Goal: Task Accomplishment & Management: Manage account settings

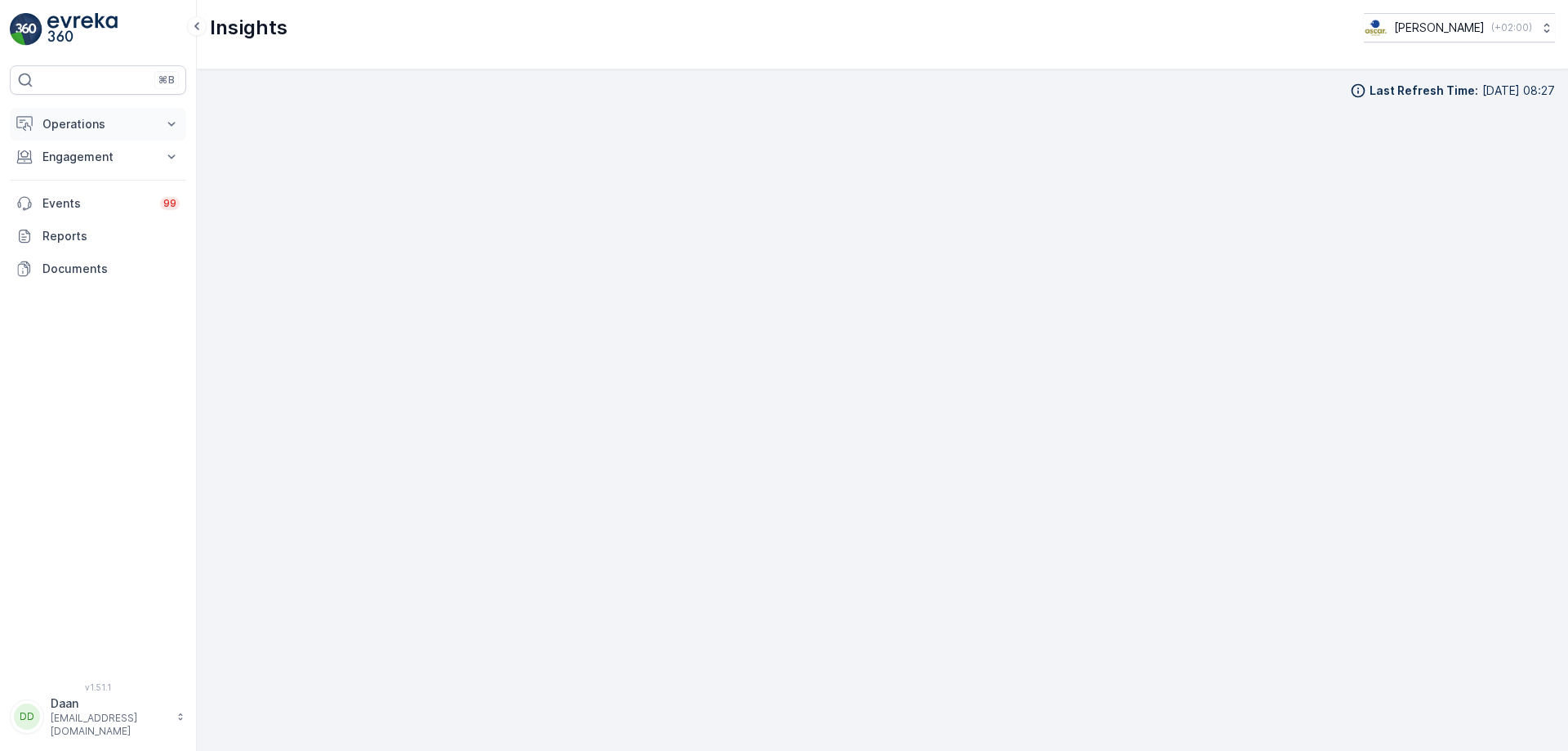
click at [119, 126] on p "Operations" at bounding box center [98, 123] width 111 height 16
click at [76, 196] on p "Routes & Tasks" at bounding box center [84, 197] width 84 height 16
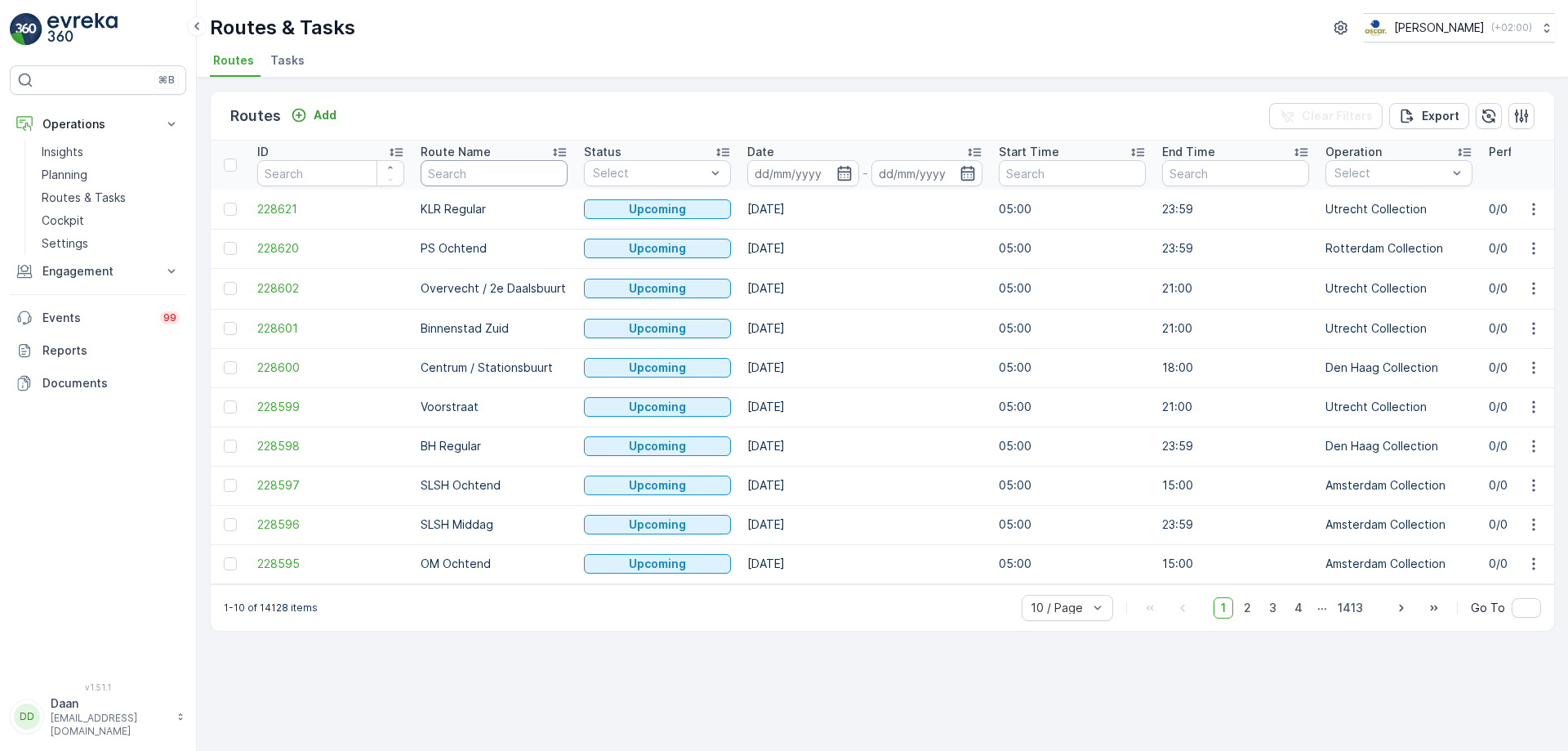
click at [475, 177] on input "text" at bounding box center [494, 172] width 147 height 26
type input "bin"
click at [847, 168] on icon "button" at bounding box center [844, 172] width 14 height 14
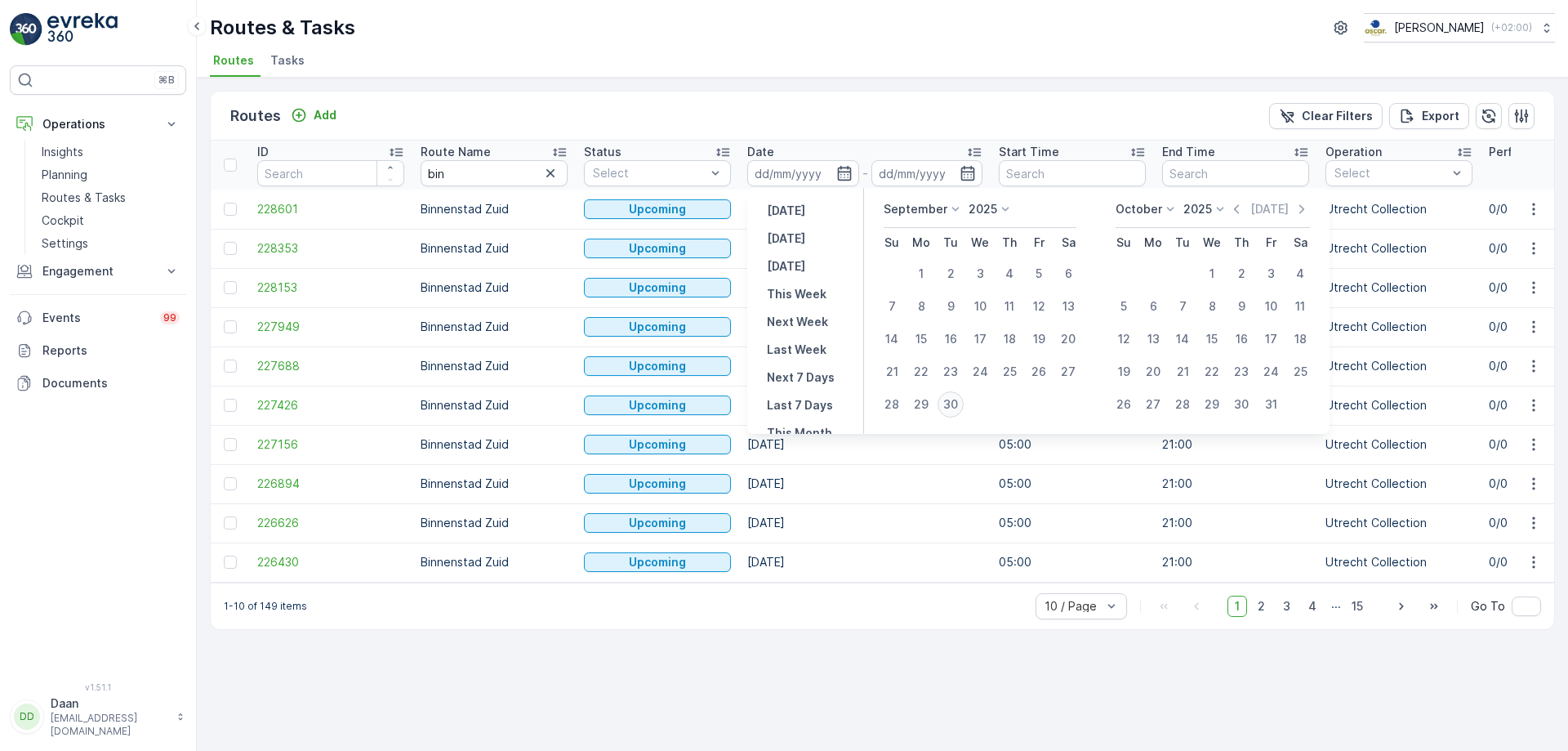
click at [951, 405] on div "30" at bounding box center [950, 404] width 26 height 26
type input "[DATE]"
click at [951, 405] on div "30" at bounding box center [950, 404] width 26 height 26
type input "[DATE]"
click at [853, 703] on div "Routes Add Clear Filters Export ID Route Name bin Status Select Date 30.09.2025…" at bounding box center [882, 414] width 1371 height 674
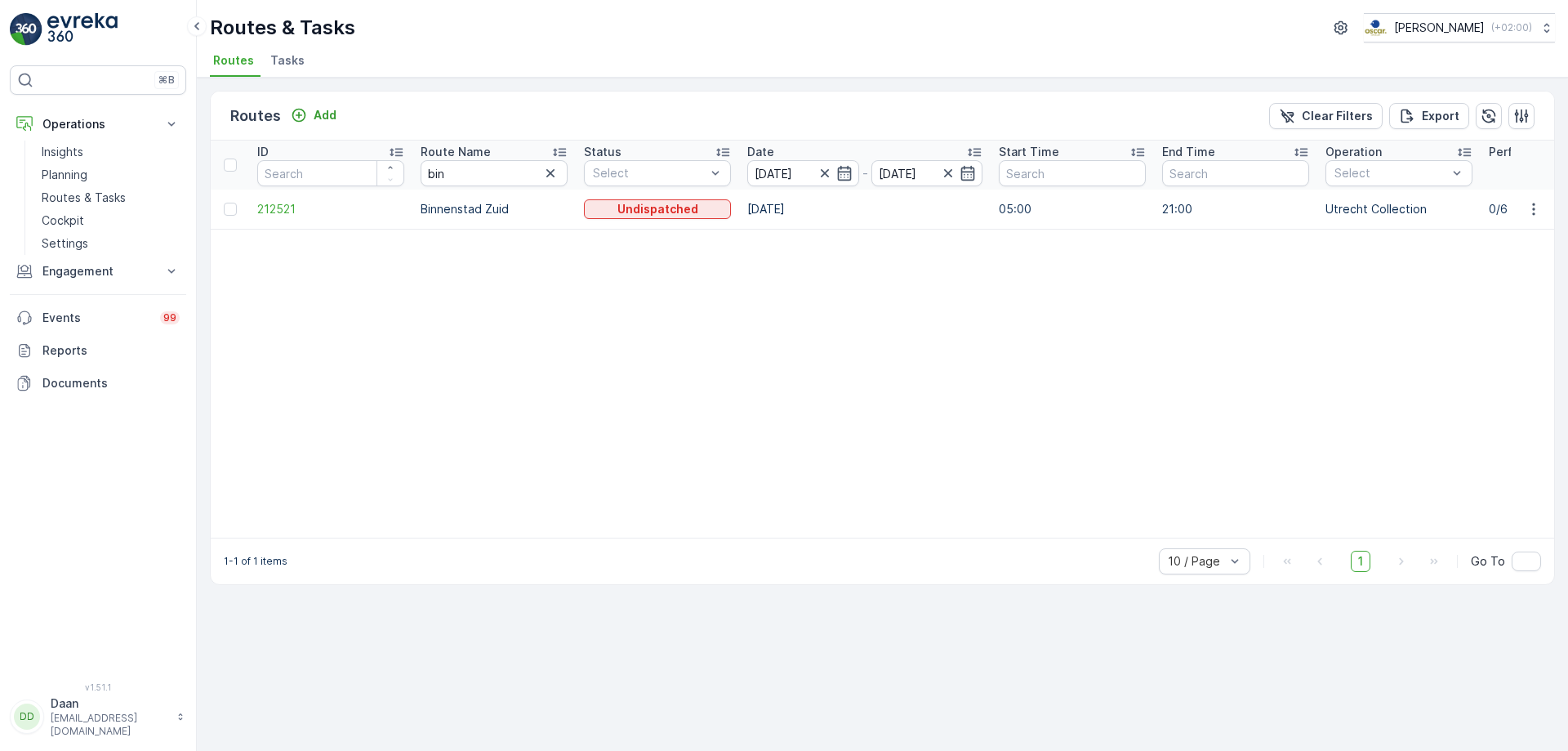
click at [833, 177] on div at bounding box center [835, 173] width 36 height 16
click at [826, 175] on icon "button" at bounding box center [824, 173] width 9 height 9
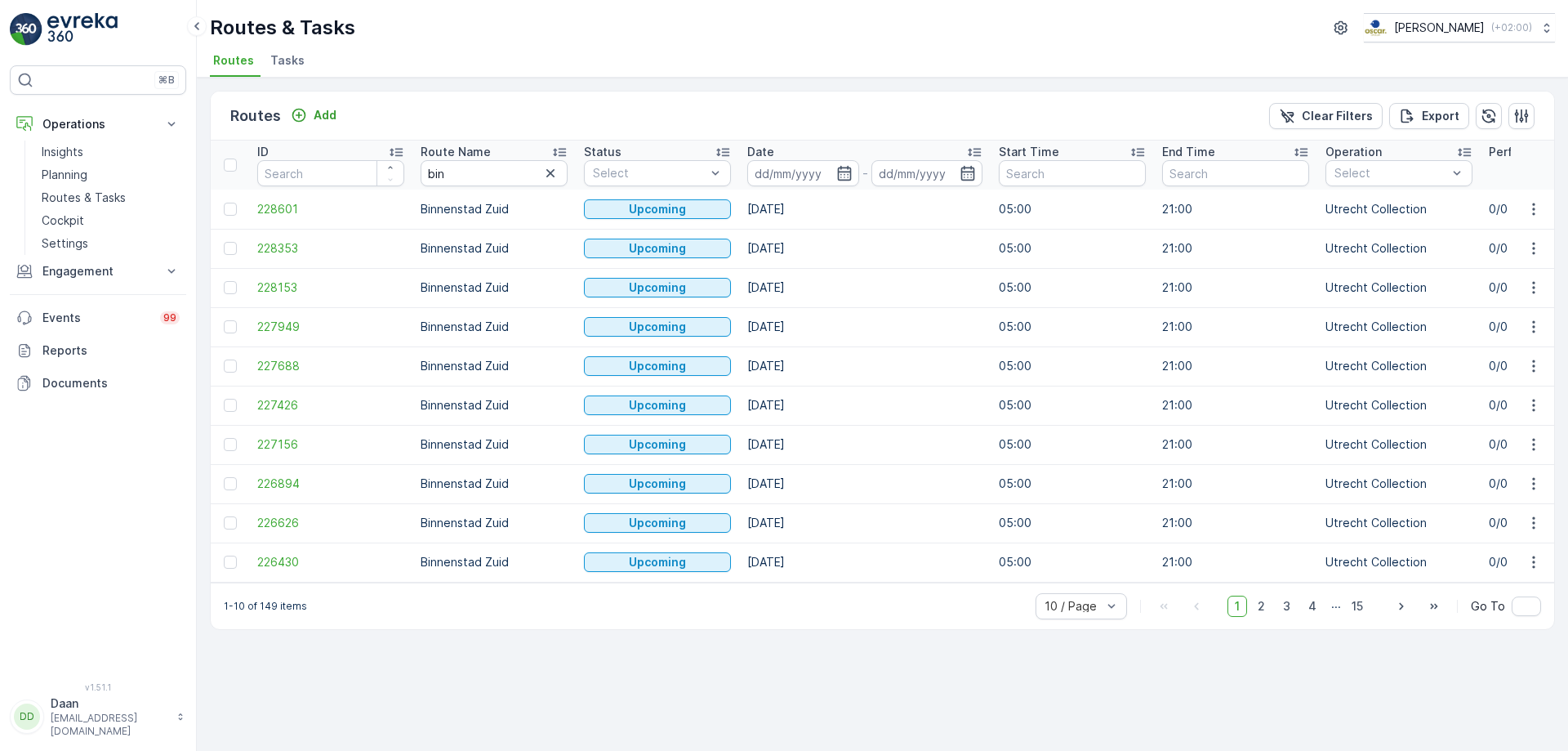
click at [840, 173] on icon "button" at bounding box center [844, 173] width 16 height 16
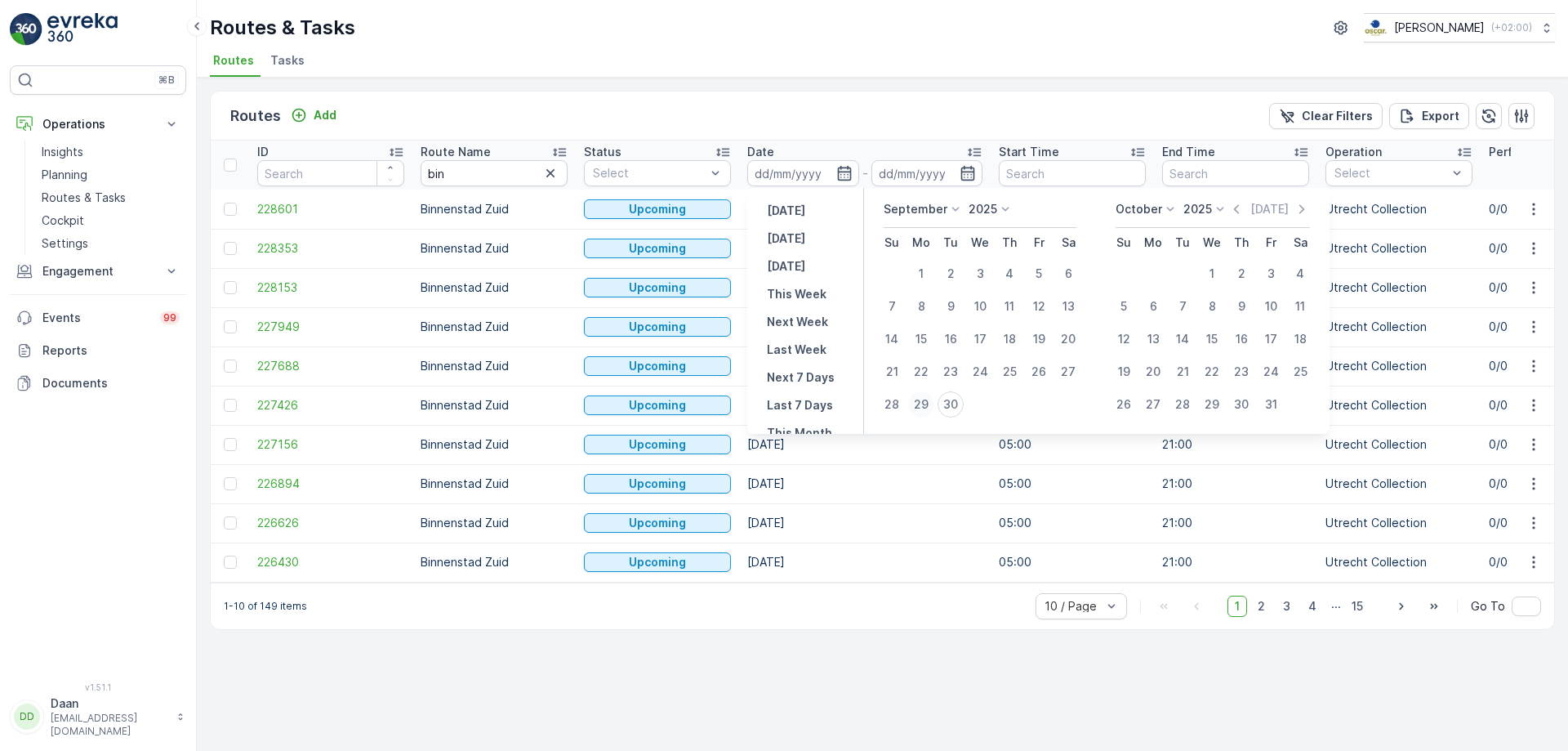
click at [924, 402] on div "29" at bounding box center [921, 404] width 26 height 26
type input "[DATE]"
click at [924, 402] on div "29" at bounding box center [921, 404] width 26 height 26
type input "[DATE]"
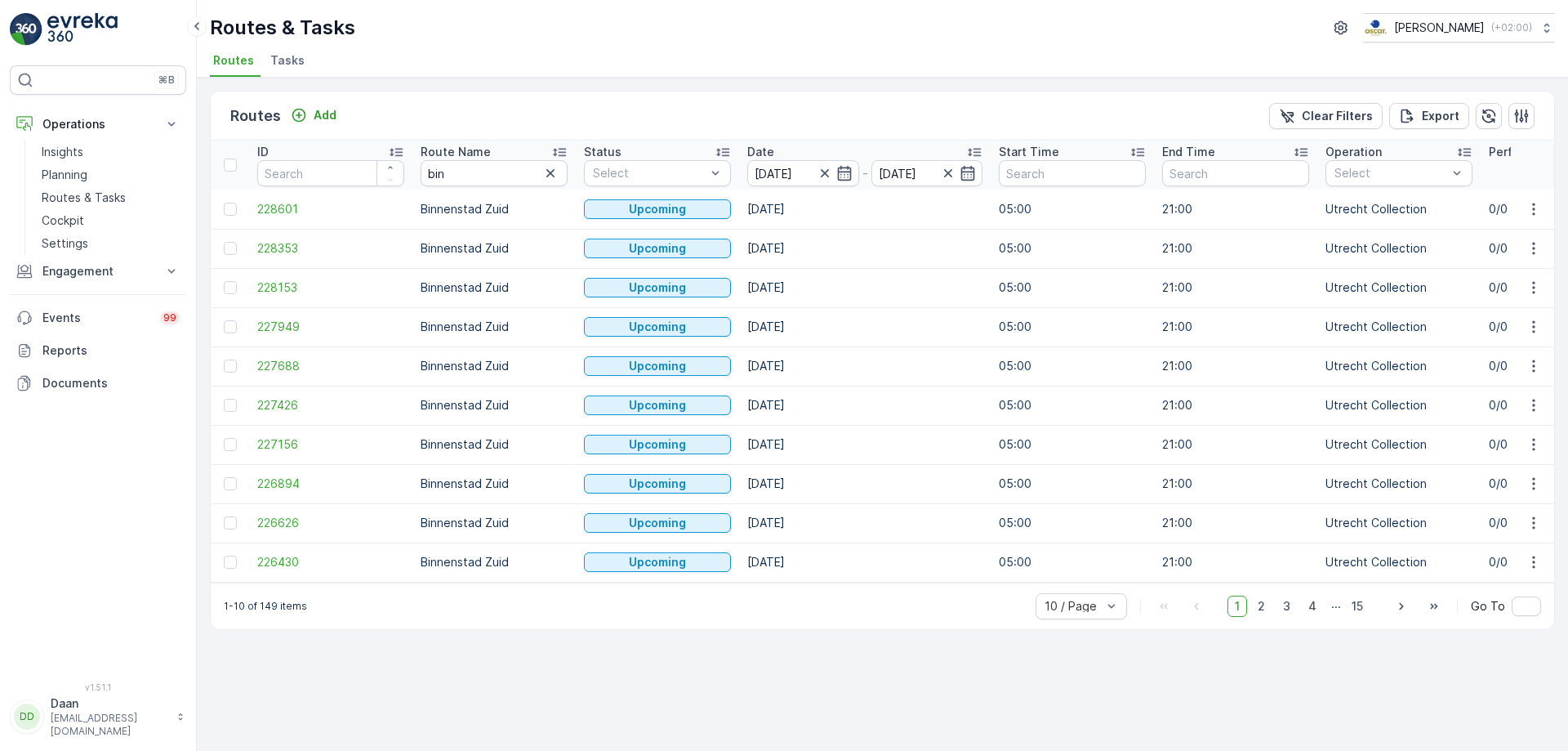
click at [858, 715] on div "Routes Add Clear Filters Export ID Route Name bin Status Select Date 29.09.2025…" at bounding box center [882, 414] width 1371 height 674
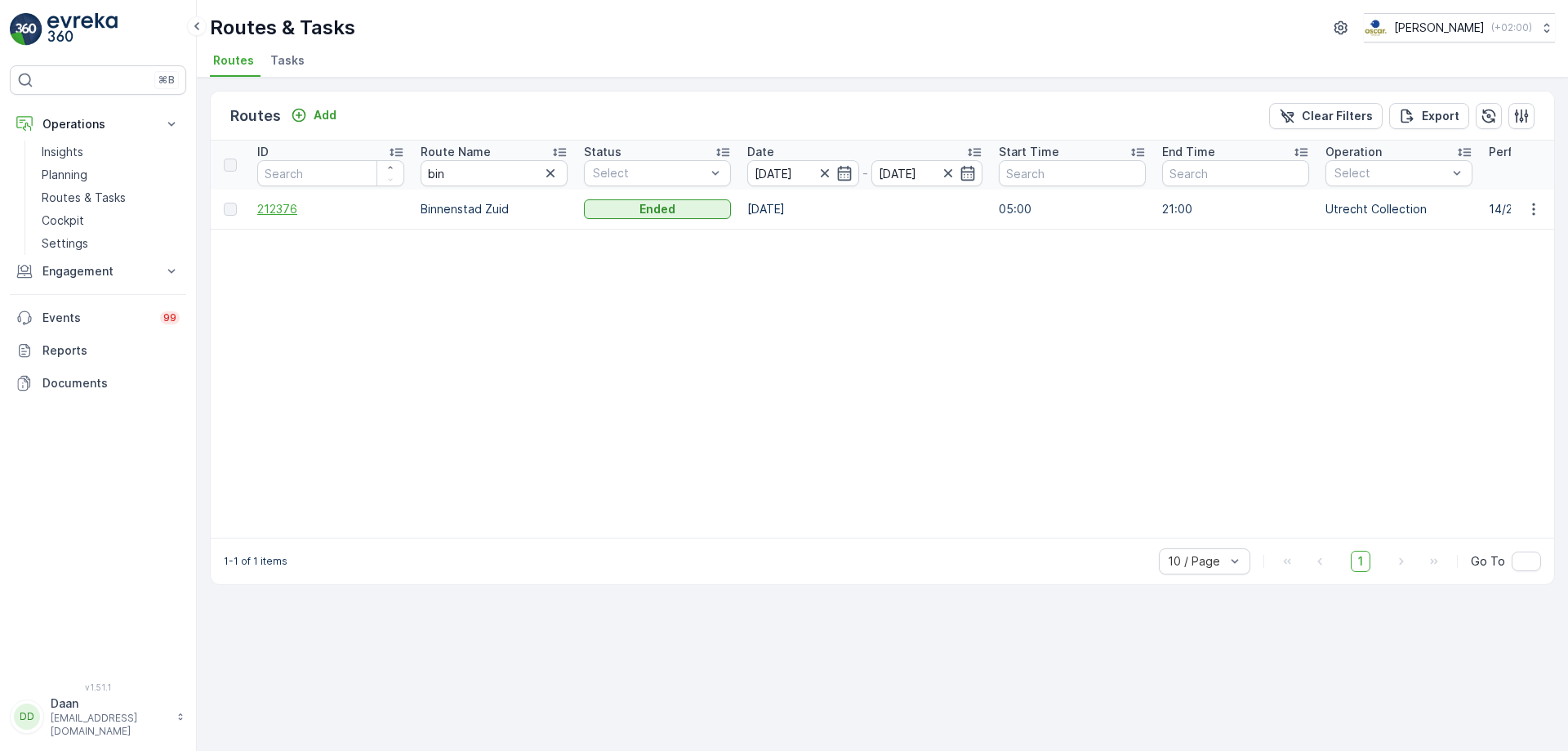
click at [286, 210] on span "212376" at bounding box center [331, 209] width 147 height 16
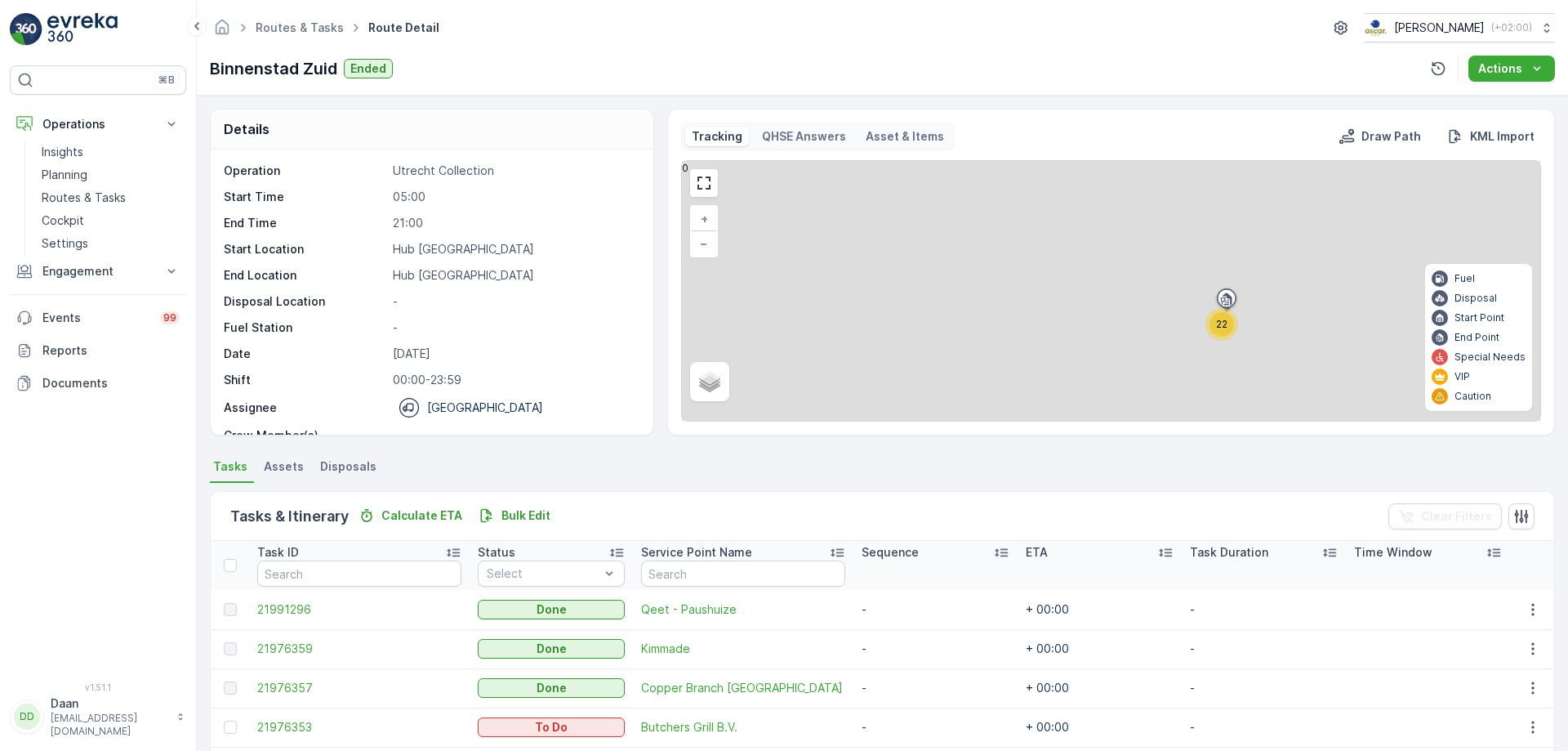
scroll to position [300, 0]
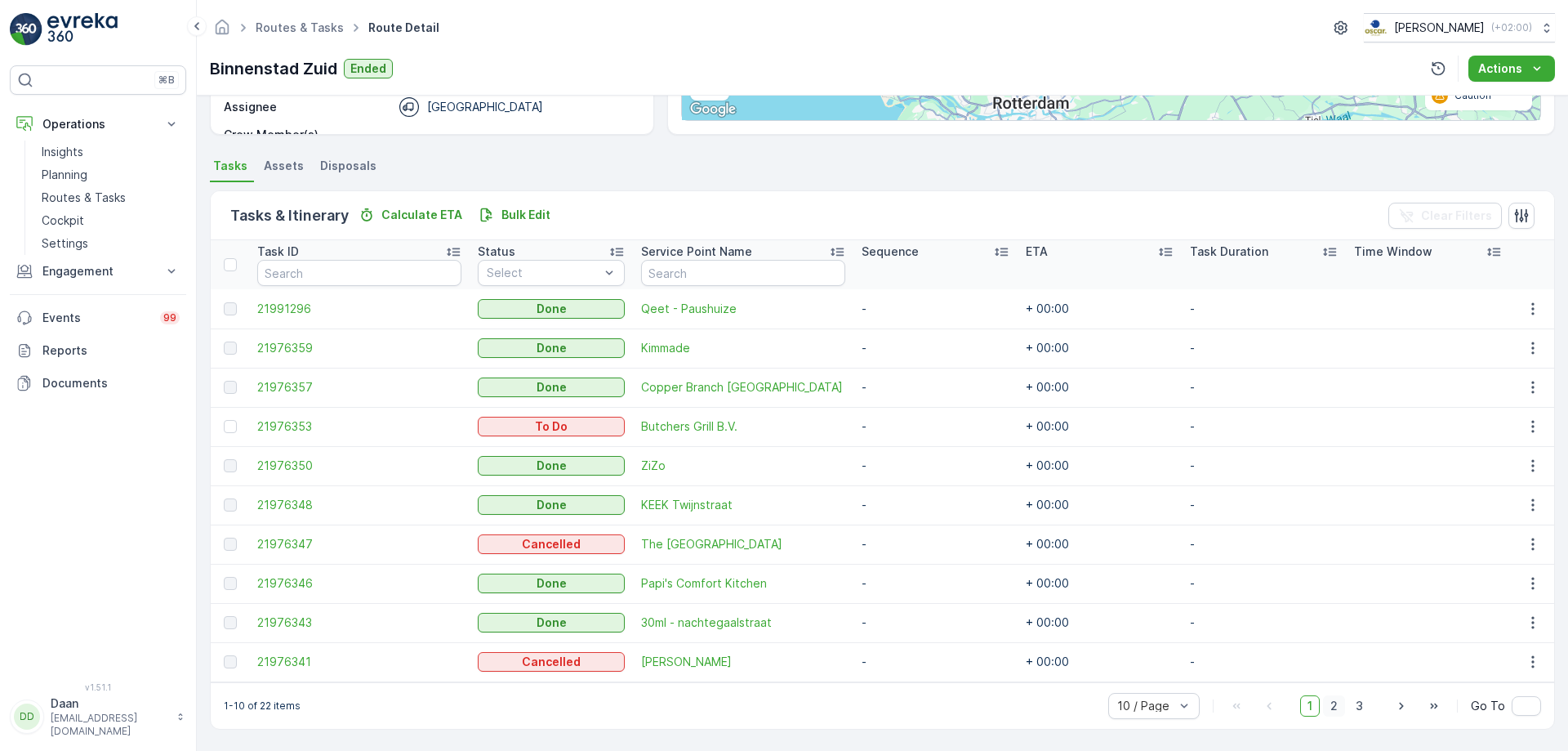
click at [1334, 707] on span "2" at bounding box center [1334, 706] width 22 height 21
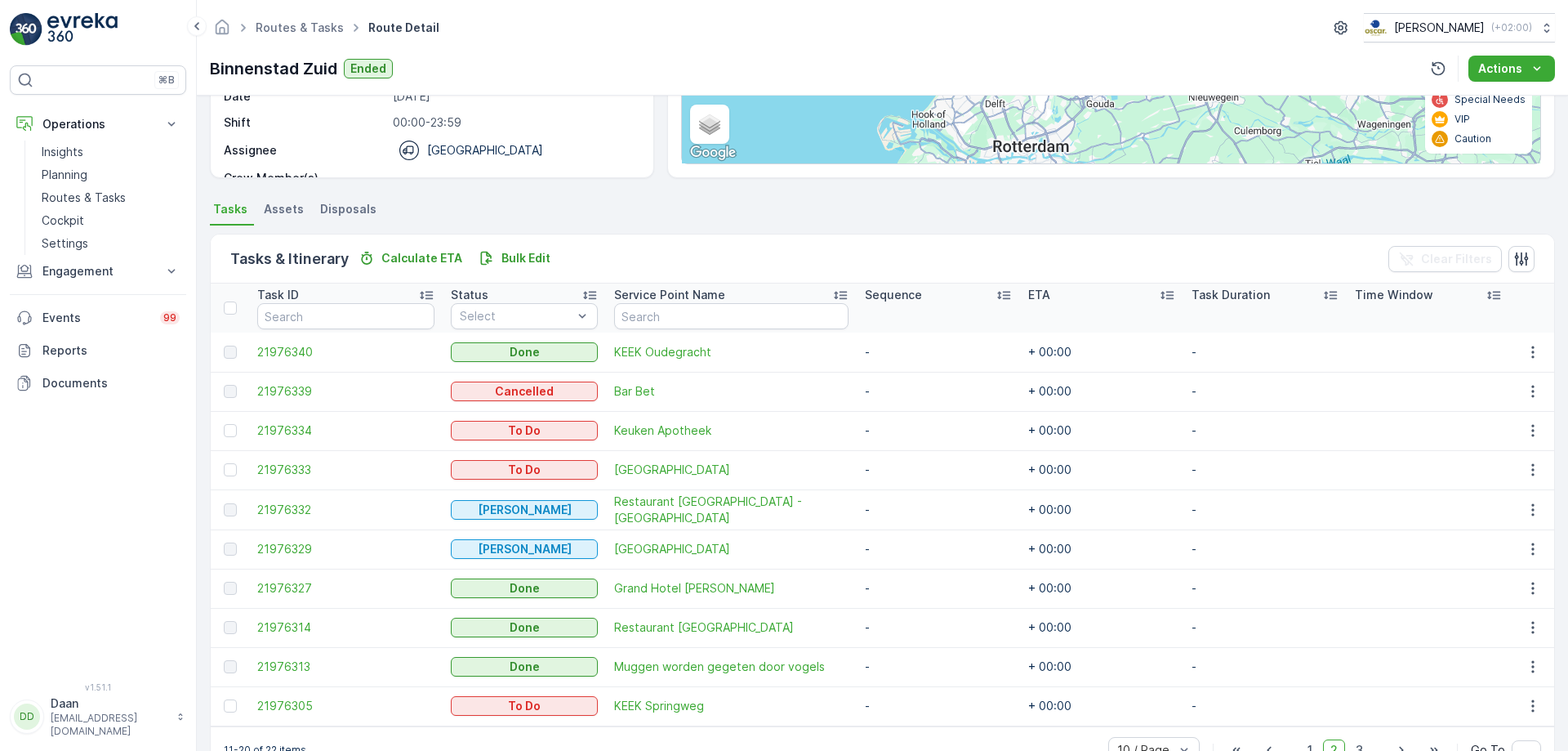
scroll to position [300, 0]
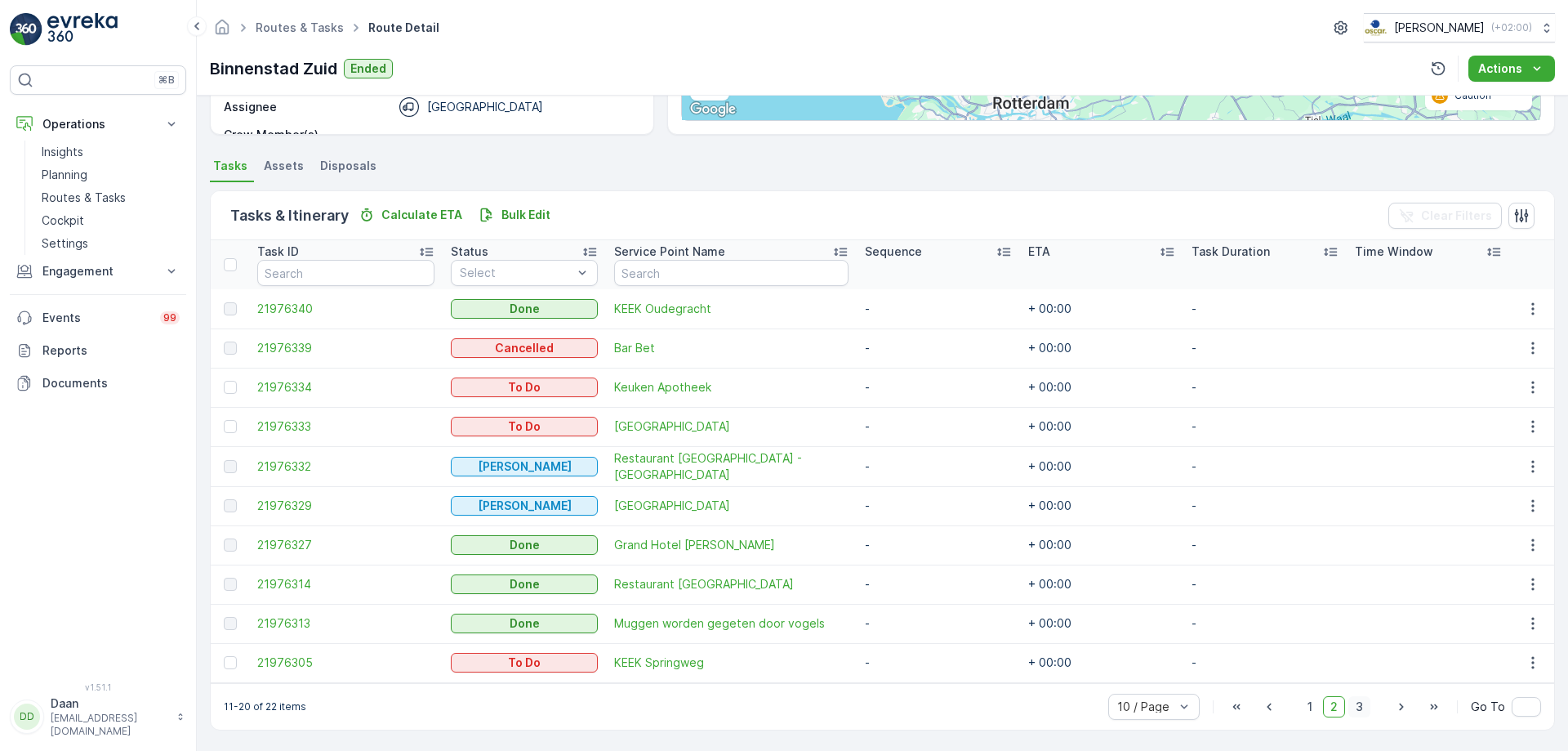
click at [1356, 705] on span "3" at bounding box center [1359, 707] width 22 height 21
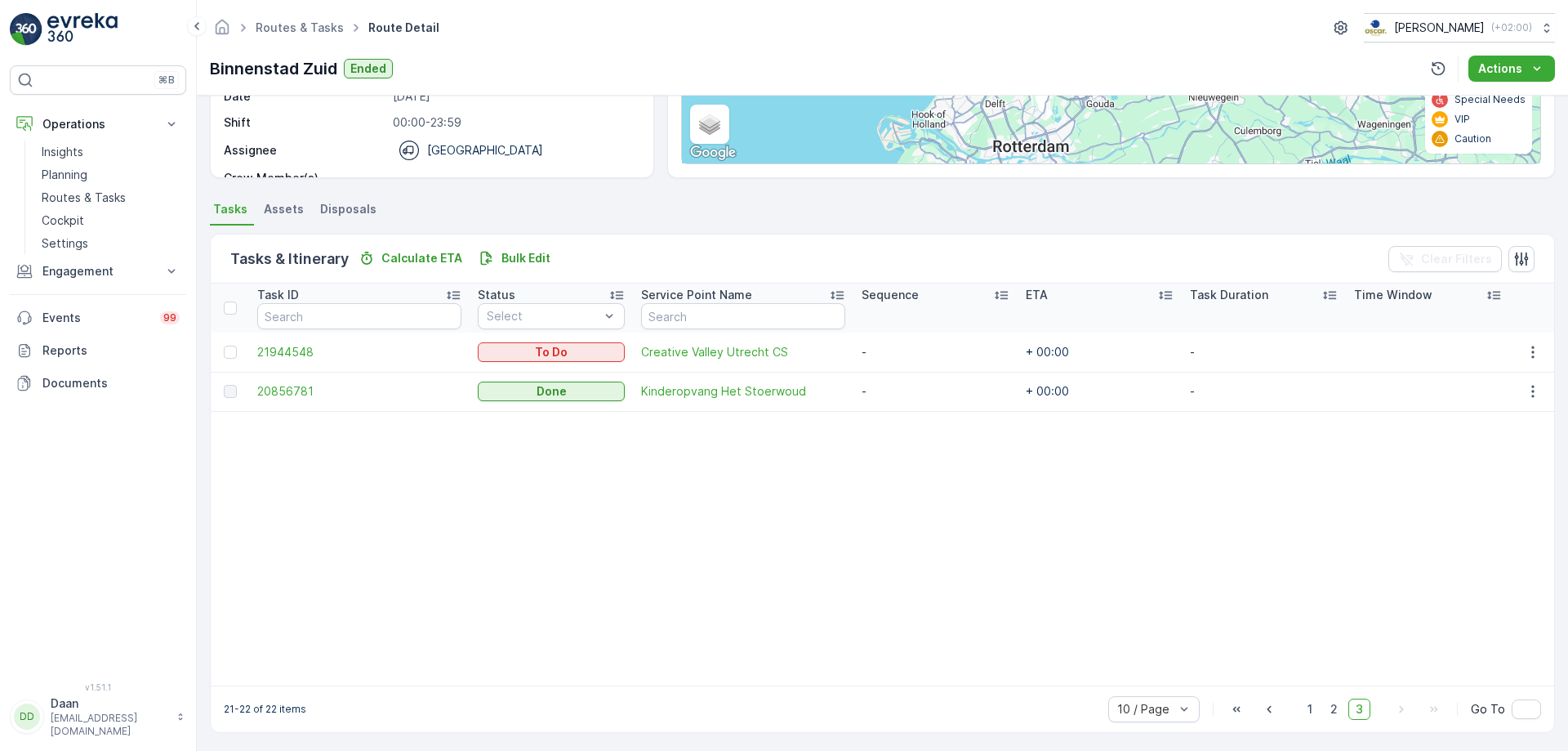
scroll to position [260, 0]
click at [1310, 707] on span "1" at bounding box center [1310, 706] width 20 height 21
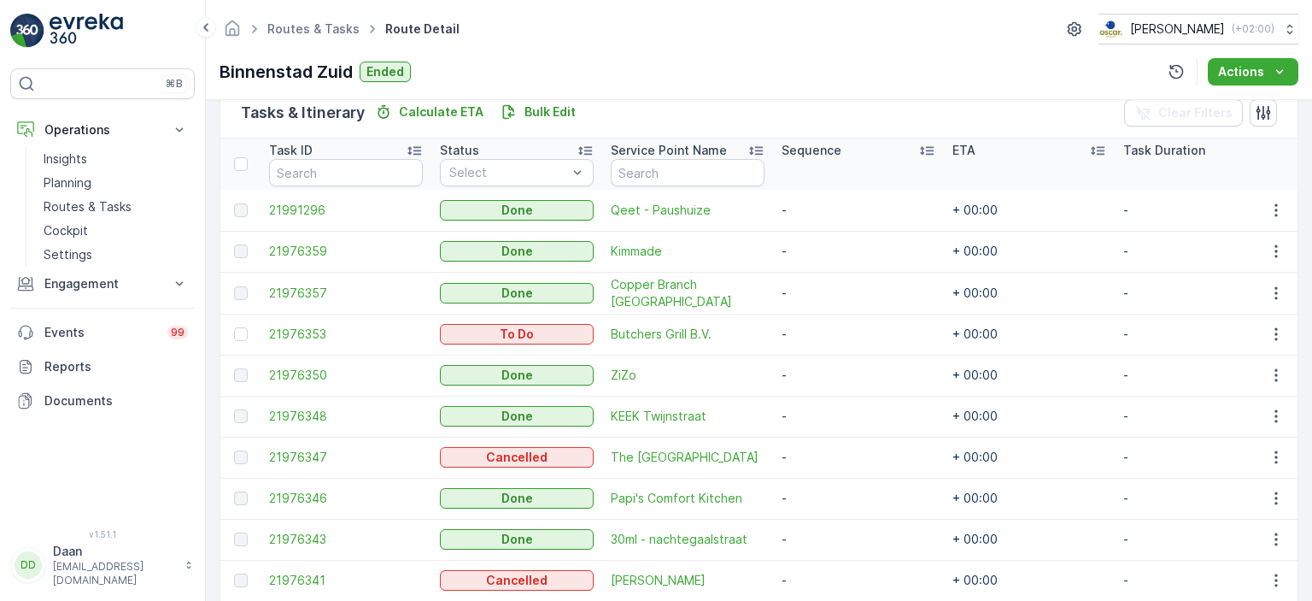
scroll to position [505, 0]
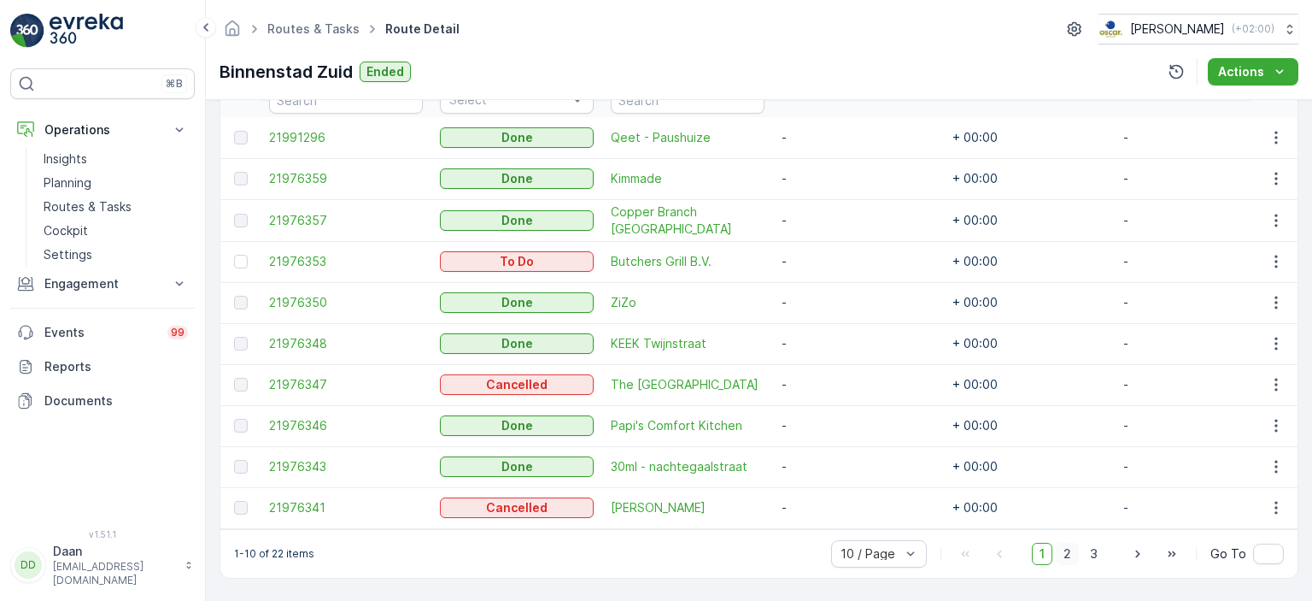
click at [1069, 560] on span "2" at bounding box center [1067, 553] width 23 height 22
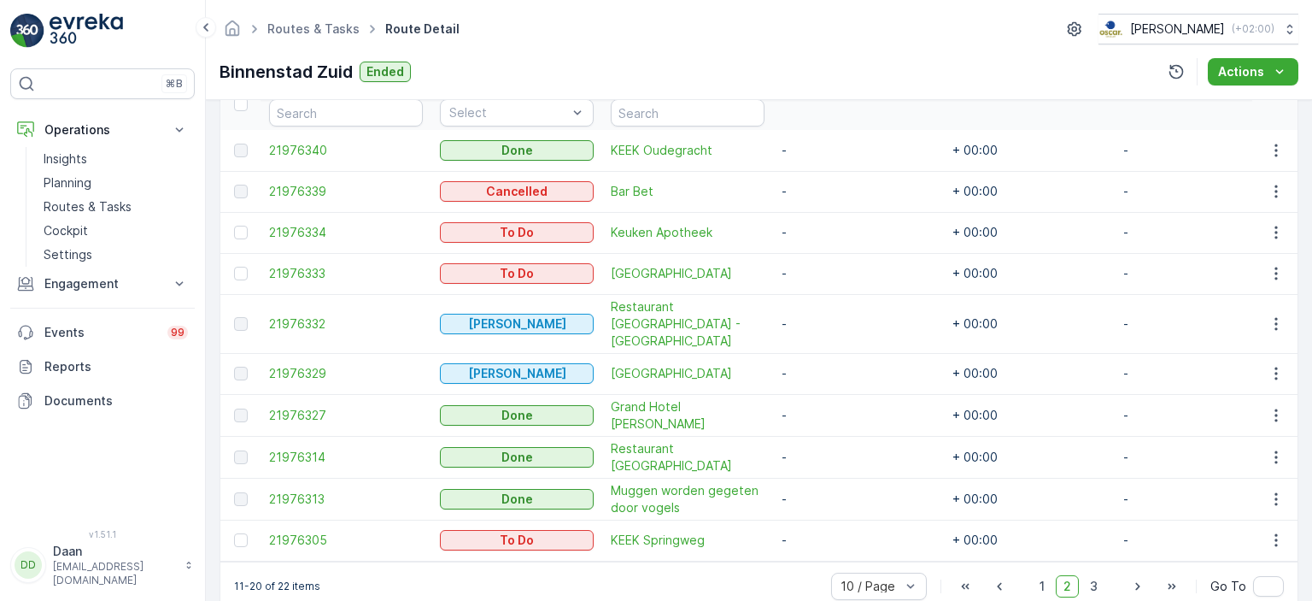
scroll to position [506, 0]
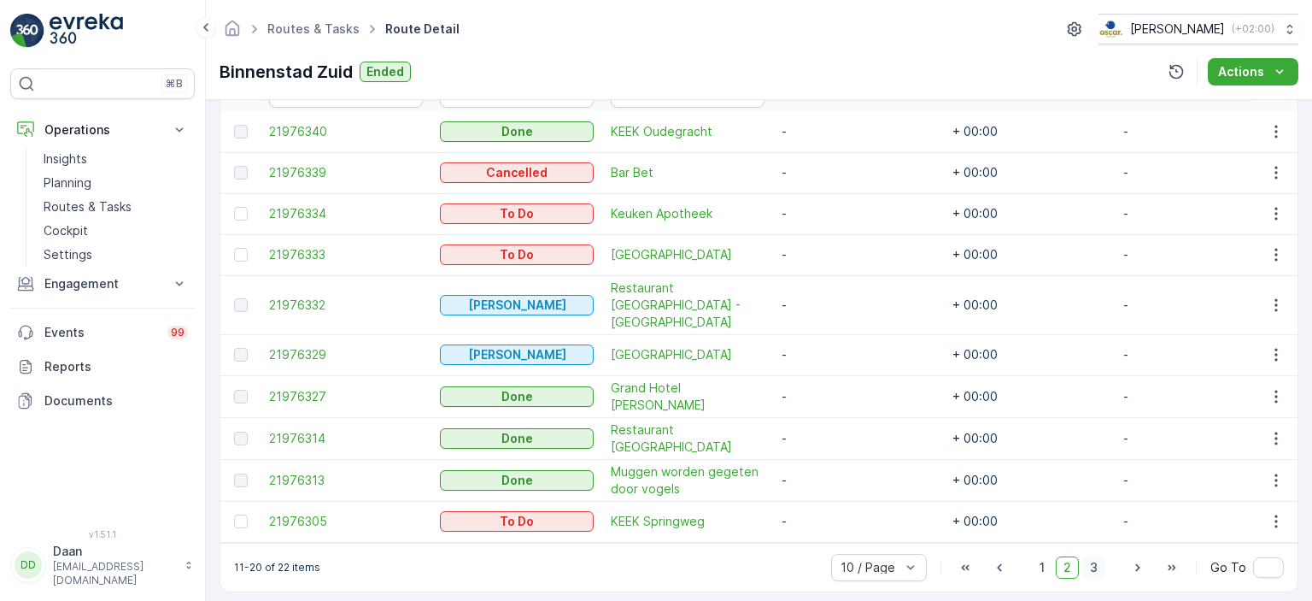
click at [1102, 556] on span "3" at bounding box center [1093, 567] width 23 height 22
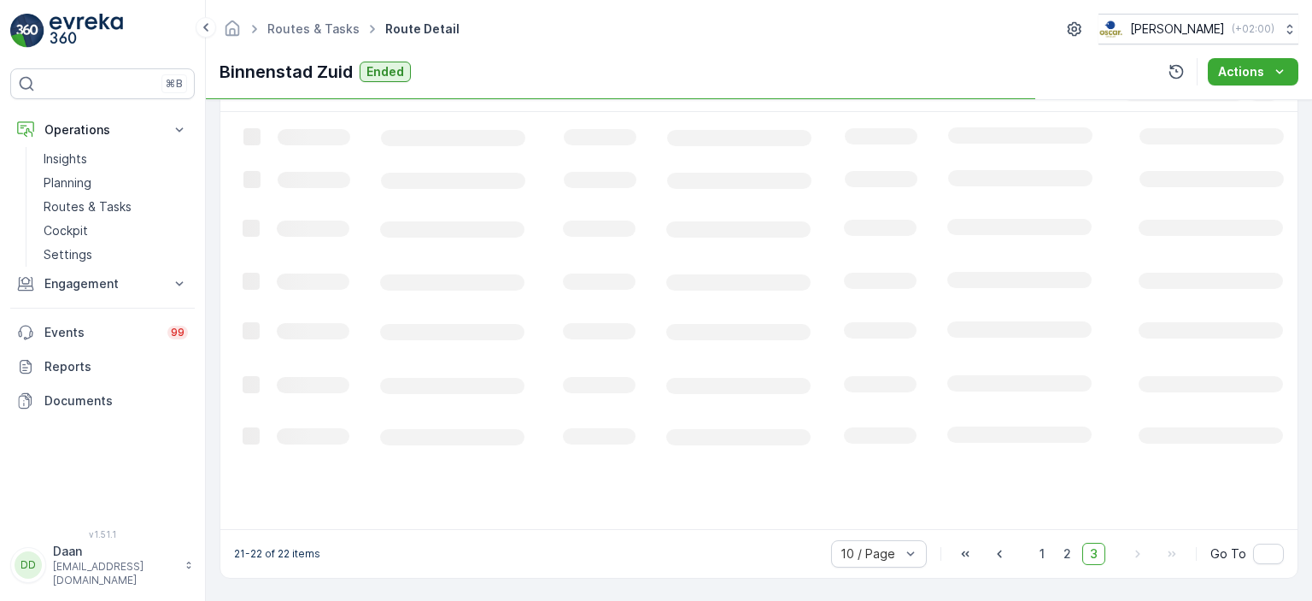
scroll to position [452, 0]
click at [1097, 553] on span "3" at bounding box center [1093, 555] width 23 height 22
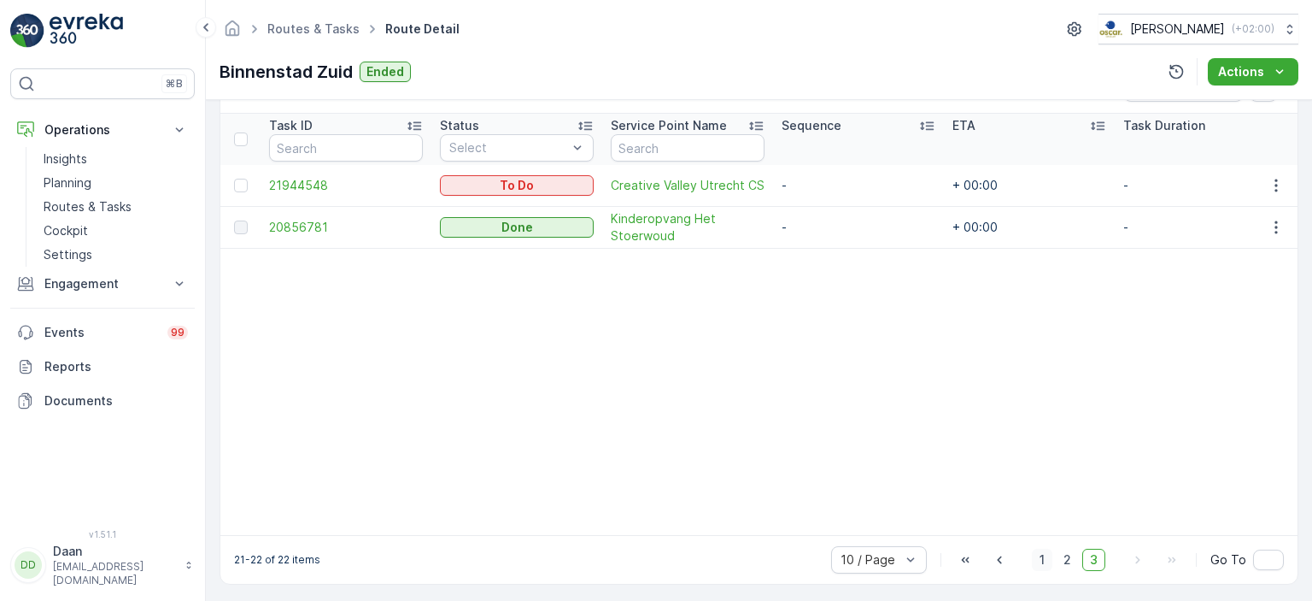
click at [1038, 567] on span "1" at bounding box center [1042, 559] width 21 height 22
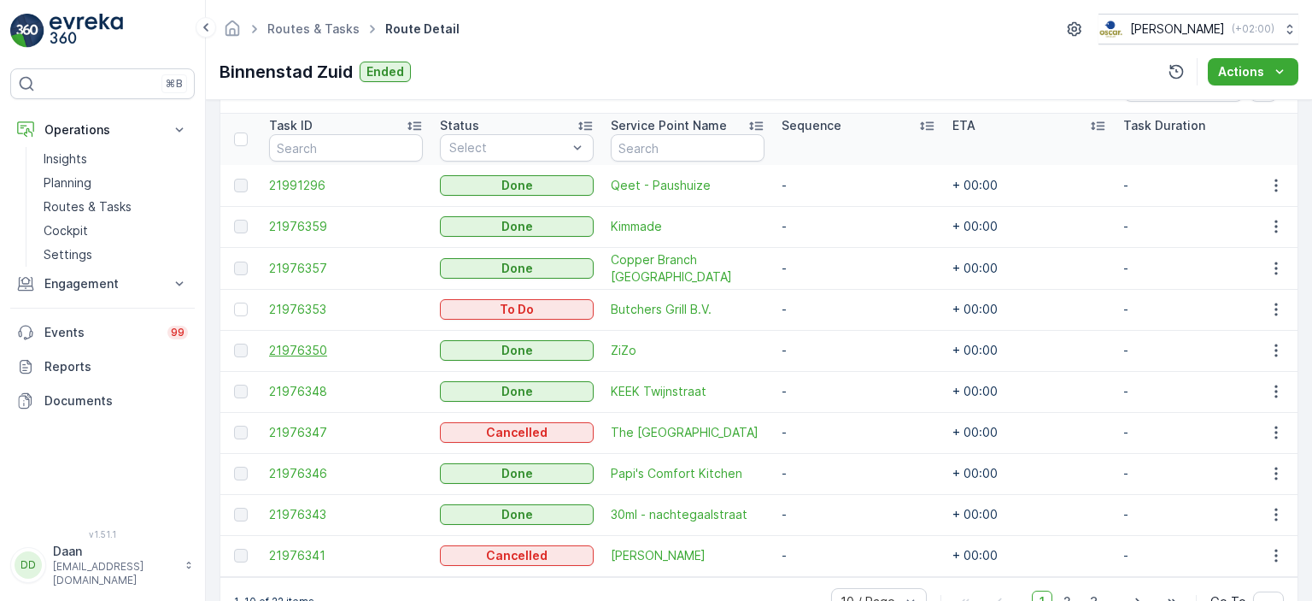
click at [292, 346] on span "21976350" at bounding box center [346, 350] width 154 height 17
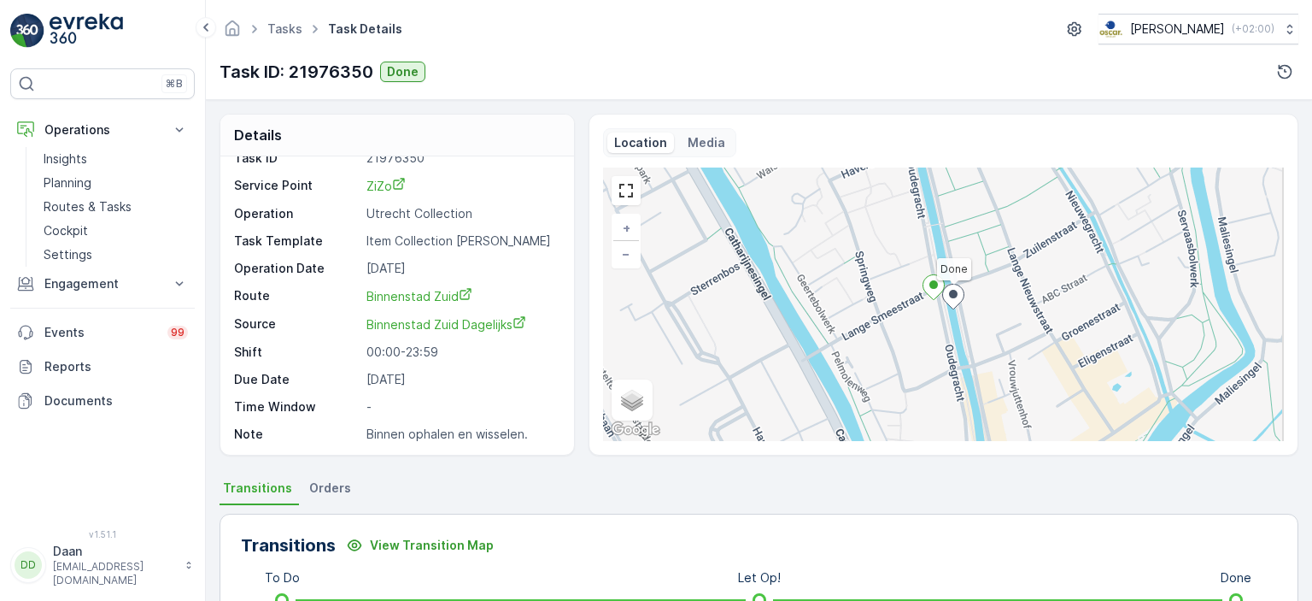
scroll to position [390, 0]
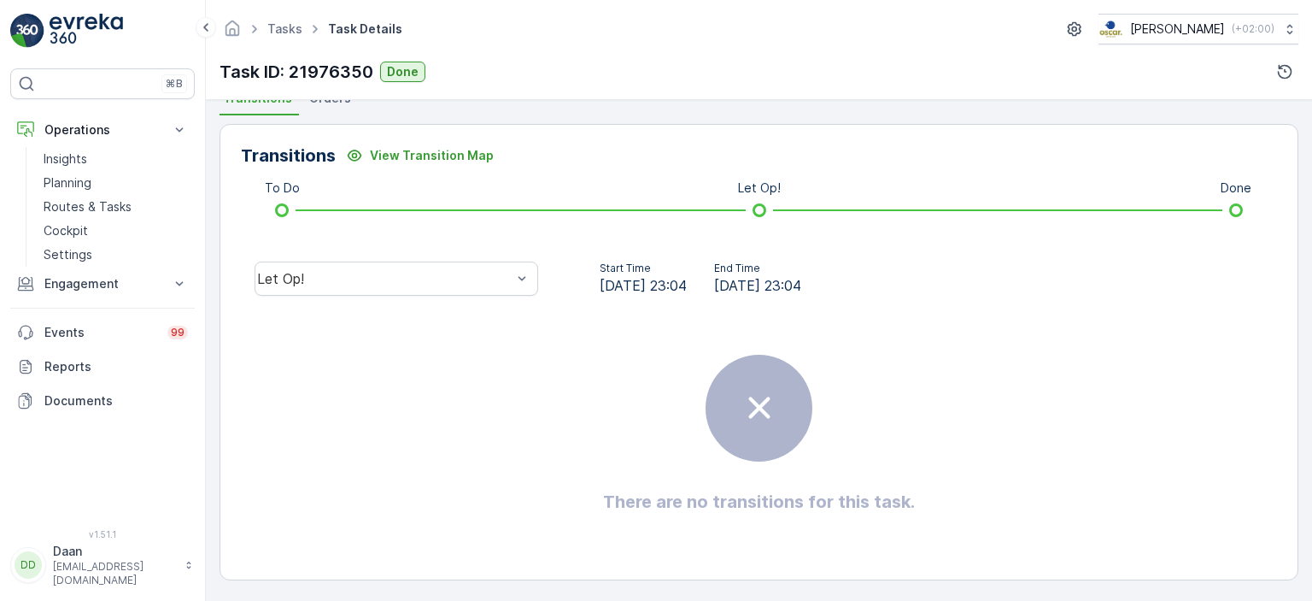
click at [438, 298] on div "Let Op!" at bounding box center [396, 278] width 311 height 55
click at [451, 286] on div "Let Op!" at bounding box center [397, 278] width 284 height 34
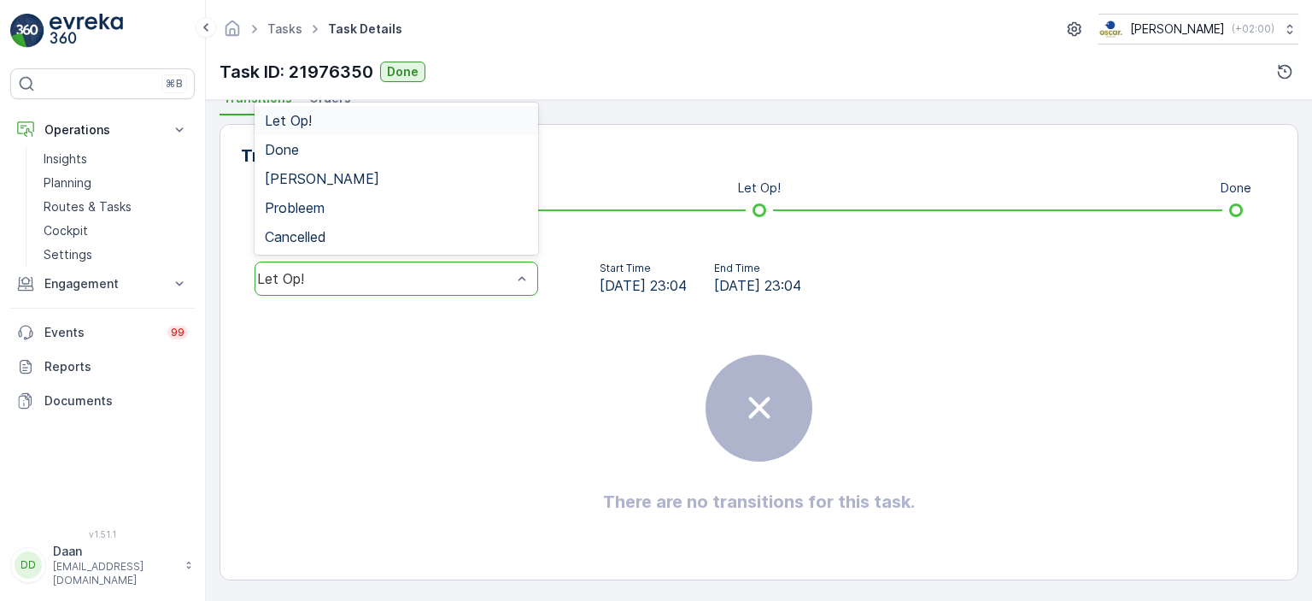
click at [541, 347] on div "There are no transitions for this task." at bounding box center [759, 434] width 1036 height 256
click at [455, 152] on div "Done" at bounding box center [396, 149] width 263 height 15
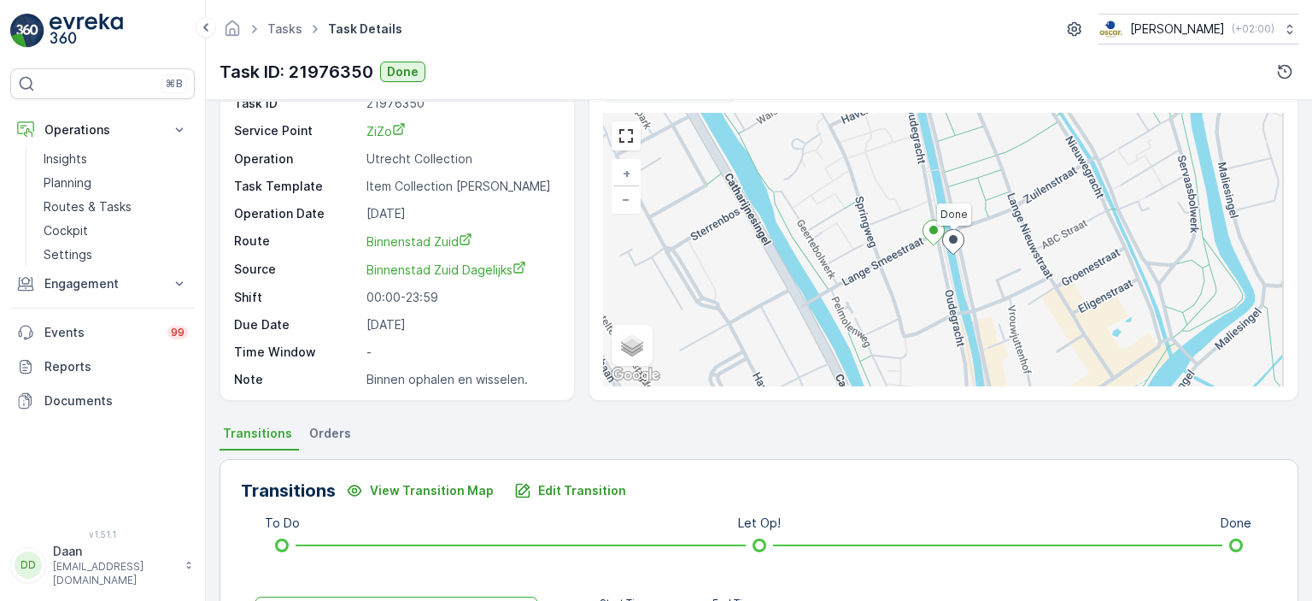
scroll to position [0, 0]
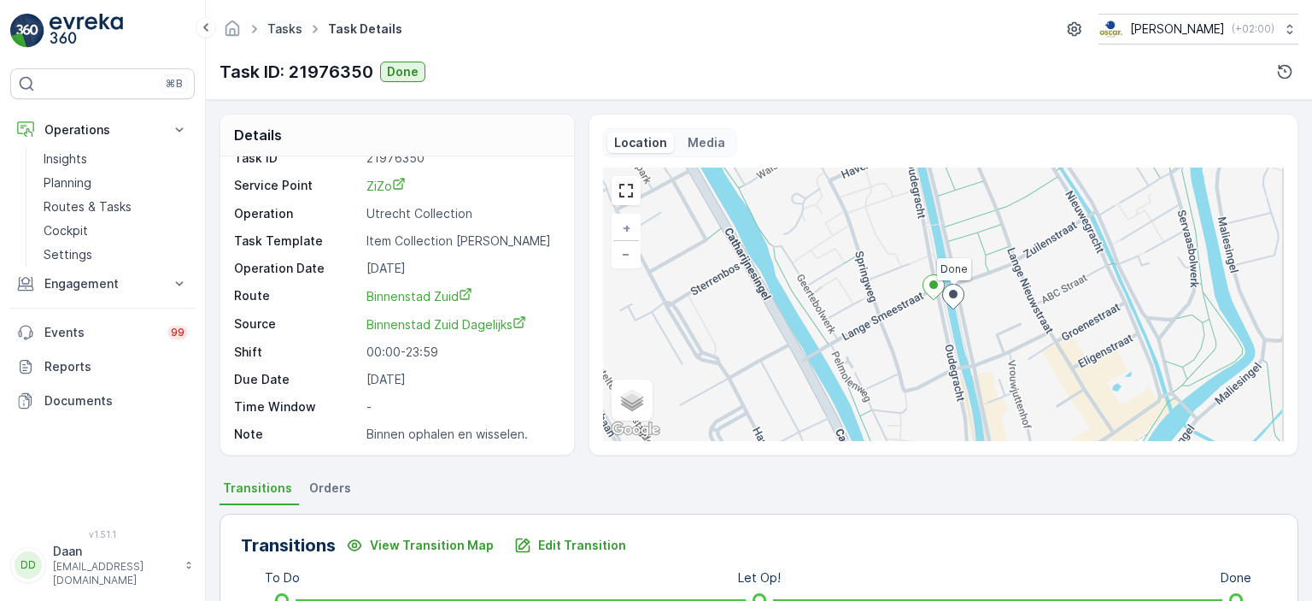
click at [285, 21] on link "Tasks" at bounding box center [284, 28] width 35 height 15
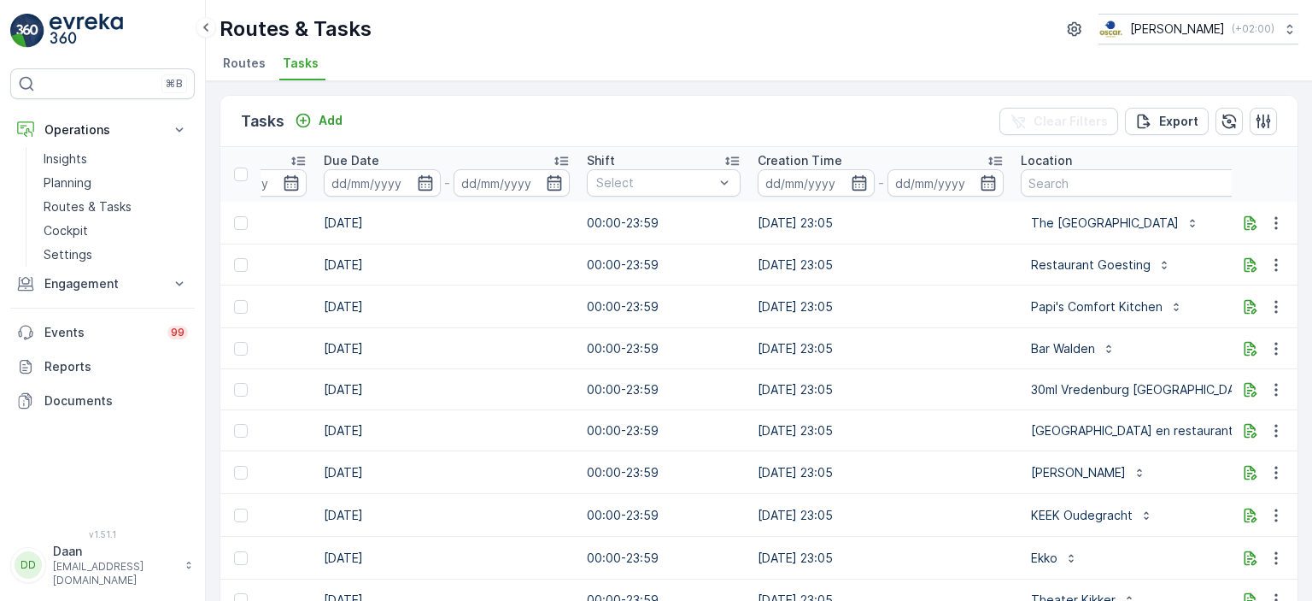
scroll to position [0, 1075]
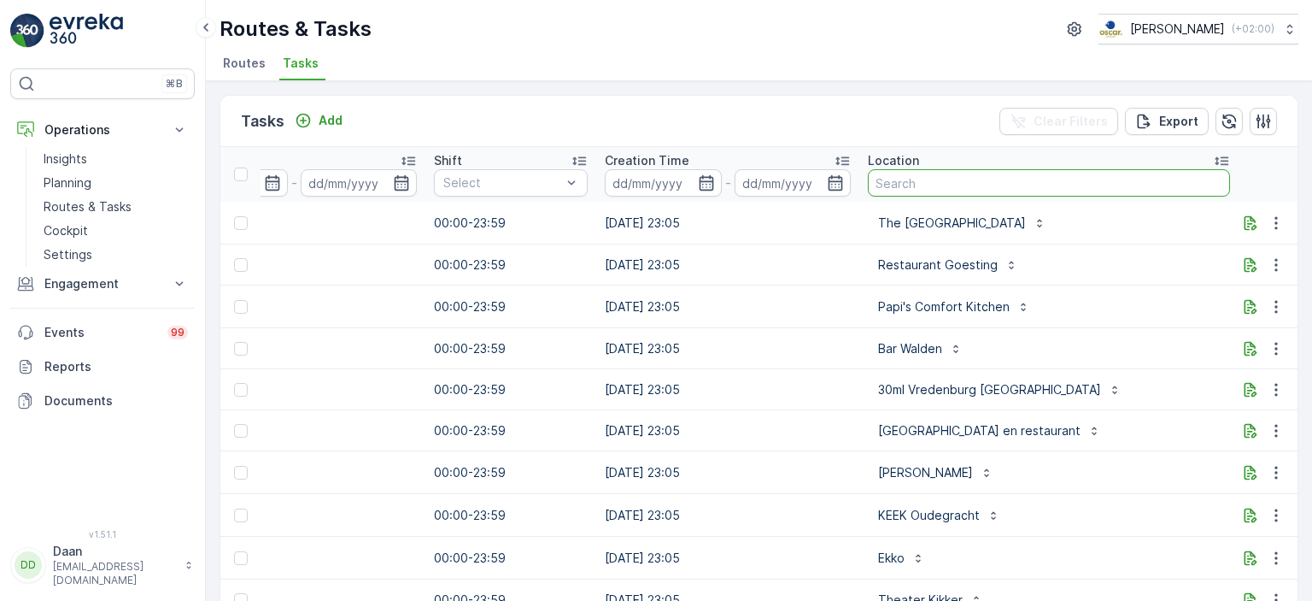
click at [960, 174] on input "text" at bounding box center [1049, 182] width 362 height 27
click at [86, 184] on p "Planning" at bounding box center [68, 182] width 48 height 17
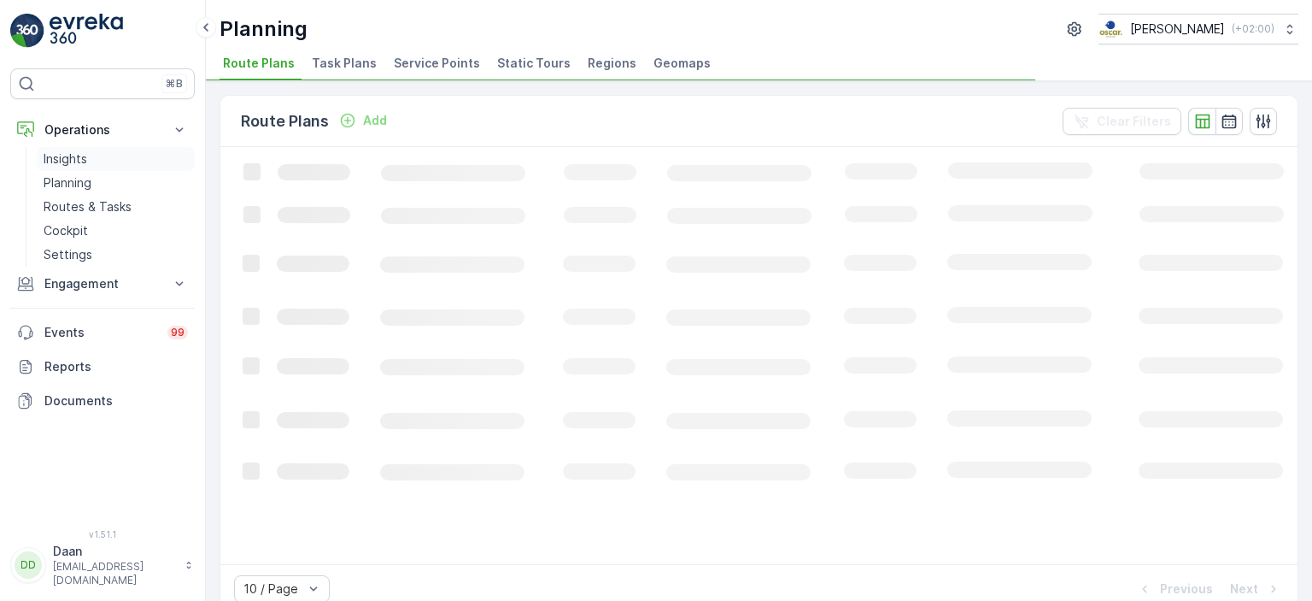
click at [89, 162] on link "Insights" at bounding box center [116, 159] width 158 height 24
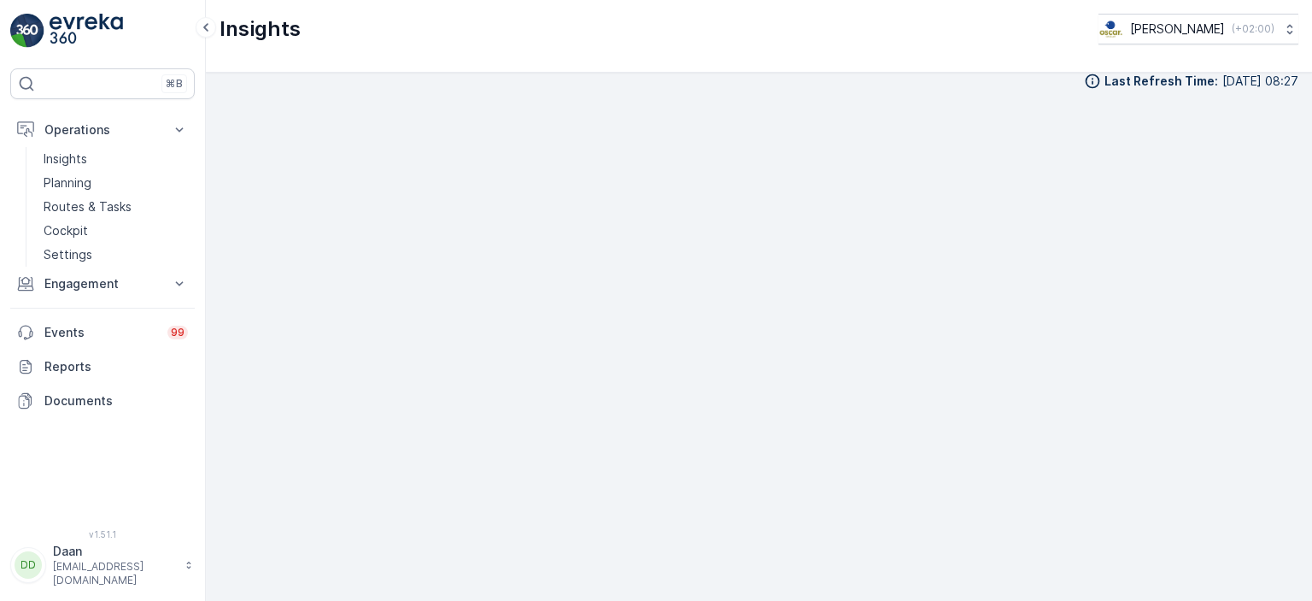
scroll to position [17, 0]
click at [85, 34] on img at bounding box center [86, 31] width 73 height 34
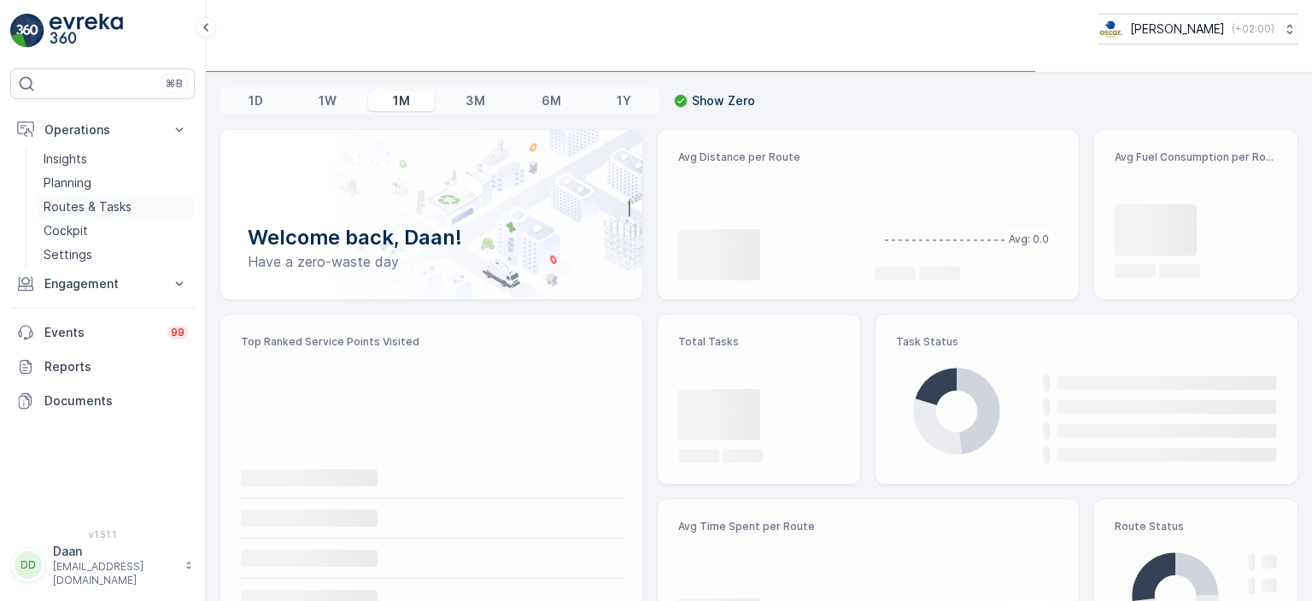
click at [95, 201] on p "Routes & Tasks" at bounding box center [88, 206] width 88 height 17
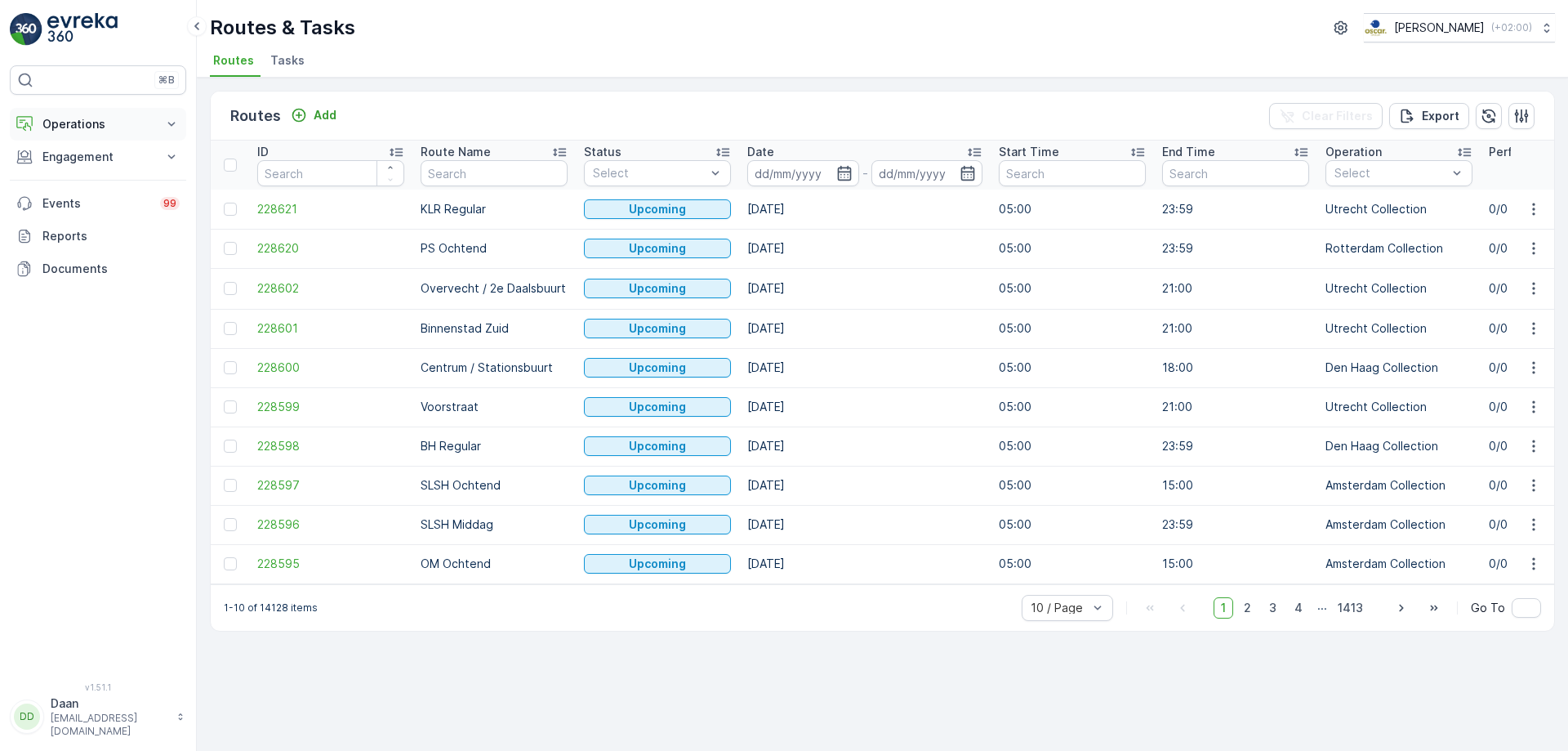
click at [110, 38] on img at bounding box center [82, 30] width 70 height 33
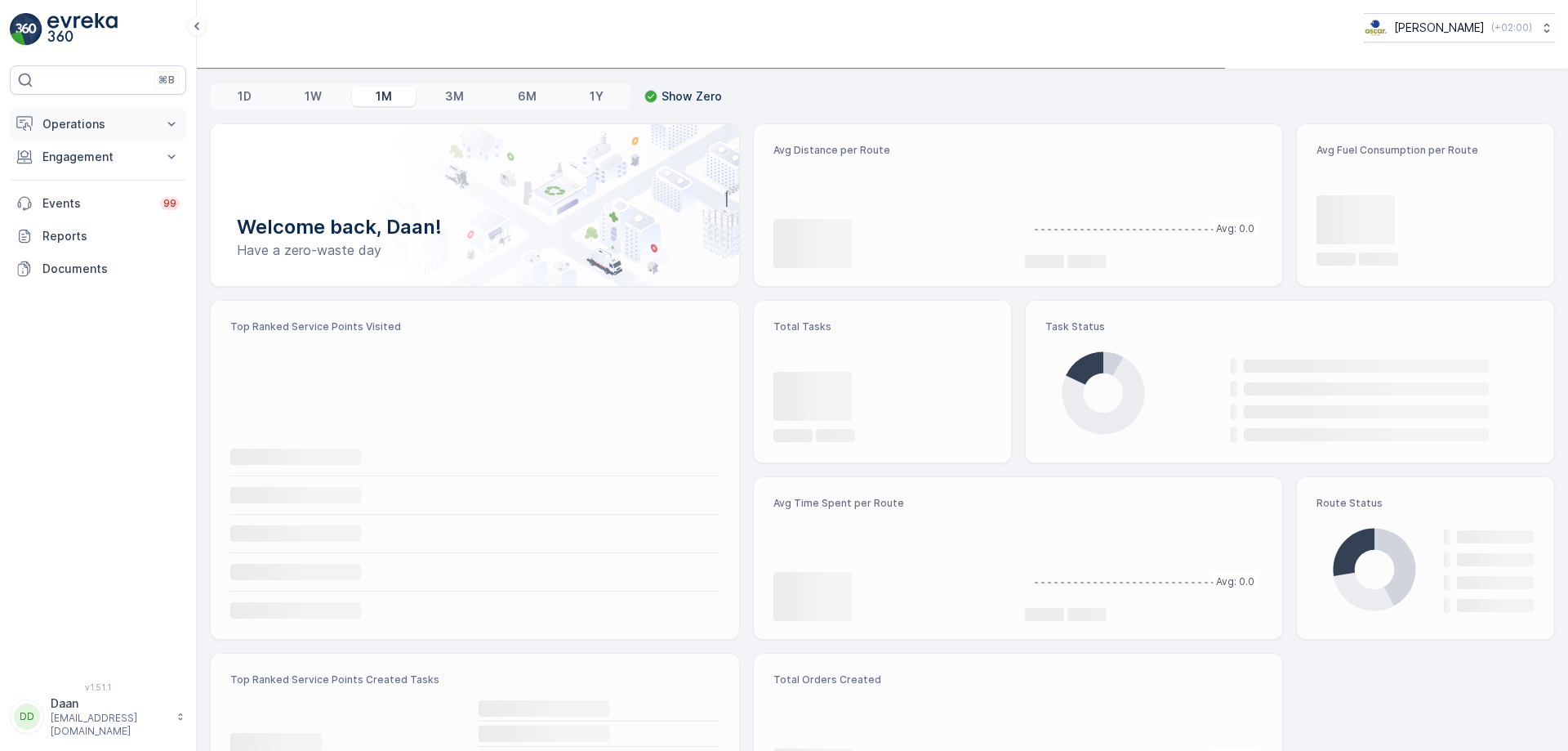
click at [119, 124] on p "Operations" at bounding box center [98, 123] width 111 height 16
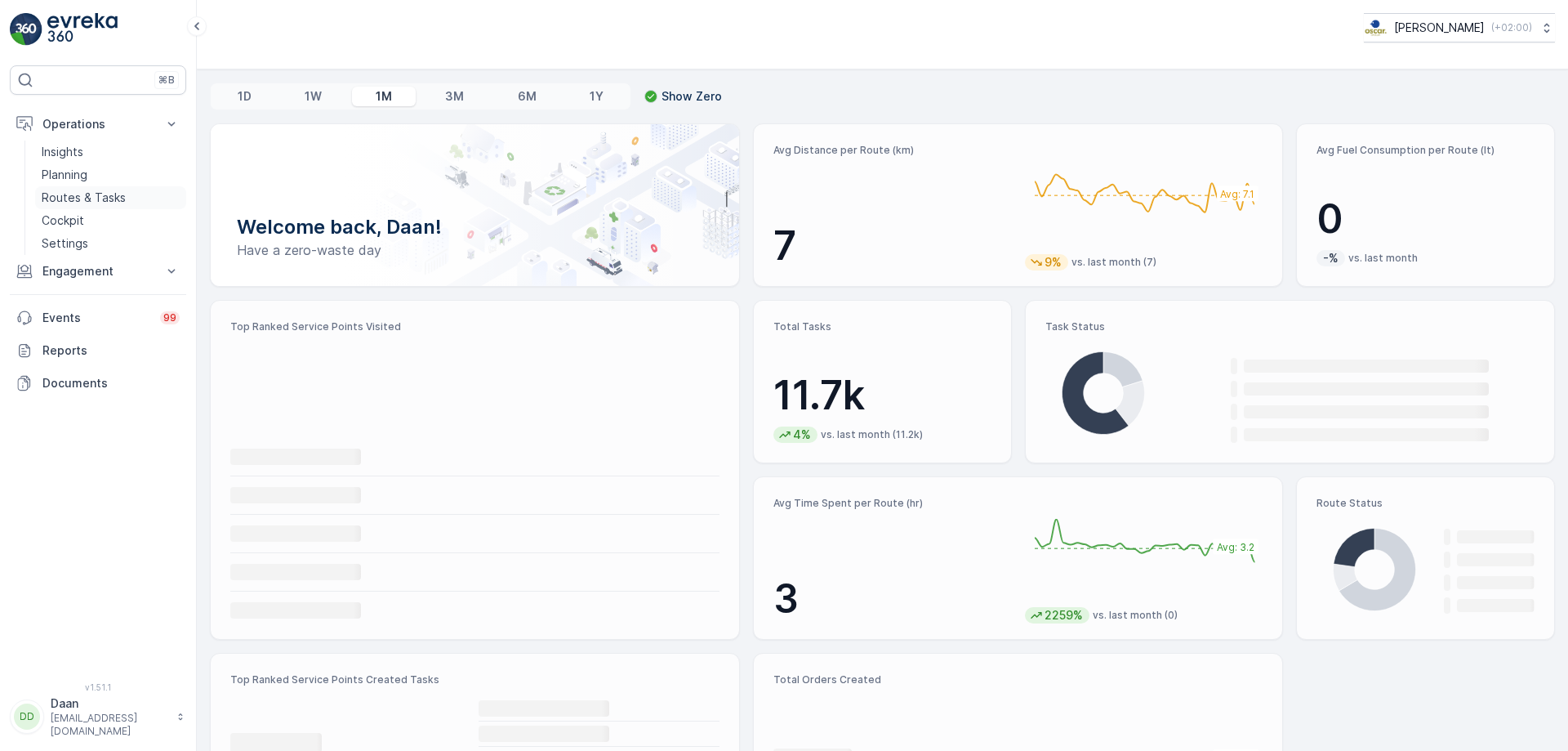
click at [116, 200] on p "Routes & Tasks" at bounding box center [84, 197] width 84 height 16
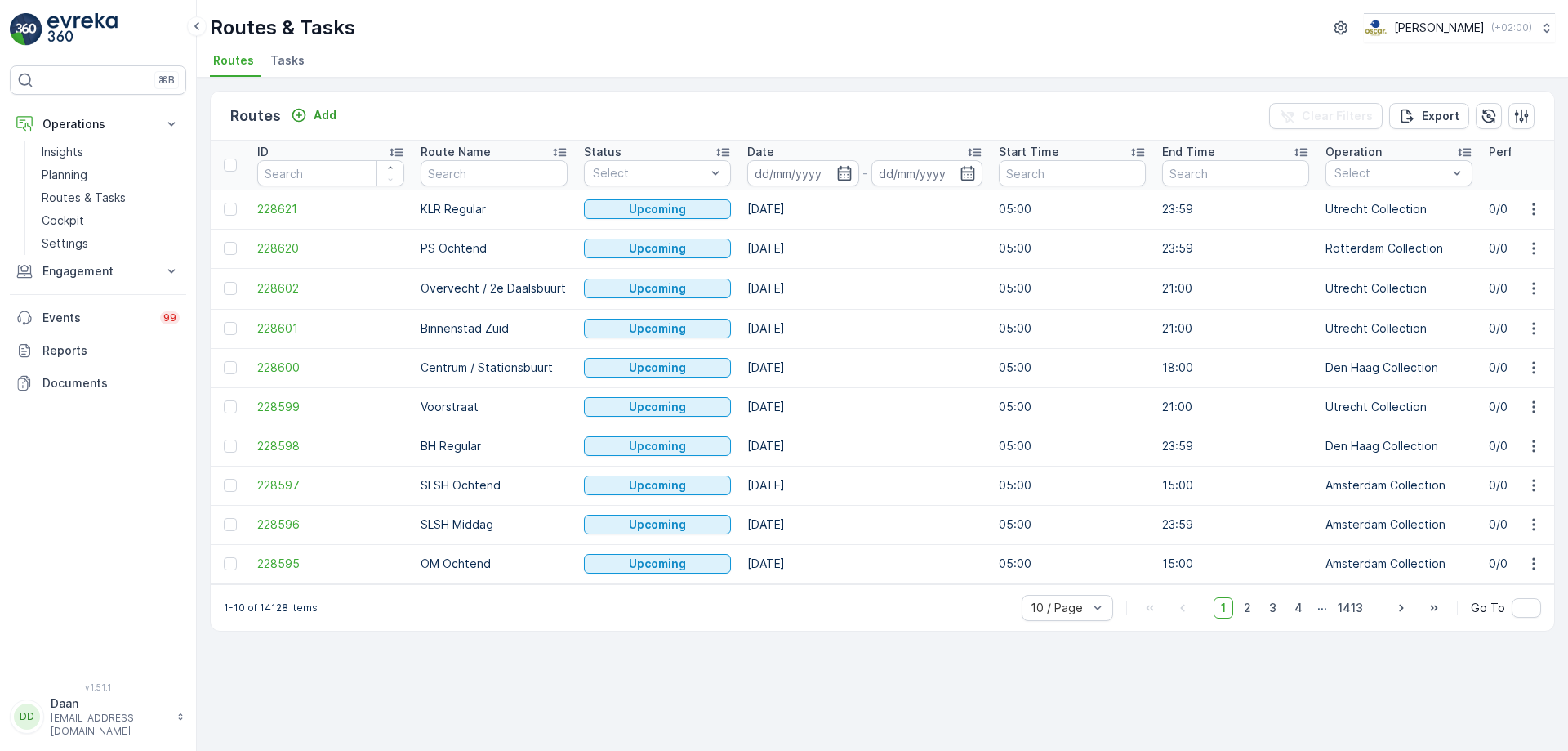
click at [276, 78] on div "Routes Add Clear Filters Export ID Route Name Status Select Date - Start Time E…" at bounding box center [882, 414] width 1371 height 674
click at [287, 62] on span "Tasks" at bounding box center [288, 60] width 34 height 16
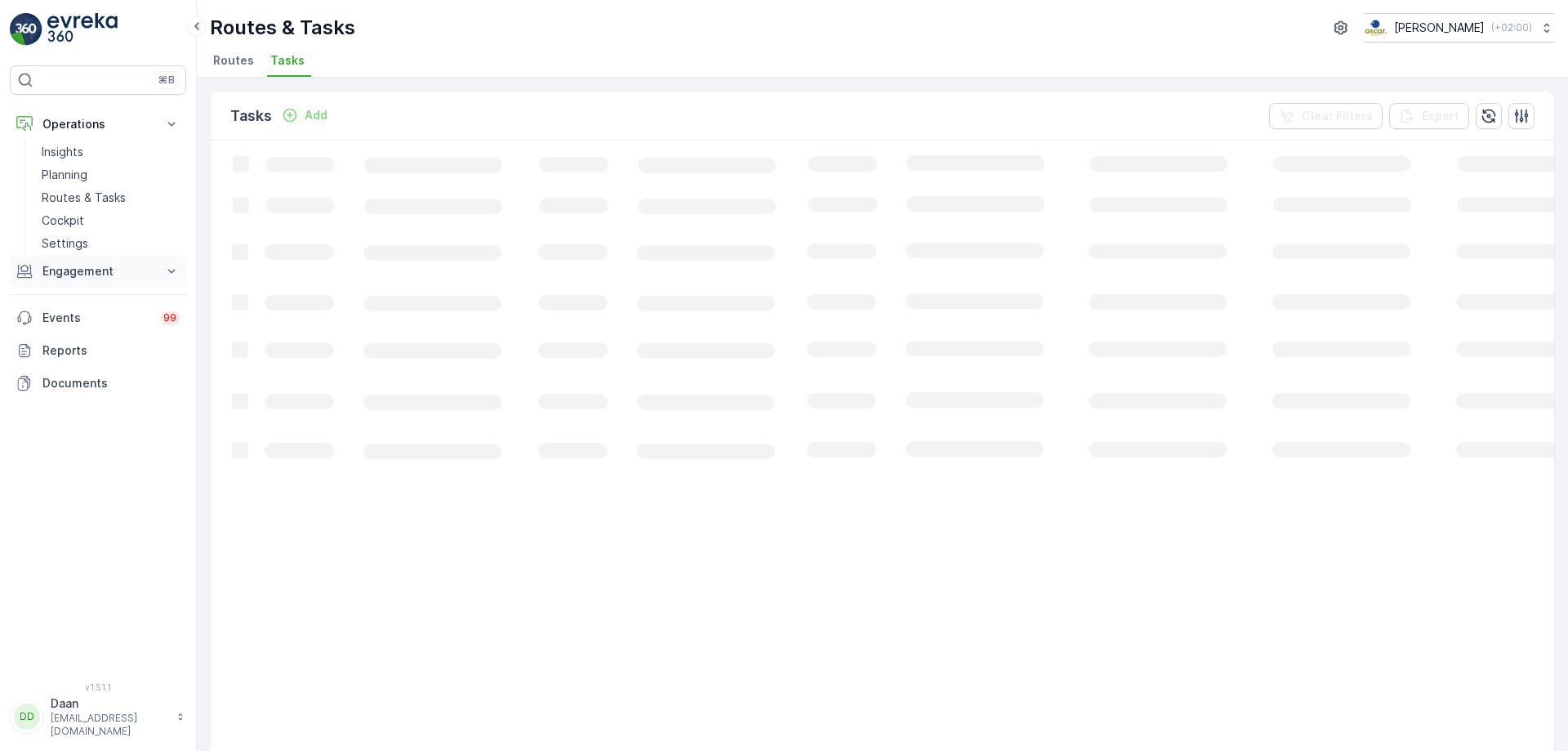
click at [92, 275] on p "Engagement" at bounding box center [98, 271] width 111 height 16
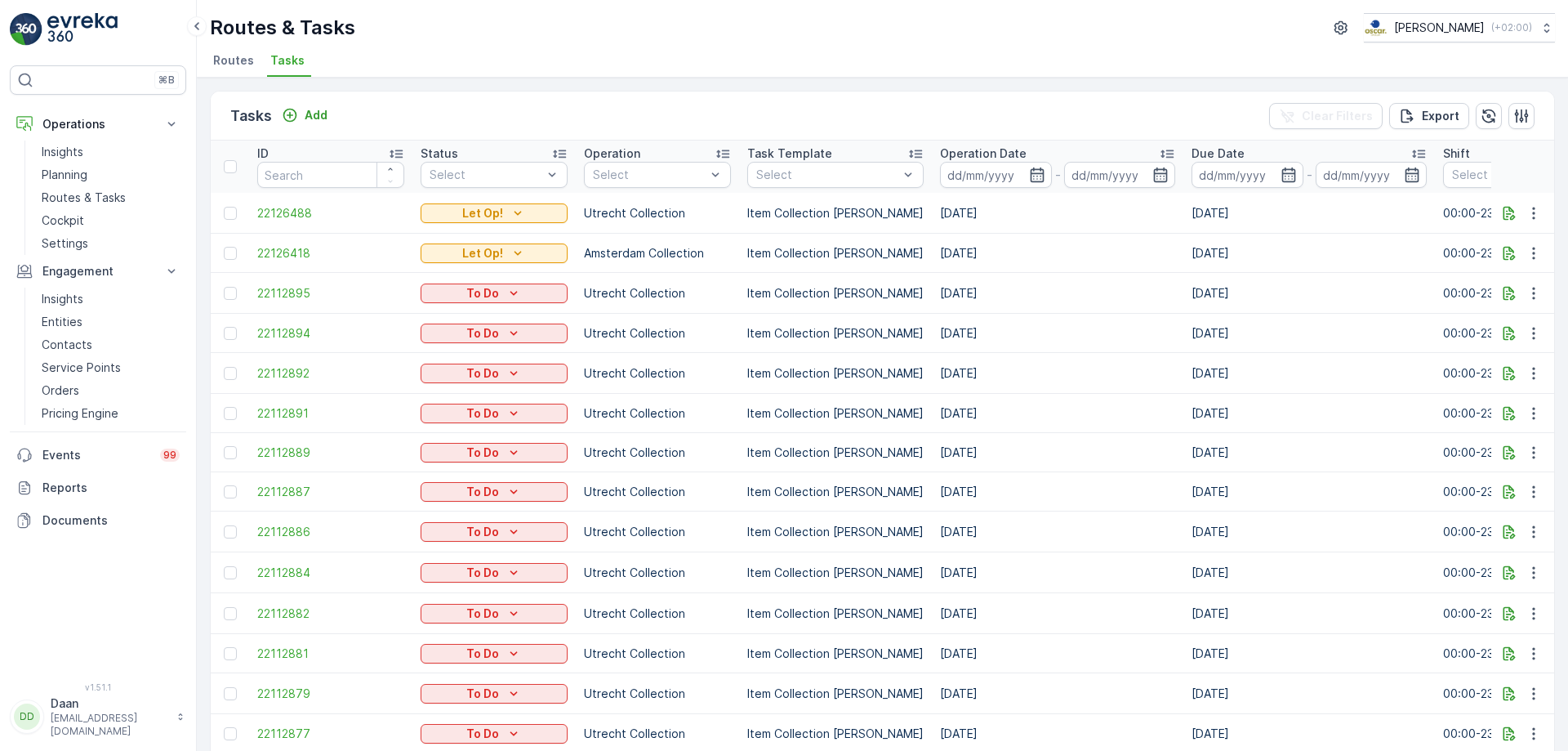
drag, startPoint x: 1002, startPoint y: 376, endPoint x: 1031, endPoint y: 354, distance: 36.4
drag, startPoint x: 1152, startPoint y: 334, endPoint x: 1190, endPoint y: 319, distance: 40.9
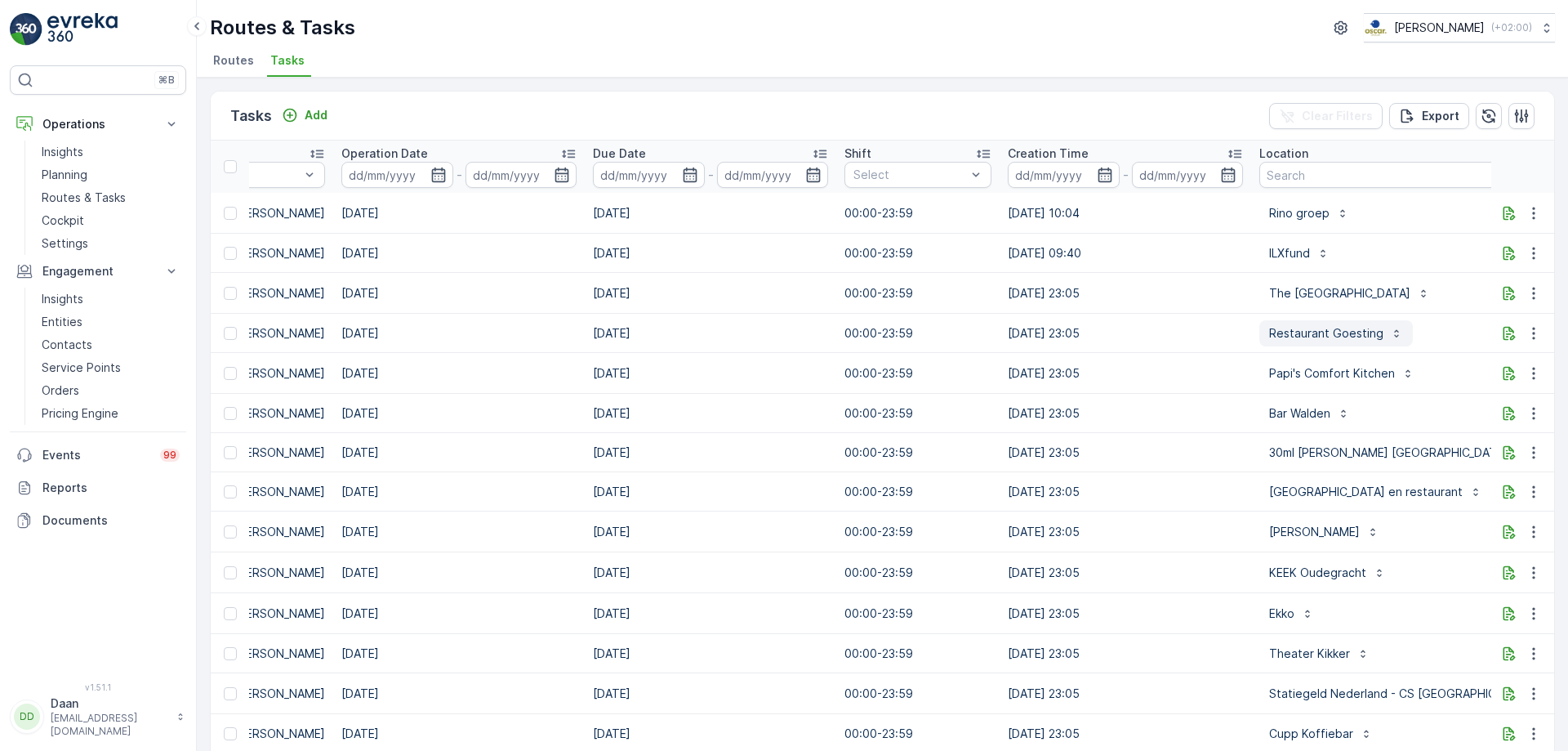
scroll to position [0, 681]
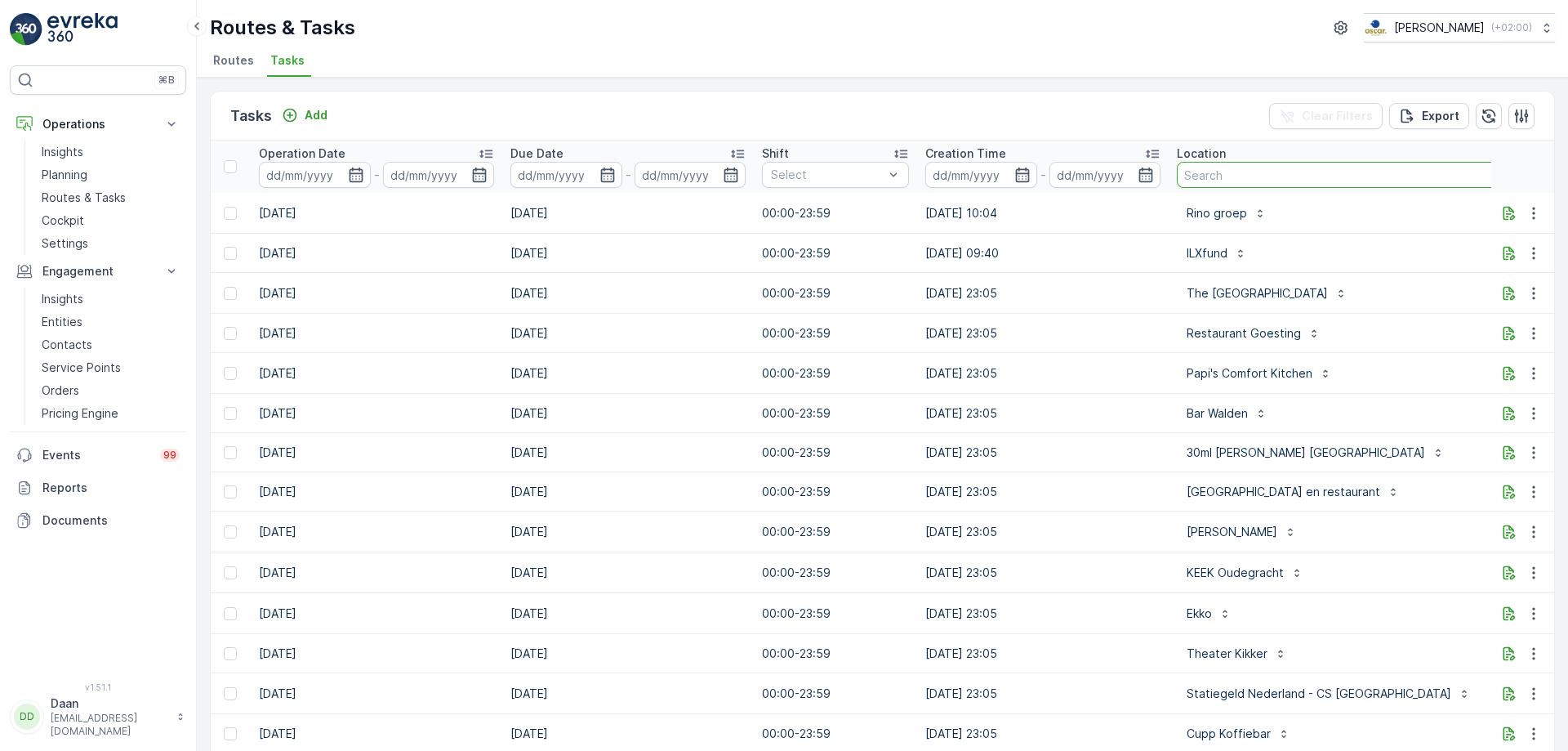
click at [1253, 166] on input "text" at bounding box center [1350, 174] width 346 height 26
type input "Keuke"
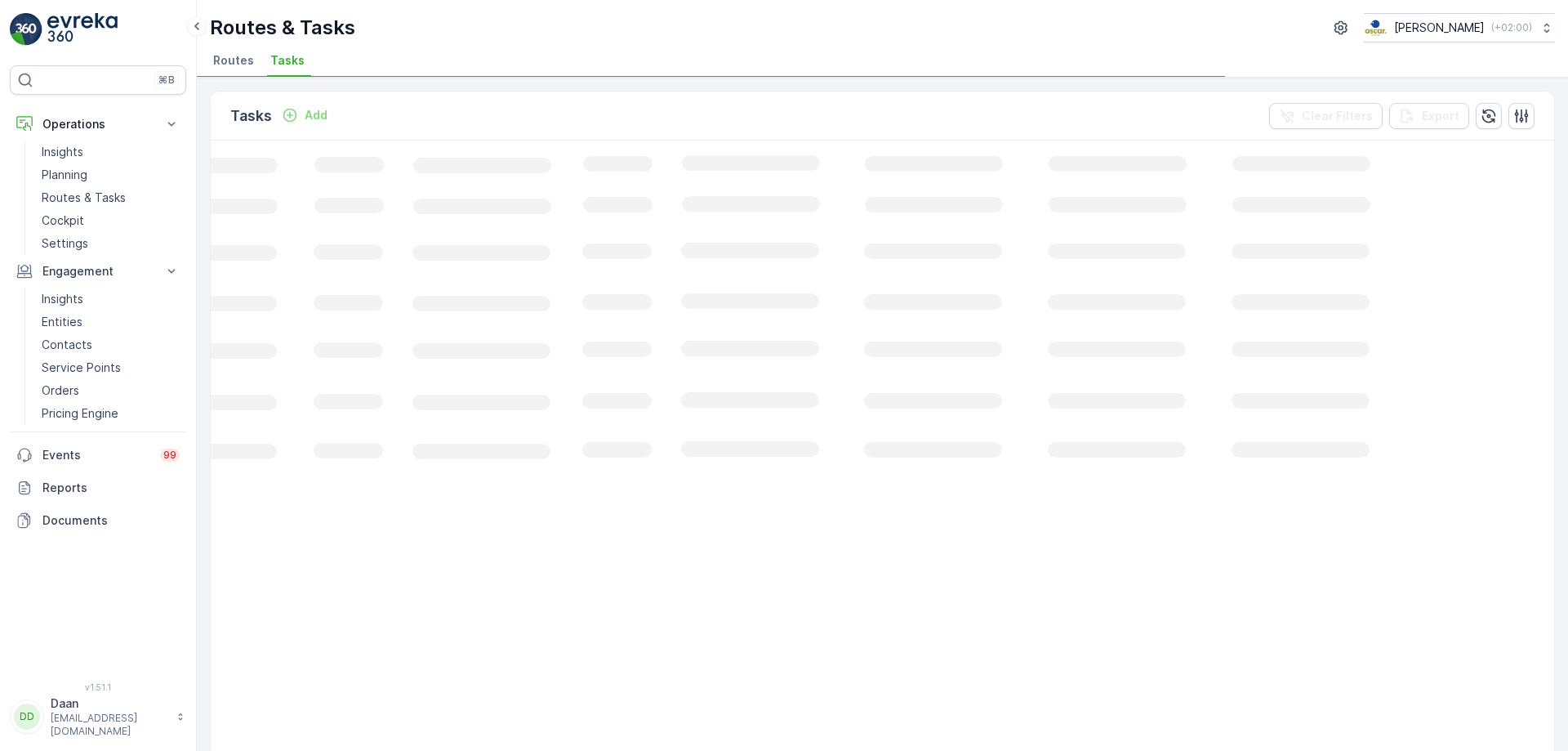
scroll to position [0, 229]
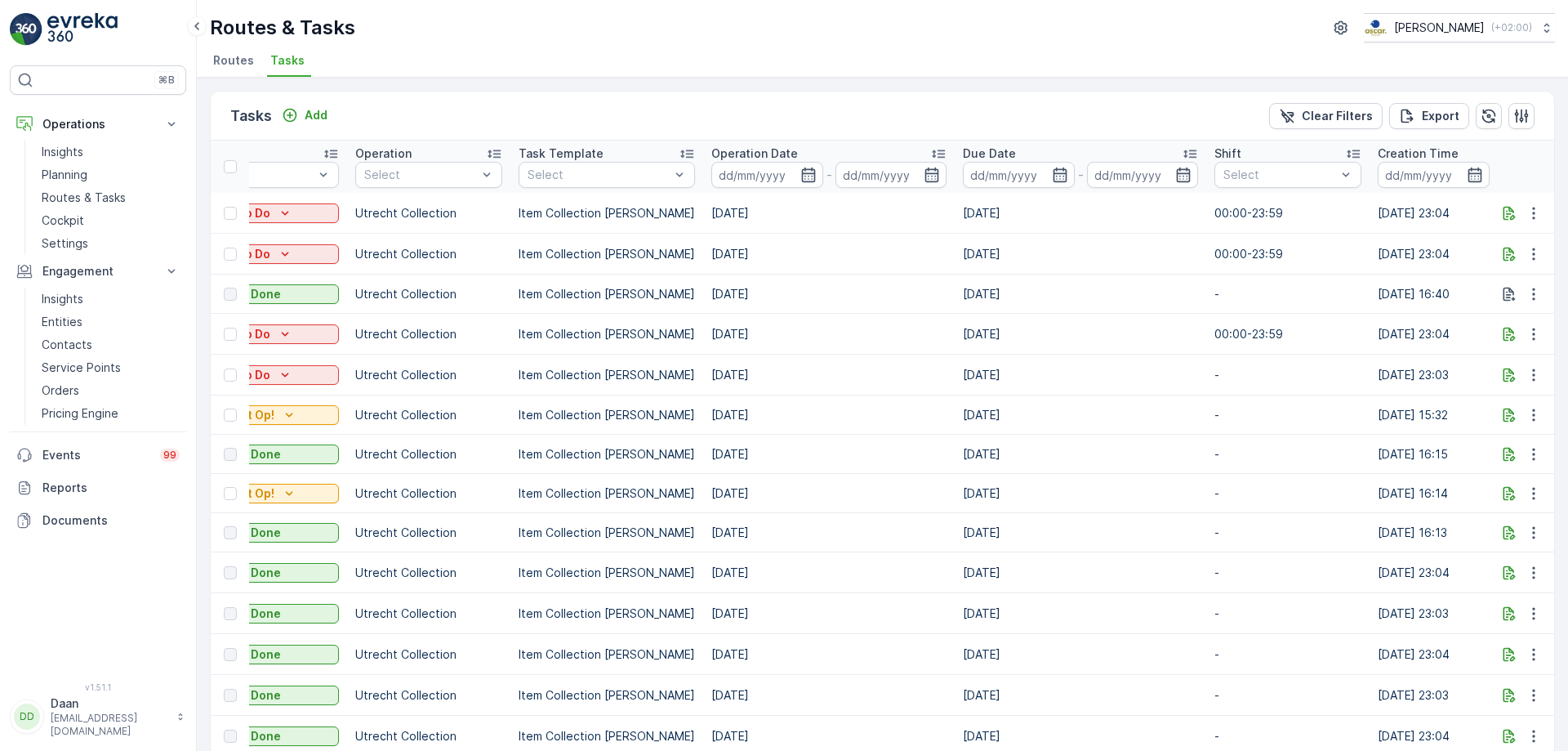
drag, startPoint x: 944, startPoint y: 424, endPoint x: 954, endPoint y: 430, distance: 11.7
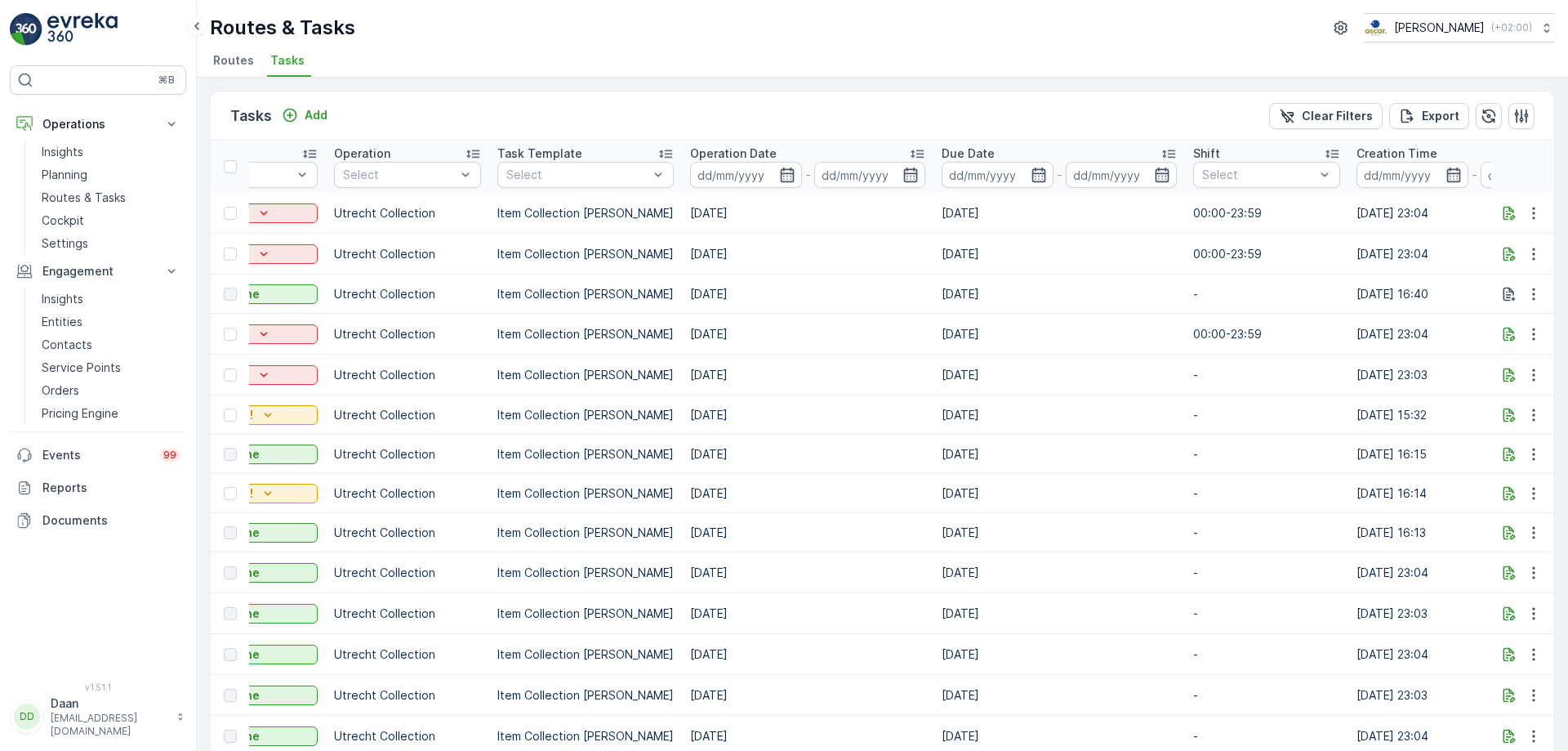
scroll to position [0, 0]
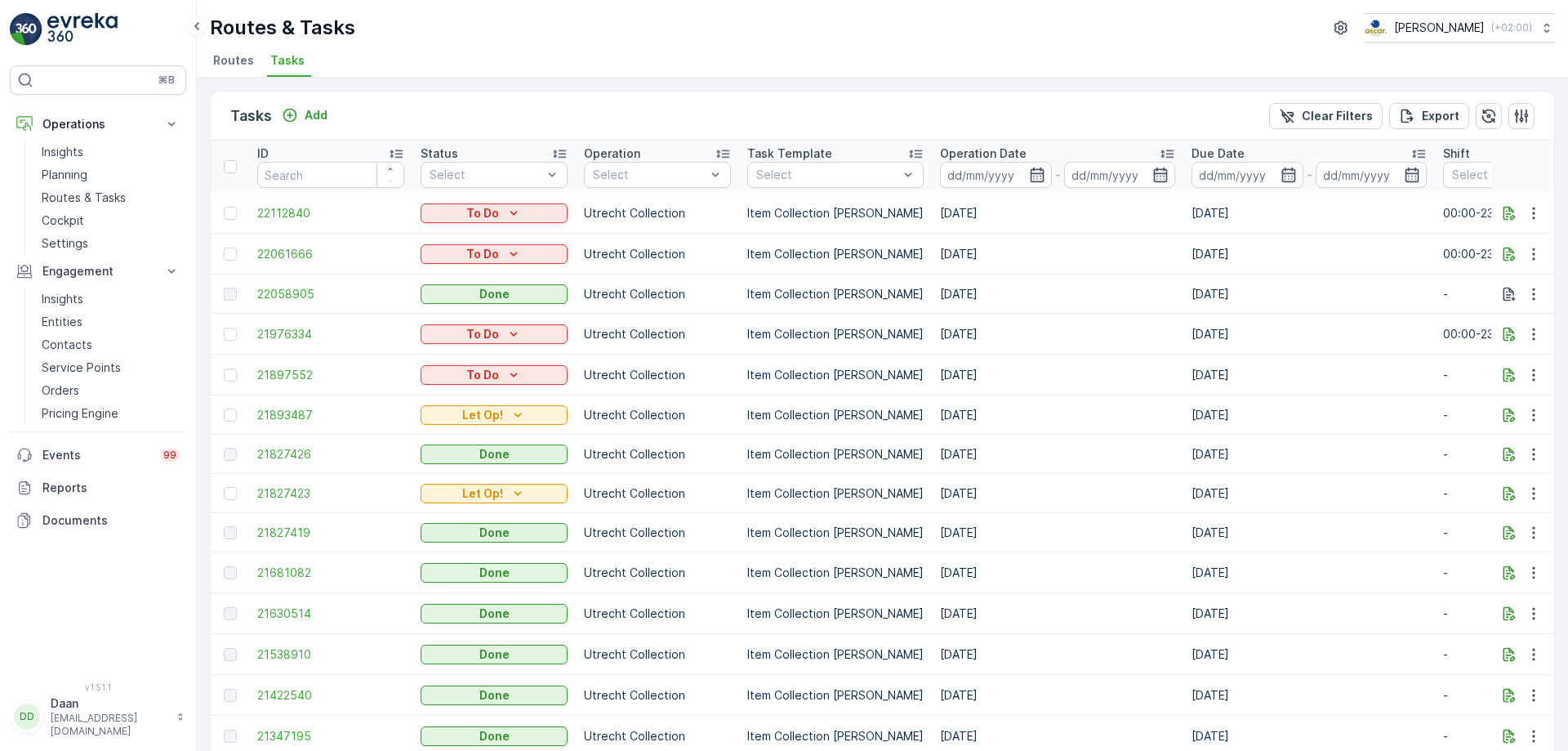
click at [1094, 468] on td "[DATE]" at bounding box center [1057, 453] width 251 height 39
click at [82, 26] on img at bounding box center [82, 30] width 70 height 33
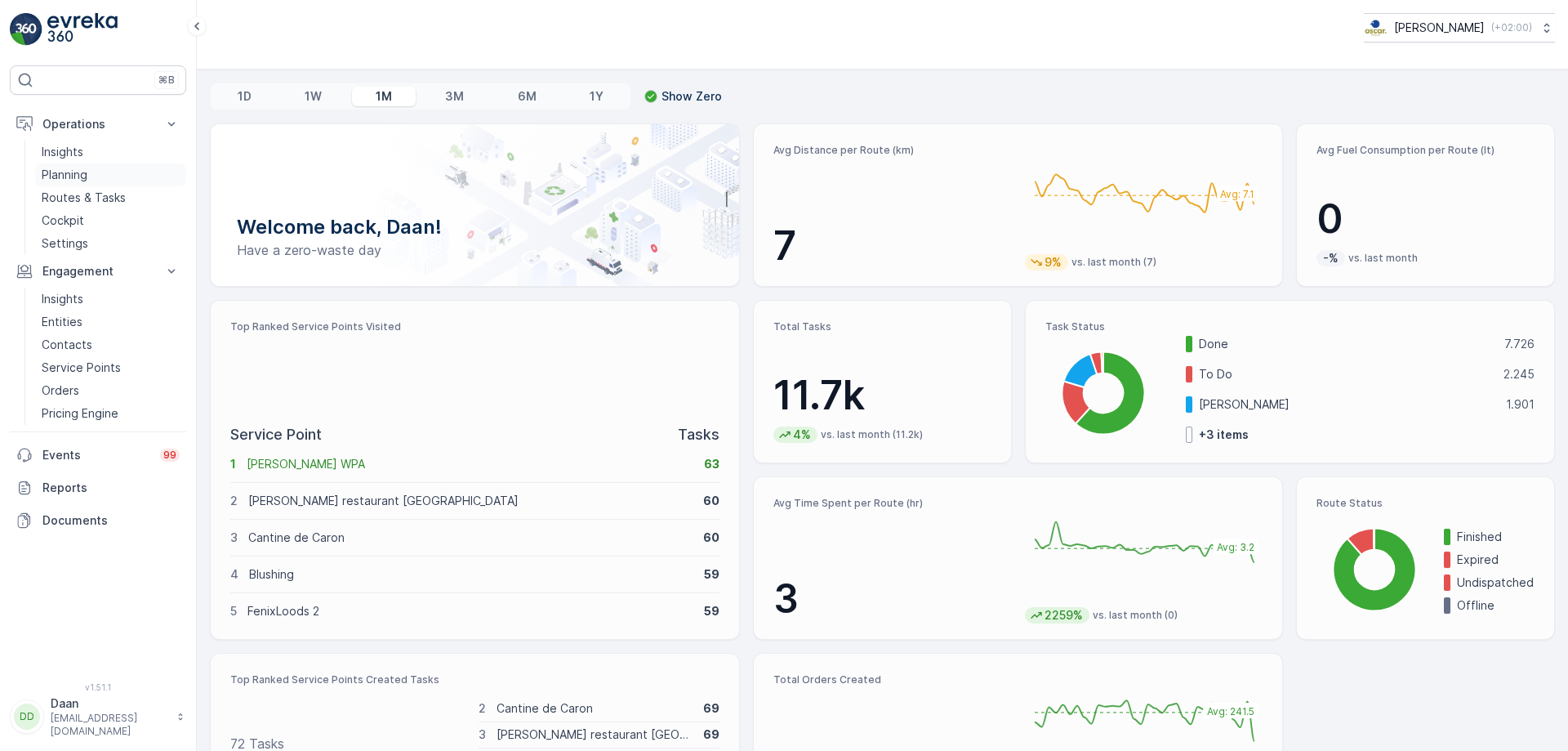
click at [114, 169] on link "Planning" at bounding box center [111, 175] width 151 height 23
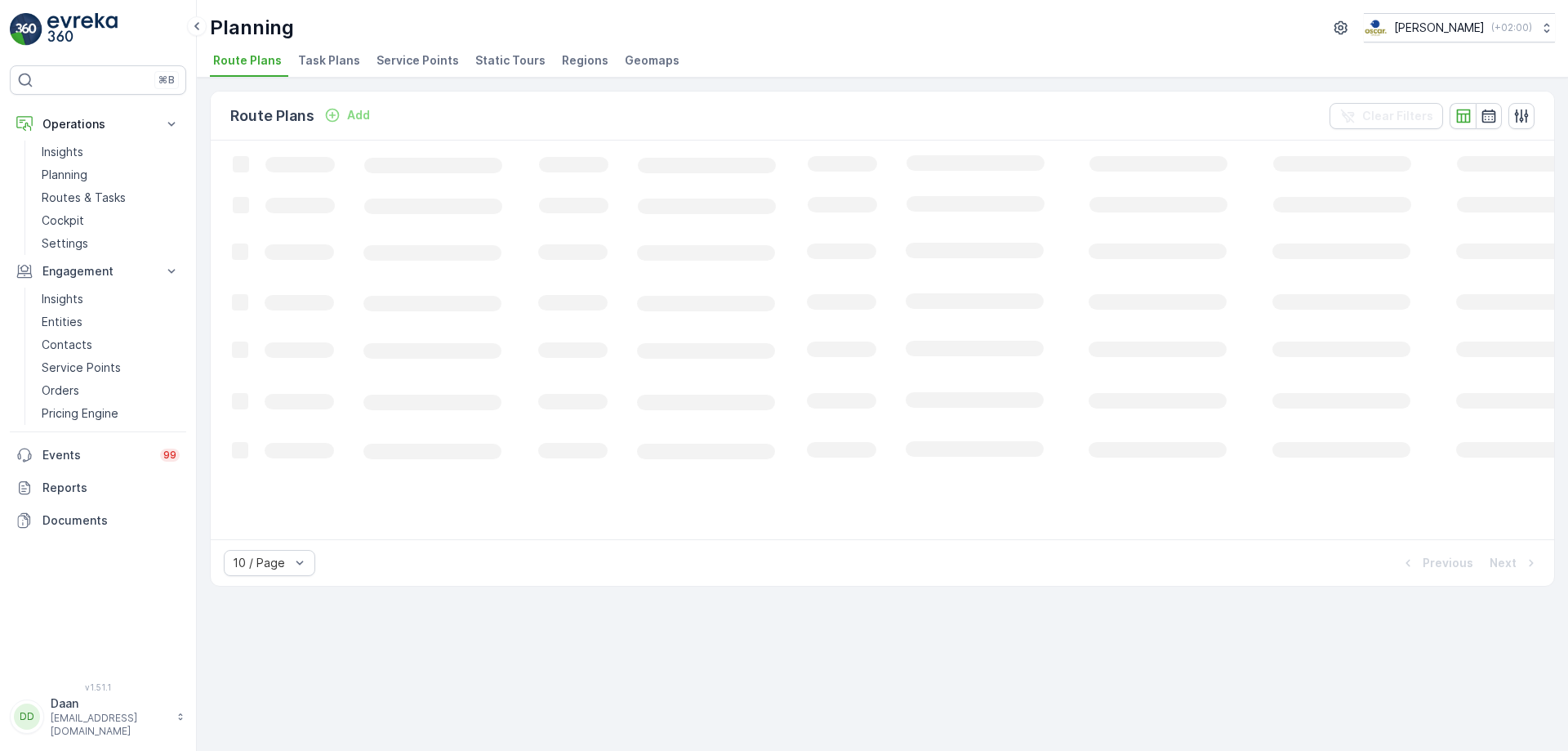
click at [333, 70] on li "Task Plans" at bounding box center [330, 62] width 72 height 28
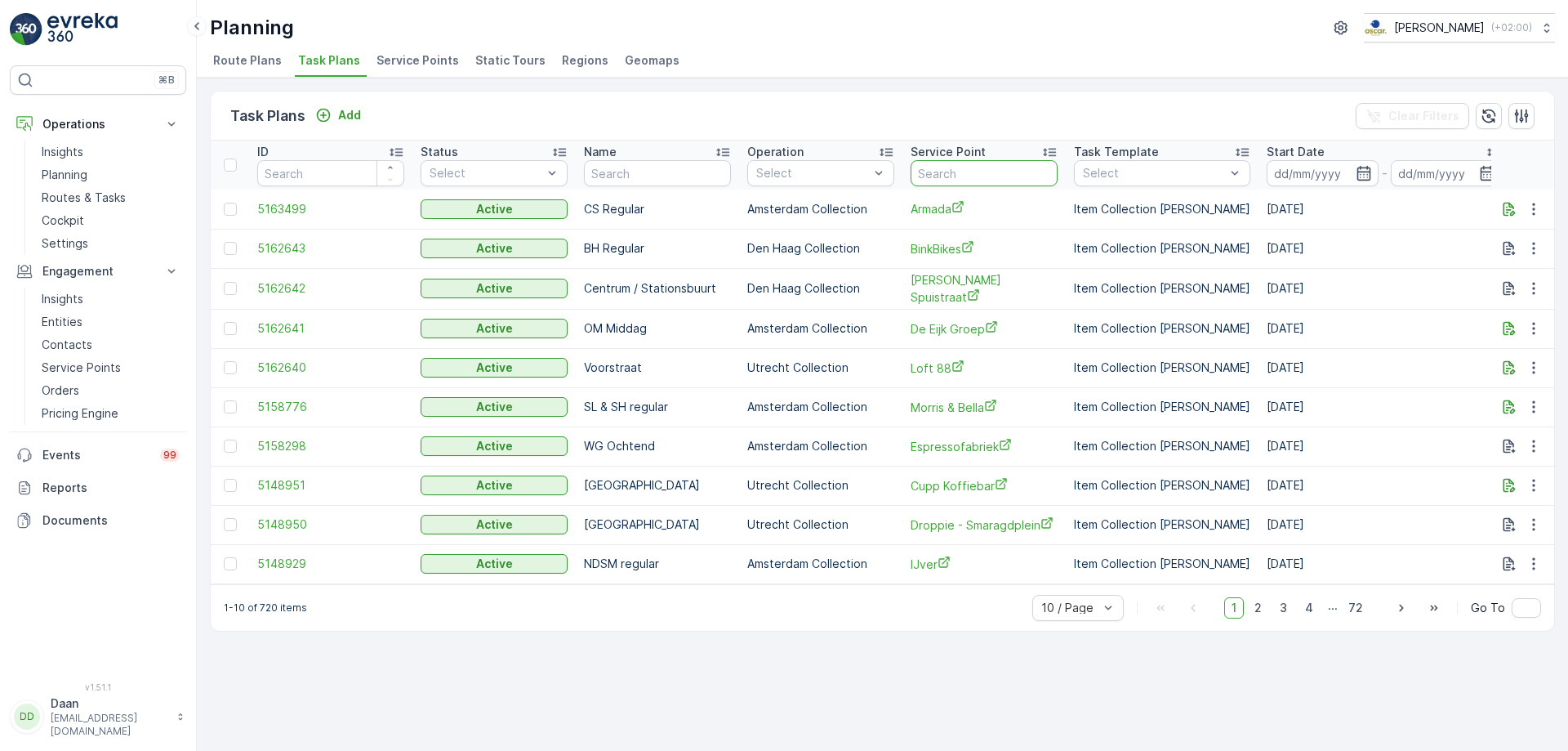
click at [962, 180] on input "text" at bounding box center [984, 172] width 147 height 26
type input "30 ml"
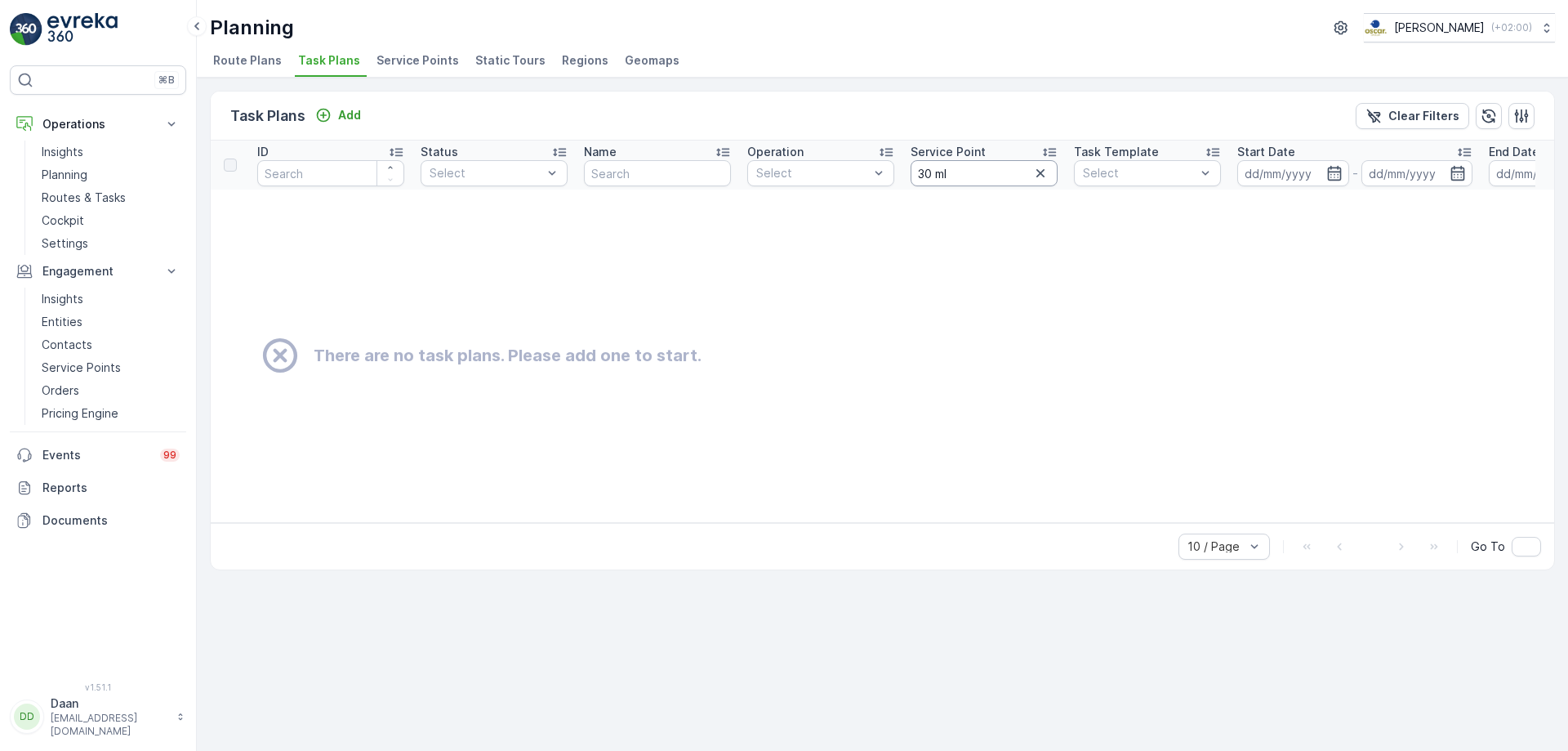
click at [939, 179] on input "30 ml" at bounding box center [984, 172] width 147 height 26
type input "30ml"
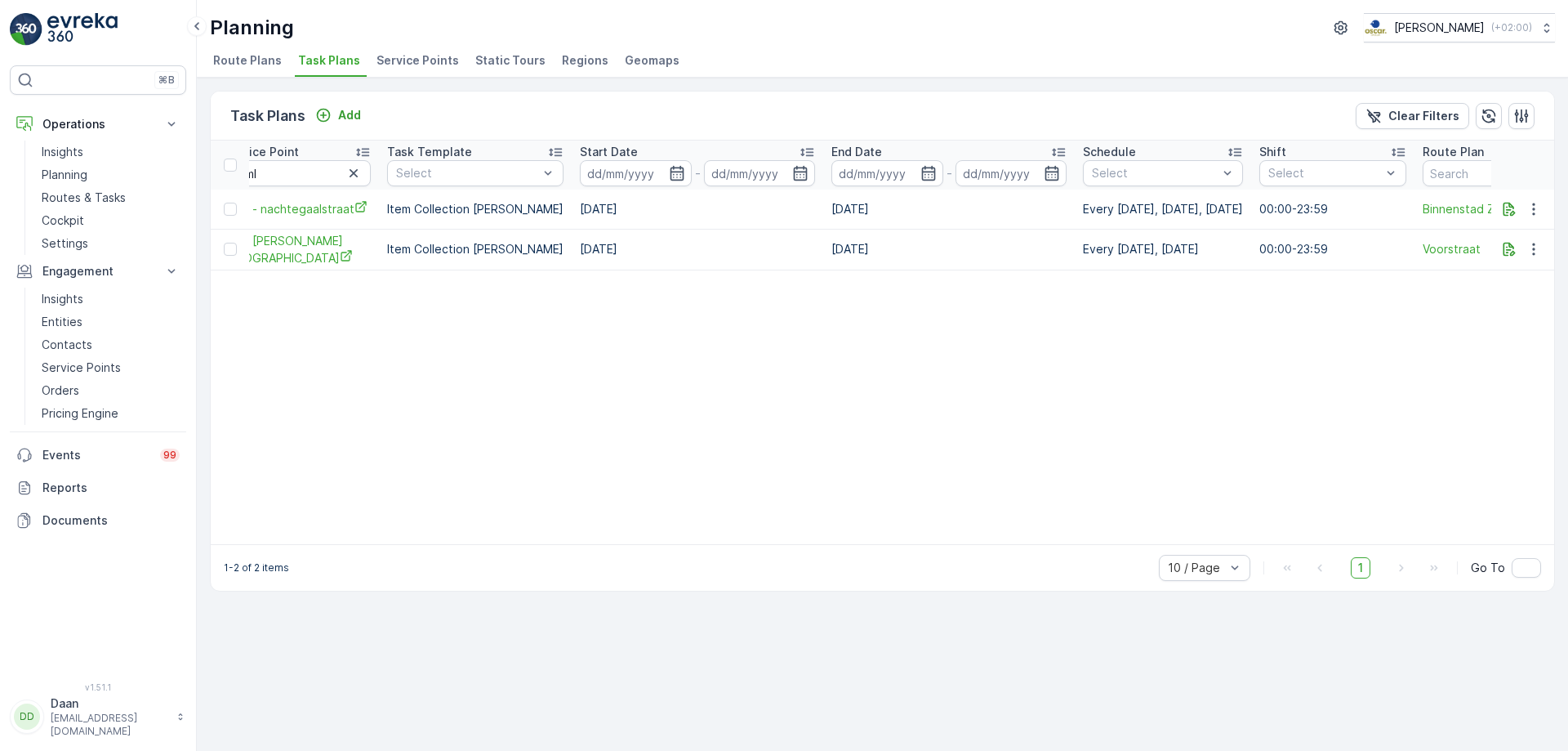
scroll to position [0, 714]
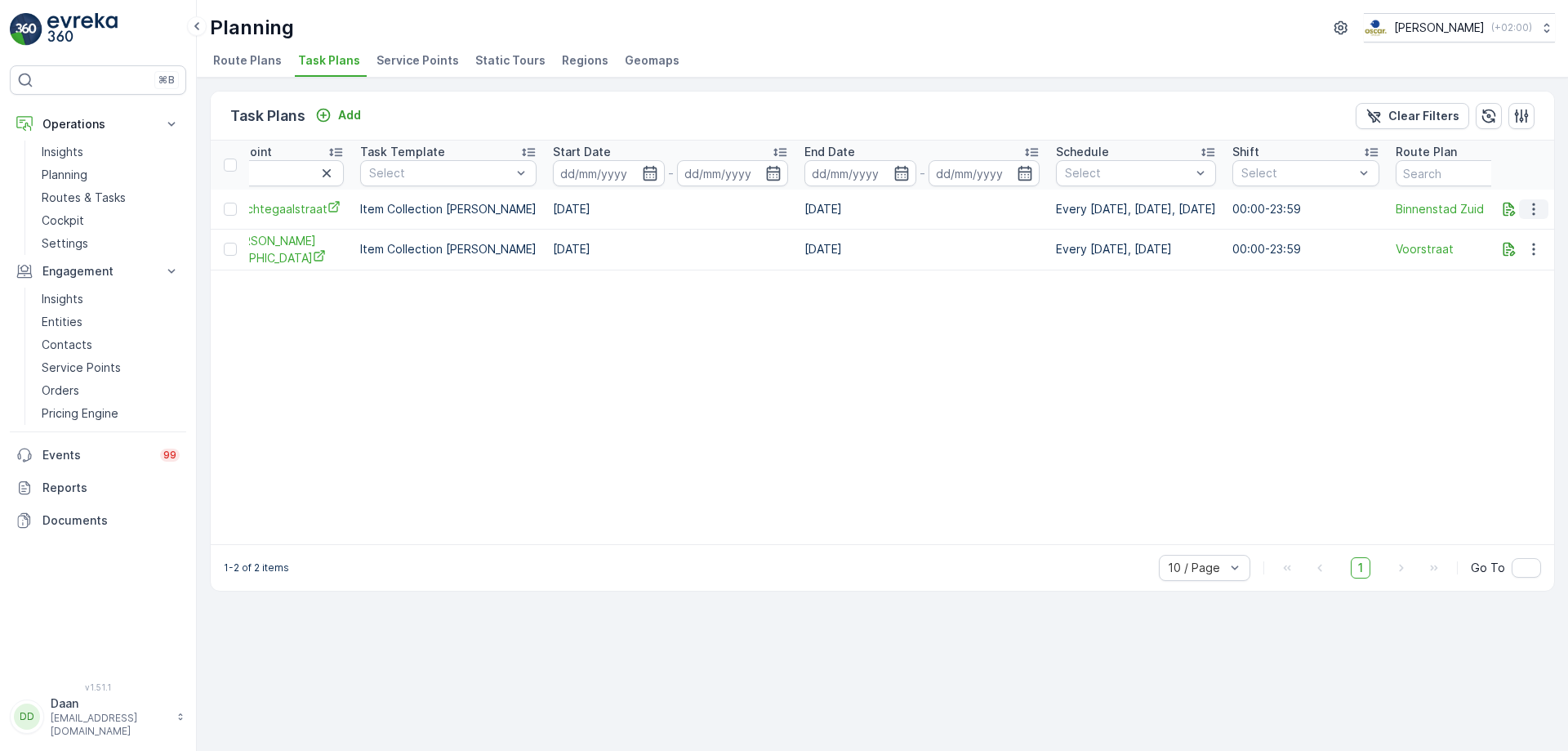
click at [1253, 210] on icon "button" at bounding box center [1533, 209] width 3 height 12
click at [1253, 252] on span "Edit Task Plan" at bounding box center [1504, 256] width 76 height 16
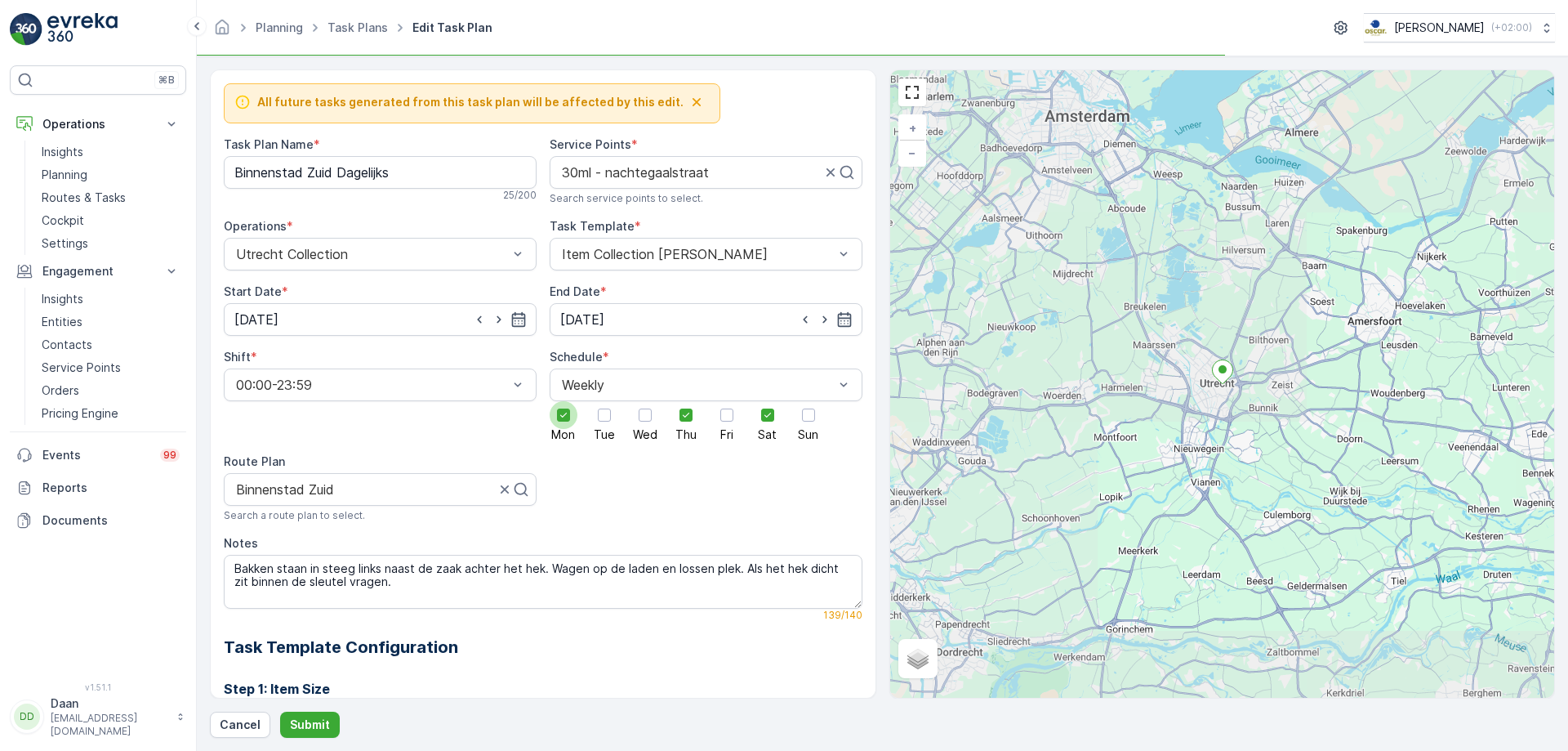
click at [573, 430] on div "All future tasks generated from this task plan will be affected by this edit. T…" at bounding box center [543, 540] width 639 height 913
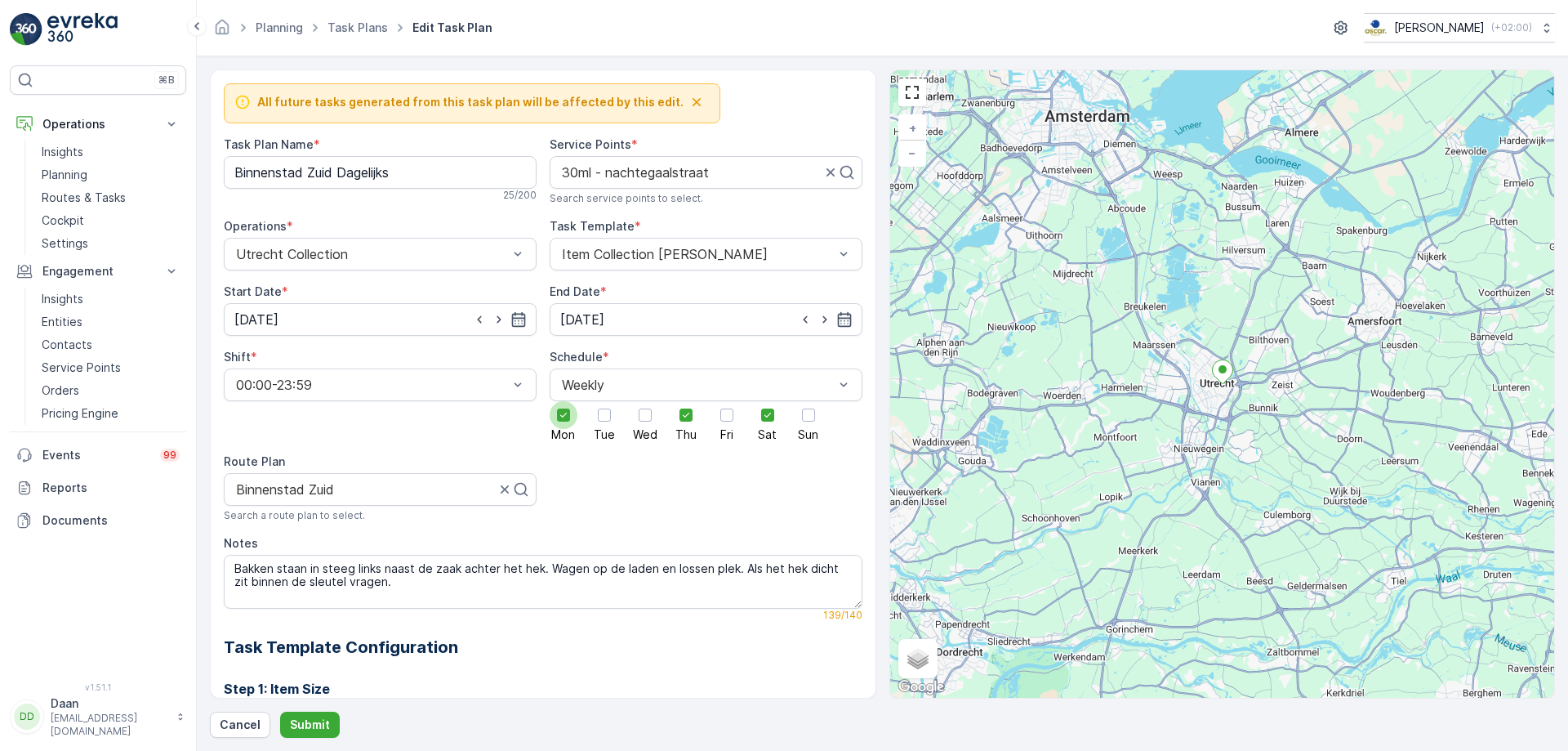
click at [571, 432] on span "Mon" at bounding box center [563, 434] width 24 height 11
click at [563, 401] on input "Mon" at bounding box center [563, 401] width 0 height 0
click at [597, 429] on span "Tue" at bounding box center [604, 434] width 21 height 11
click at [604, 401] on input "Tue" at bounding box center [604, 401] width 0 height 0
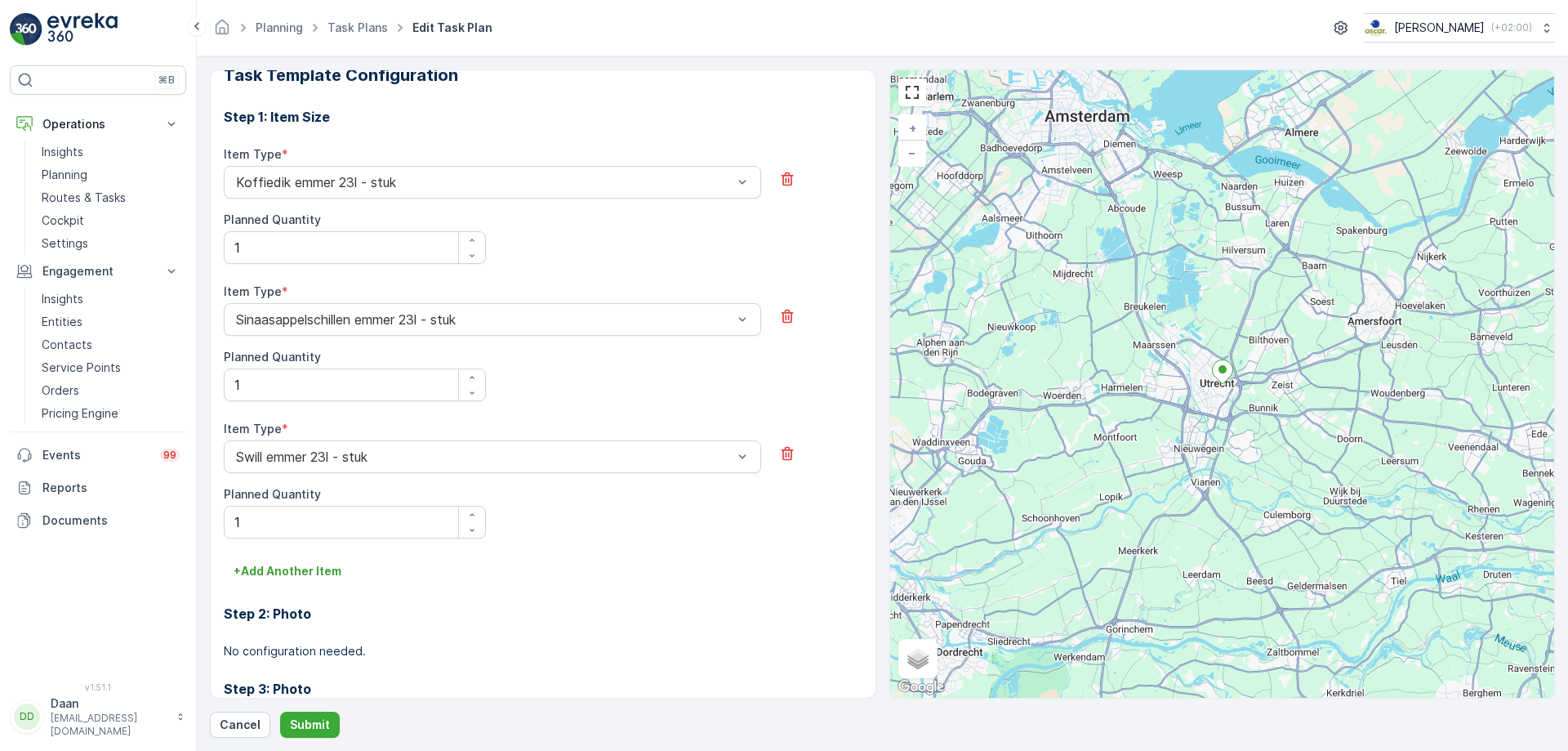
scroll to position [723, 0]
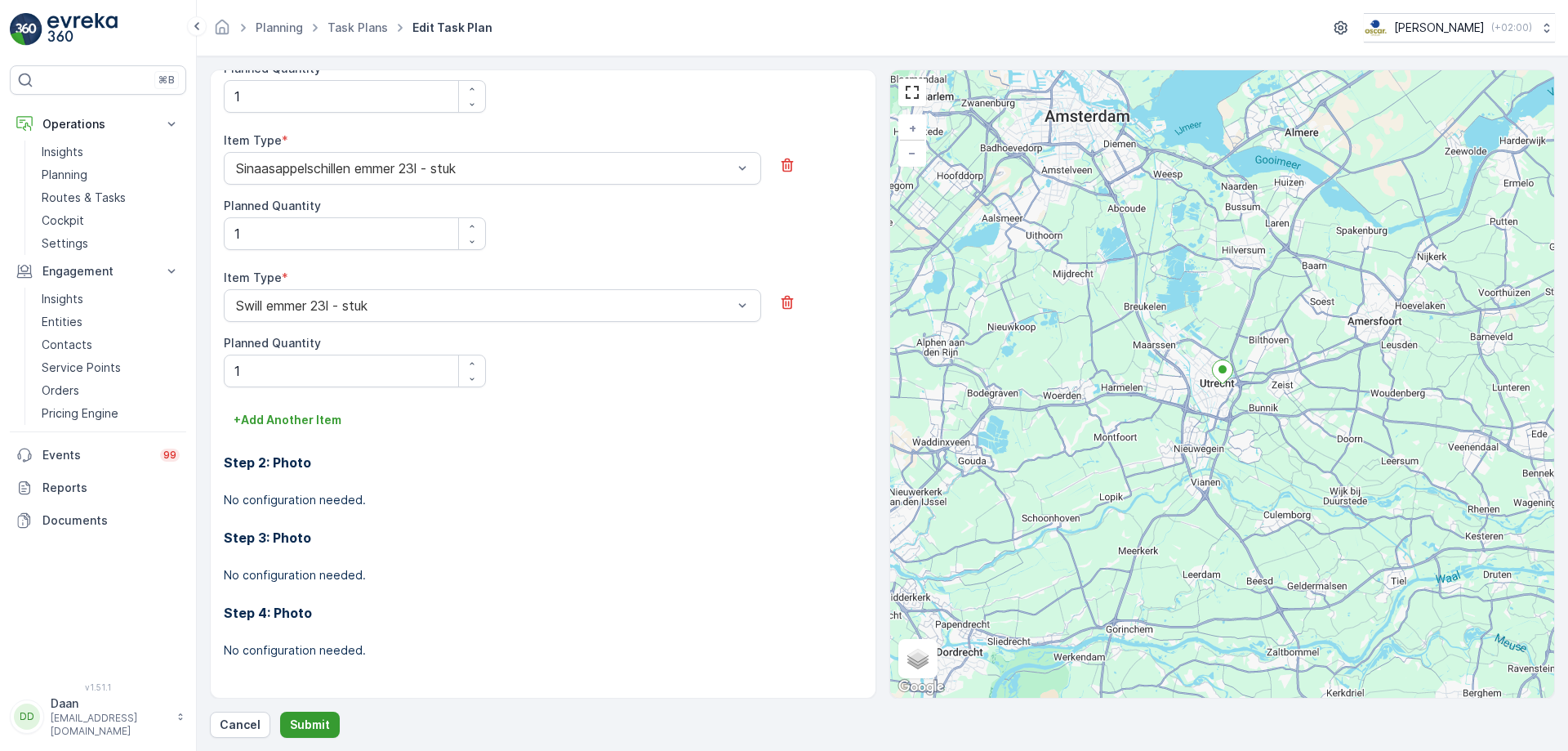
click at [330, 574] on button "Submit" at bounding box center [310, 724] width 59 height 26
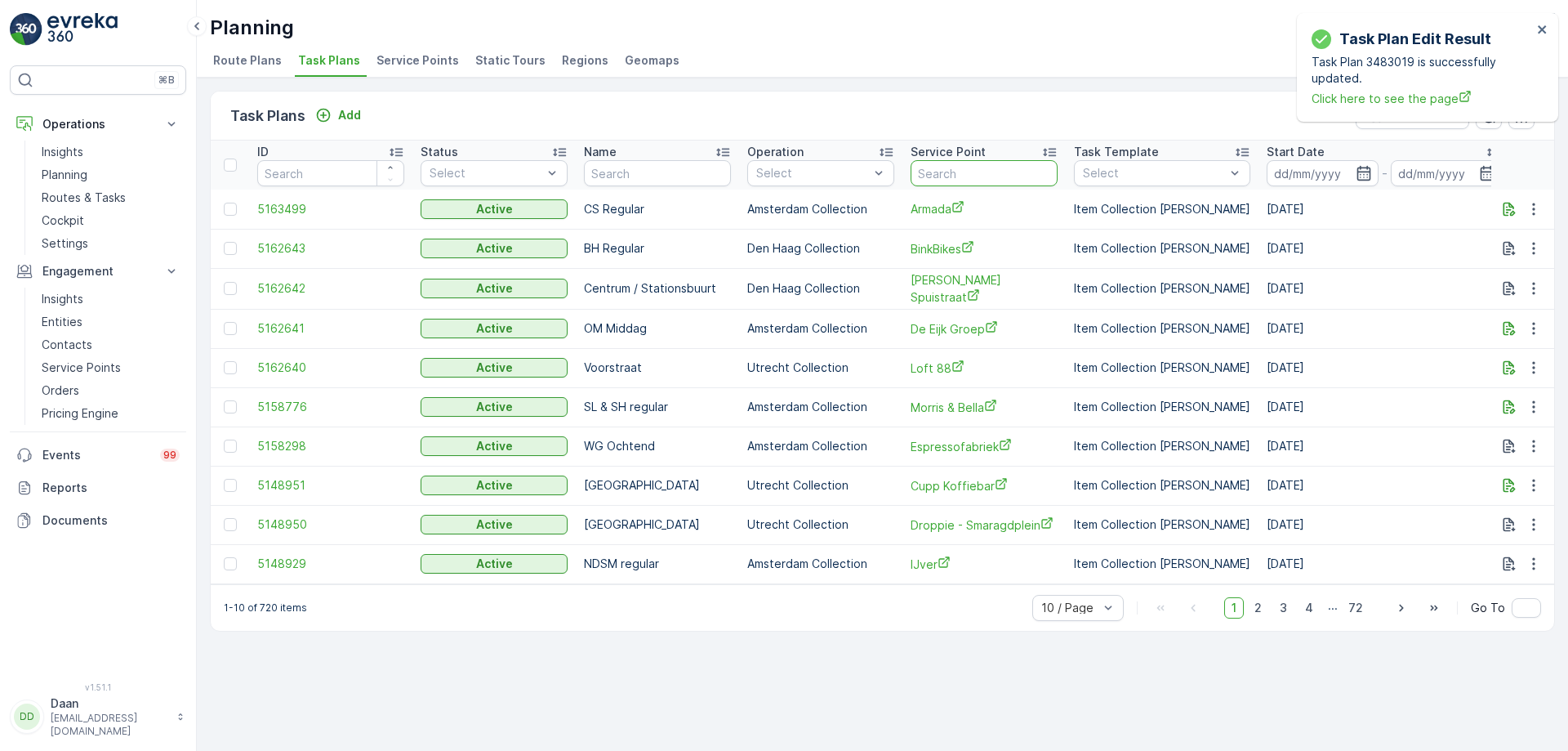
click at [966, 177] on input "text" at bounding box center [984, 172] width 147 height 26
type input "[PERSON_NAME]"
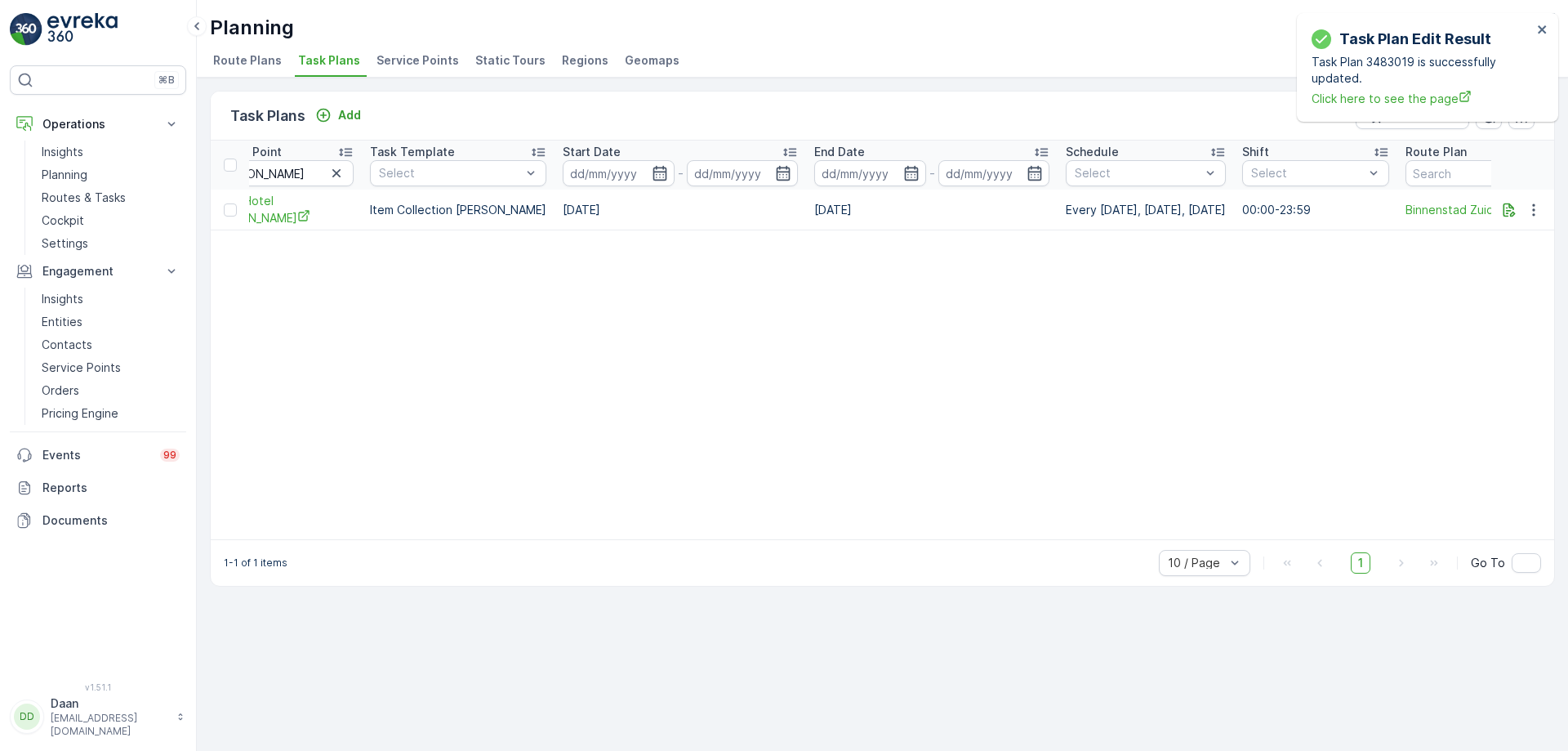
scroll to position [0, 765]
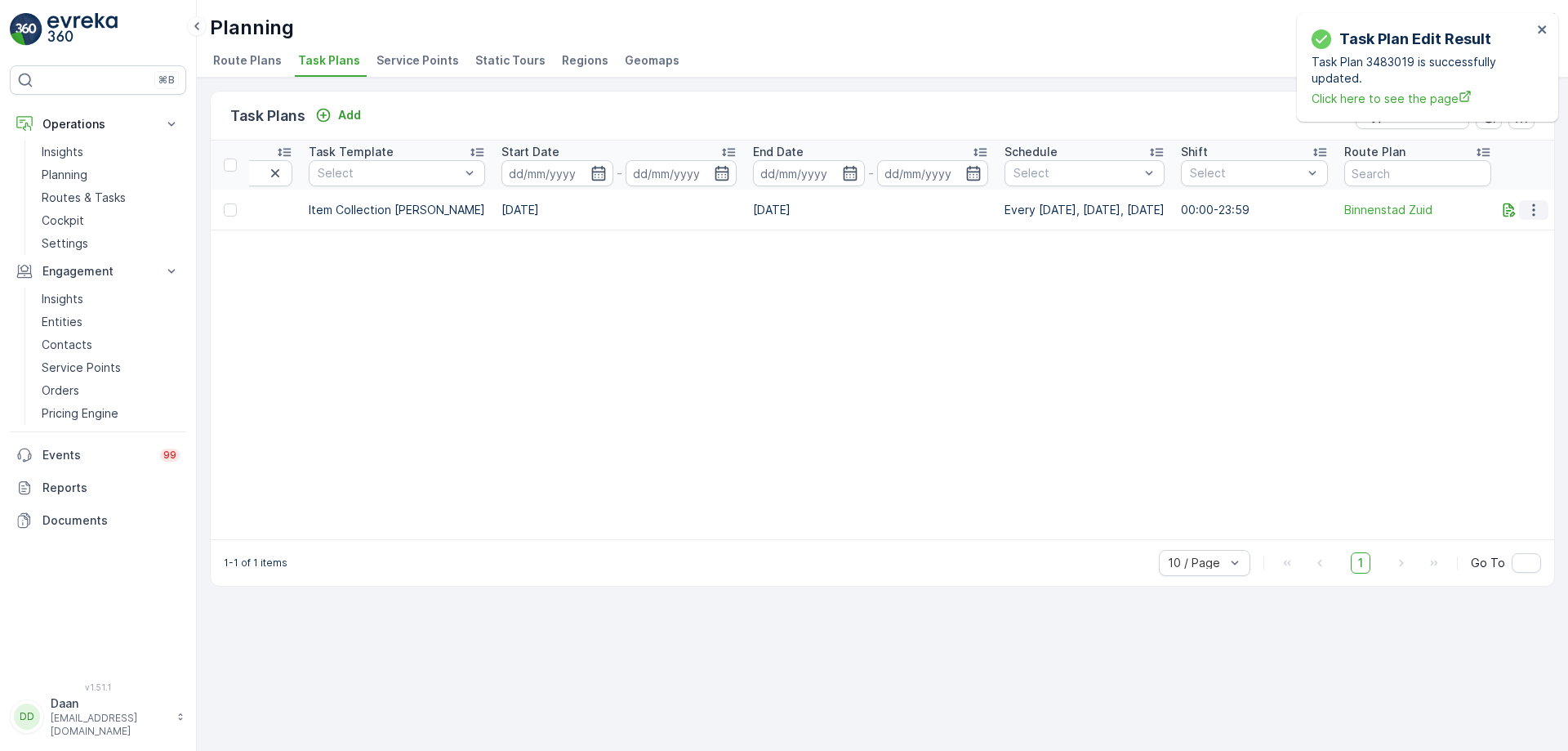
click at [1253, 209] on icon "button" at bounding box center [1534, 210] width 16 height 16
click at [1253, 256] on span "Edit Task Plan" at bounding box center [1504, 256] width 76 height 16
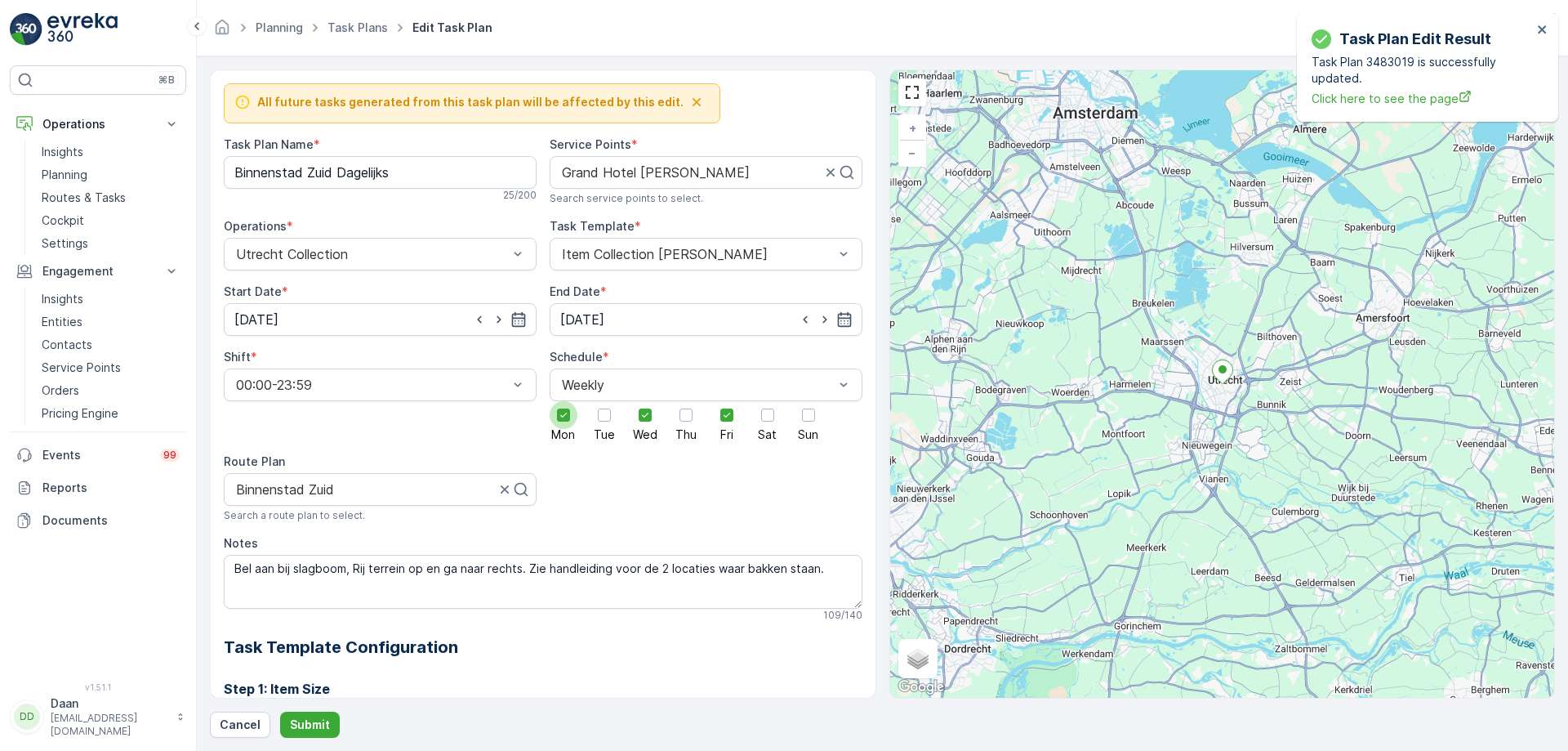
click at [554, 417] on div at bounding box center [563, 414] width 28 height 28
click at [563, 401] on input "Mon" at bounding box center [563, 401] width 0 height 0
click at [805, 426] on div at bounding box center [808, 414] width 28 height 28
click at [809, 401] on input "Sun" at bounding box center [809, 401] width 0 height 0
click at [286, 574] on button "Submit" at bounding box center [310, 724] width 59 height 26
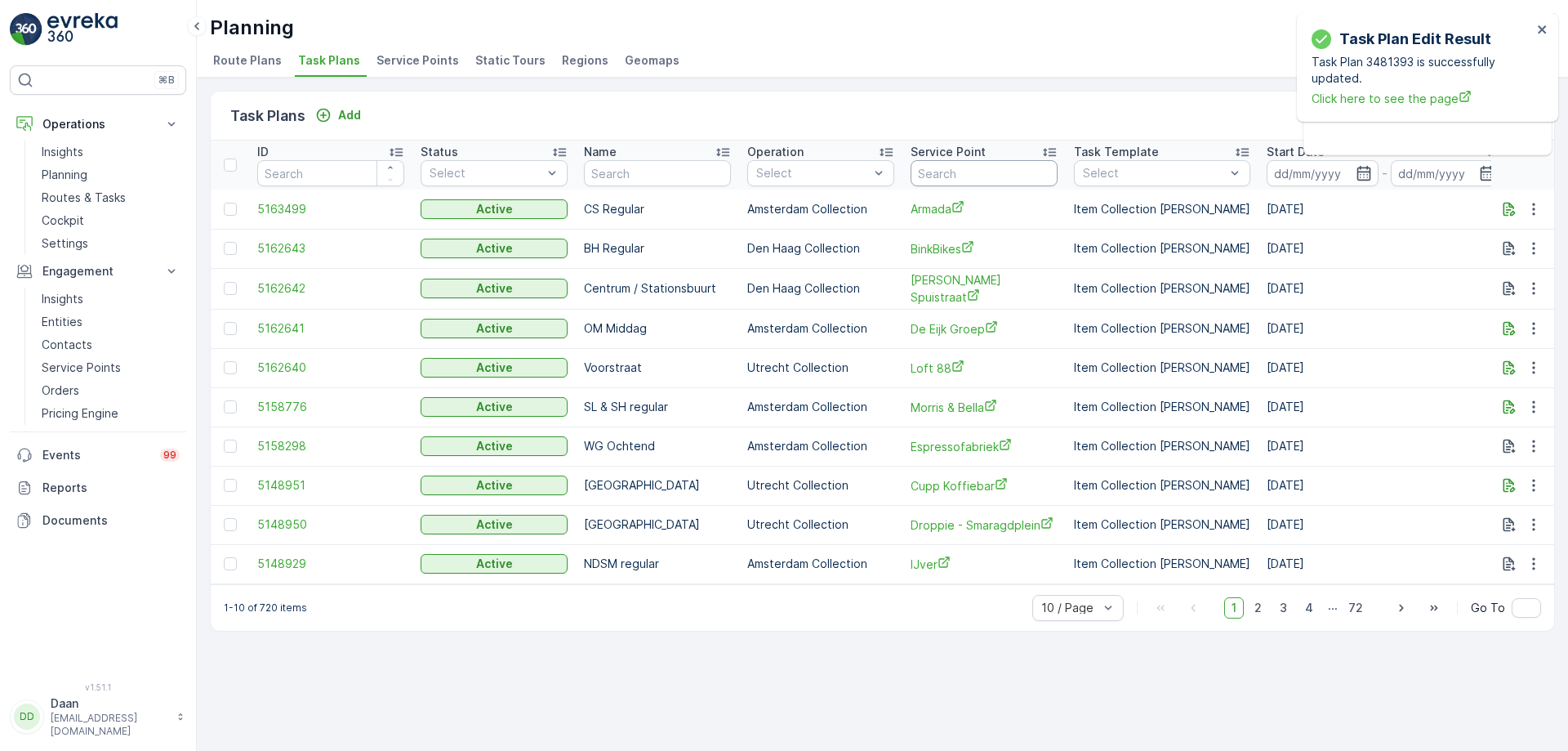
click at [1017, 169] on input "text" at bounding box center [984, 172] width 147 height 26
type input "zizo"
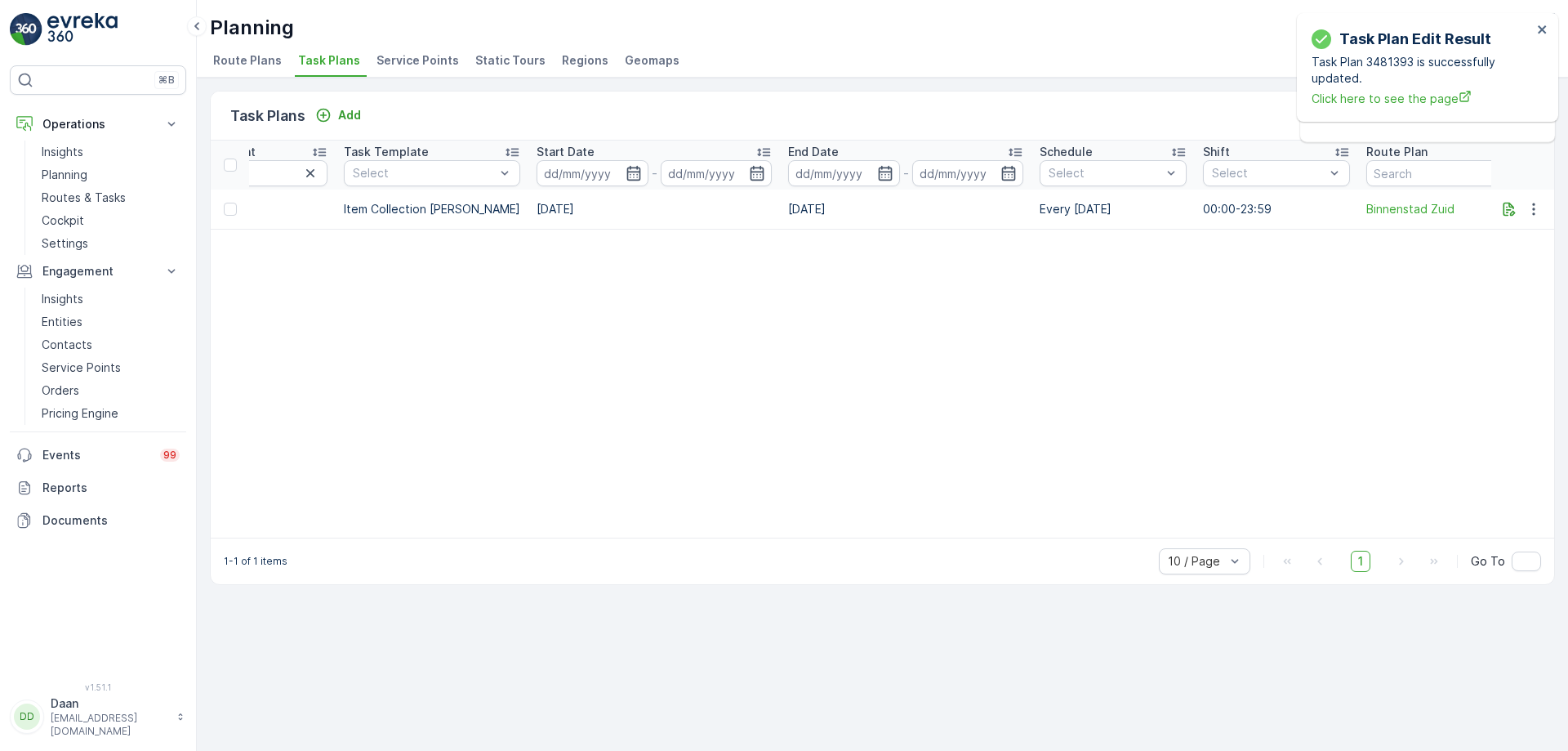
scroll to position [0, 735]
click at [1253, 202] on icon "button" at bounding box center [1534, 209] width 16 height 16
click at [1253, 260] on span "Edit Task Plan" at bounding box center [1504, 256] width 76 height 16
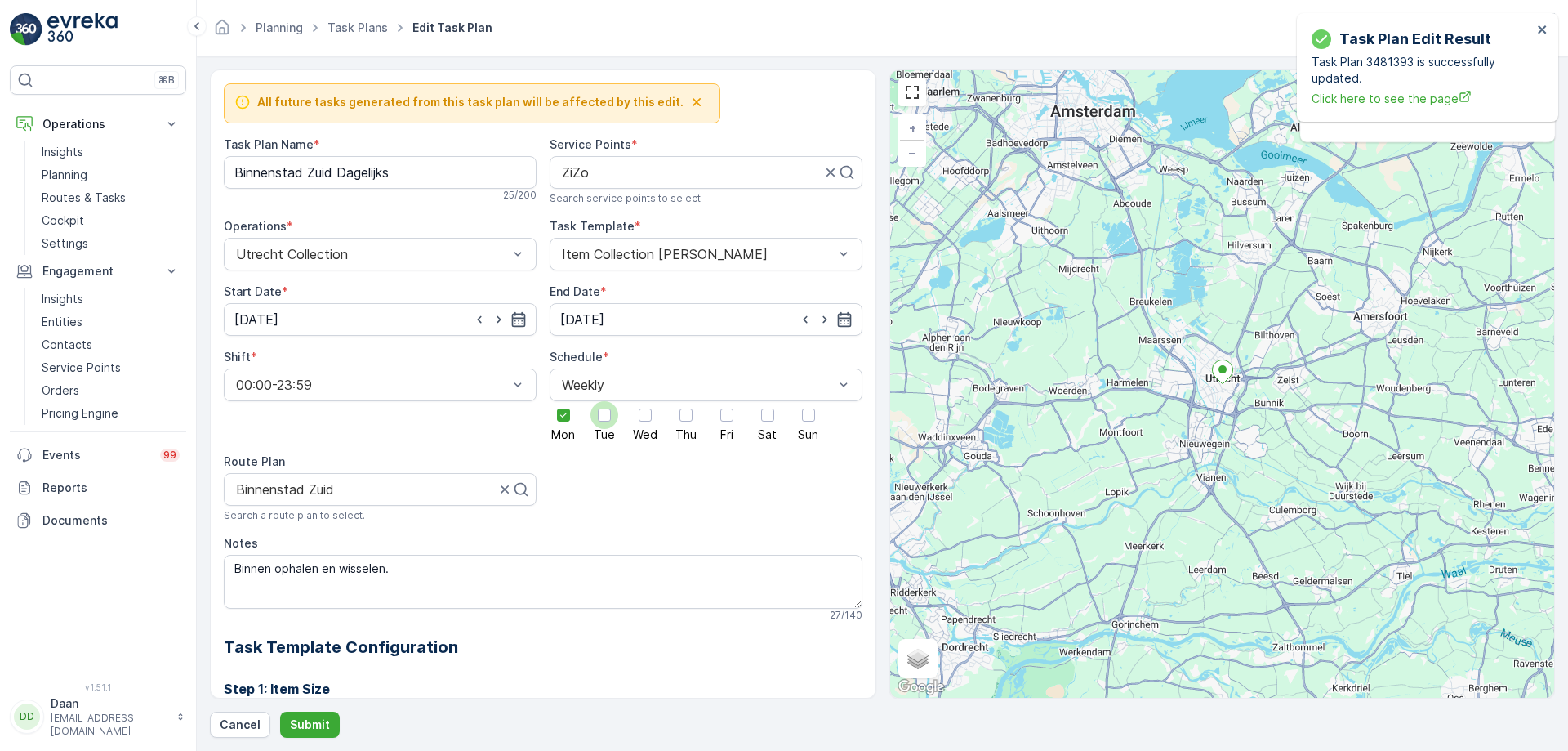
click at [609, 431] on span "Tue" at bounding box center [604, 434] width 21 height 11
click at [604, 401] on input "Tue" at bounding box center [604, 401] width 0 height 0
click at [571, 421] on div at bounding box center [563, 414] width 28 height 28
click at [563, 401] on input "Mon" at bounding box center [563, 401] width 0 height 0
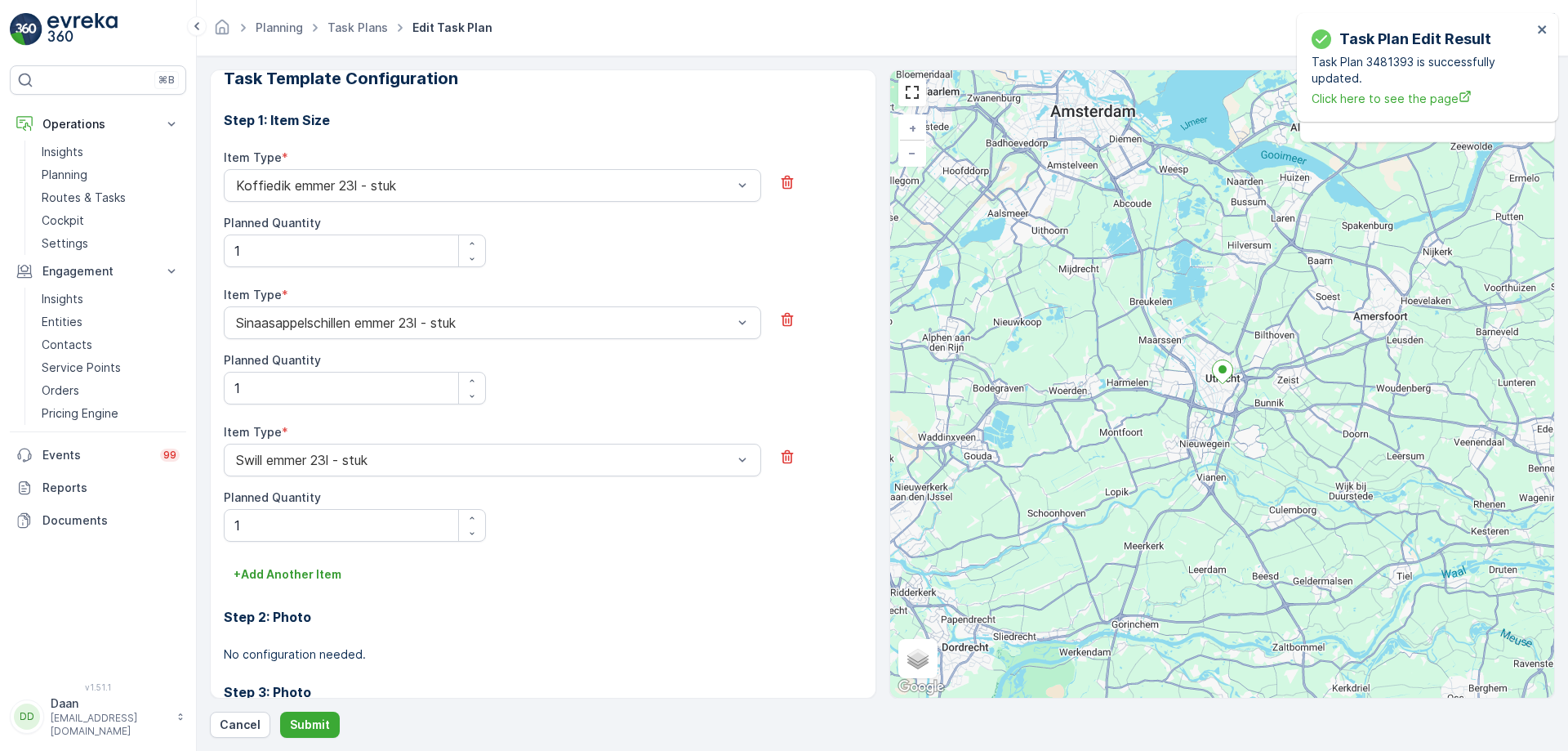
scroll to position [723, 0]
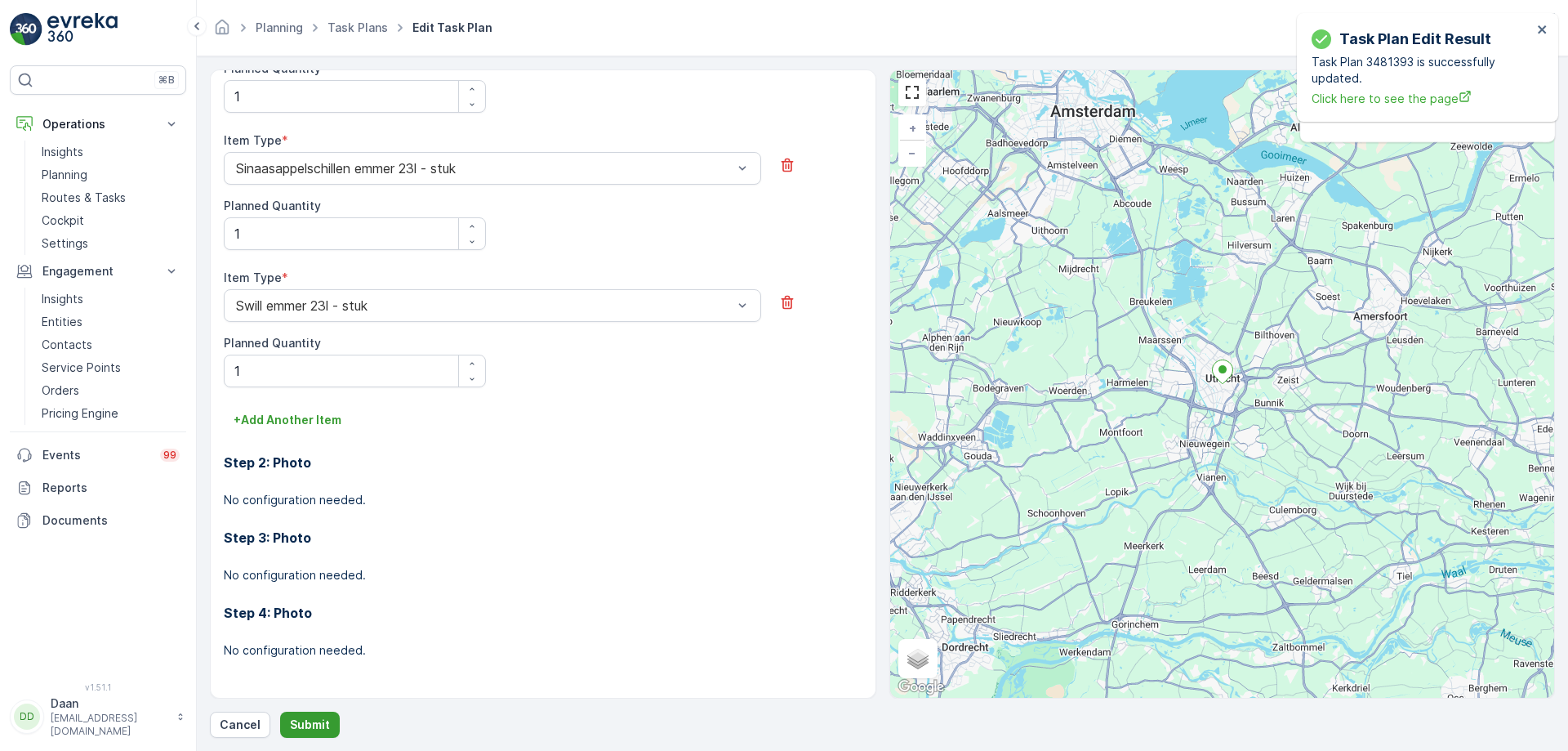
click at [322, 574] on p "Submit" at bounding box center [310, 724] width 40 height 16
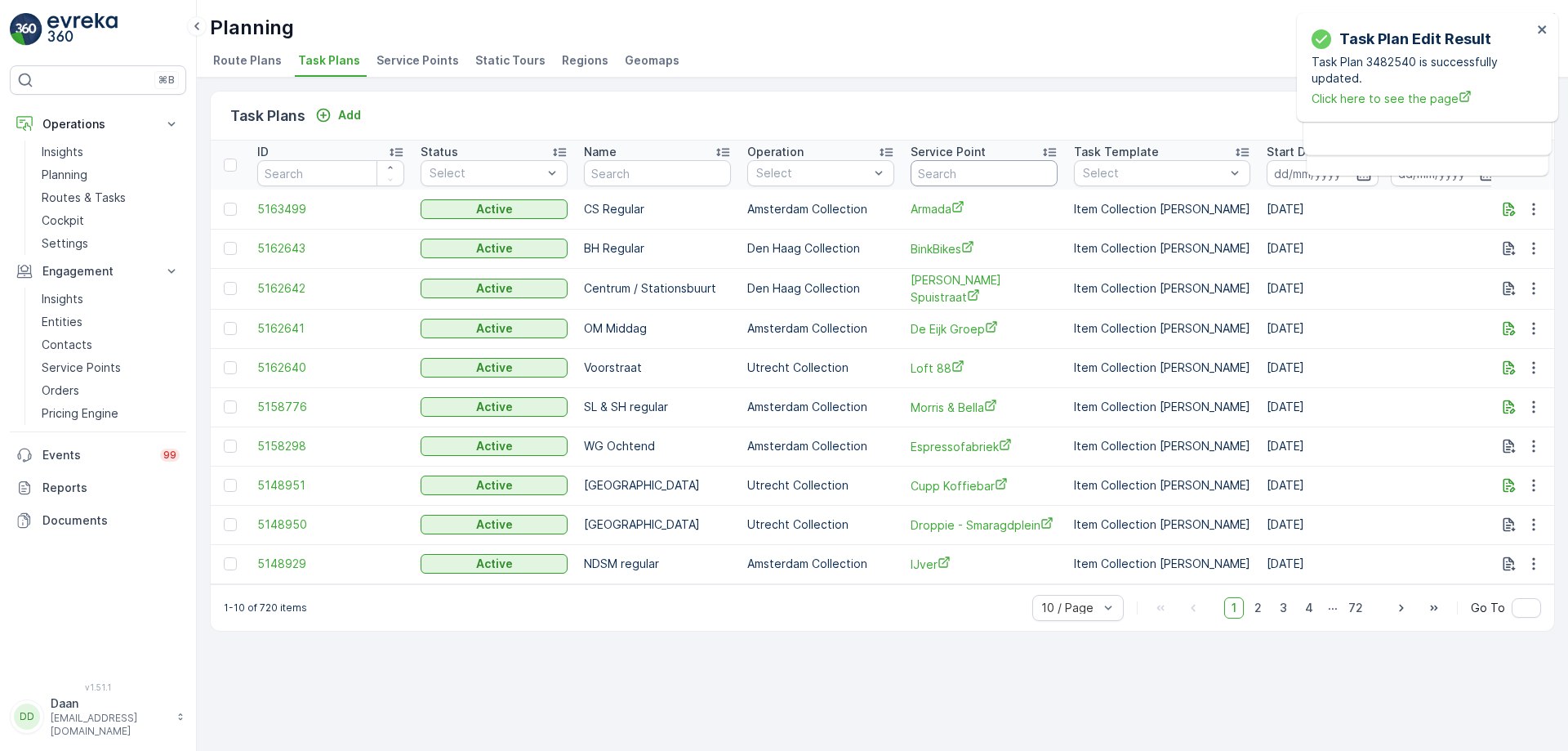
click at [996, 178] on input "text" at bounding box center [984, 172] width 147 height 26
type input "copper"
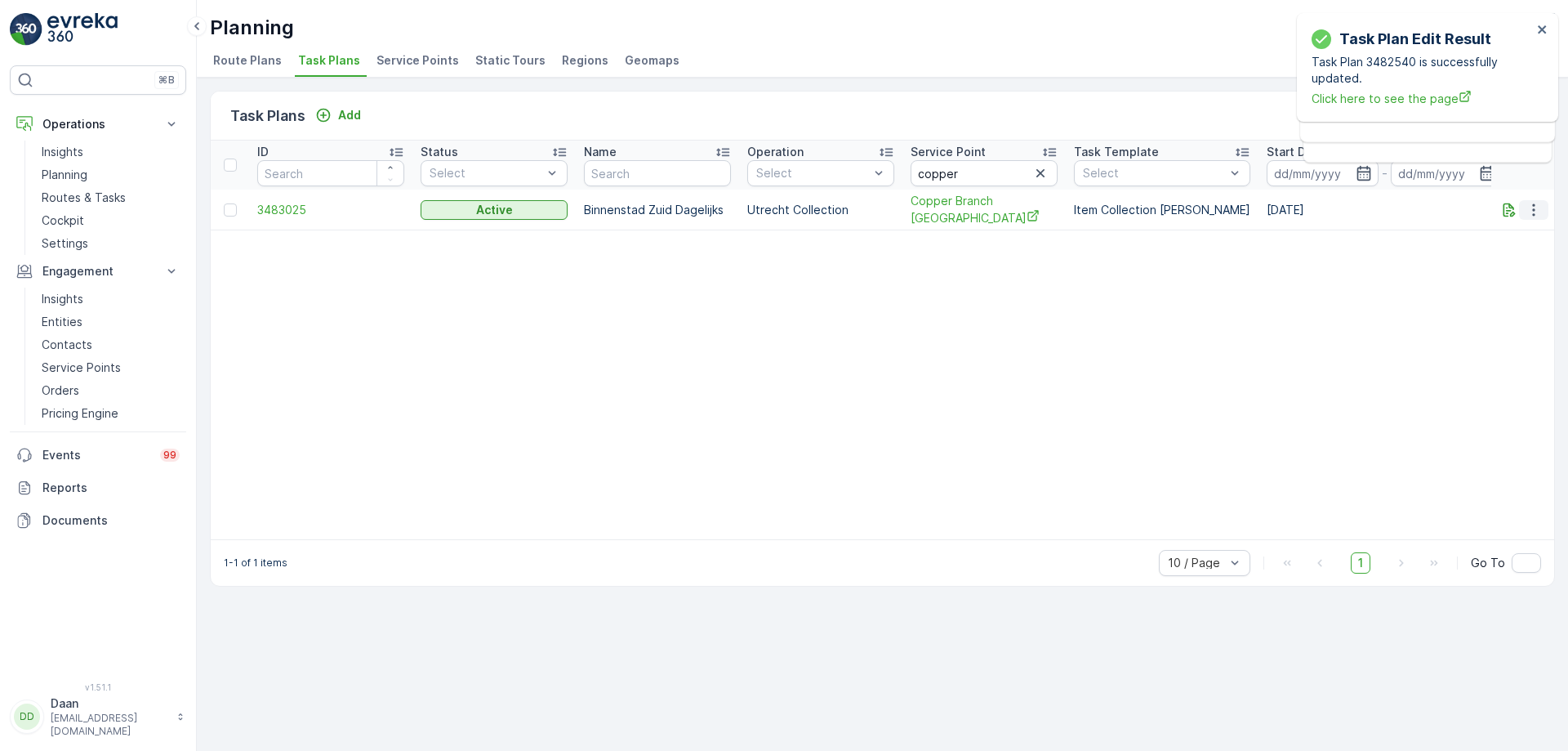
click at [1253, 210] on icon "button" at bounding box center [1534, 210] width 16 height 16
click at [1253, 260] on span "Edit Task Plan" at bounding box center [1504, 257] width 76 height 16
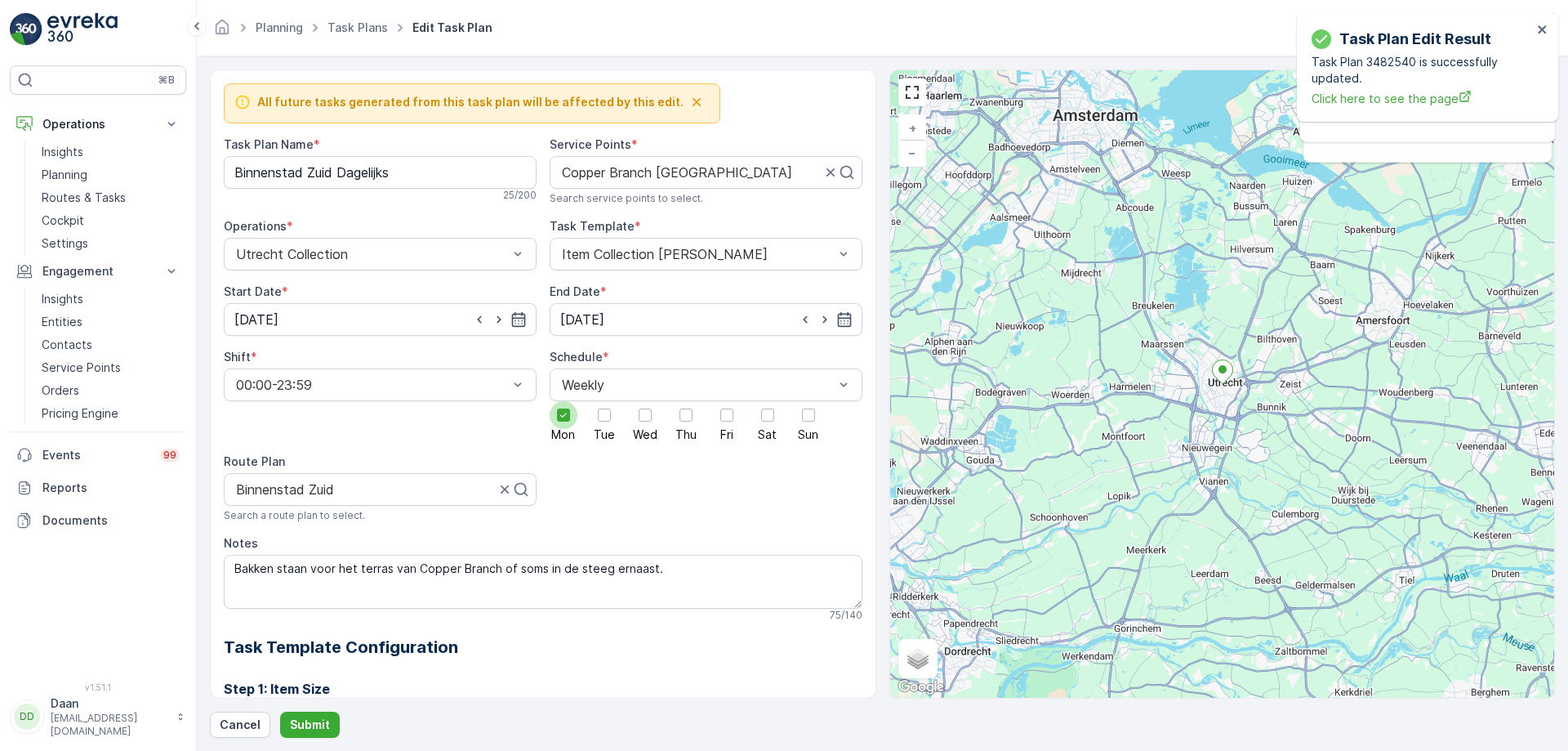
click at [569, 412] on div at bounding box center [563, 414] width 28 height 28
click at [563, 401] on input "Mon" at bounding box center [563, 401] width 0 height 0
click at [606, 432] on span "Tue" at bounding box center [604, 434] width 21 height 11
click at [604, 401] on input "Tue" at bounding box center [604, 401] width 0 height 0
click at [318, 574] on p "Submit" at bounding box center [310, 724] width 40 height 16
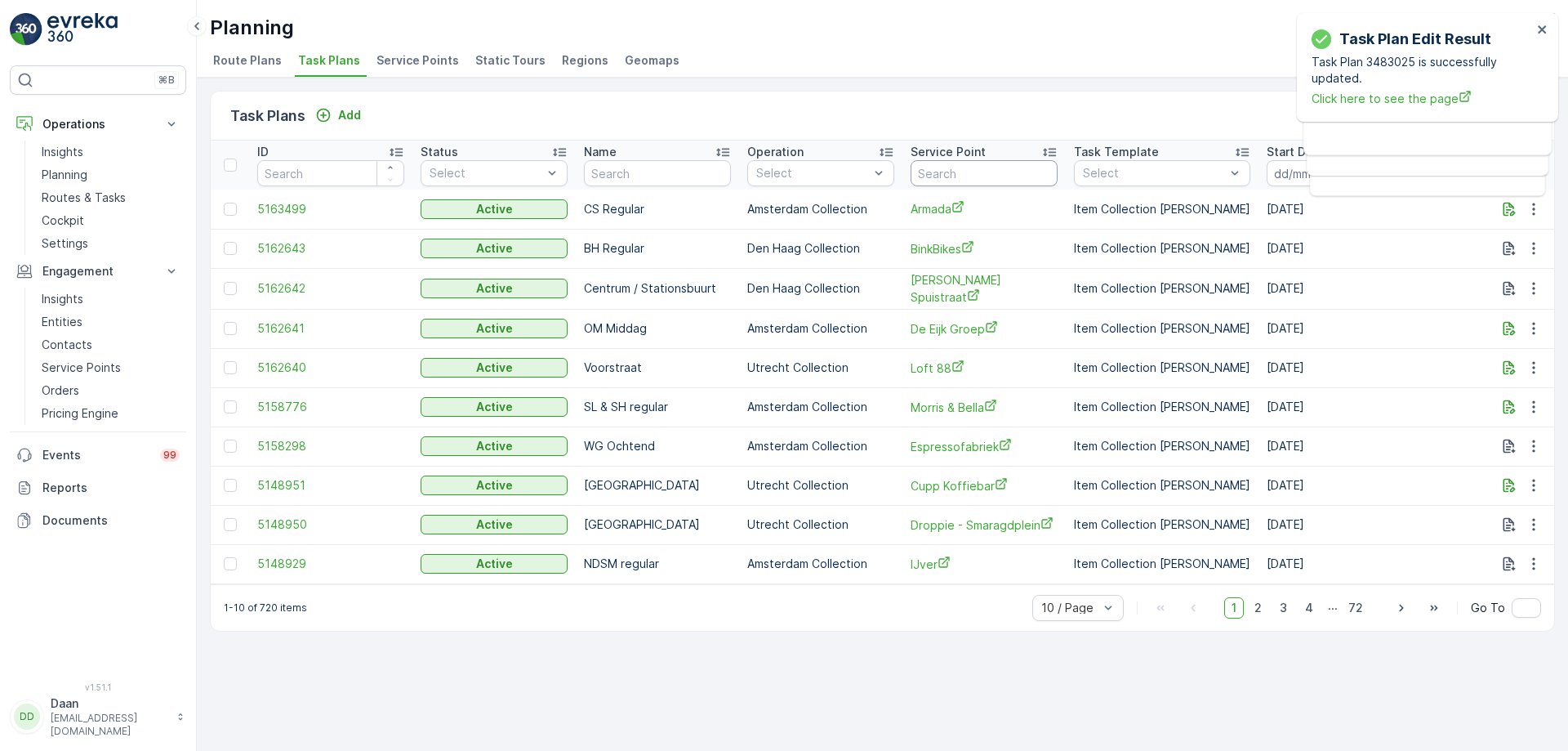
click at [956, 176] on input "text" at bounding box center [984, 172] width 147 height 26
type input "butcher"
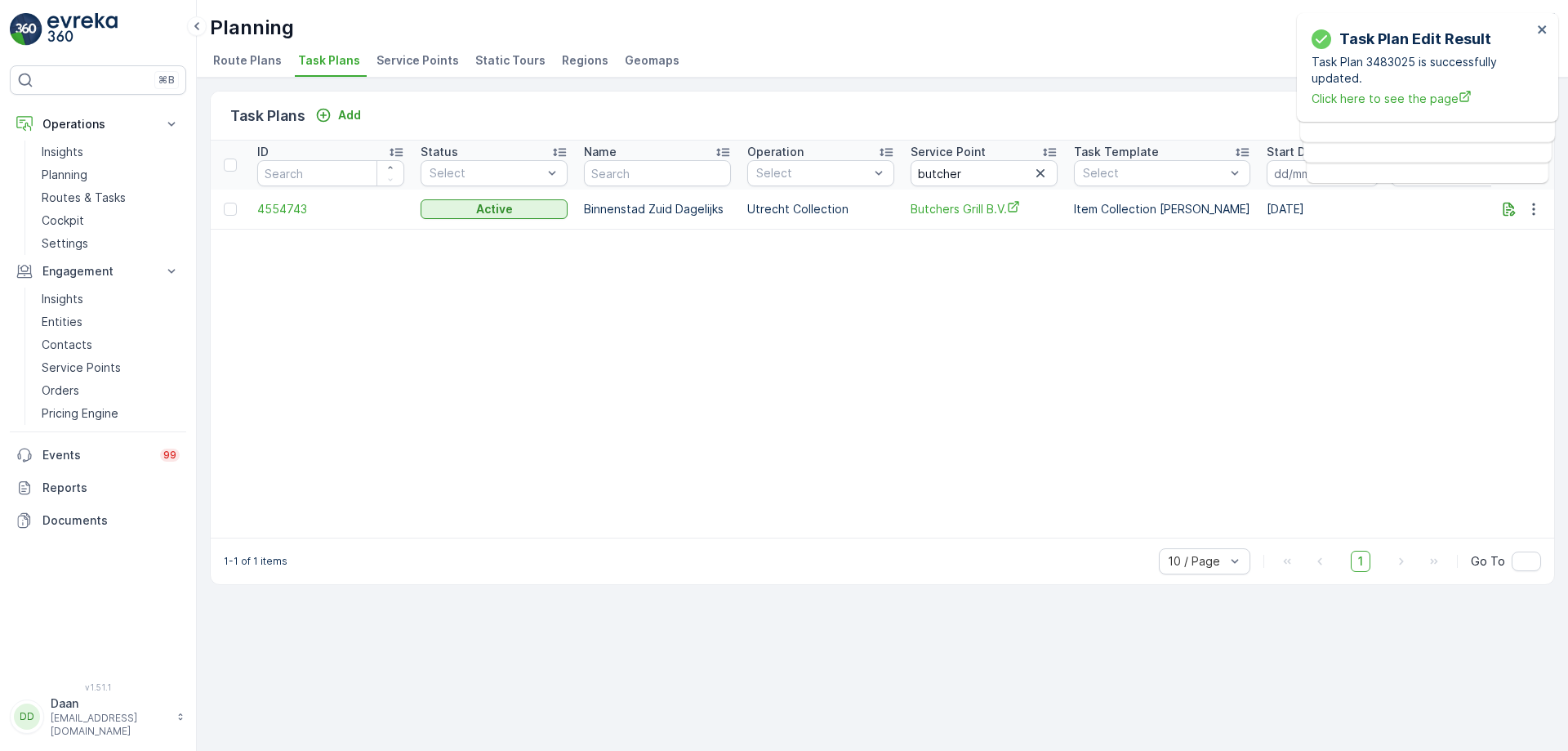
scroll to position [0, 728]
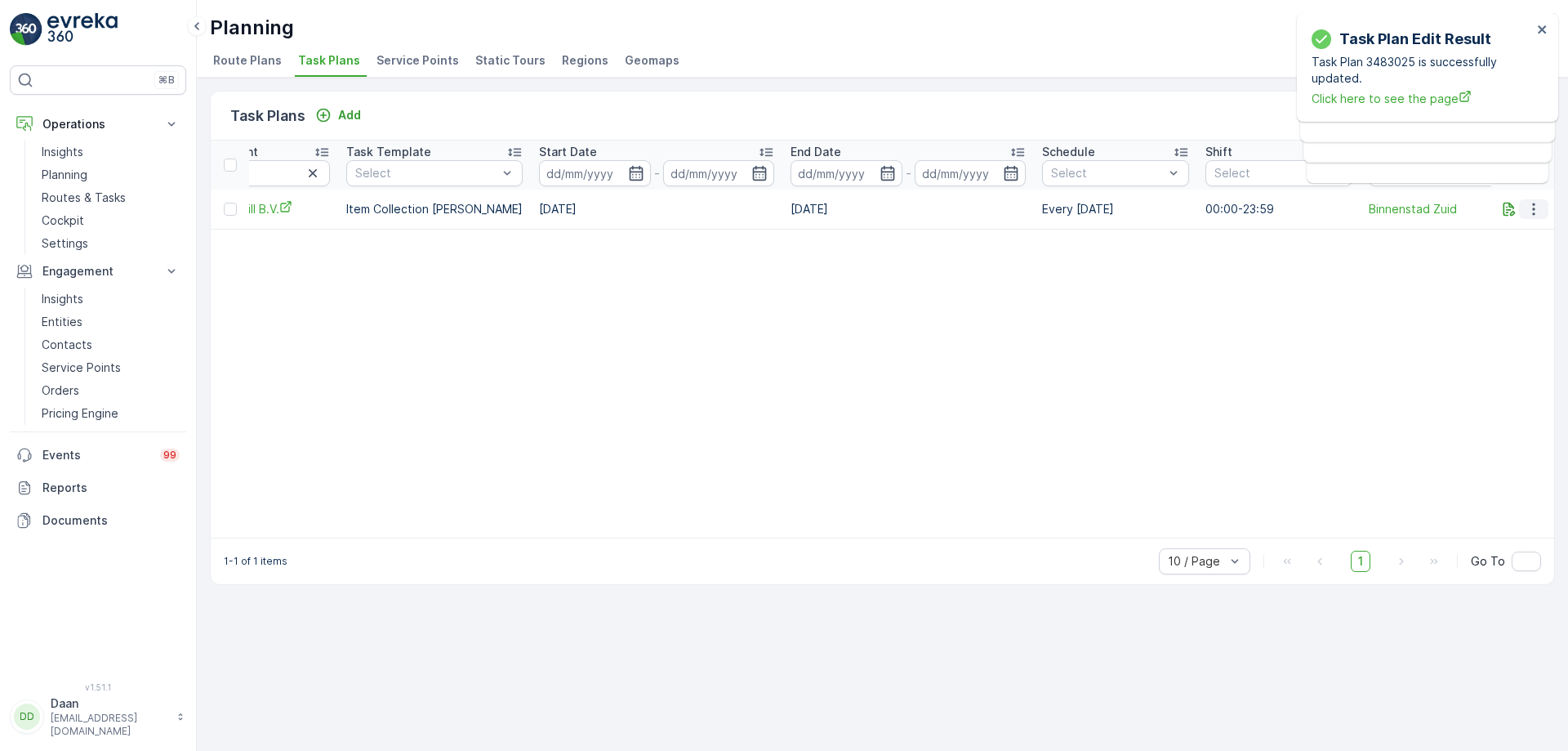
click at [1253, 210] on icon "button" at bounding box center [1534, 209] width 16 height 16
click at [1253, 263] on span "Edit Task Plan" at bounding box center [1504, 256] width 76 height 16
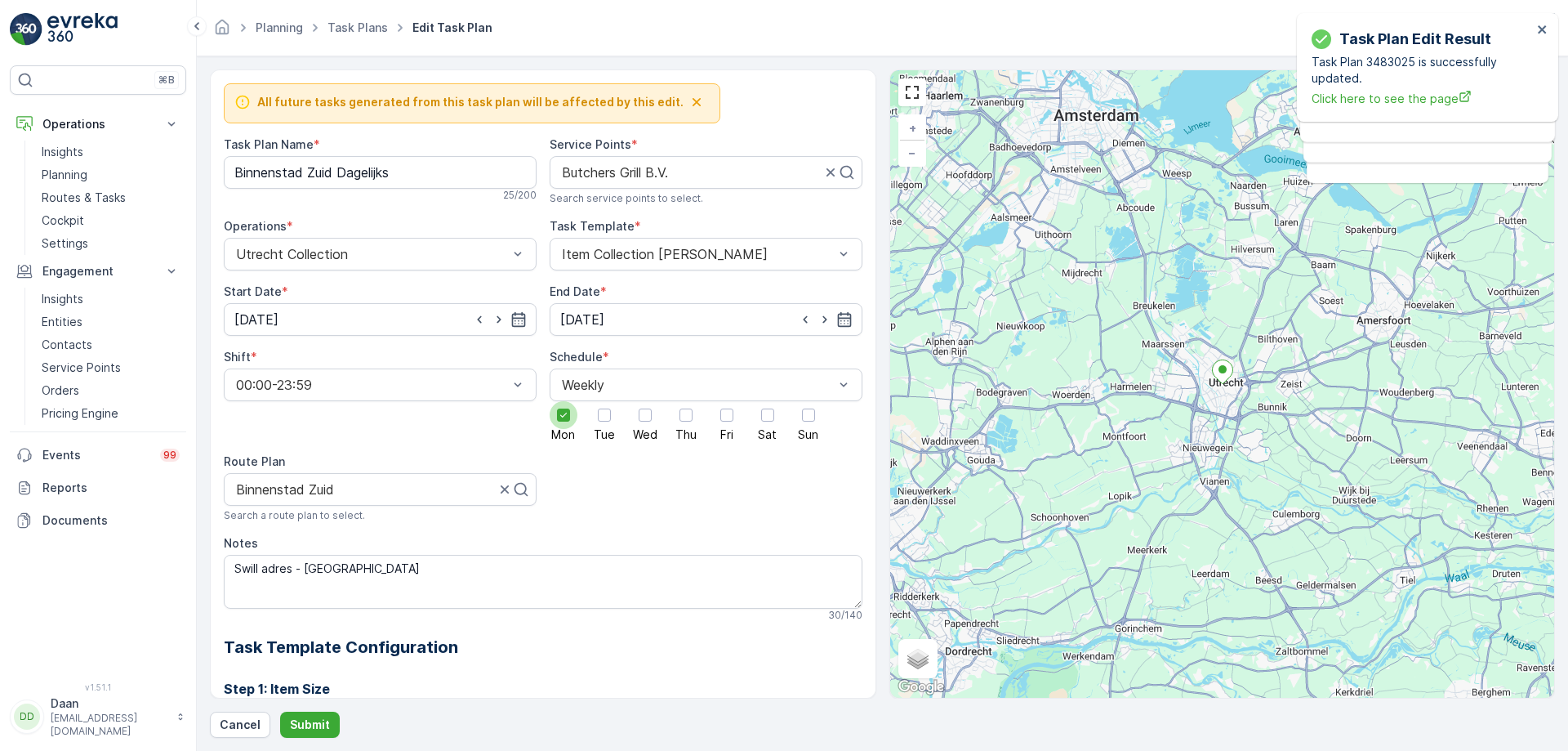
click at [566, 427] on div at bounding box center [563, 414] width 28 height 28
click at [563, 401] on input "Mon" at bounding box center [563, 401] width 0 height 0
click at [598, 417] on div at bounding box center [604, 415] width 13 height 13
click at [604, 401] on input "Tue" at bounding box center [604, 401] width 0 height 0
click at [317, 574] on p "Submit" at bounding box center [310, 724] width 40 height 16
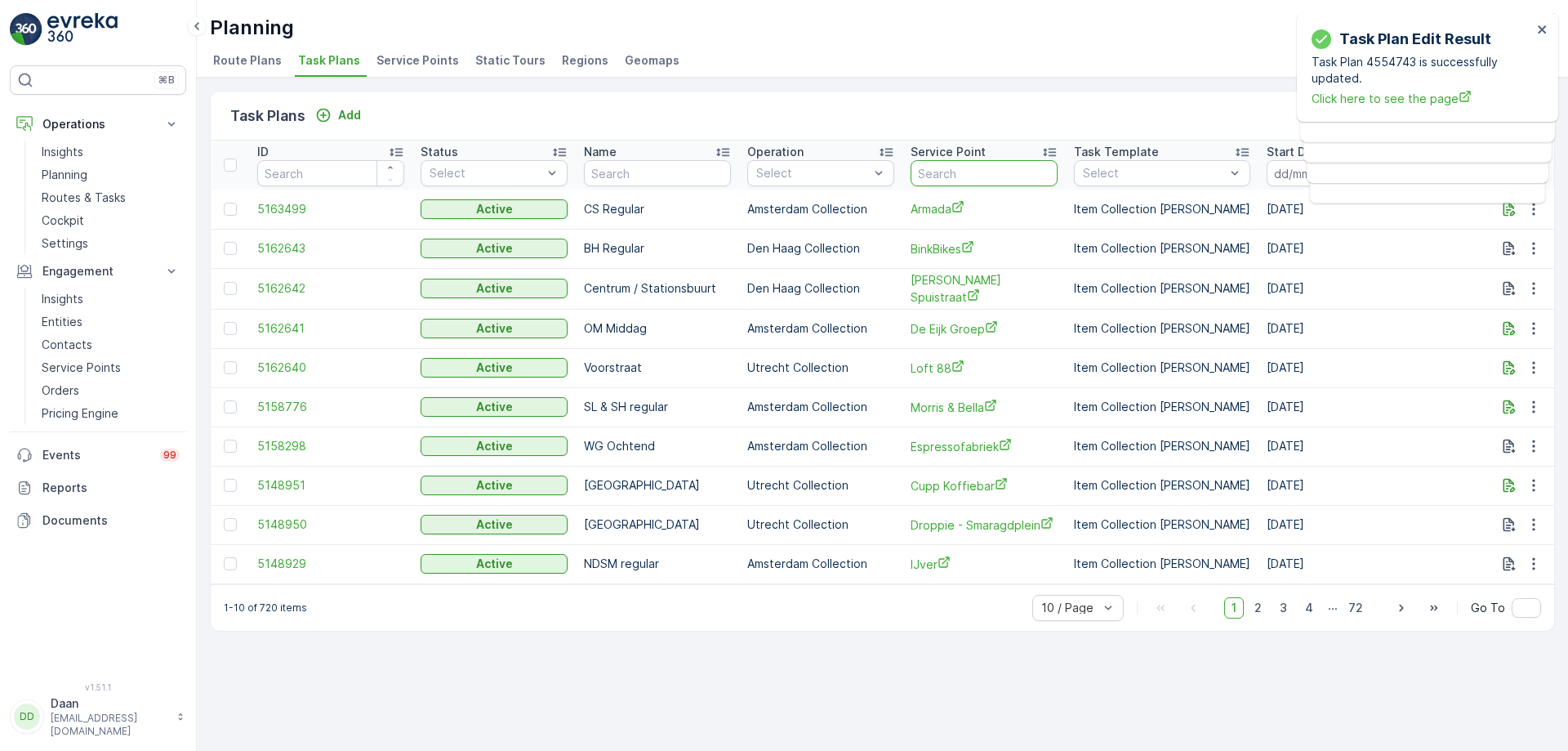
click at [1001, 179] on input "text" at bounding box center [984, 172] width 147 height 26
type input "kimm"
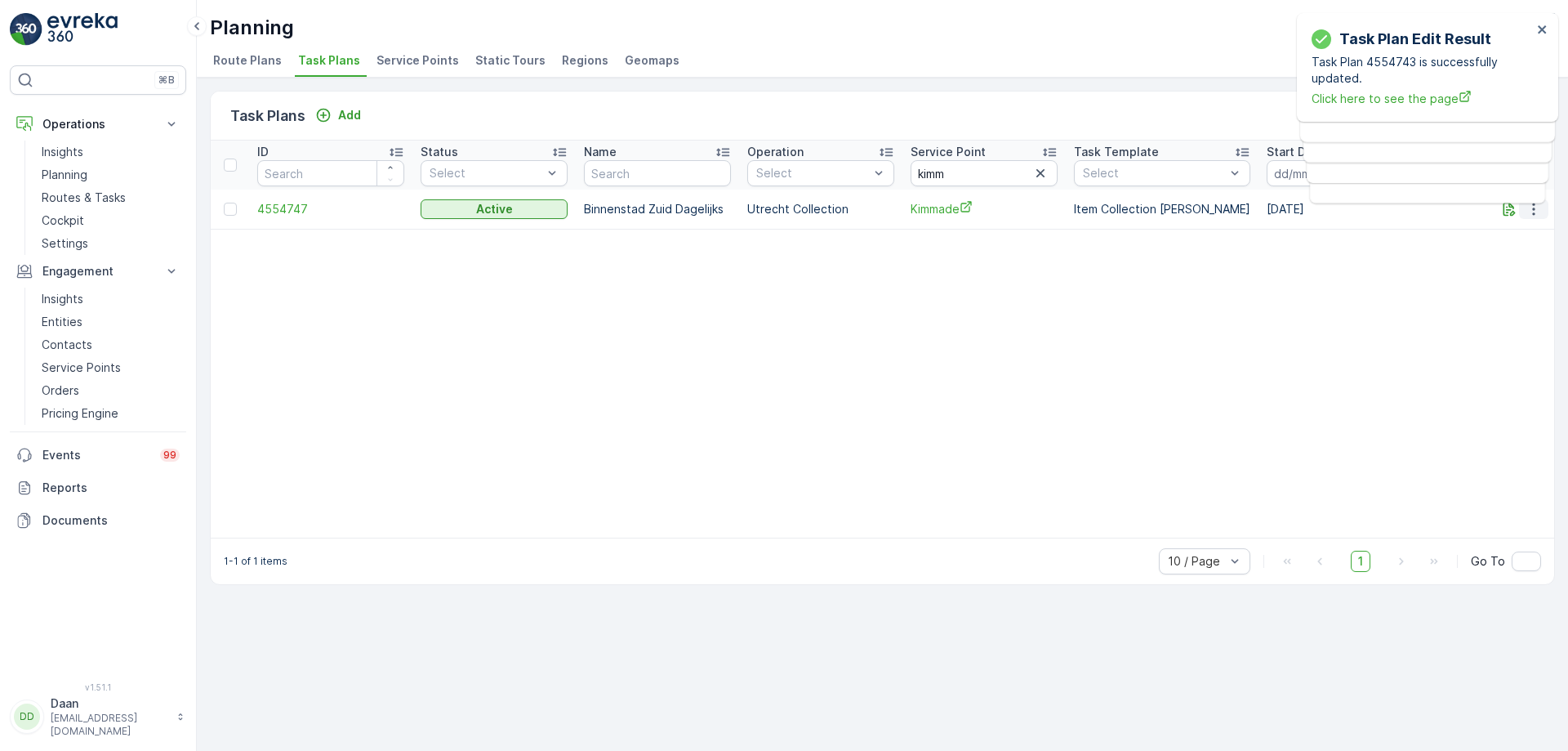
click at [1253, 215] on icon "button" at bounding box center [1534, 209] width 16 height 16
click at [1253, 255] on span "Edit Task Plan" at bounding box center [1504, 256] width 76 height 16
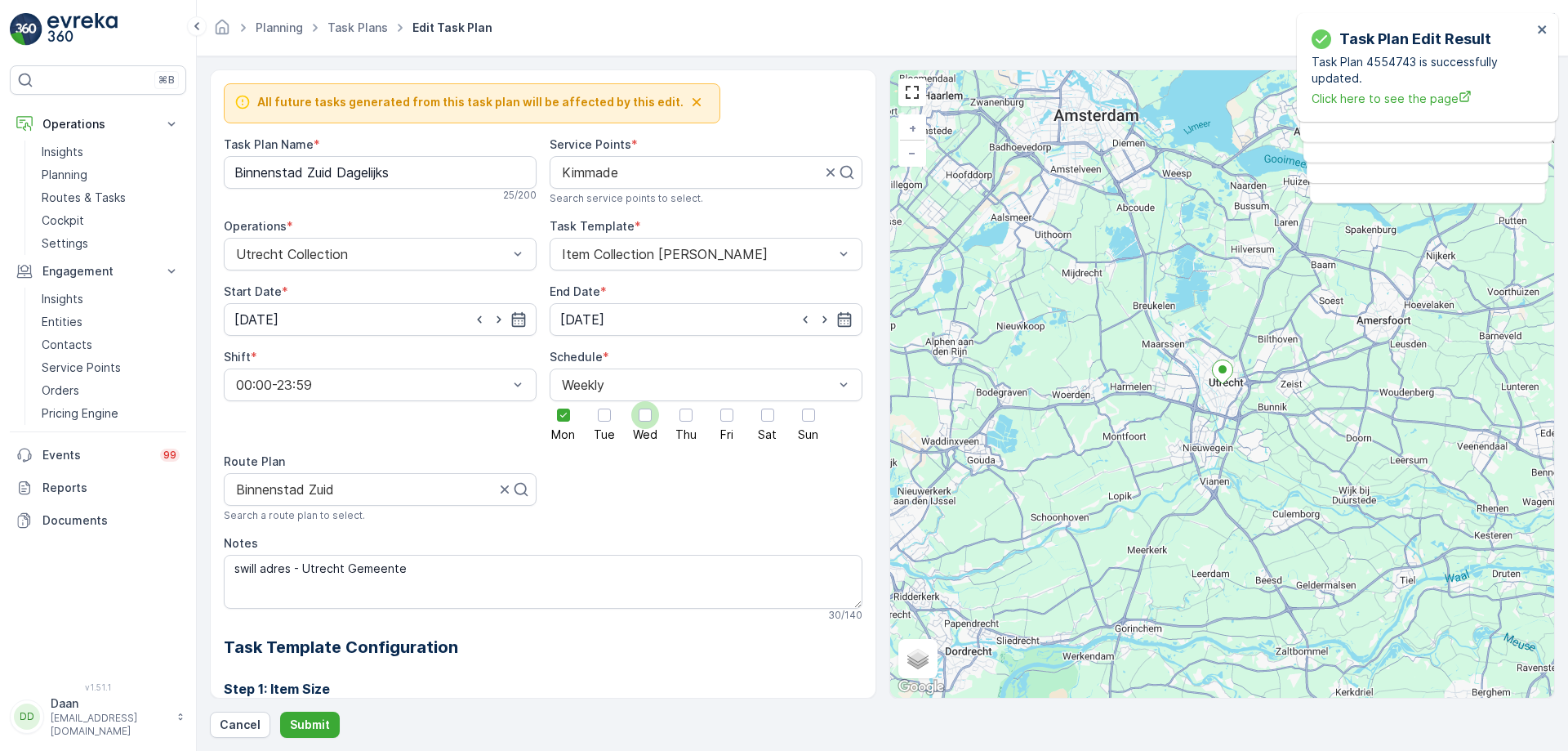
drag, startPoint x: 551, startPoint y: 434, endPoint x: 630, endPoint y: 409, distance: 82.9
click at [557, 431] on span "Mon" at bounding box center [563, 434] width 24 height 11
click at [581, 425] on div "Mon Tue Wed Thu Fri Sat Sun" at bounding box center [706, 420] width 313 height 39
drag, startPoint x: 558, startPoint y: 439, endPoint x: 610, endPoint y: 417, distance: 56.5
click at [558, 437] on span "Mon" at bounding box center [563, 434] width 24 height 11
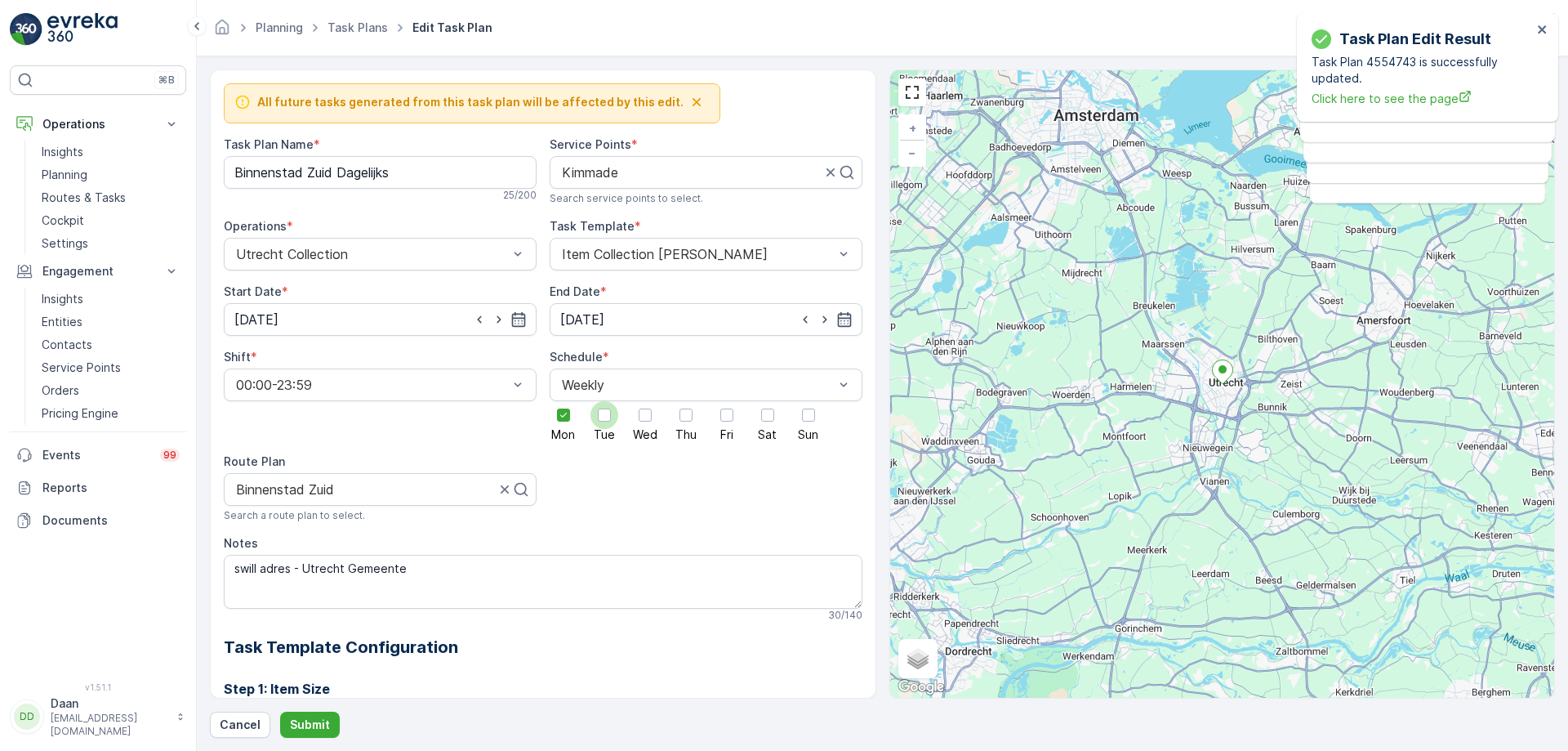
click at [563, 401] on input "Mon" at bounding box center [563, 401] width 0 height 0
click at [611, 417] on div at bounding box center [604, 414] width 28 height 28
click at [604, 401] on input "Tue" at bounding box center [604, 401] width 0 height 0
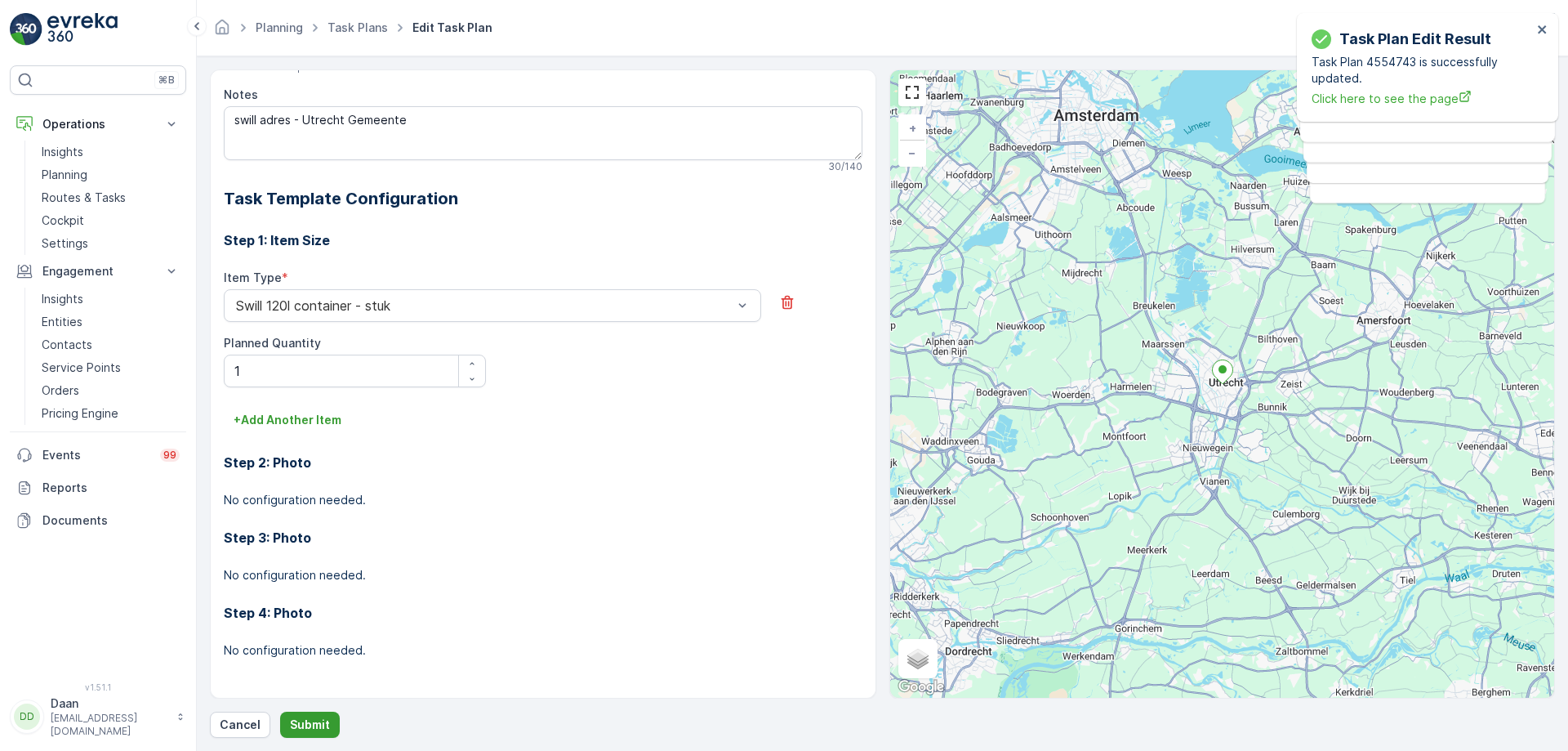
click at [326, 574] on button "Submit" at bounding box center [310, 724] width 59 height 26
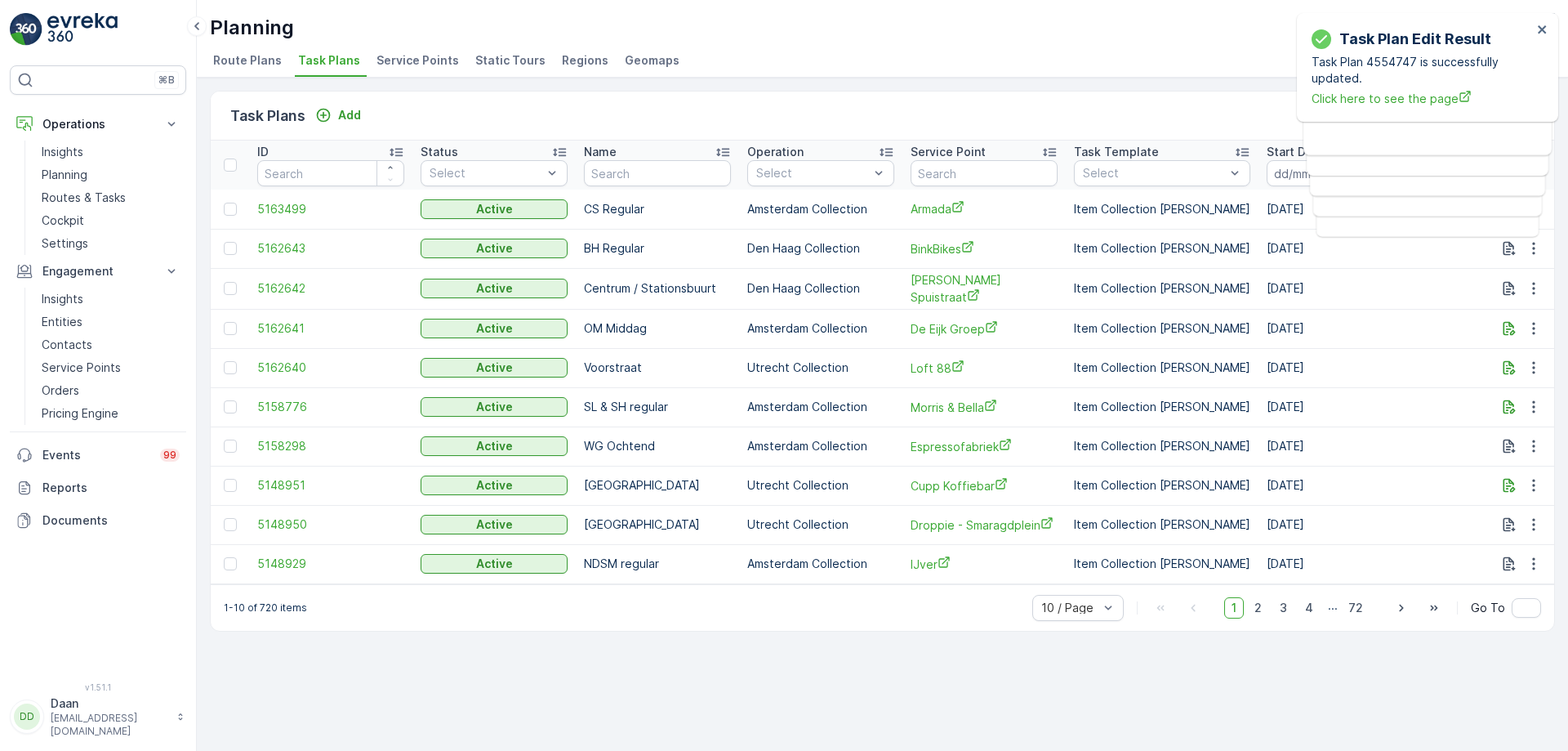
click at [1231, 99] on div "Task Plans Add Clear Filters" at bounding box center [882, 116] width 1343 height 49
click at [992, 166] on input "text" at bounding box center [984, 172] width 147 height 26
type input "p"
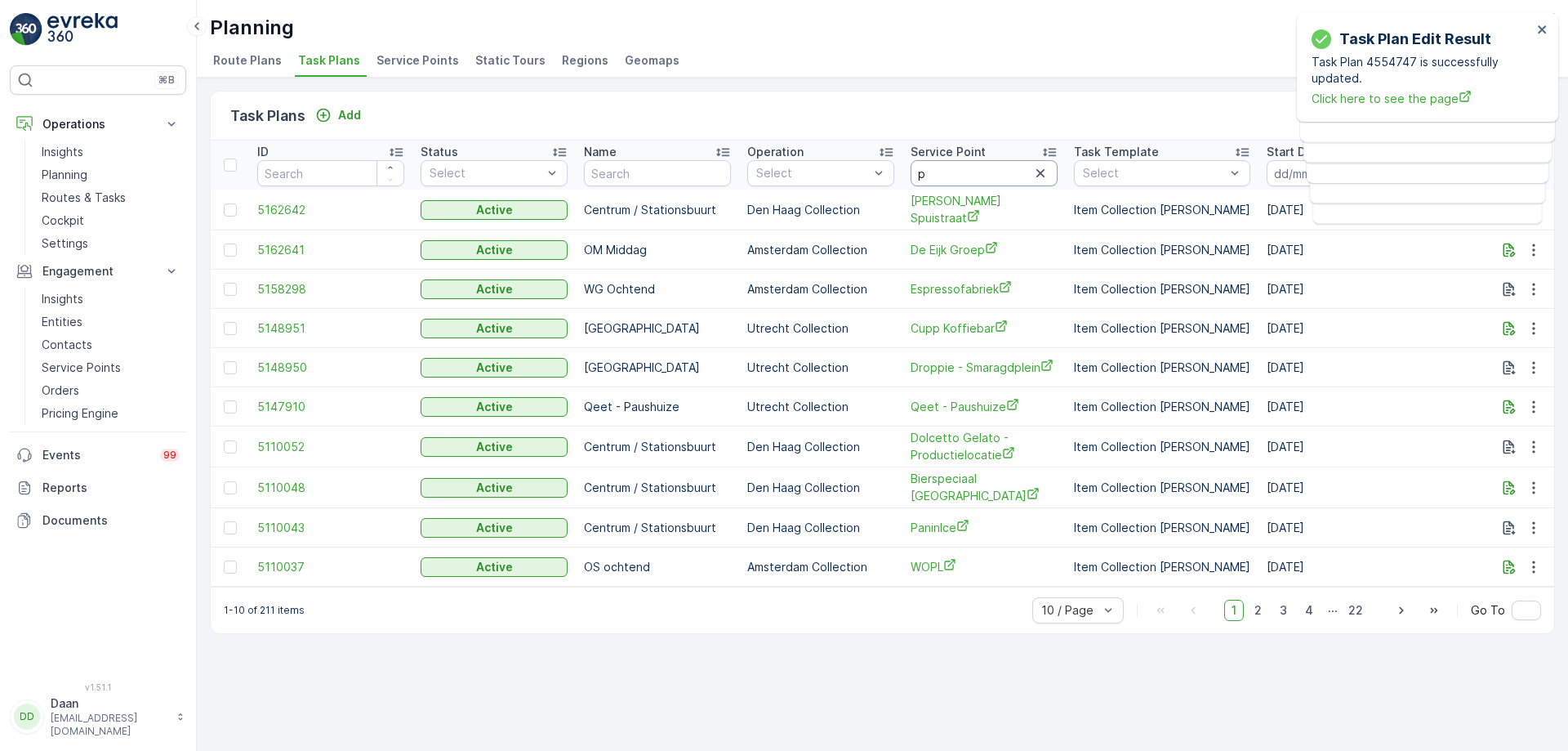
click at [1002, 174] on input "p" at bounding box center [984, 172] width 147 height 26
type input "papi"
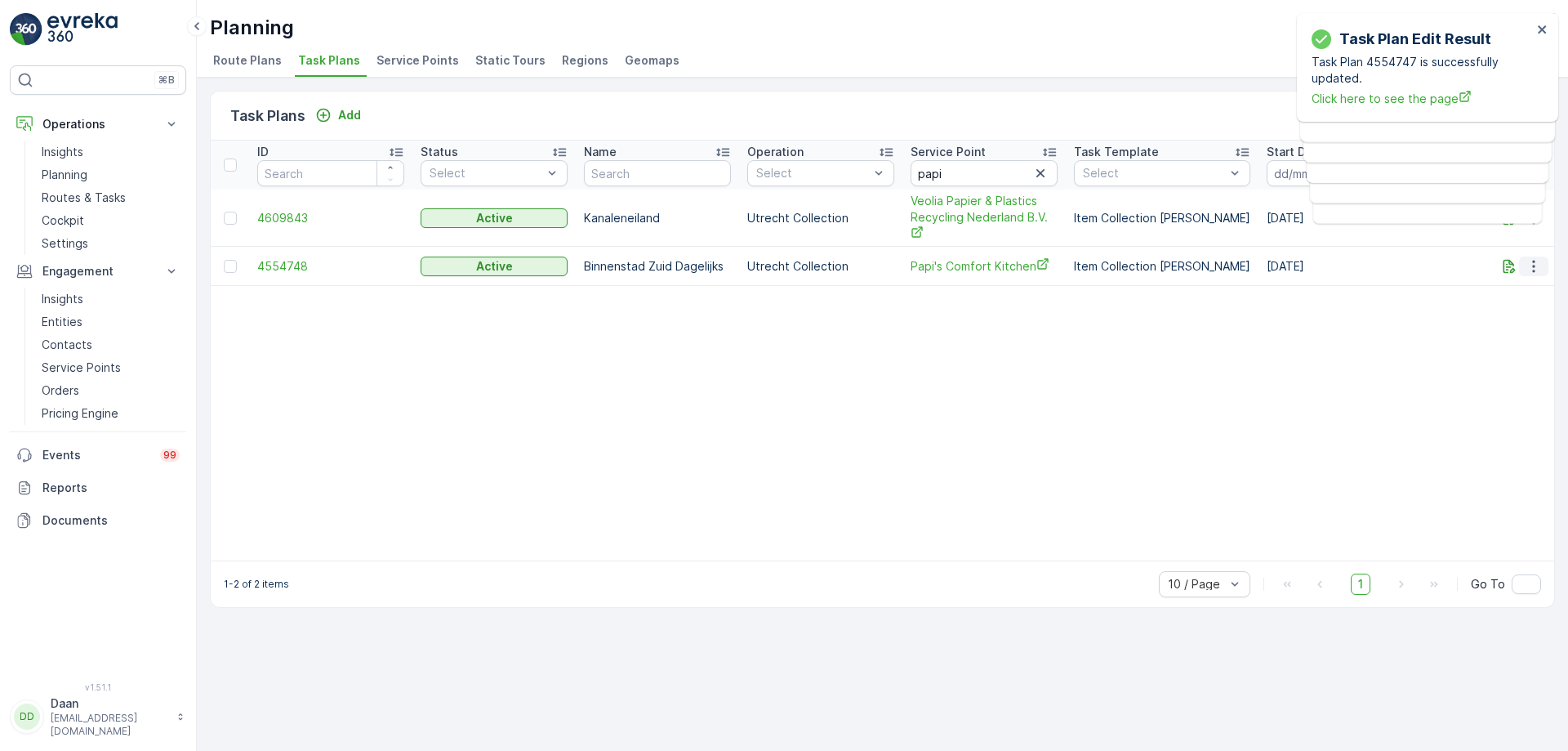
click at [1253, 270] on icon "button" at bounding box center [1534, 266] width 16 height 16
click at [1253, 316] on span "Edit Task Plan" at bounding box center [1504, 313] width 76 height 16
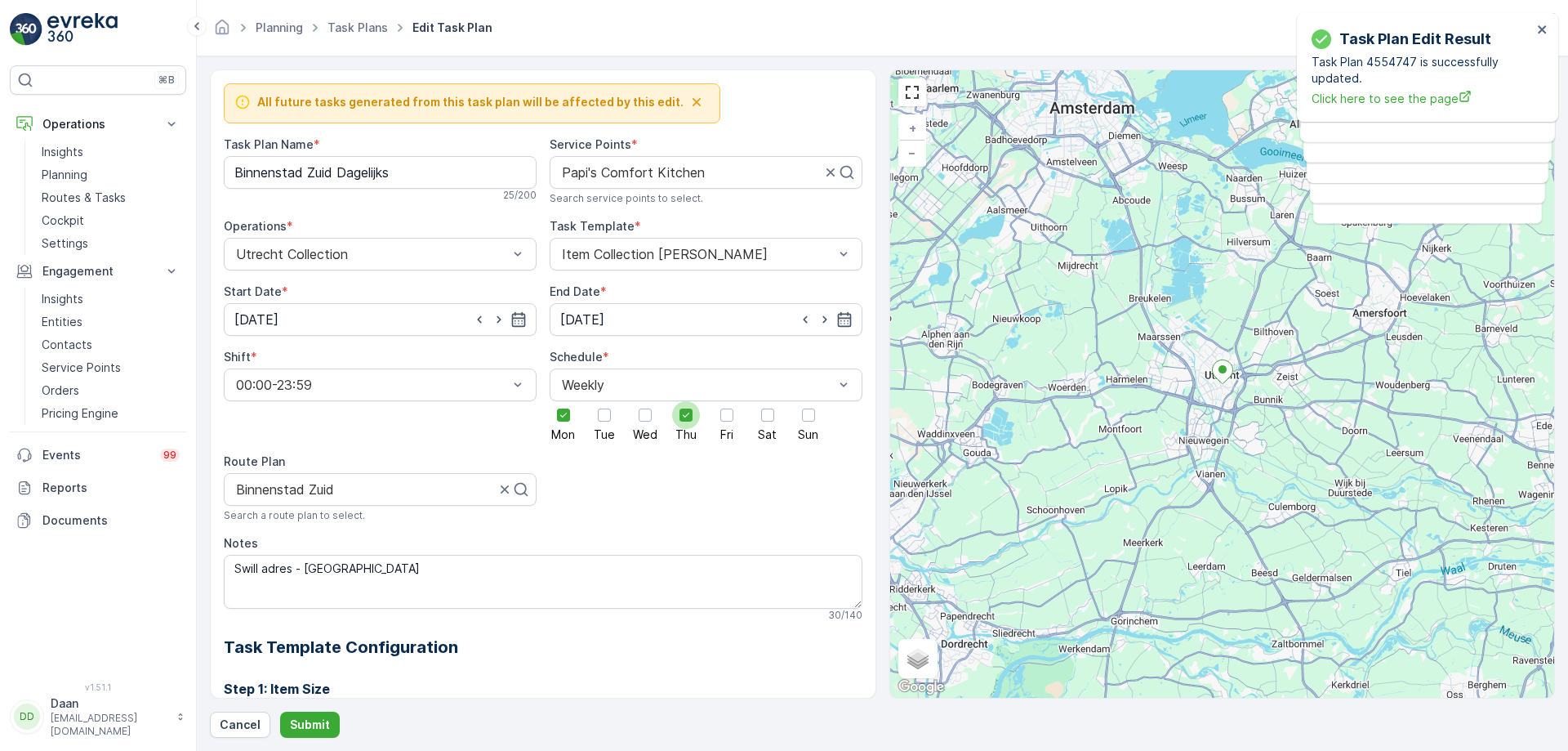
click at [677, 423] on div at bounding box center [686, 414] width 28 height 28
click at [686, 401] on input "Thu" at bounding box center [686, 401] width 0 height 0
click at [722, 429] on span "Fri" at bounding box center [727, 434] width 13 height 11
click at [727, 401] on input "Fri" at bounding box center [727, 401] width 0 height 0
click at [335, 574] on button "Submit" at bounding box center [310, 724] width 59 height 26
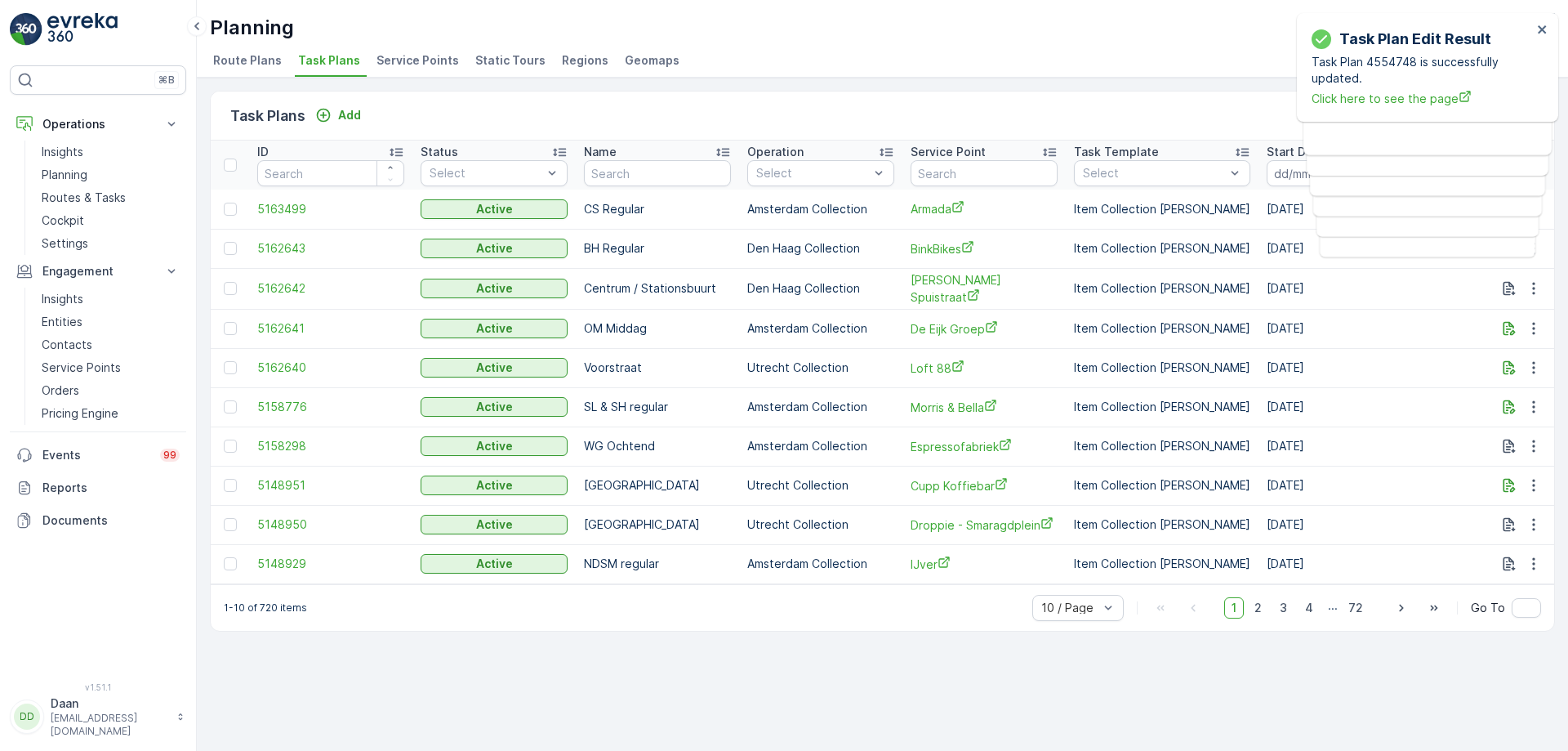
click at [975, 159] on p "Service Point" at bounding box center [947, 151] width 76 height 16
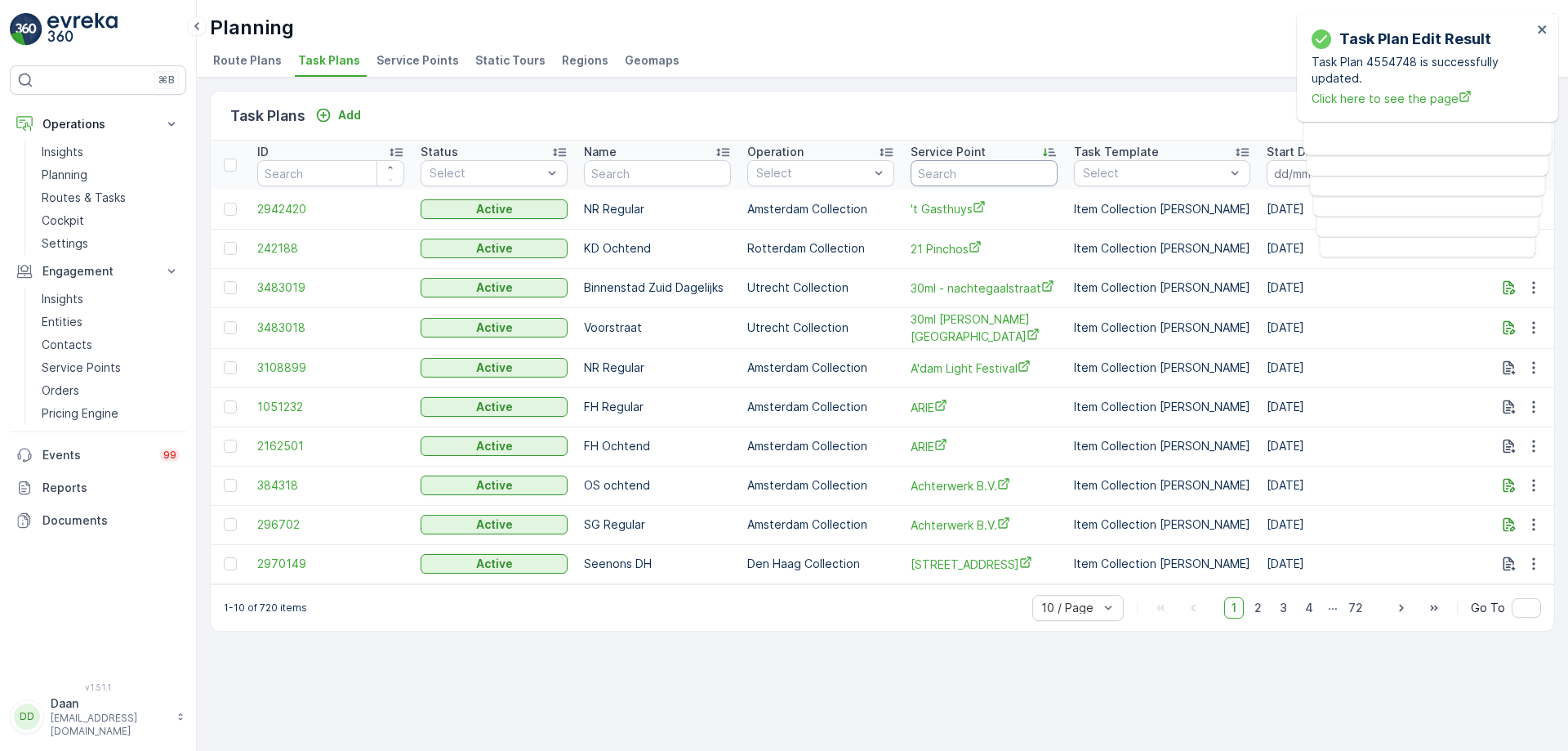
click at [975, 168] on input "text" at bounding box center [984, 172] width 147 height 26
type input "keek"
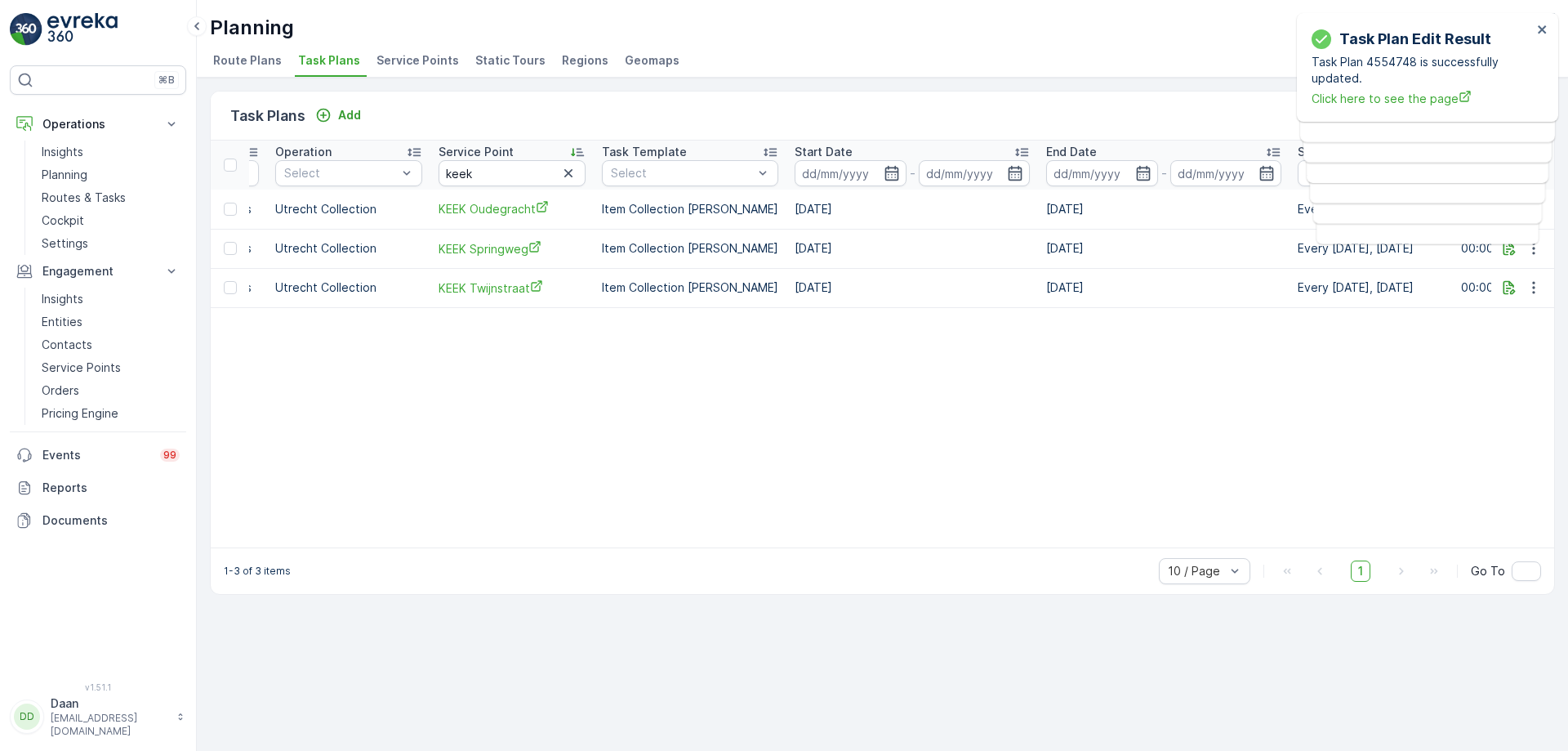
scroll to position [0, 446]
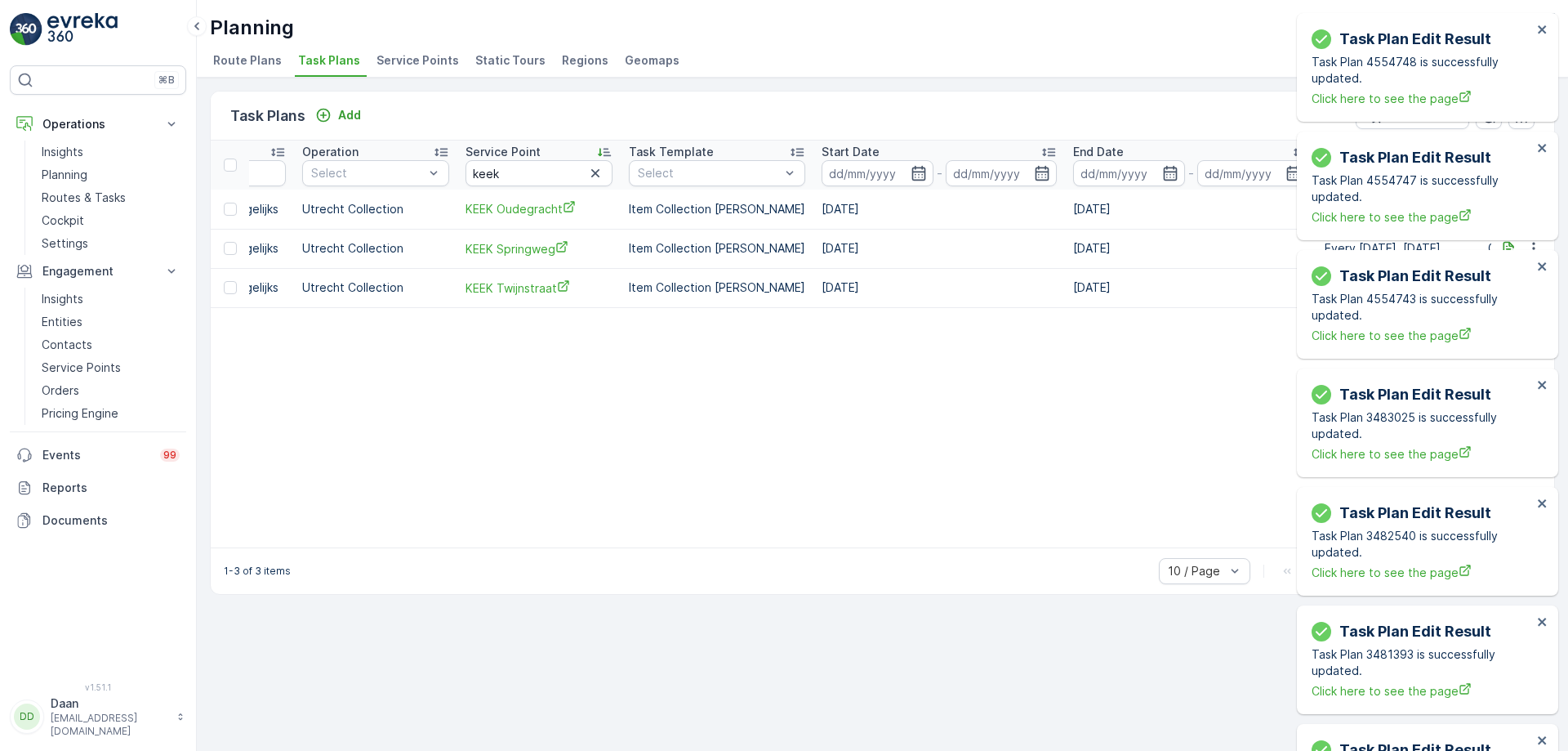
click at [1253, 30] on div "Task Plan Edit Result Task Plan 4554748 is successfully updated. Click here to …" at bounding box center [1426, 68] width 261 height 109
click at [1253, 31] on icon "close" at bounding box center [1543, 30] width 11 height 13
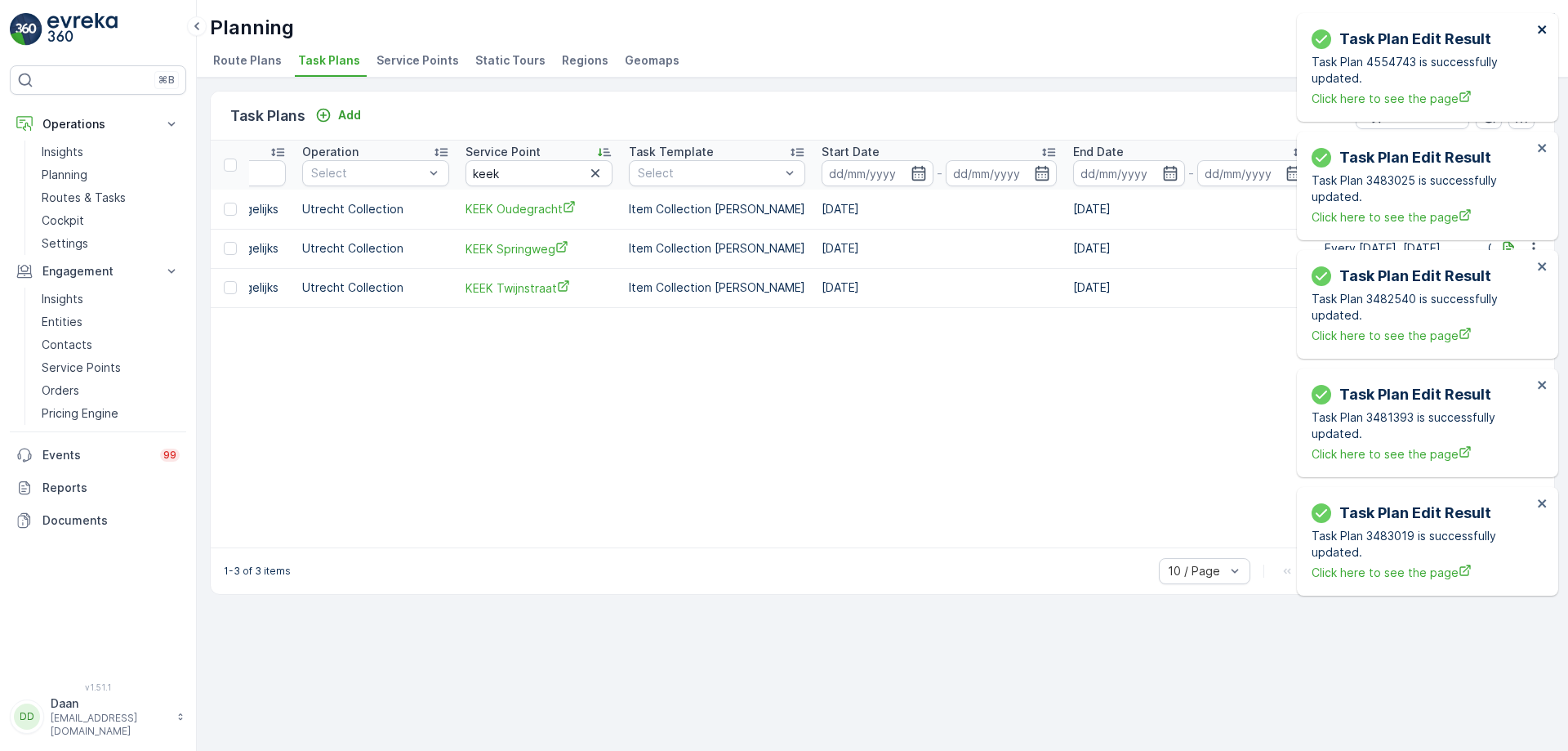
click at [1253, 31] on icon "close" at bounding box center [1543, 30] width 11 height 13
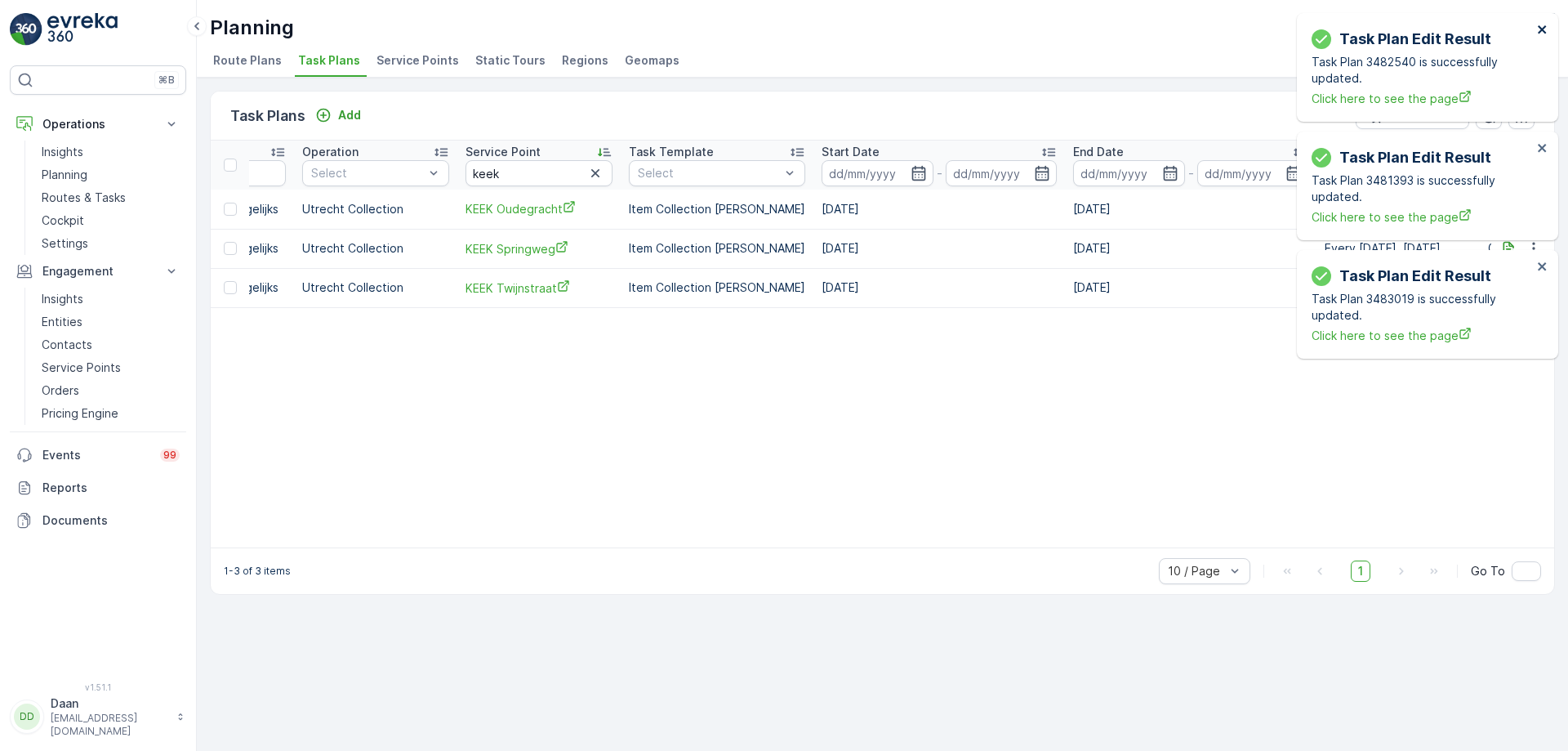
click at [1253, 31] on icon "close" at bounding box center [1543, 30] width 11 height 13
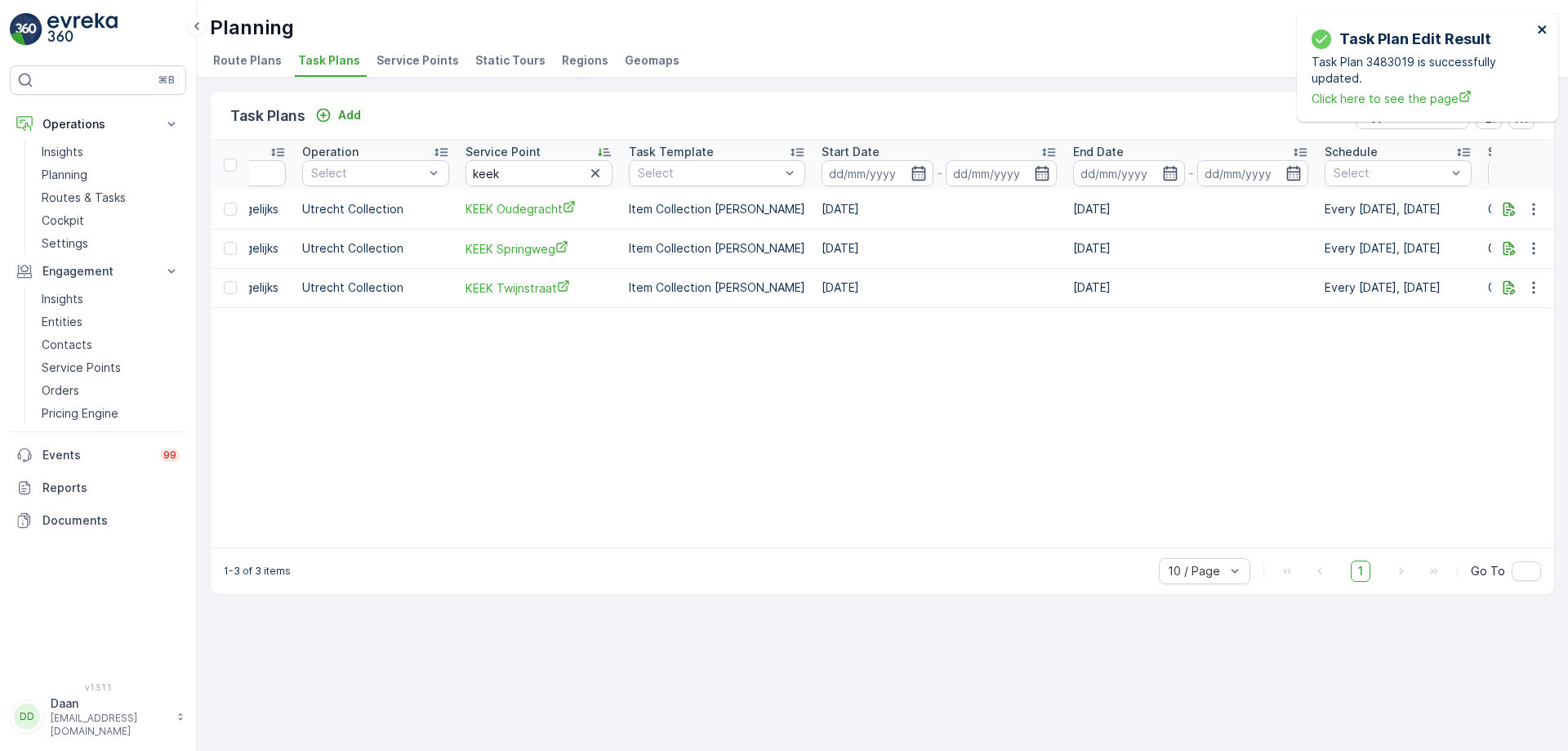
click at [1253, 31] on icon "close" at bounding box center [1543, 30] width 11 height 13
click at [1253, 283] on icon "button" at bounding box center [1534, 287] width 16 height 16
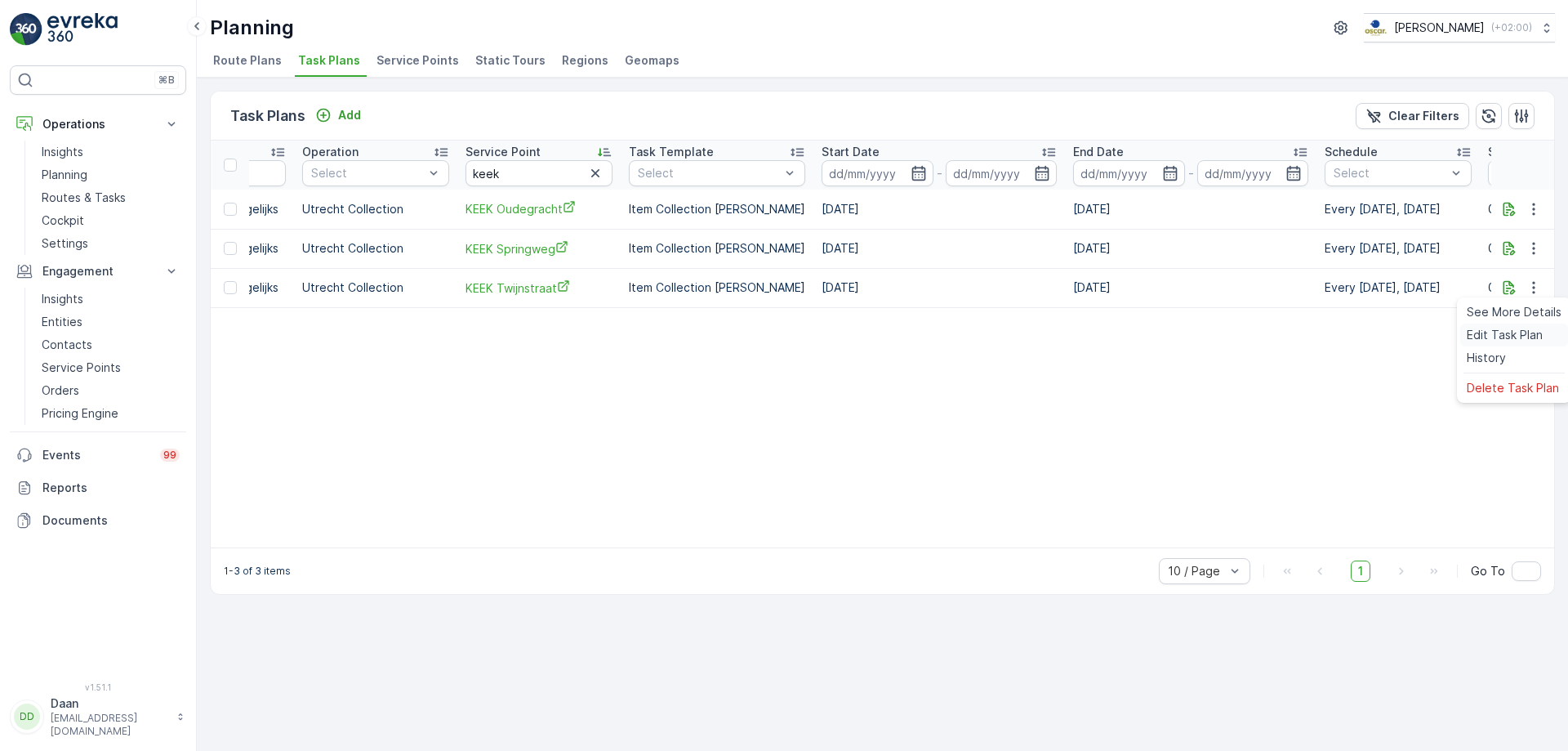
click at [1253, 333] on span "Edit Task Plan" at bounding box center [1504, 335] width 76 height 16
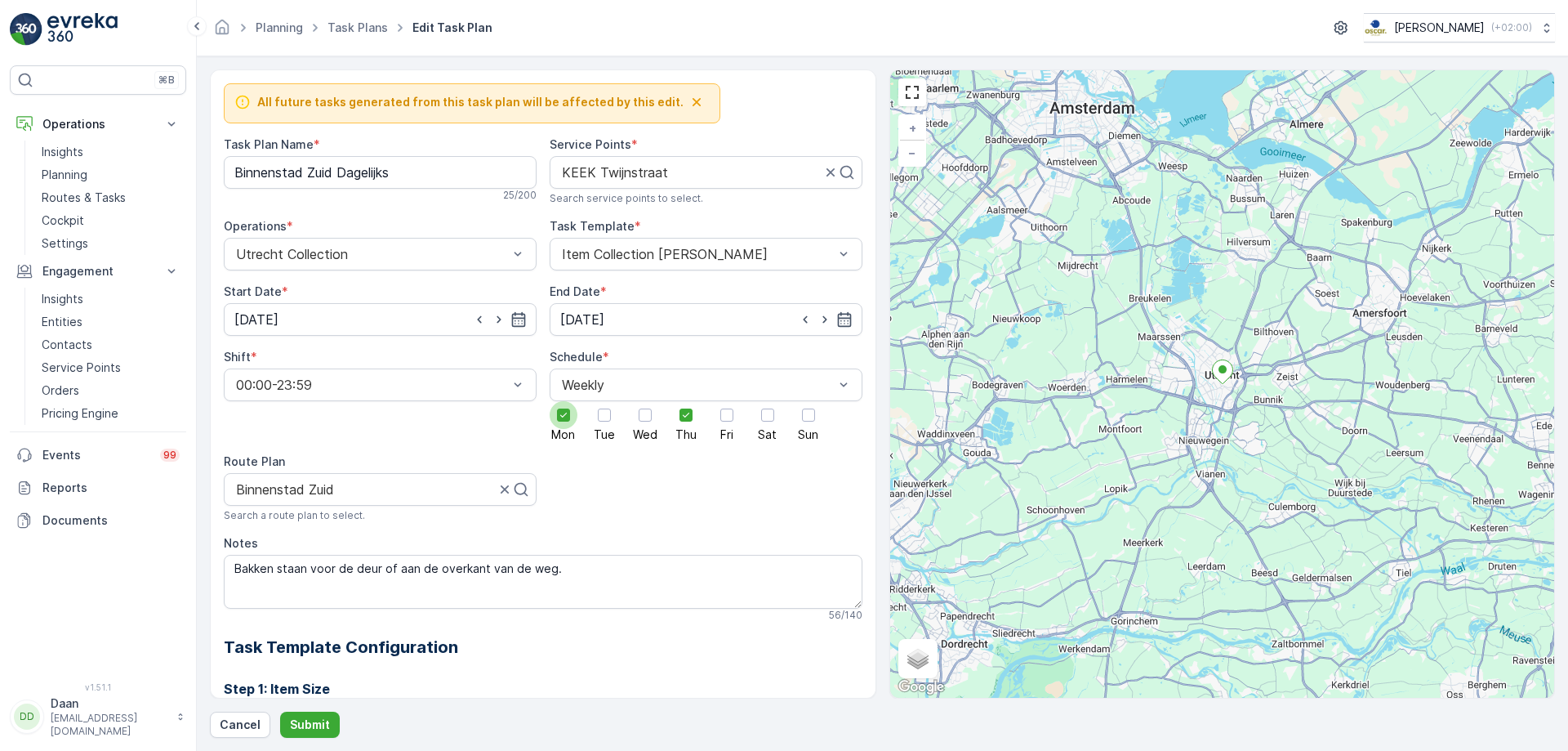
click at [563, 416] on icon at bounding box center [563, 415] width 11 height 11
click at [563, 401] on input "Mon" at bounding box center [563, 401] width 0 height 0
click at [567, 419] on div at bounding box center [564, 415] width 13 height 13
click at [563, 401] on input "Mon" at bounding box center [563, 401] width 0 height 0
drag, startPoint x: 684, startPoint y: 418, endPoint x: 706, endPoint y: 414, distance: 22.4
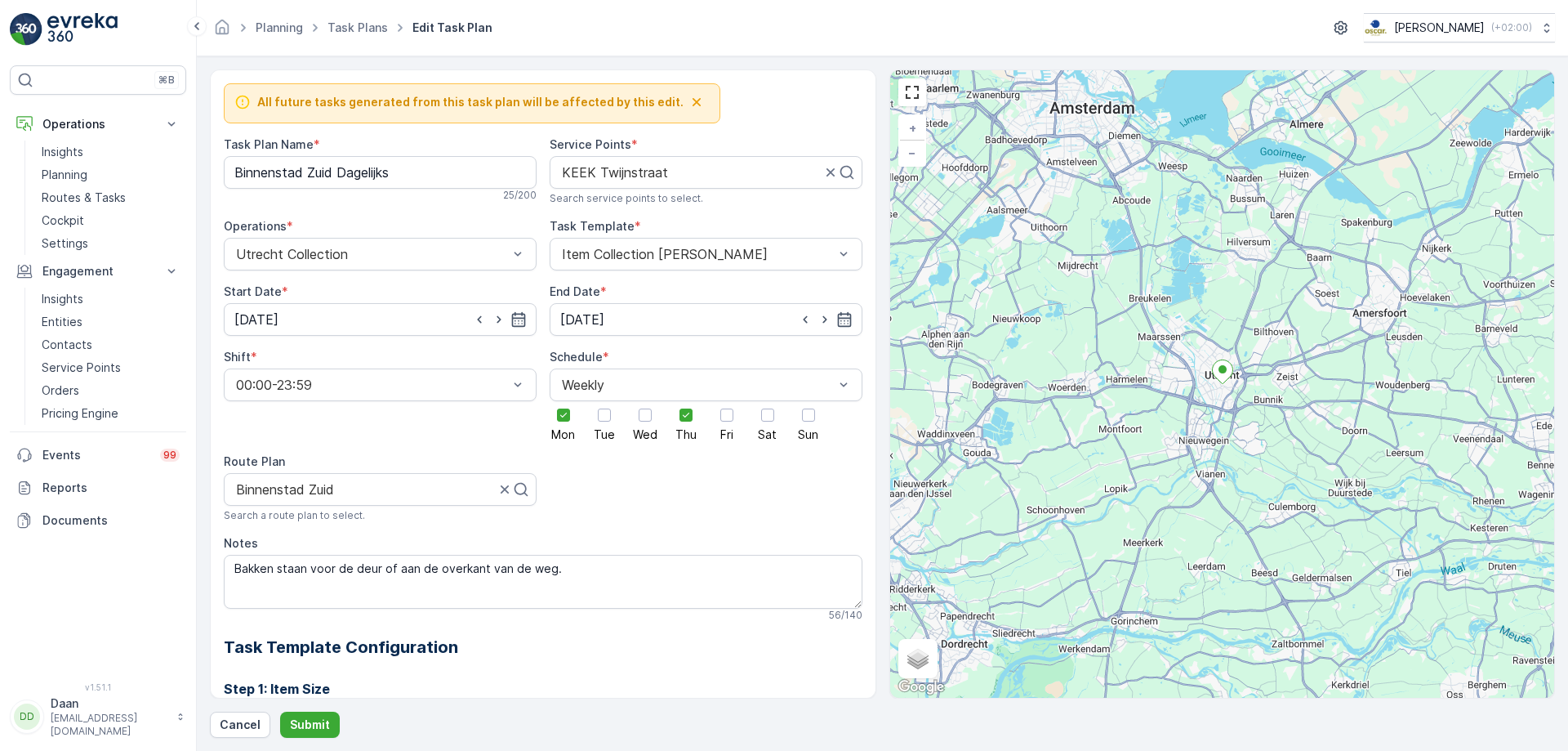
click at [686, 417] on icon at bounding box center [686, 415] width 11 height 11
click at [686, 401] on input "Thu" at bounding box center [686, 401] width 0 height 0
drag, startPoint x: 714, startPoint y: 411, endPoint x: 719, endPoint y: 423, distance: 13.0
click at [715, 411] on div at bounding box center [727, 414] width 28 height 28
click at [727, 401] on input "Fri" at bounding box center [727, 401] width 0 height 0
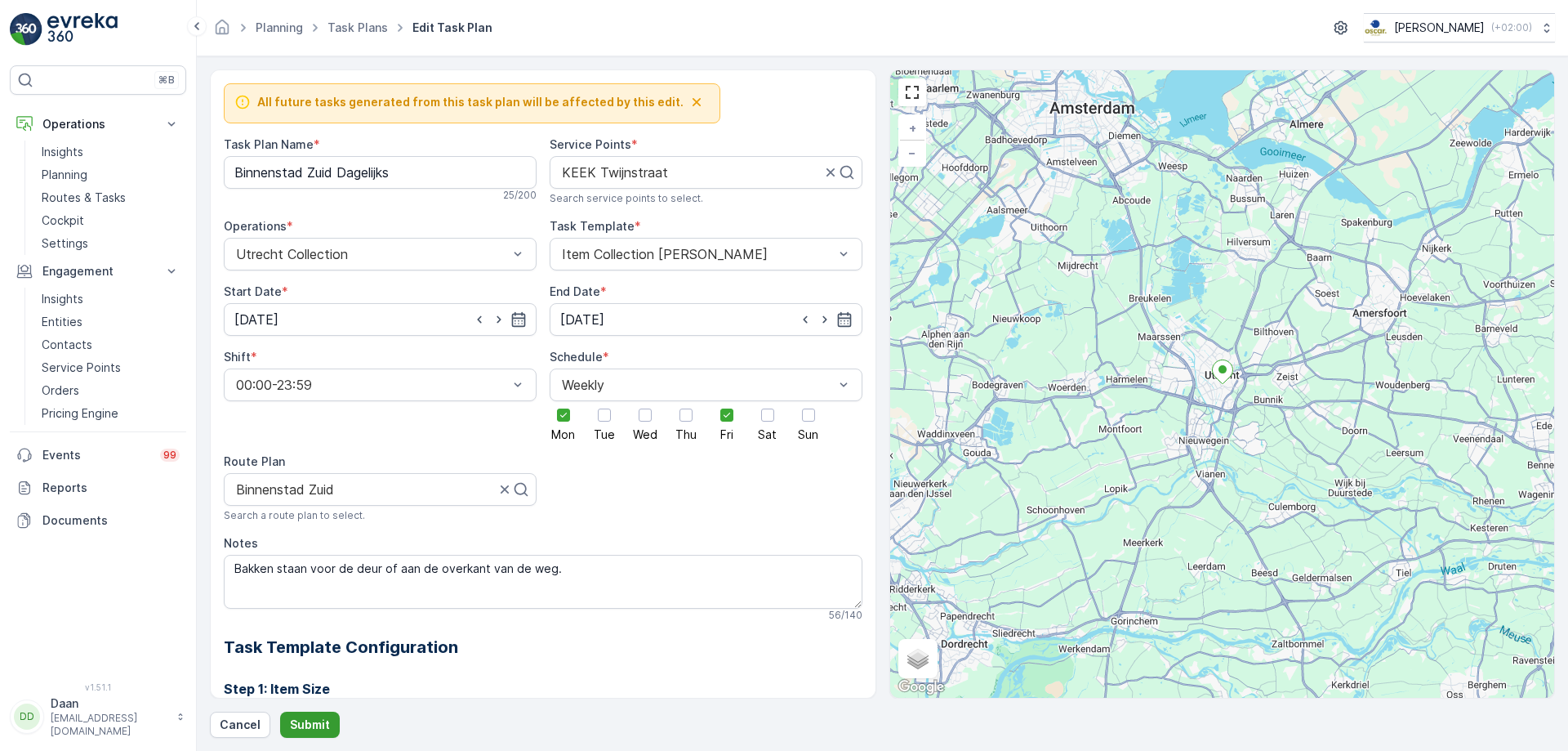
click at [311, 574] on p "Submit" at bounding box center [310, 724] width 40 height 16
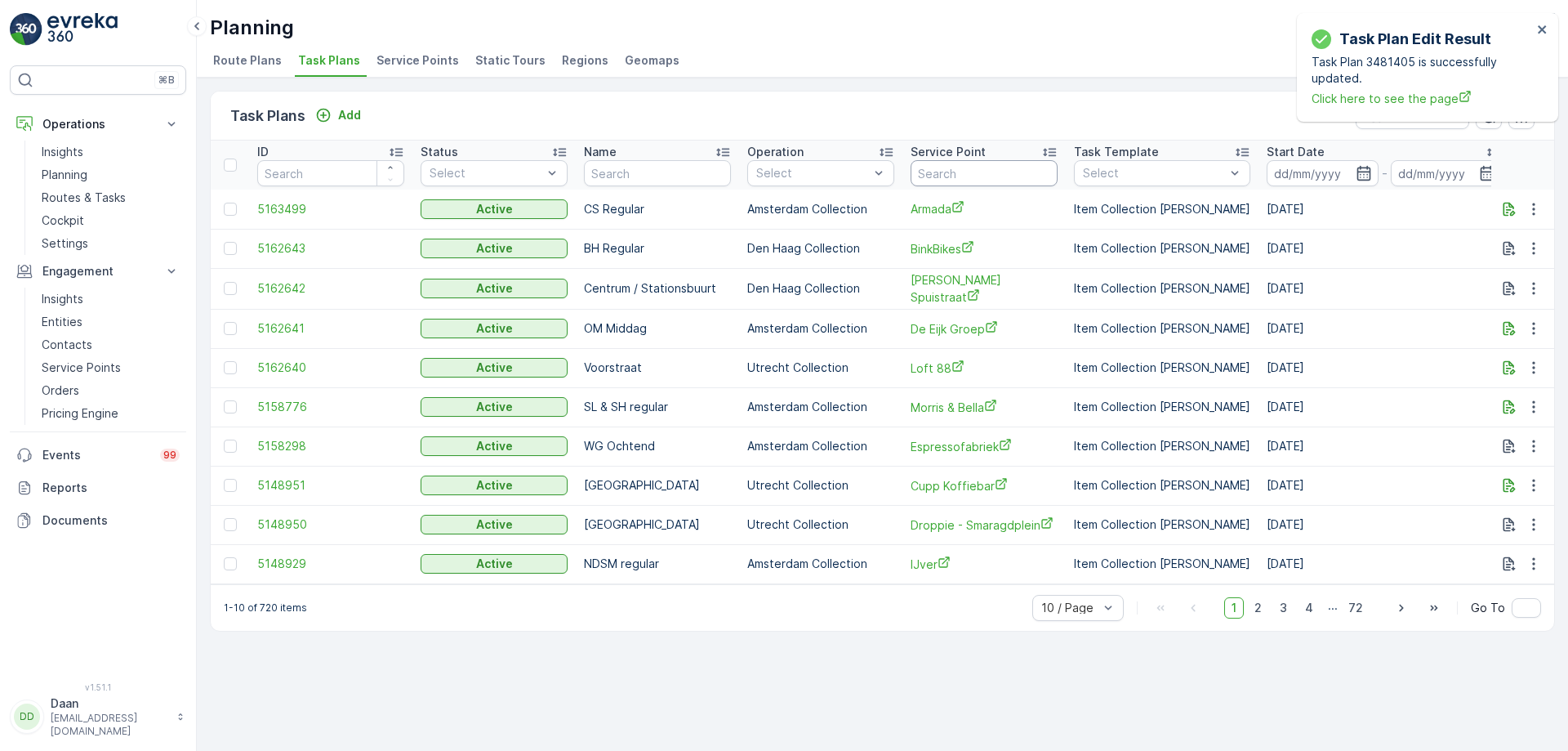
click at [1021, 177] on input "text" at bounding box center [984, 172] width 147 height 26
click at [957, 172] on input "text" at bounding box center [984, 172] width 147 height 26
type input "keek"
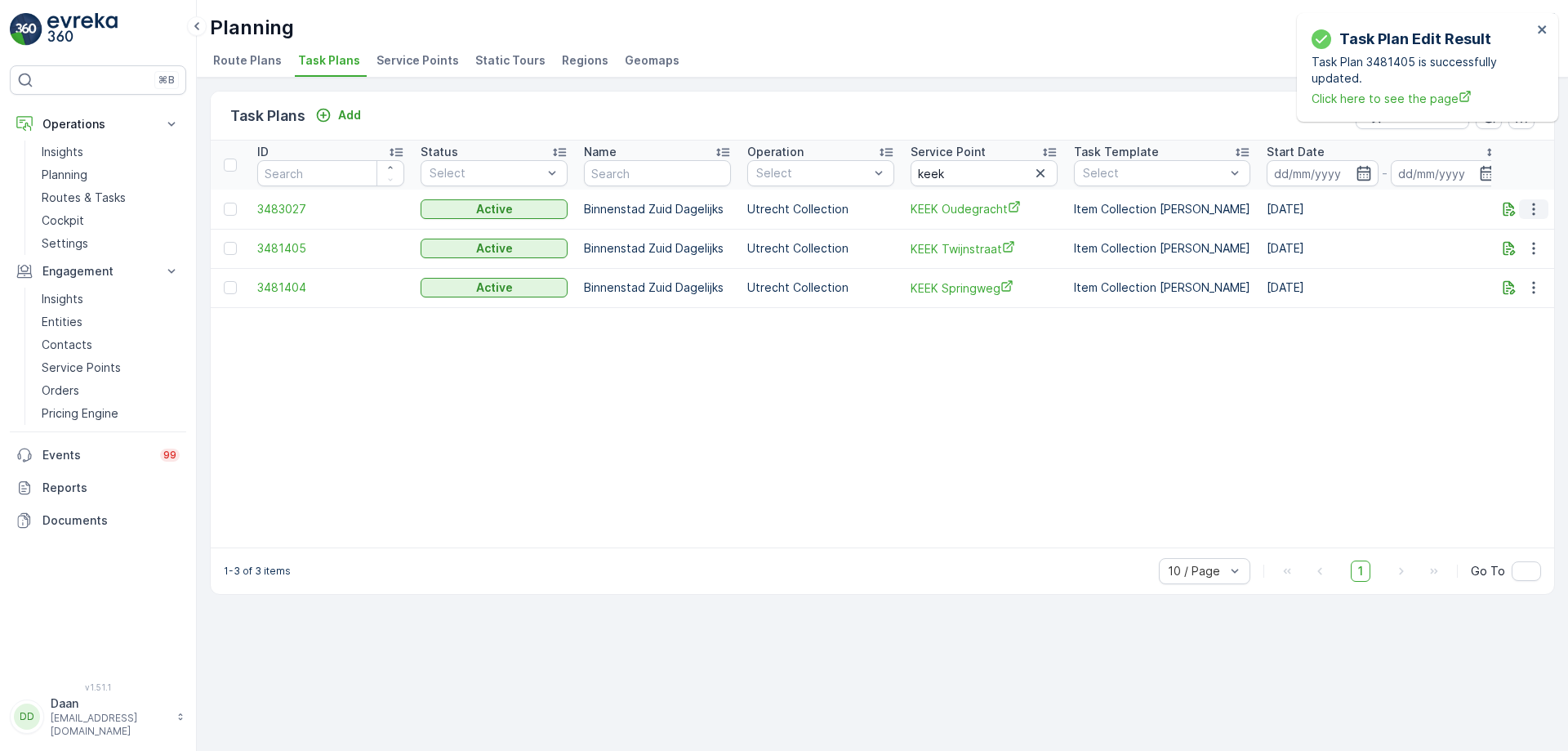
drag, startPoint x: 1537, startPoint y: 210, endPoint x: 1528, endPoint y: 213, distance: 9.5
click at [1253, 210] on icon "button" at bounding box center [1534, 209] width 16 height 16
click at [1253, 256] on span "Edit Task Plan" at bounding box center [1504, 256] width 76 height 16
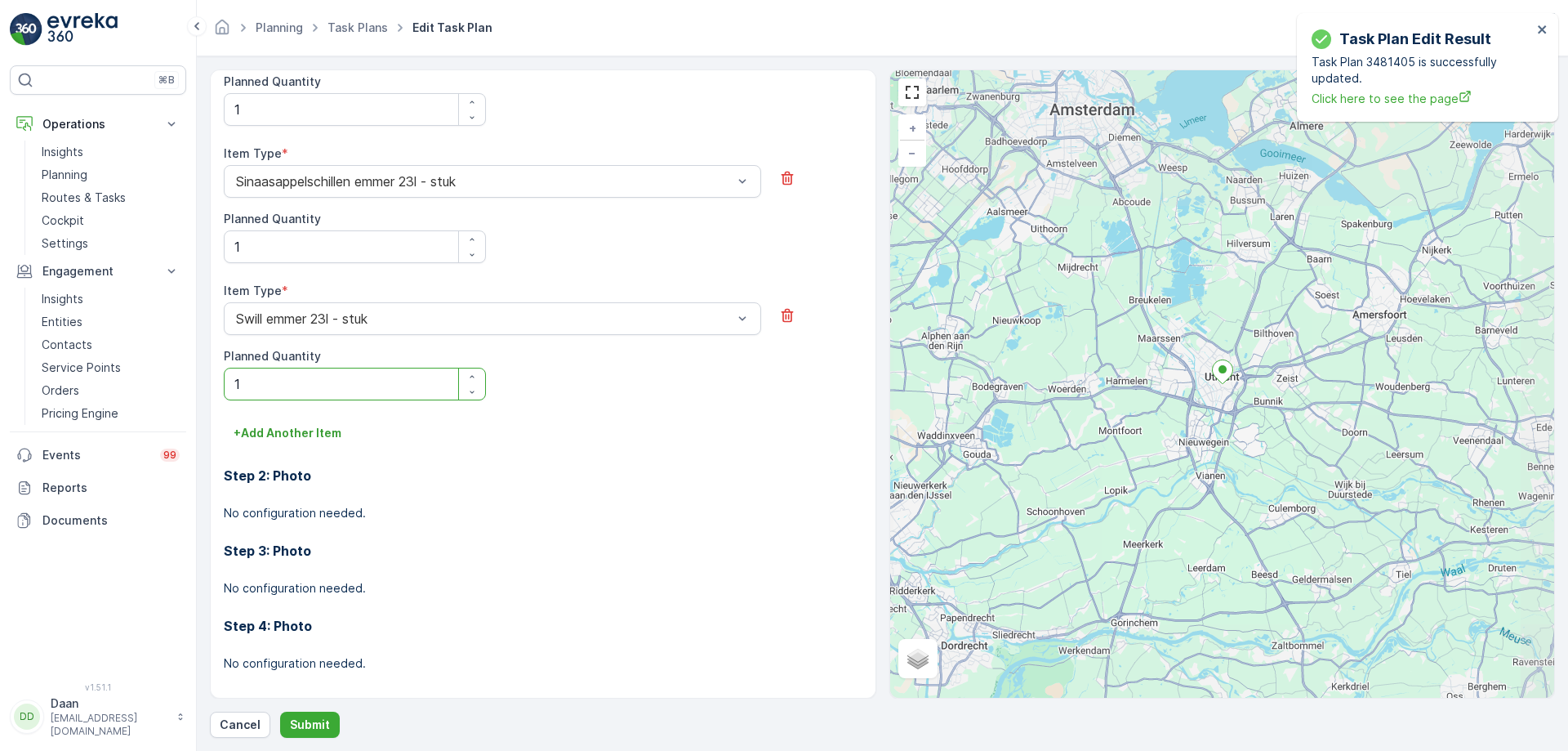
drag, startPoint x: 690, startPoint y: 440, endPoint x: 712, endPoint y: 424, distance: 27.2
click at [690, 439] on div "+ Add Another Item" at bounding box center [543, 432] width 639 height 26
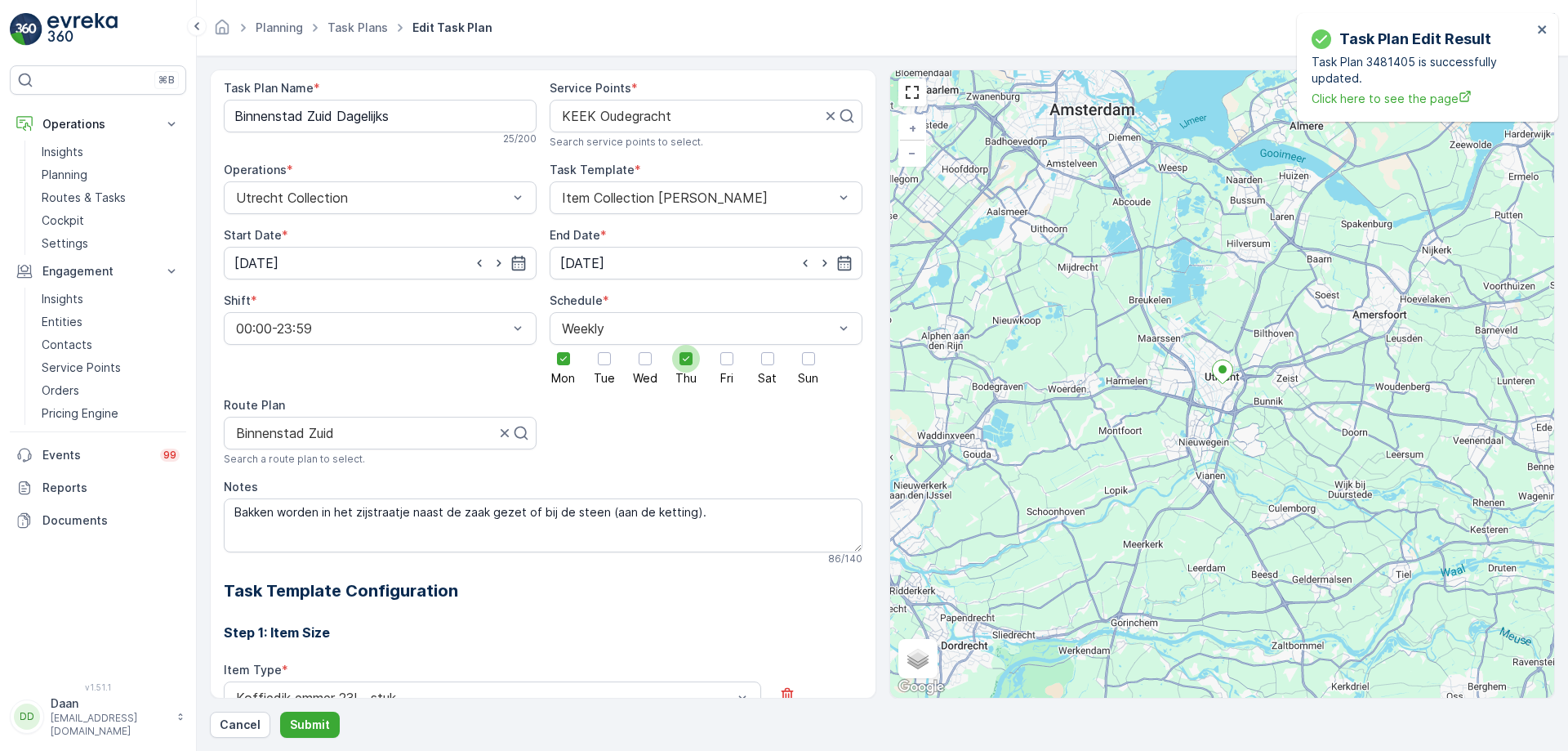
click at [689, 377] on span "Thu" at bounding box center [686, 379] width 21 height 11
click at [686, 344] on input "Thu" at bounding box center [686, 344] width 0 height 0
click at [720, 363] on div at bounding box center [727, 359] width 13 height 13
click at [727, 344] on input "Fri" at bounding box center [727, 344] width 0 height 0
click at [300, 574] on p "Submit" at bounding box center [310, 724] width 40 height 16
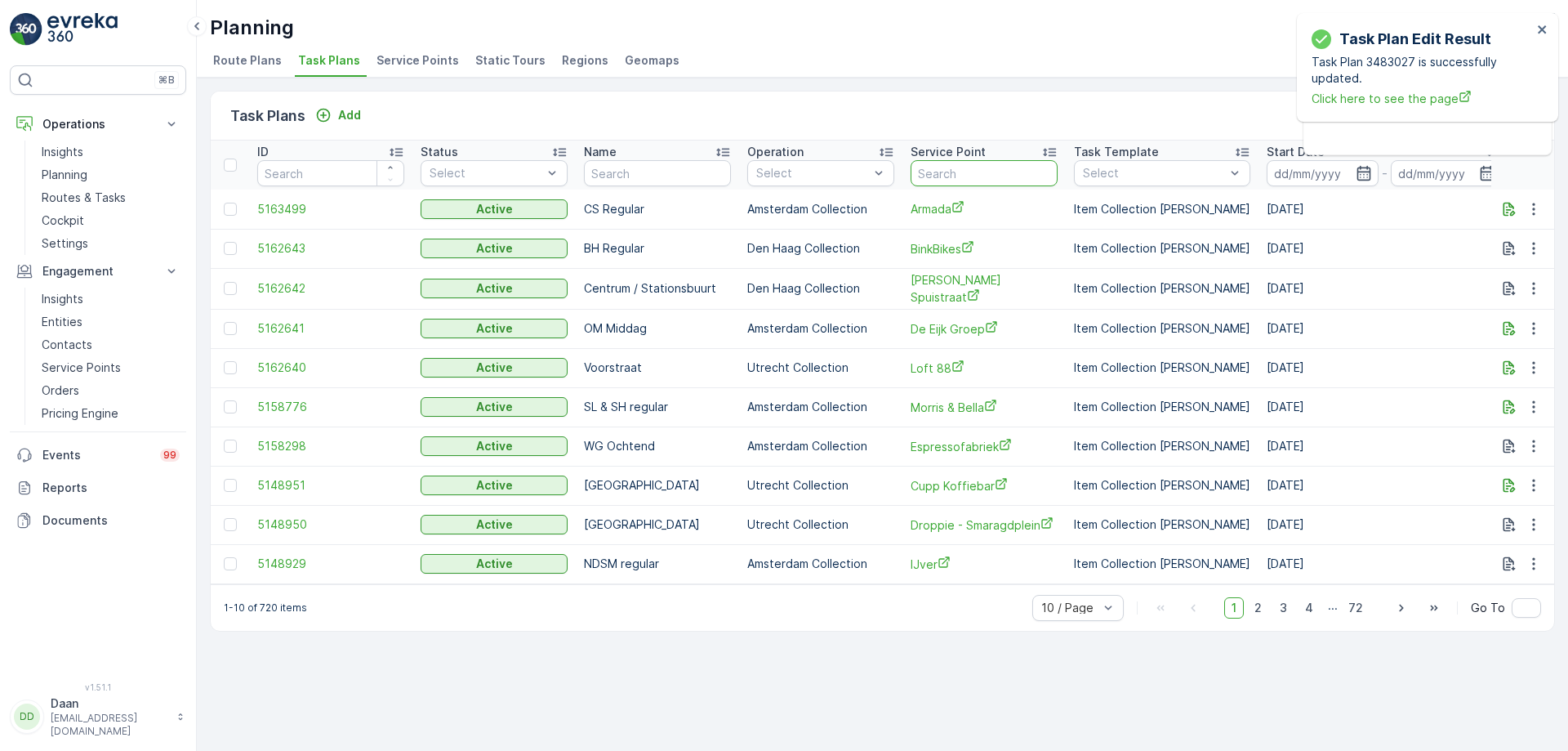
click at [992, 175] on input "text" at bounding box center [984, 172] width 147 height 26
type input "domplein"
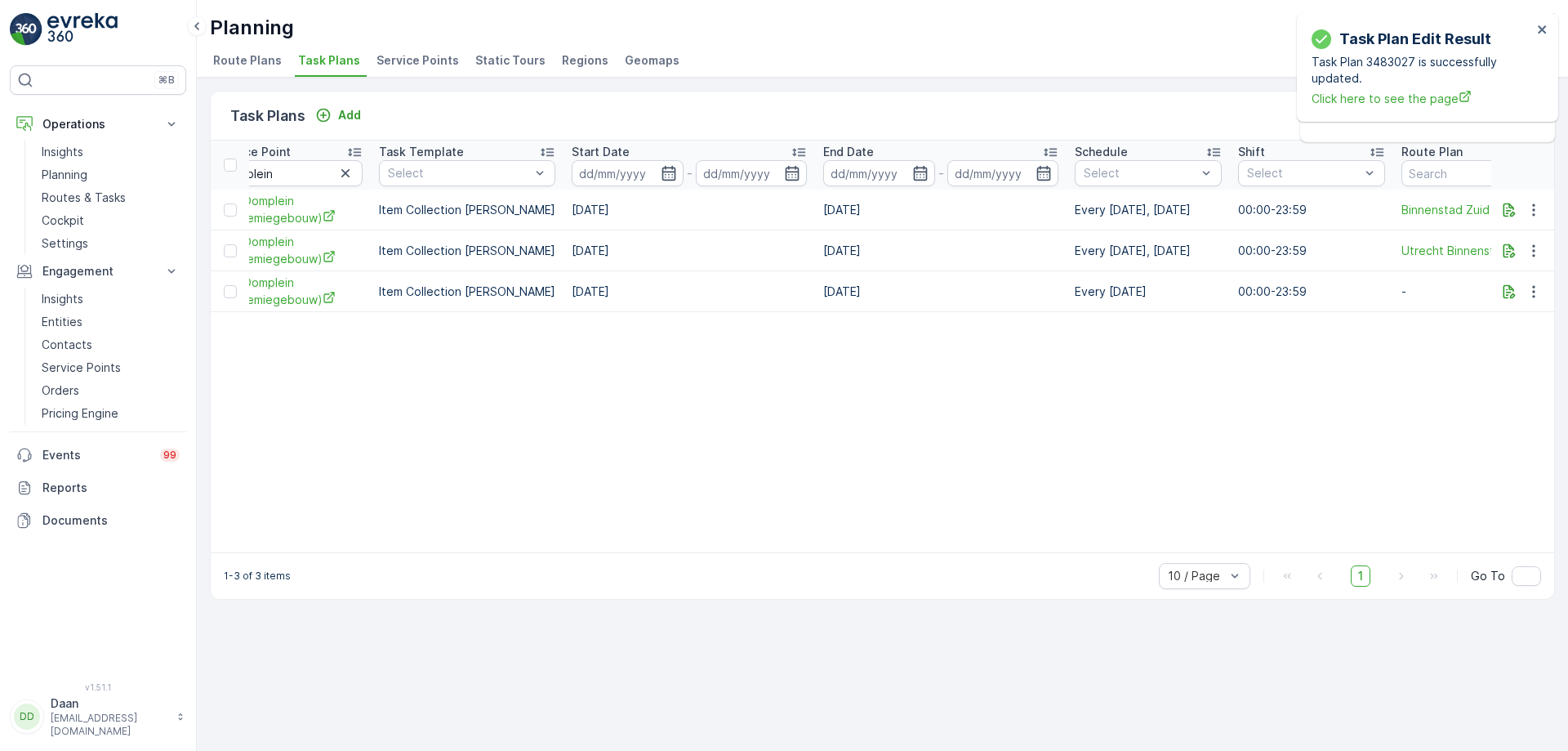
scroll to position [0, 698]
click at [1253, 210] on button "button" at bounding box center [1534, 210] width 30 height 20
click at [1253, 250] on span "Edit Task Plan" at bounding box center [1504, 257] width 76 height 16
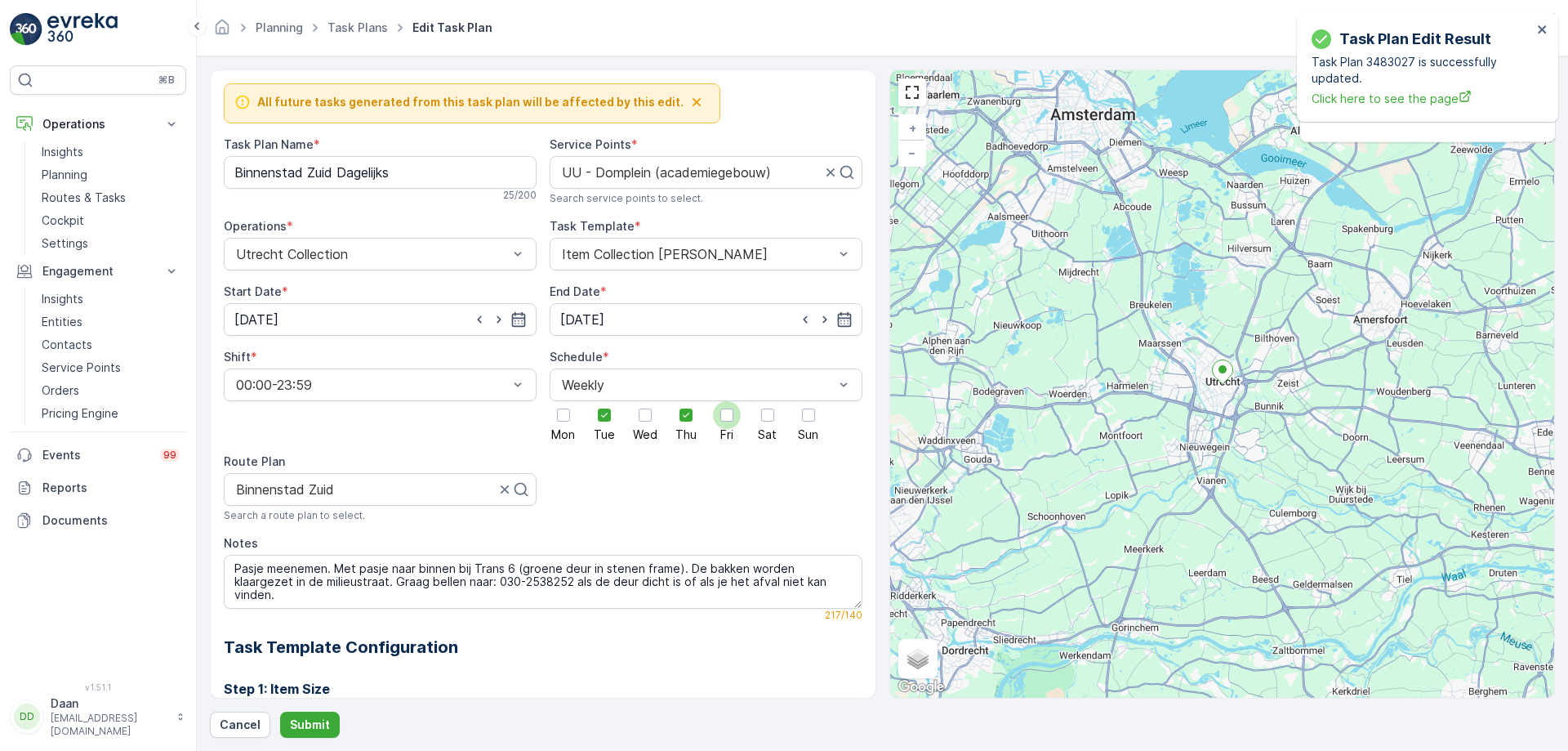
drag, startPoint x: 692, startPoint y: 417, endPoint x: 719, endPoint y: 417, distance: 27.0
click at [693, 417] on div at bounding box center [686, 414] width 28 height 28
click at [686, 401] on input "Thu" at bounding box center [686, 401] width 0 height 0
click at [720, 417] on div at bounding box center [727, 415] width 13 height 13
click at [727, 401] on input "Fri" at bounding box center [727, 401] width 0 height 0
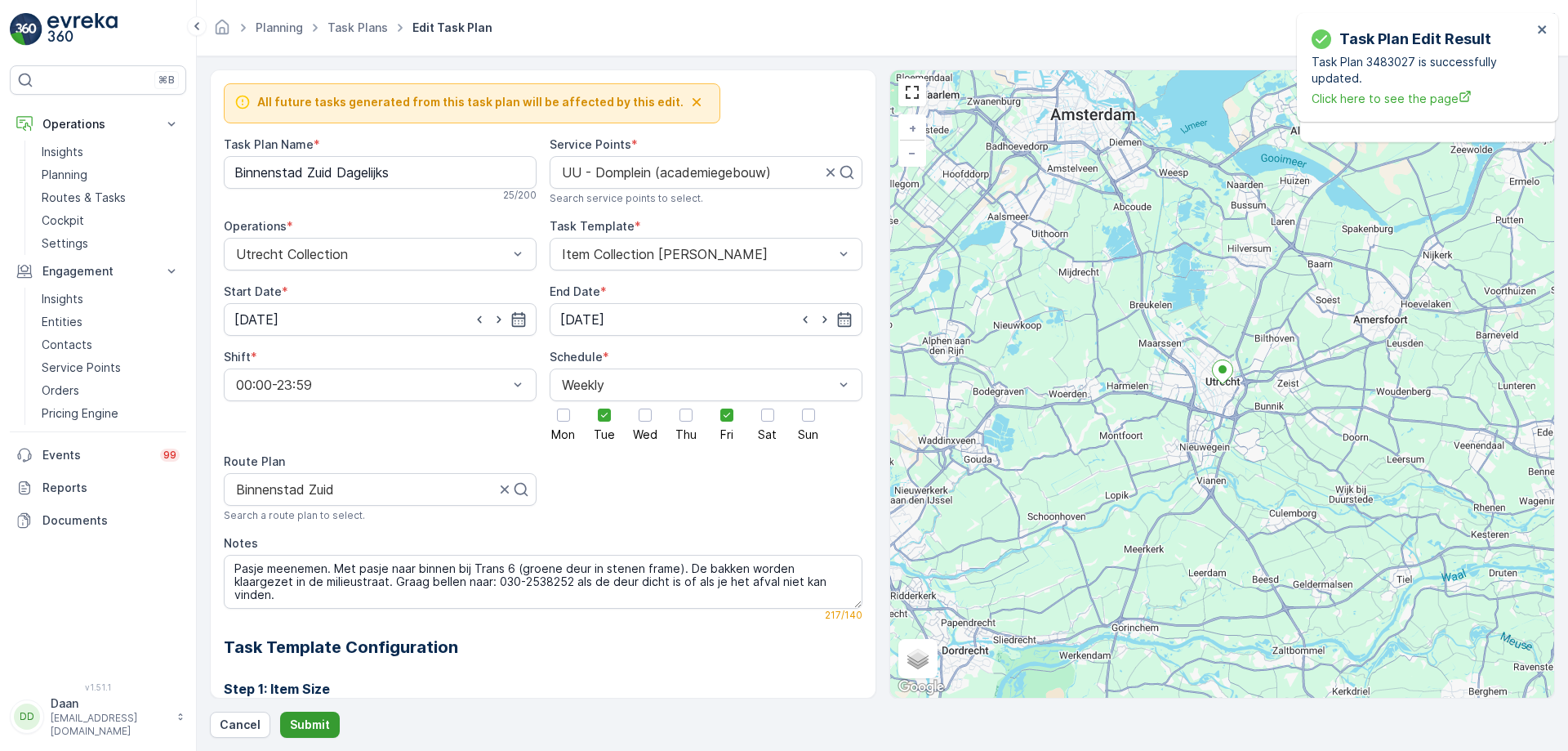
click at [322, 574] on p "Submit" at bounding box center [310, 724] width 40 height 16
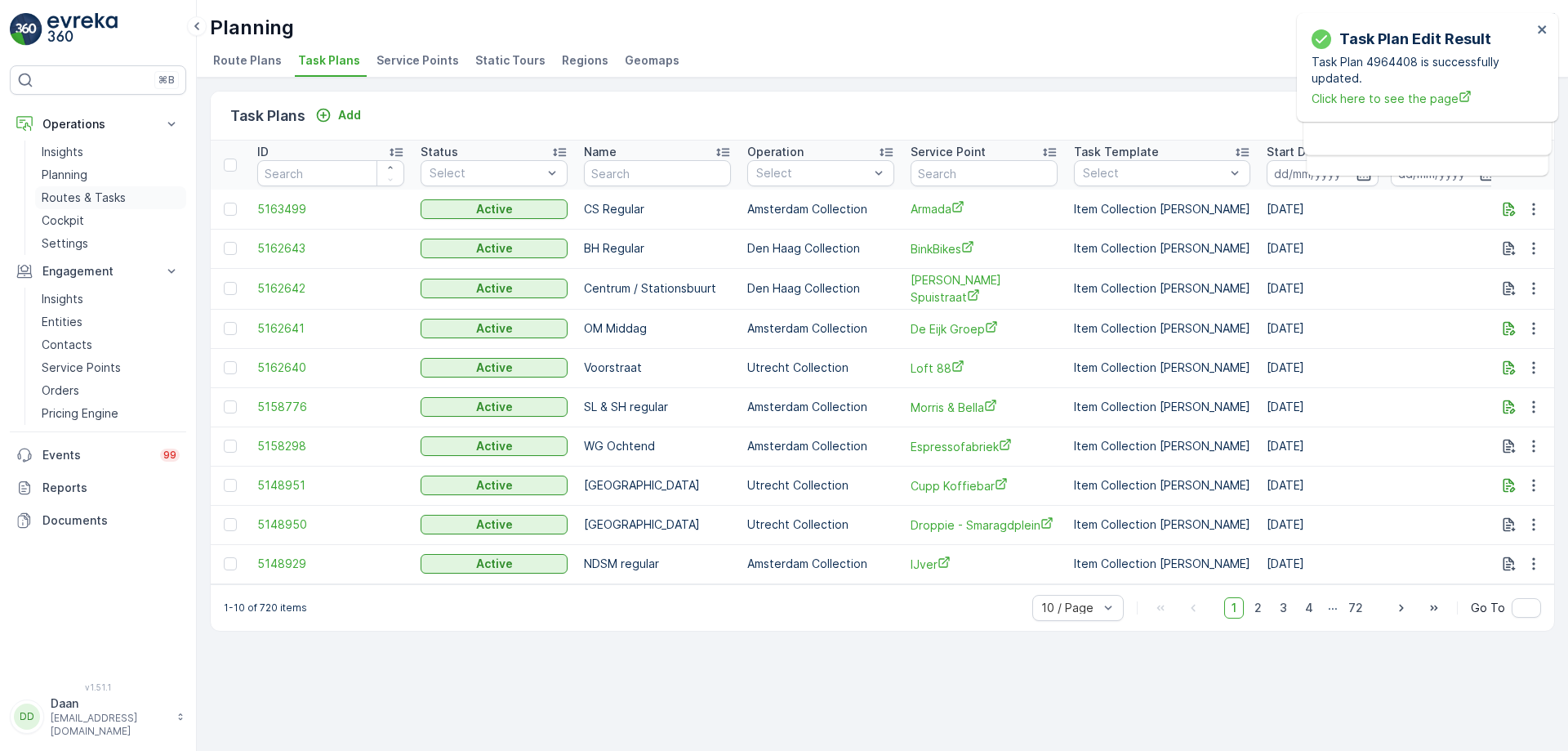
click at [101, 189] on p "Routes & Tasks" at bounding box center [84, 197] width 84 height 16
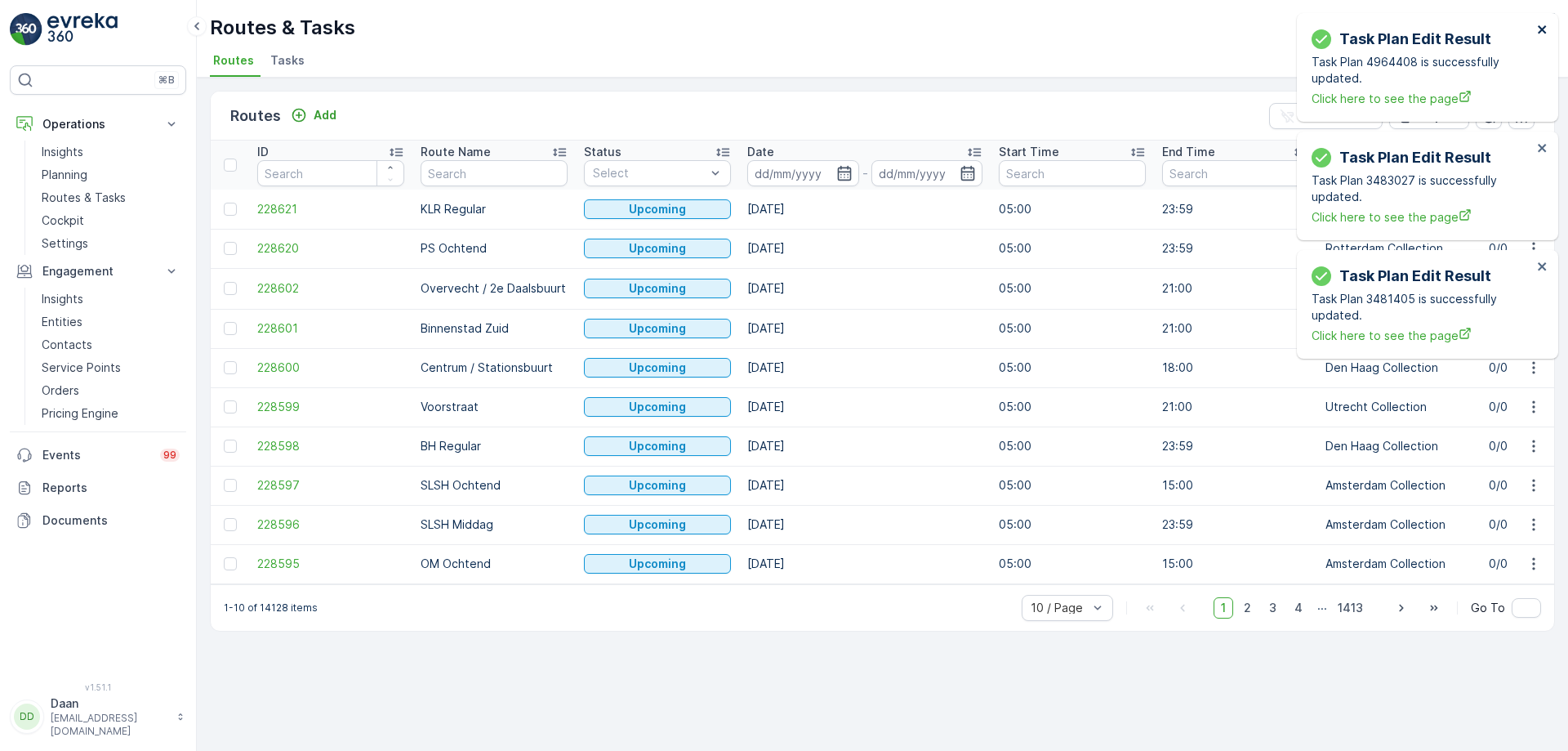
click at [1253, 33] on icon "close" at bounding box center [1543, 30] width 11 height 13
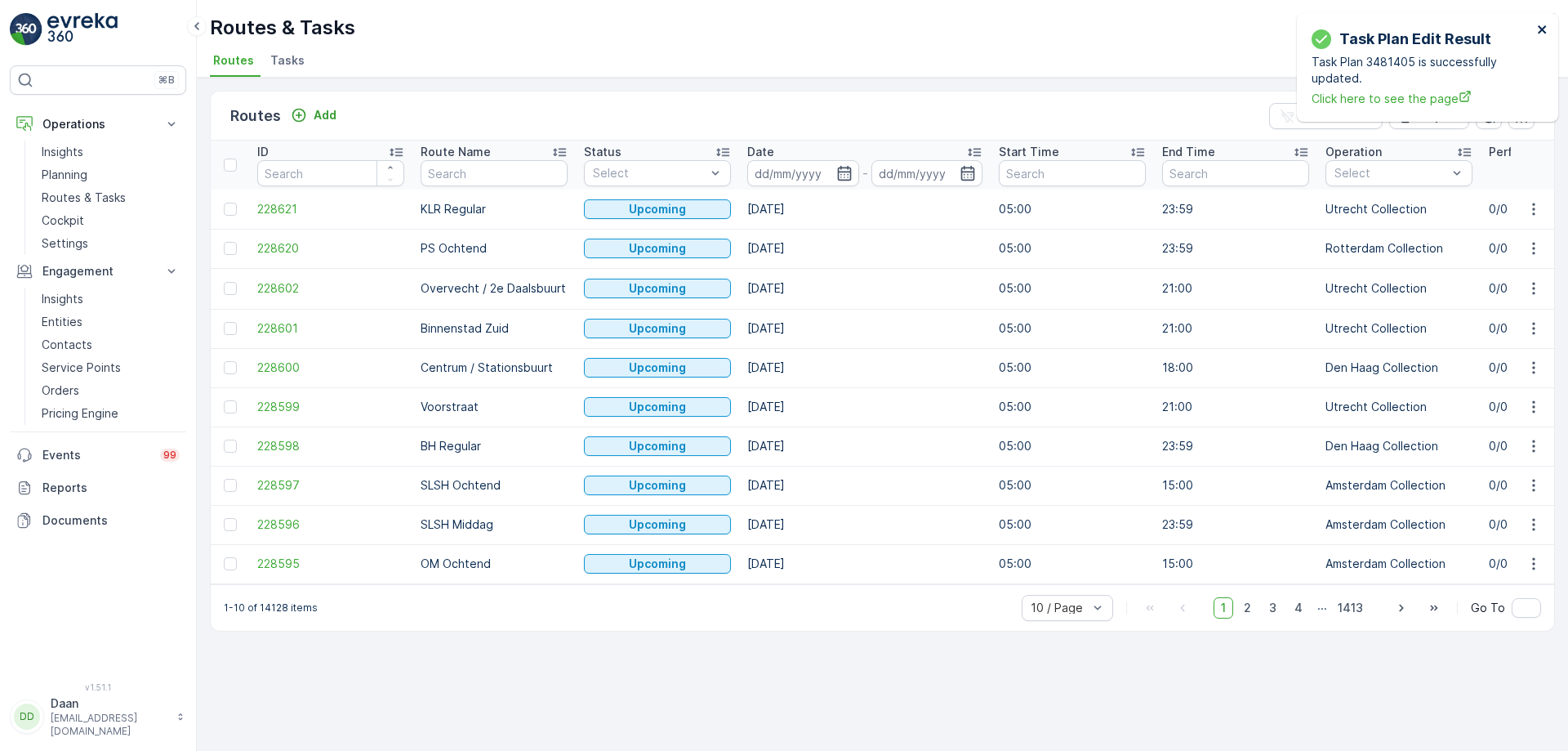
click at [1253, 33] on icon "close" at bounding box center [1543, 30] width 11 height 13
click at [289, 56] on span "Tasks" at bounding box center [288, 60] width 34 height 16
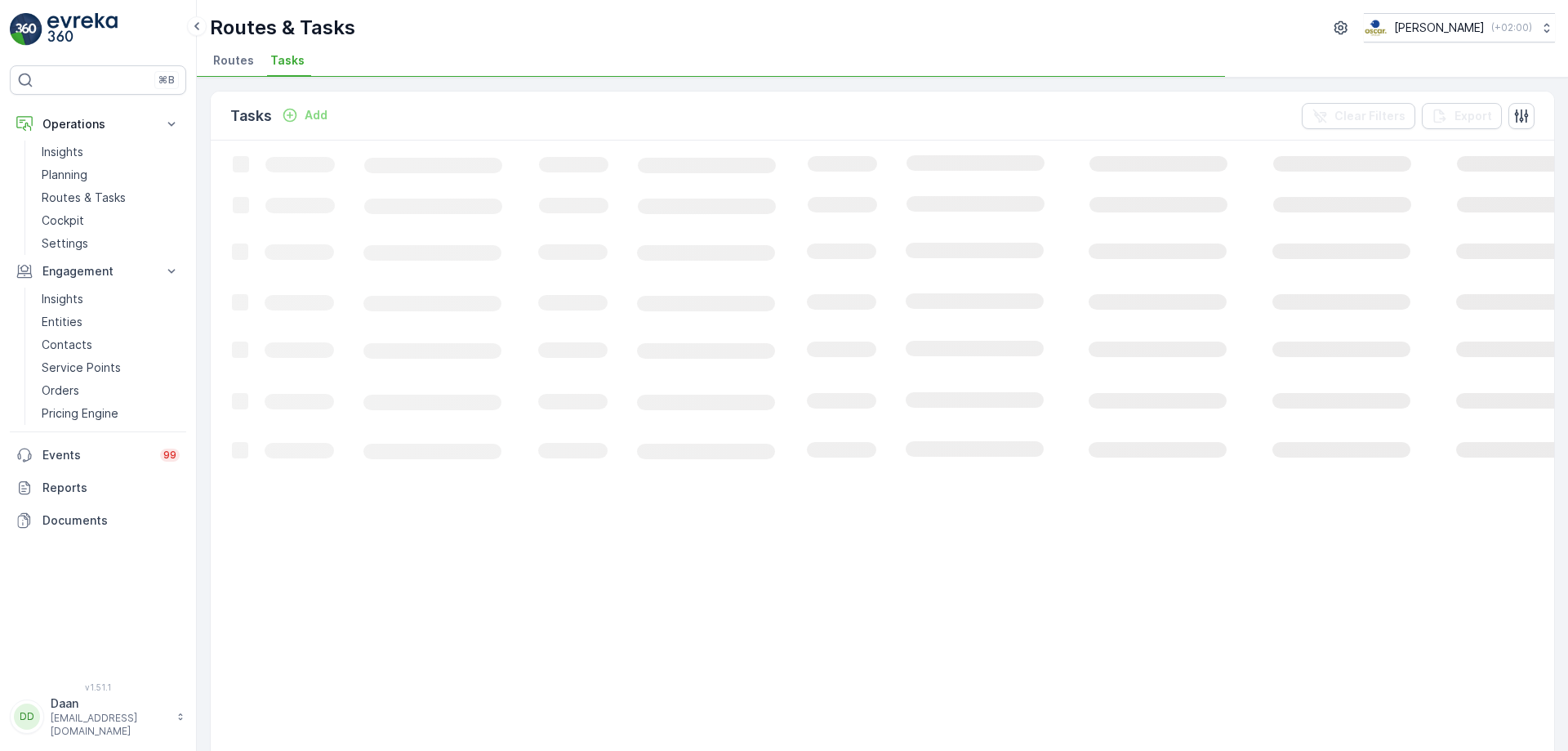
click at [231, 54] on span "Routes" at bounding box center [233, 60] width 41 height 16
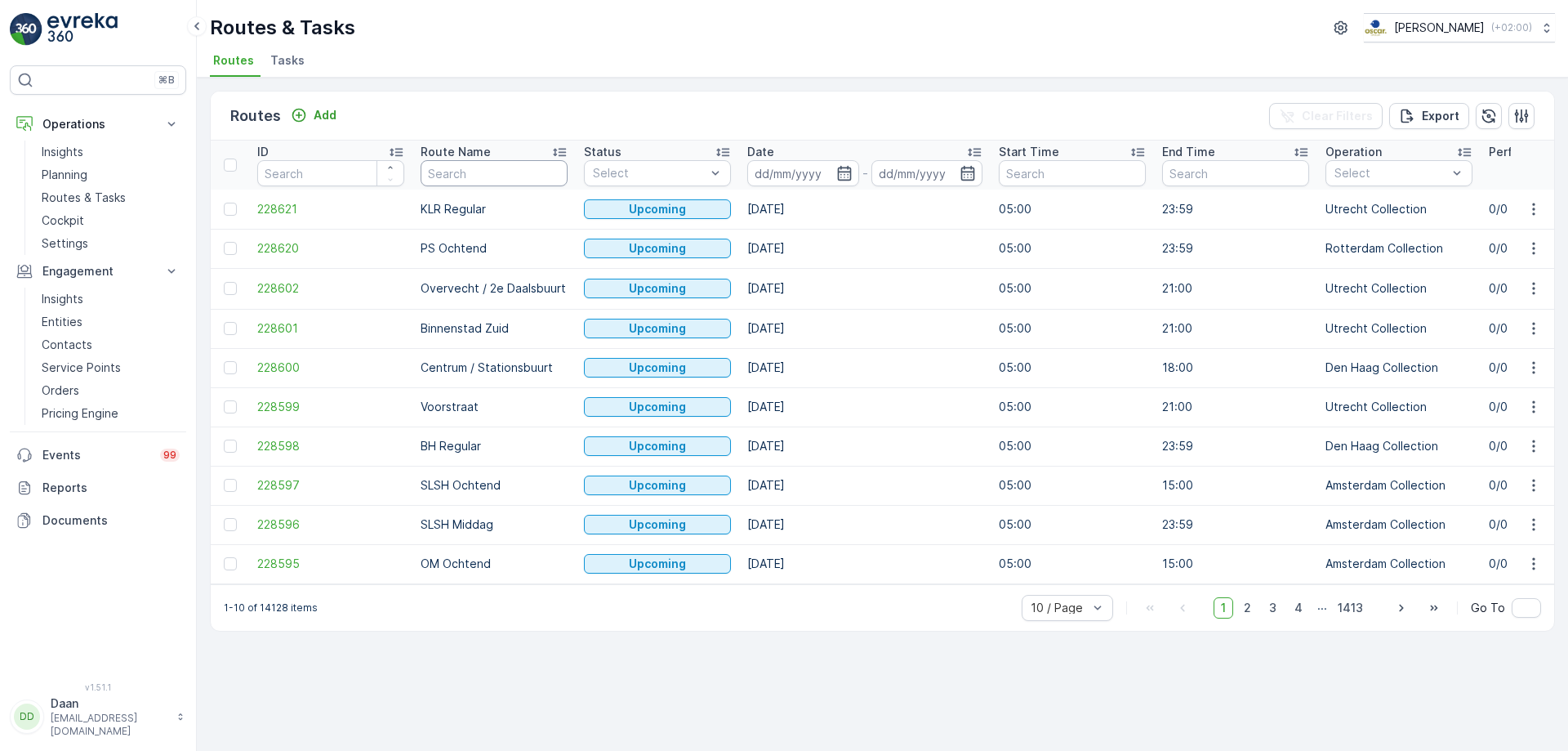
click at [490, 166] on input "text" at bounding box center [494, 172] width 147 height 26
type input "binnen"
click at [841, 173] on icon "button" at bounding box center [844, 173] width 16 height 16
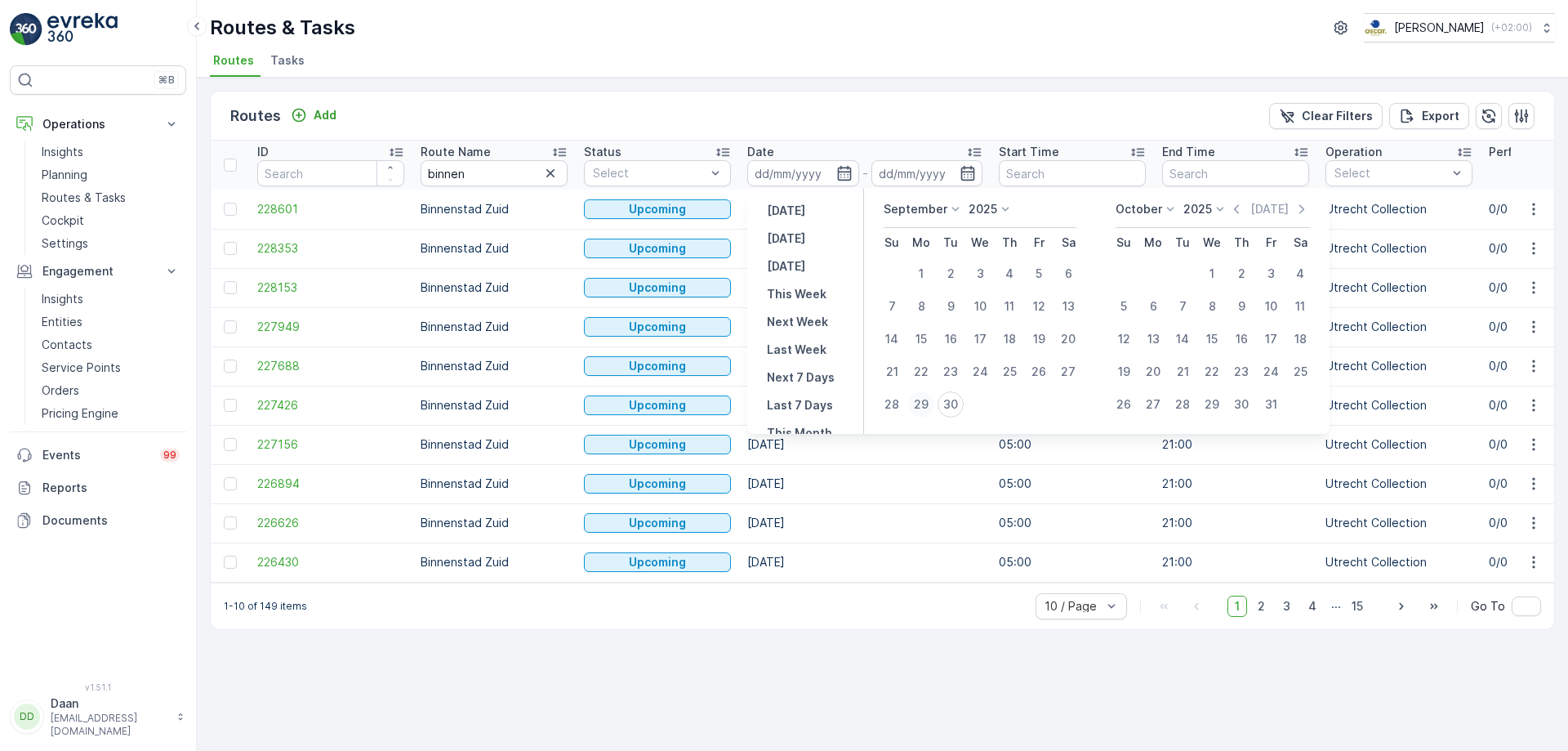
click at [926, 401] on div "29" at bounding box center [921, 404] width 26 height 26
type input "[DATE]"
click at [1132, 310] on div "5" at bounding box center [1123, 306] width 26 height 26
type input "[DATE]"
click at [927, 405] on div "29" at bounding box center [921, 404] width 26 height 26
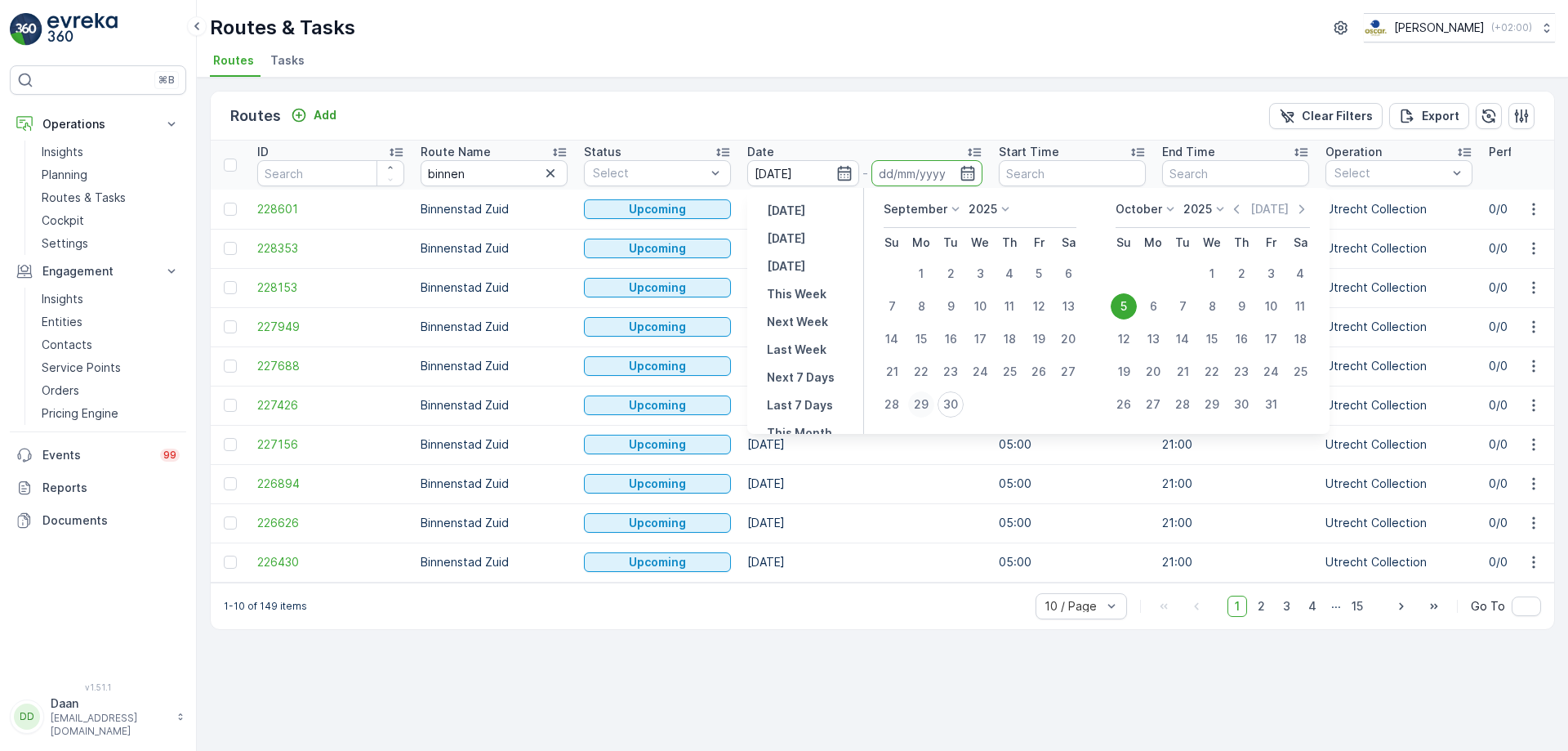
type input "[DATE]"
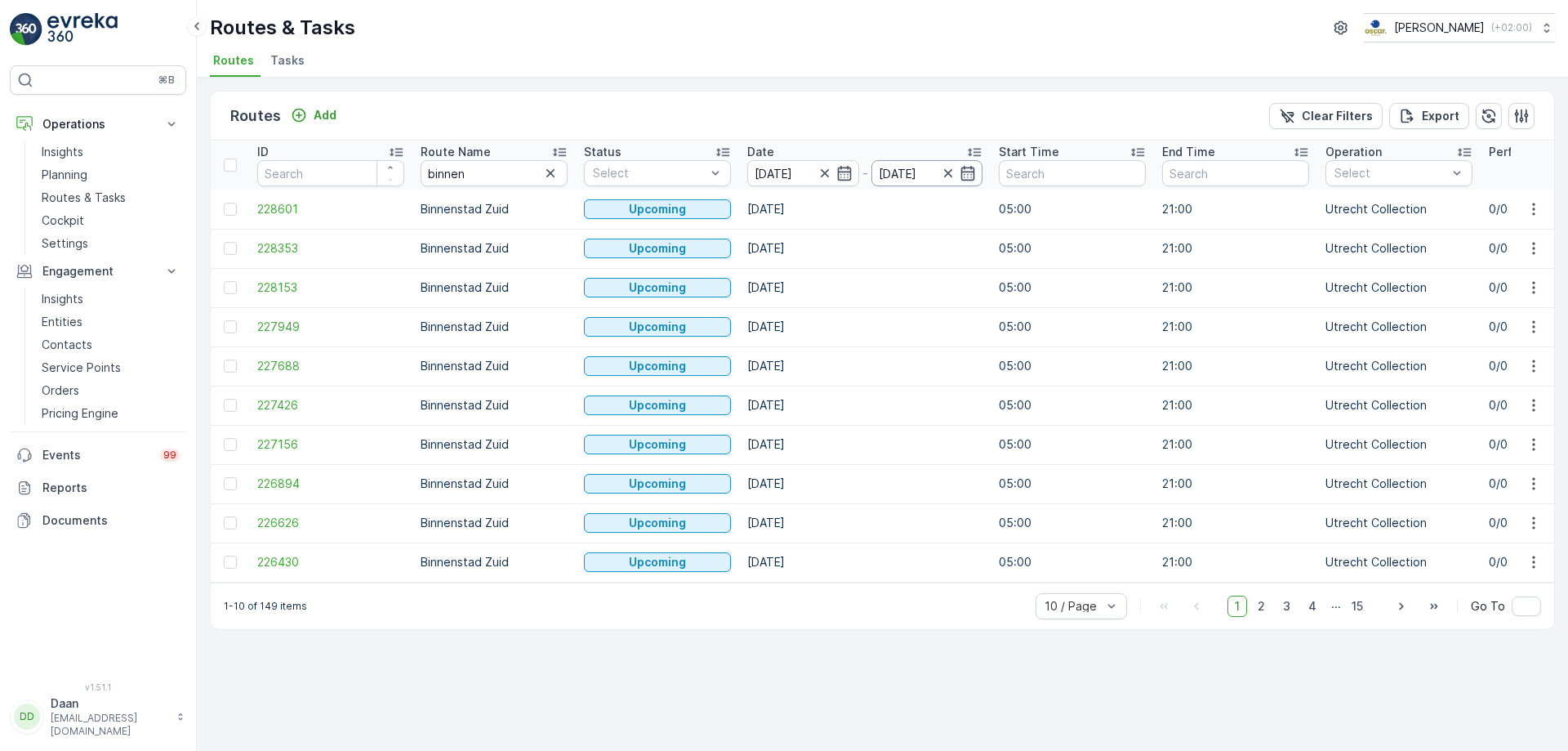
click at [938, 180] on input "[DATE]" at bounding box center [926, 172] width 112 height 26
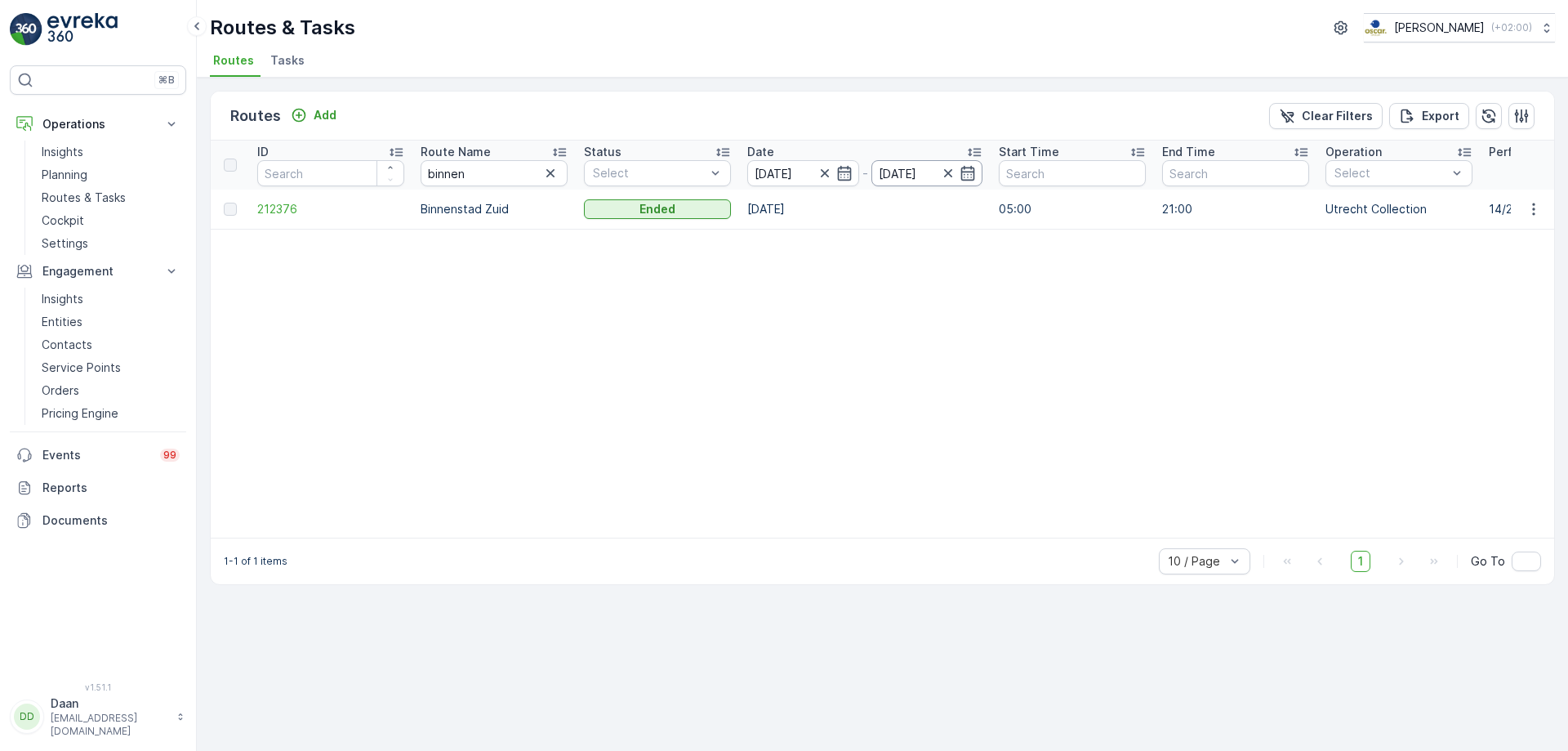
click at [927, 171] on input "[DATE]" at bounding box center [926, 172] width 112 height 26
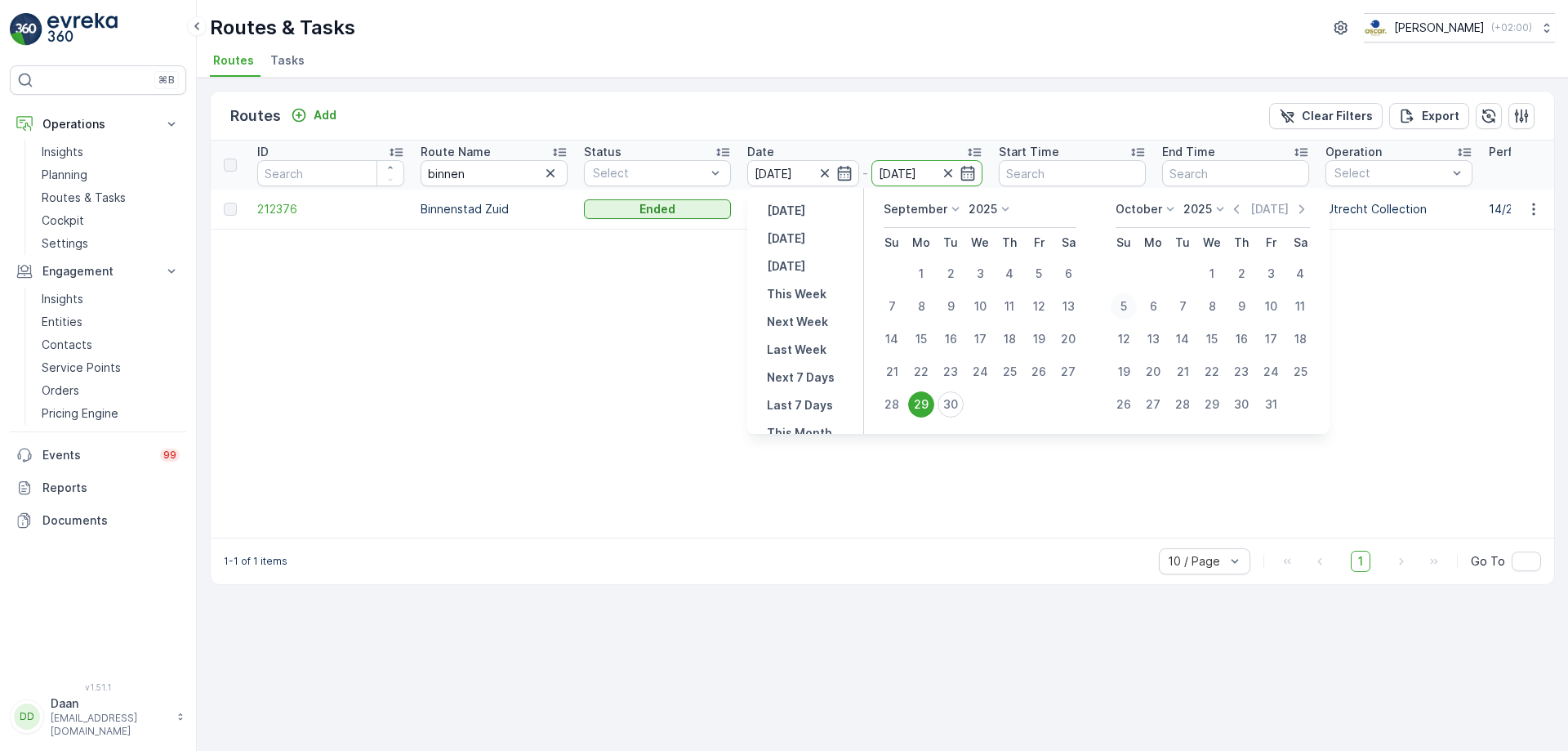
click at [1129, 305] on div "5" at bounding box center [1123, 306] width 26 height 26
type input "[DATE]"
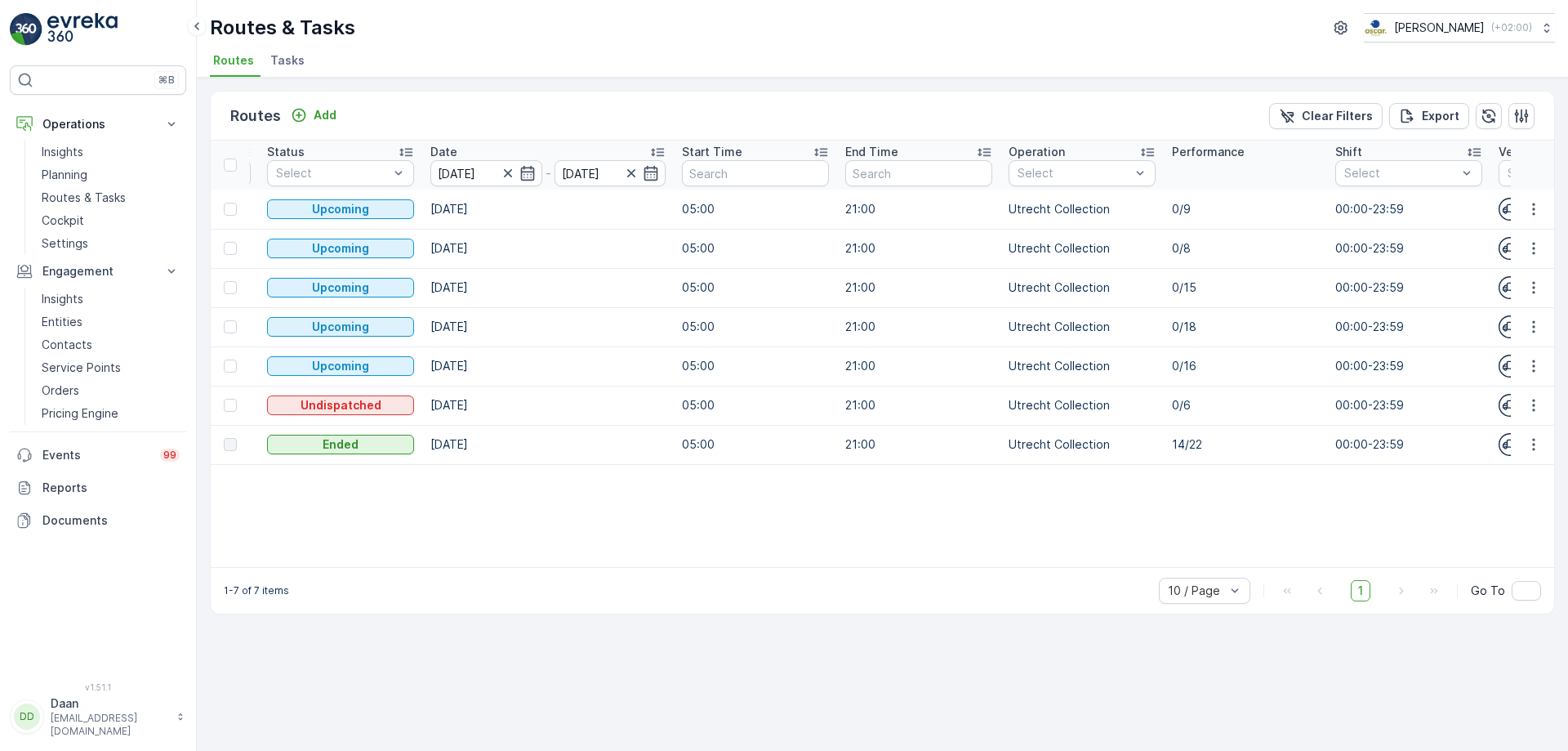
scroll to position [0, 318]
click at [499, 162] on input "[DATE]" at bounding box center [484, 172] width 112 height 26
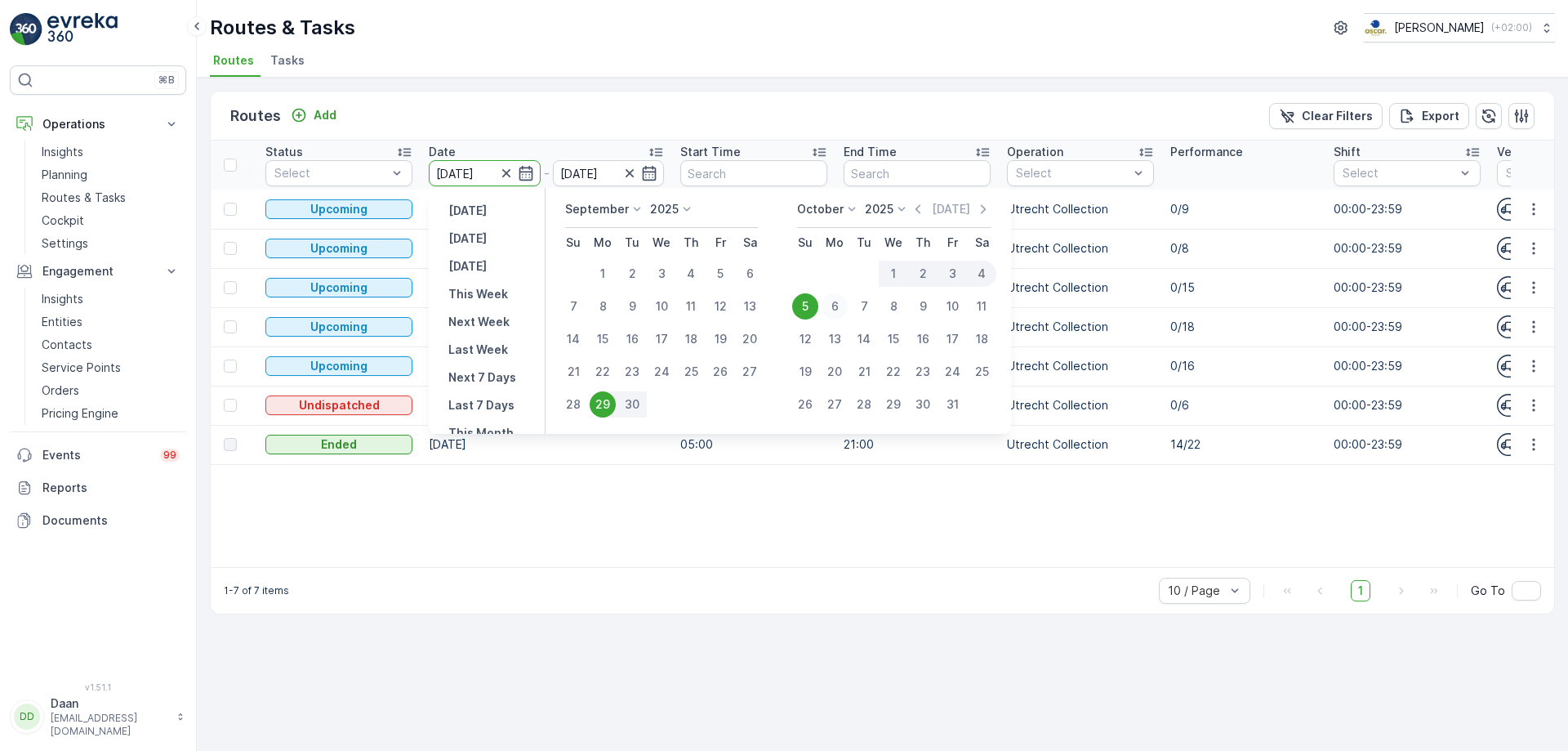
click at [833, 308] on div "6" at bounding box center [834, 306] width 26 height 26
type input "[DATE]"
click at [804, 342] on div "12" at bounding box center [805, 339] width 26 height 26
type input "[DATE]"
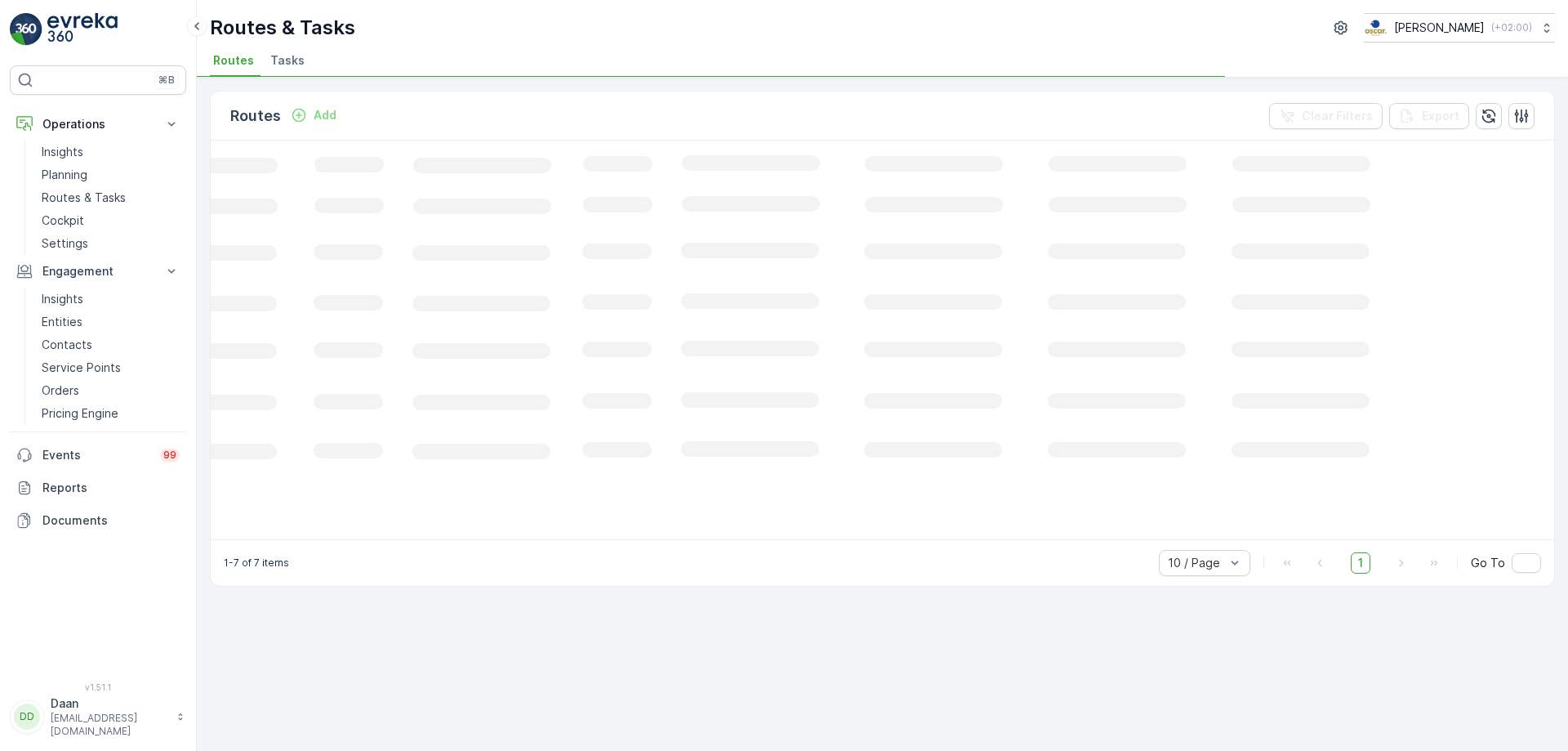
scroll to position [0, 225]
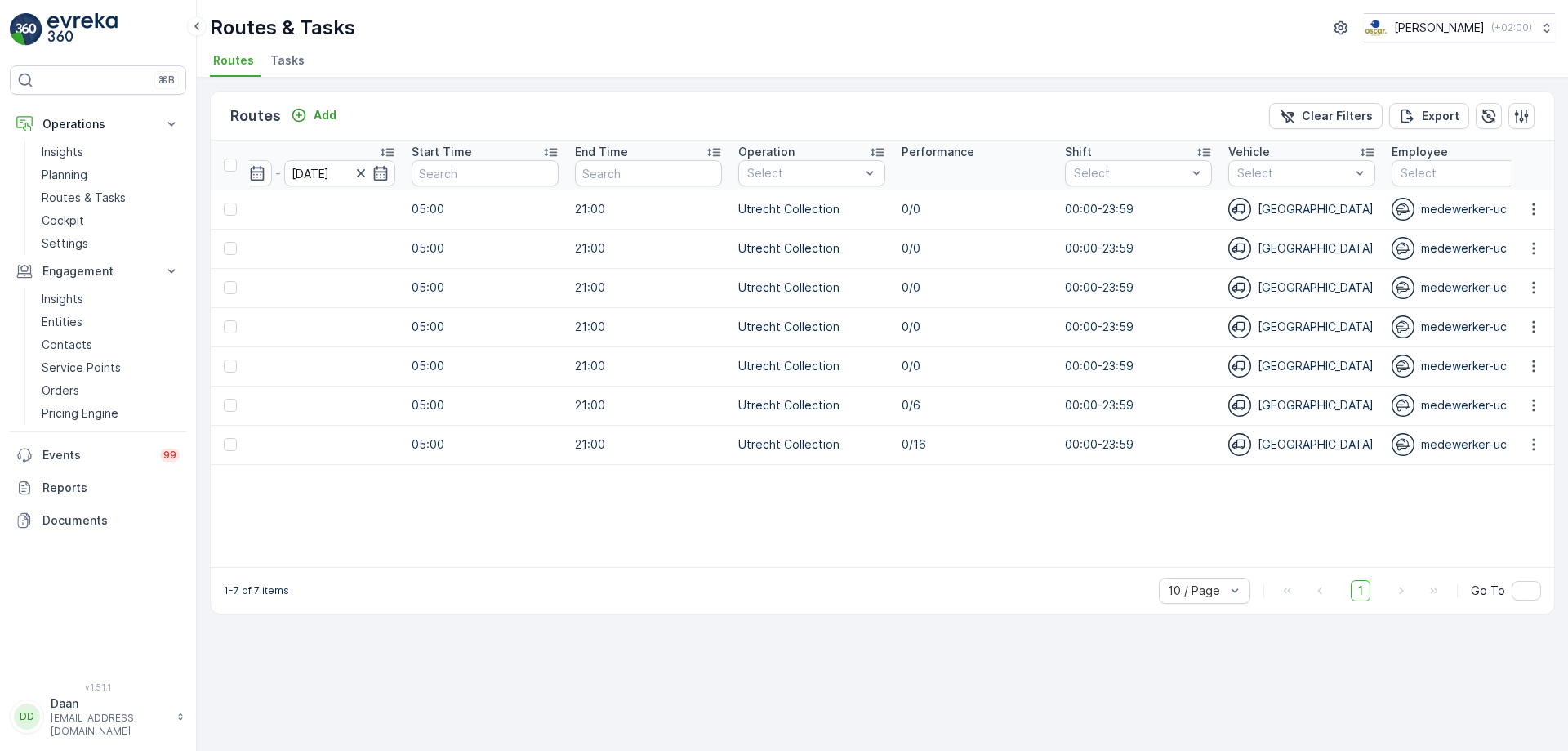
scroll to position [0, 589]
click at [899, 334] on td "0/0" at bounding box center [973, 326] width 163 height 39
click at [915, 314] on td "0/0" at bounding box center [973, 326] width 163 height 39
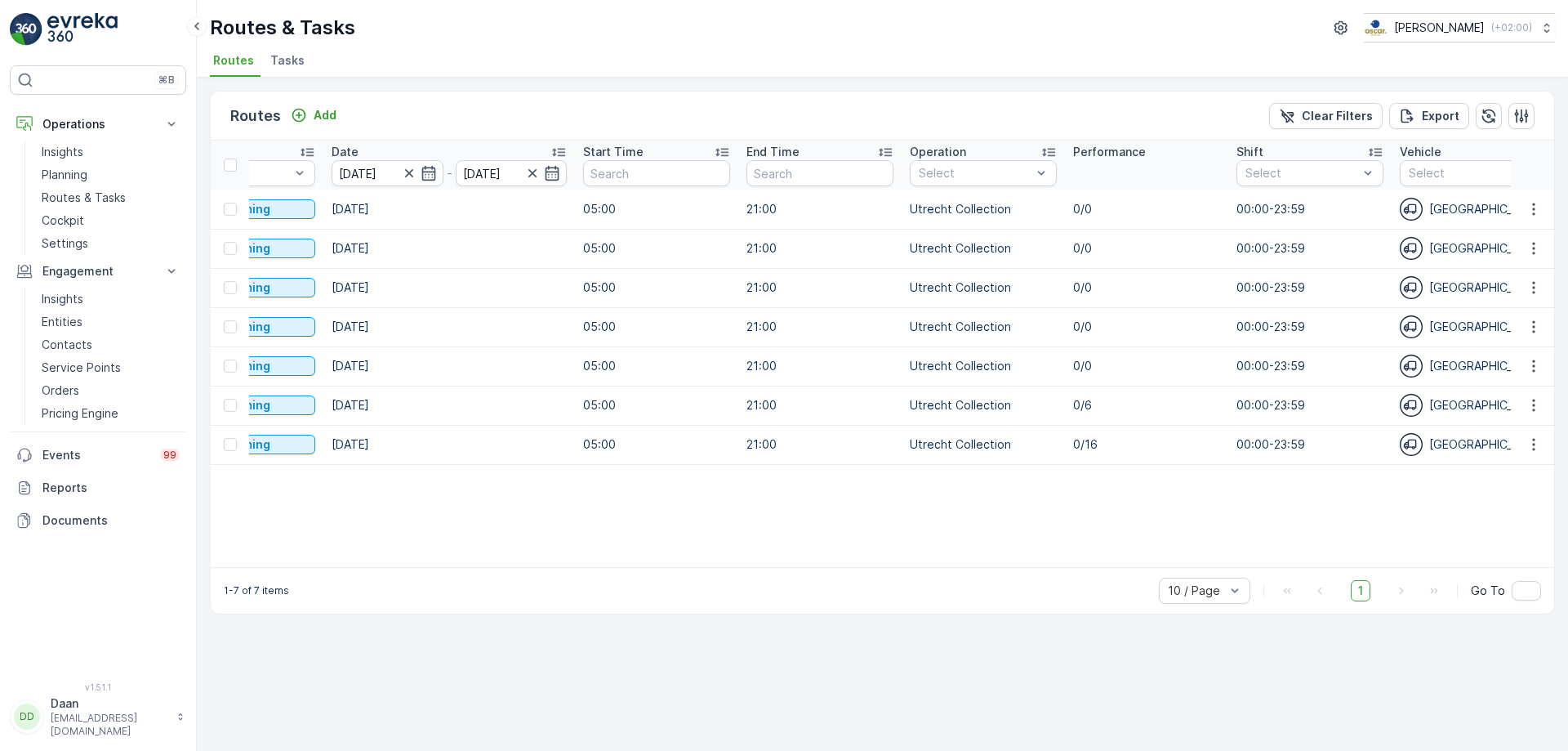
scroll to position [0, 0]
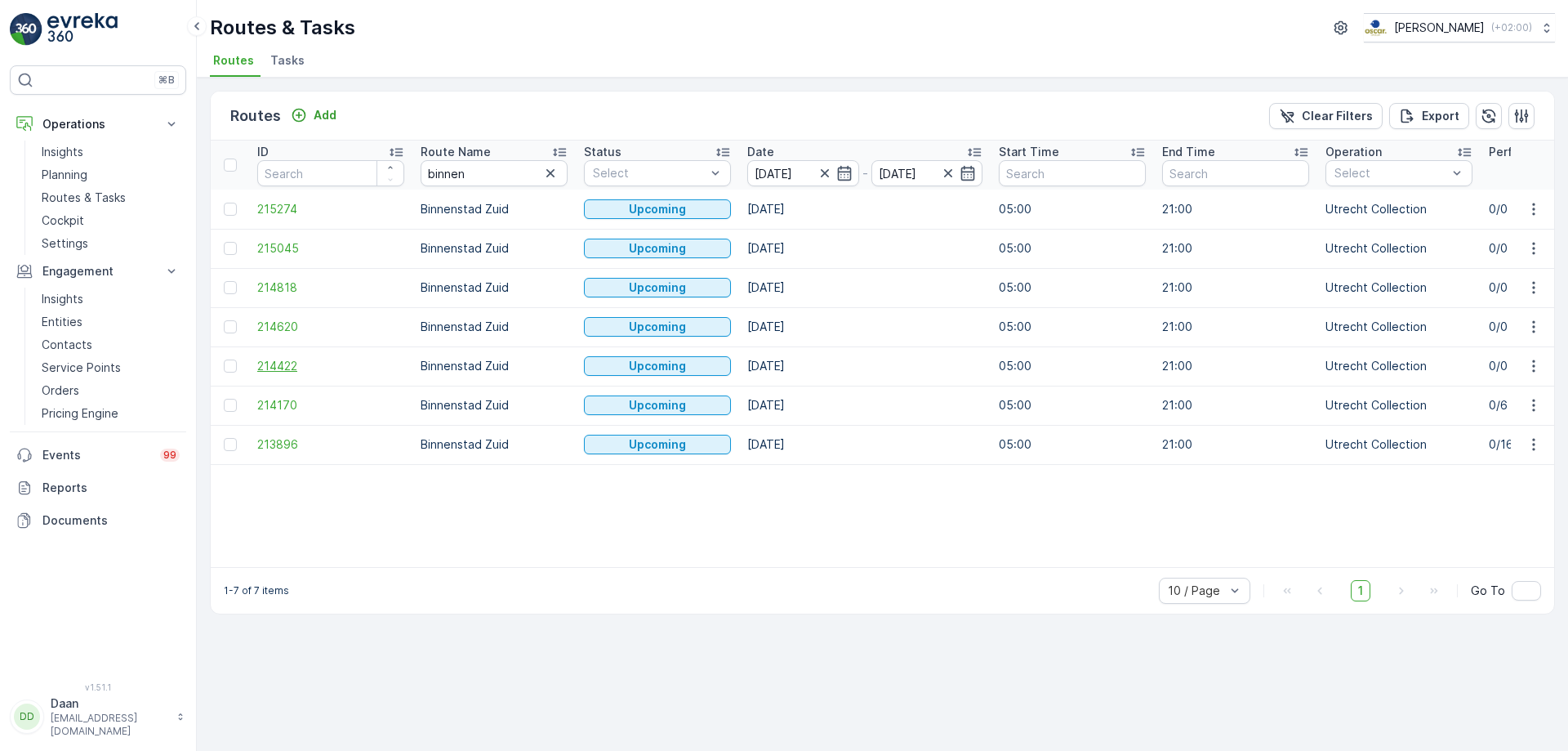
click at [266, 358] on span "214422" at bounding box center [331, 365] width 147 height 16
click at [820, 171] on icon "button" at bounding box center [824, 173] width 16 height 16
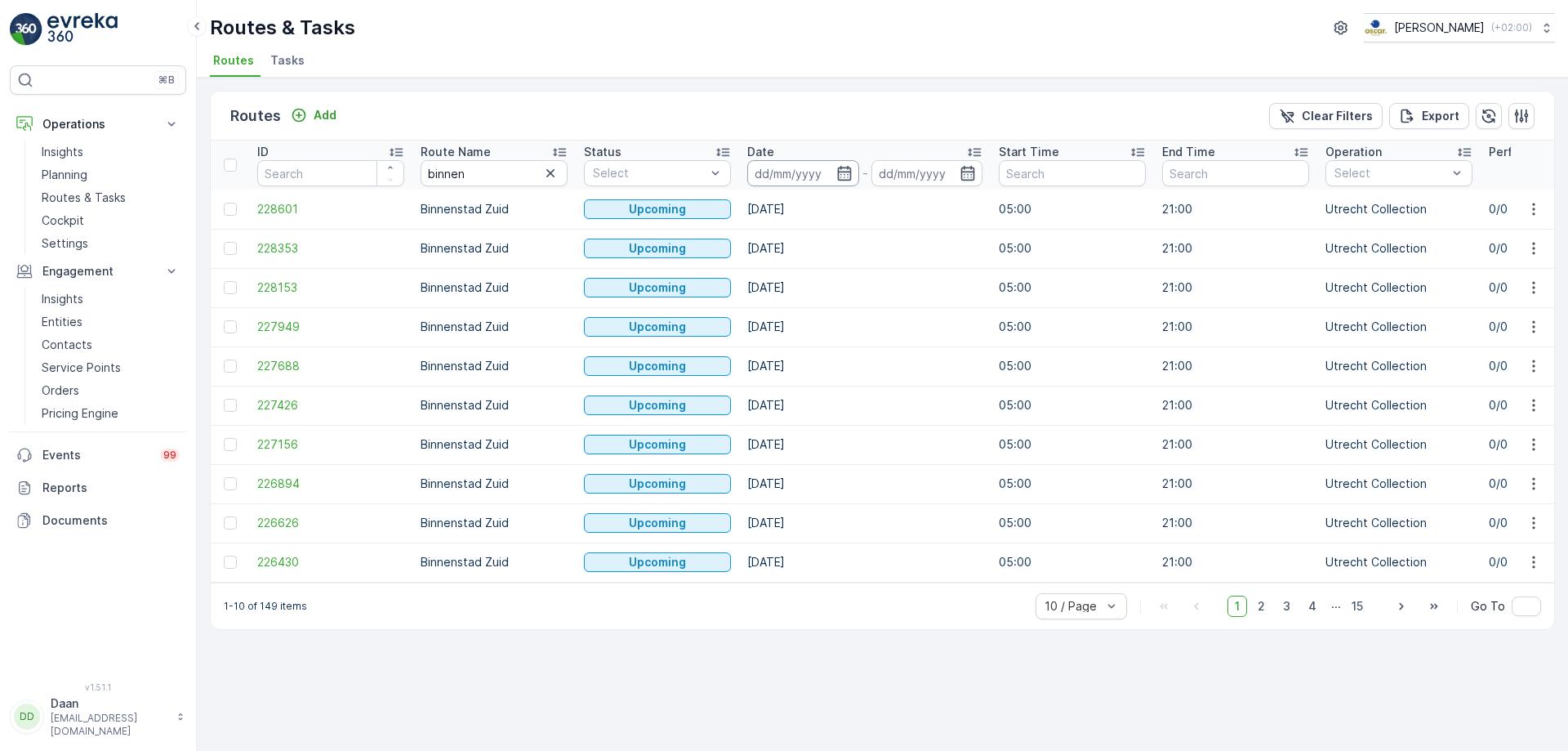
click at [804, 166] on input at bounding box center [803, 172] width 112 height 26
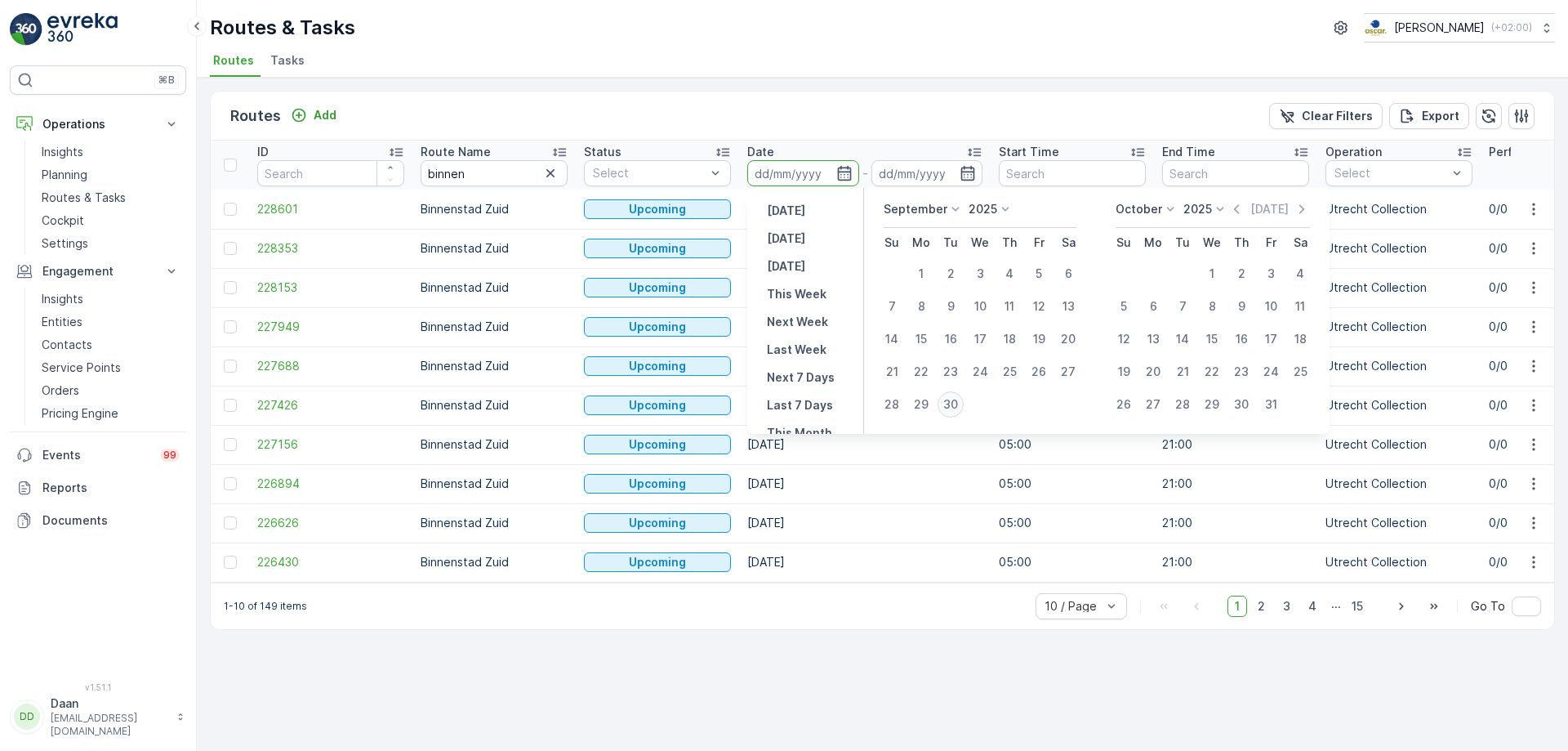
click at [949, 403] on div "30" at bounding box center [950, 404] width 26 height 26
type input "[DATE]"
click at [1209, 306] on div "8" at bounding box center [1211, 306] width 26 height 26
type input "[DATE]"
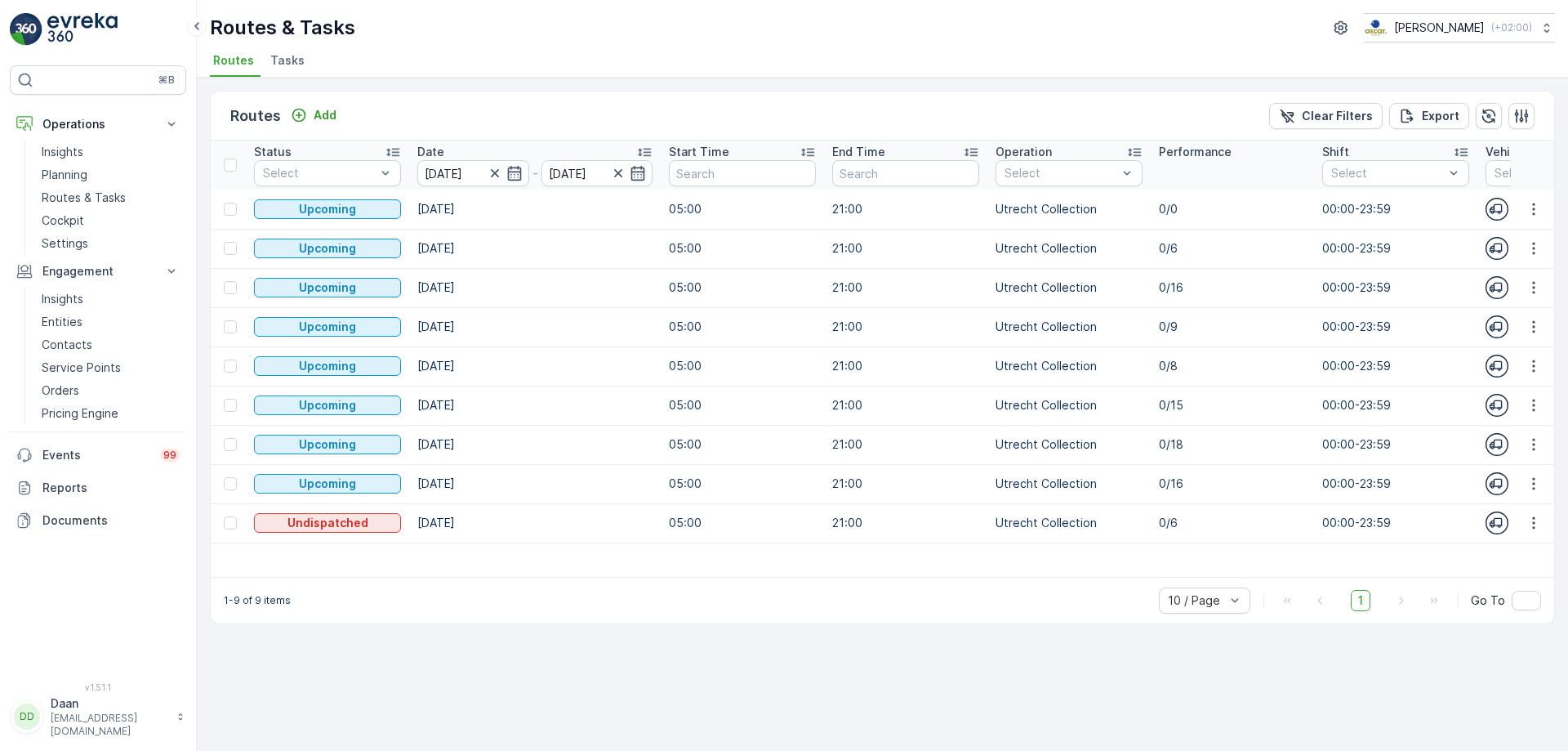
scroll to position [0, 333]
click at [616, 168] on icon "button" at bounding box center [616, 173] width 16 height 16
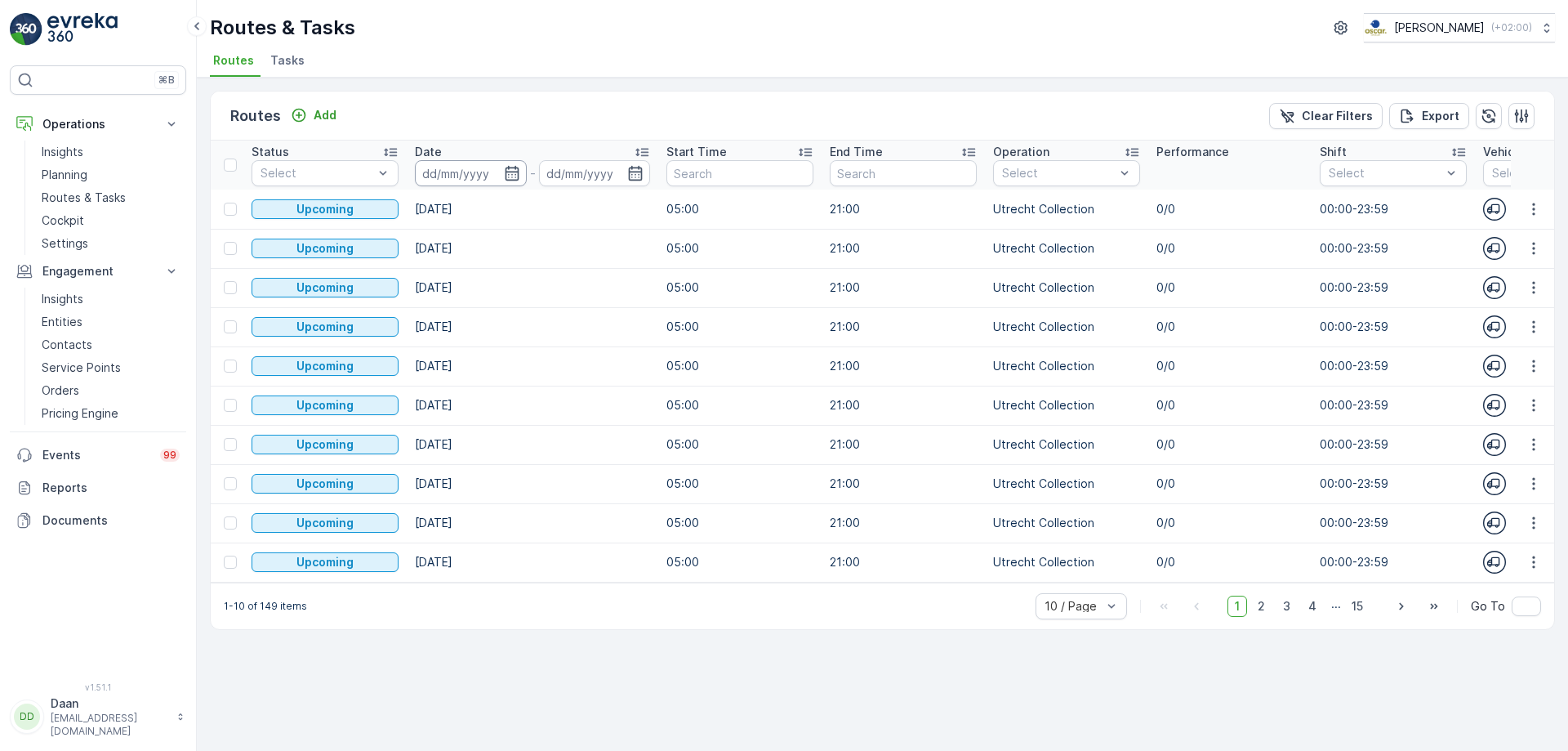
click at [490, 174] on input at bounding box center [470, 172] width 112 height 26
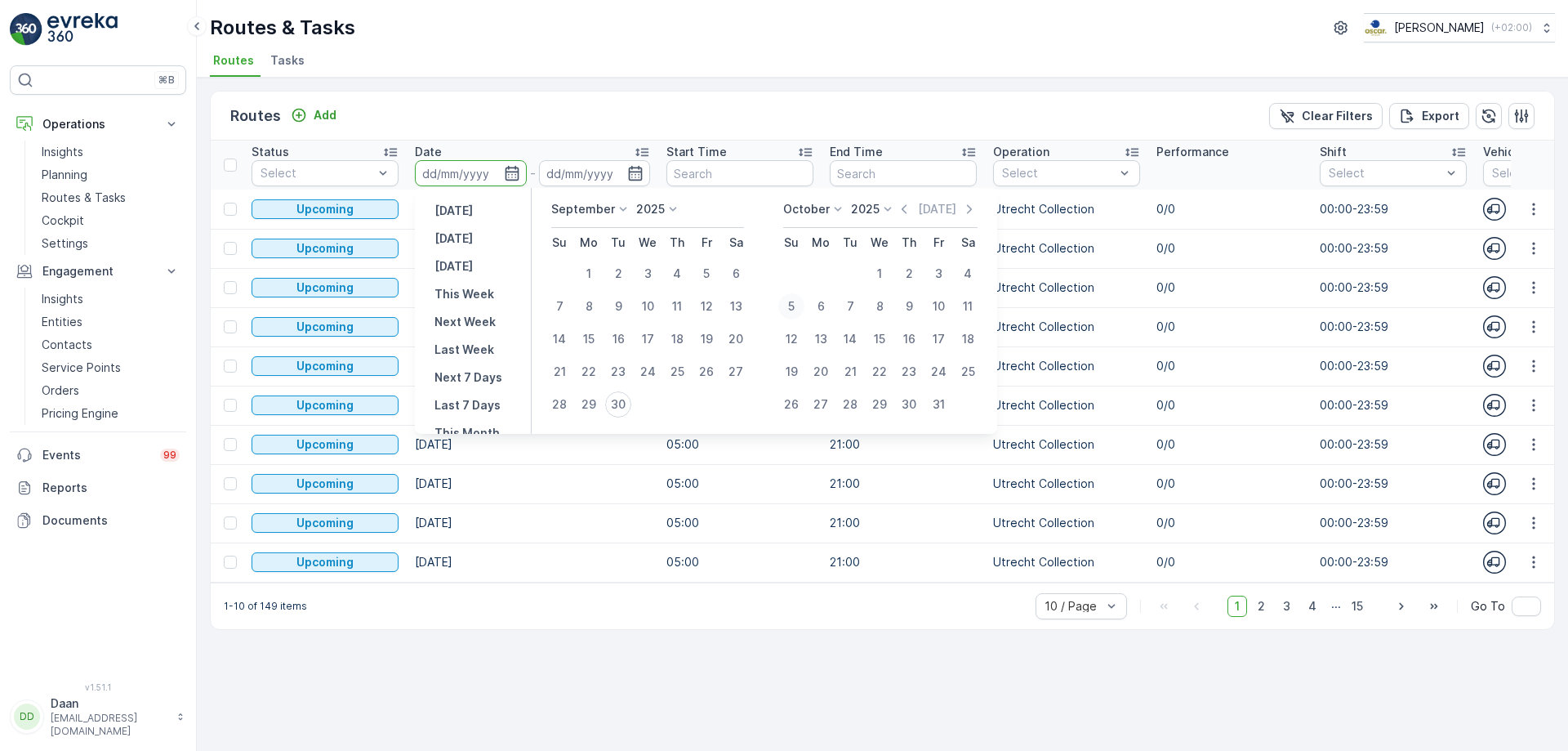
click at [794, 311] on div "5" at bounding box center [791, 306] width 26 height 26
type input "[DATE]"
click at [799, 342] on div "12" at bounding box center [791, 339] width 26 height 26
type input "[DATE]"
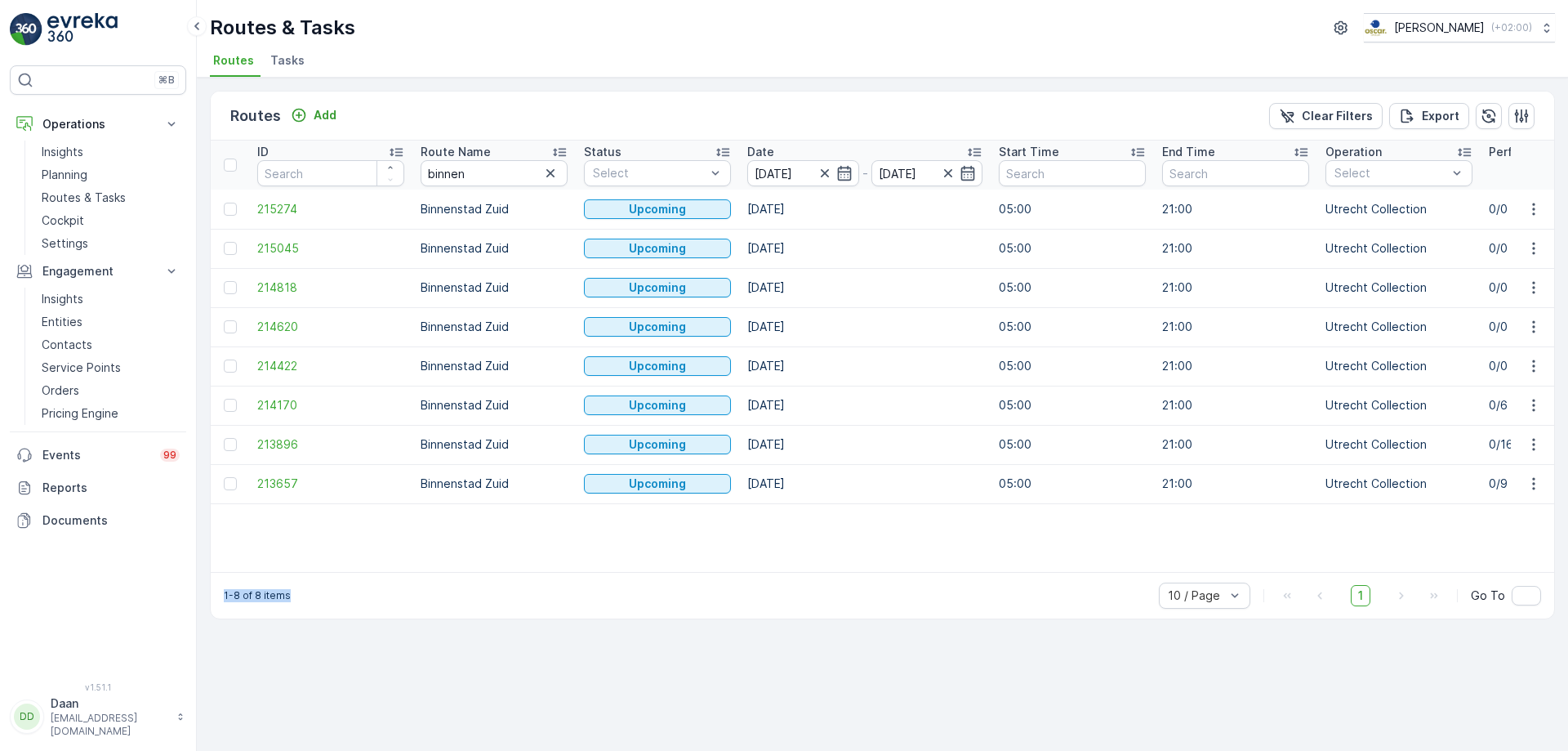
drag, startPoint x: 441, startPoint y: 571, endPoint x: 755, endPoint y: 648, distance: 323.3
click at [755, 574] on div "Routes Add Clear Filters Export ID Route Name binnen Status Select Date [DATE] …" at bounding box center [882, 414] width 1371 height 674
click at [651, 574] on div "1-8 of 8 items 10 / Page 1 Go To" at bounding box center [882, 595] width 1343 height 47
click at [820, 168] on icon "button" at bounding box center [824, 173] width 16 height 16
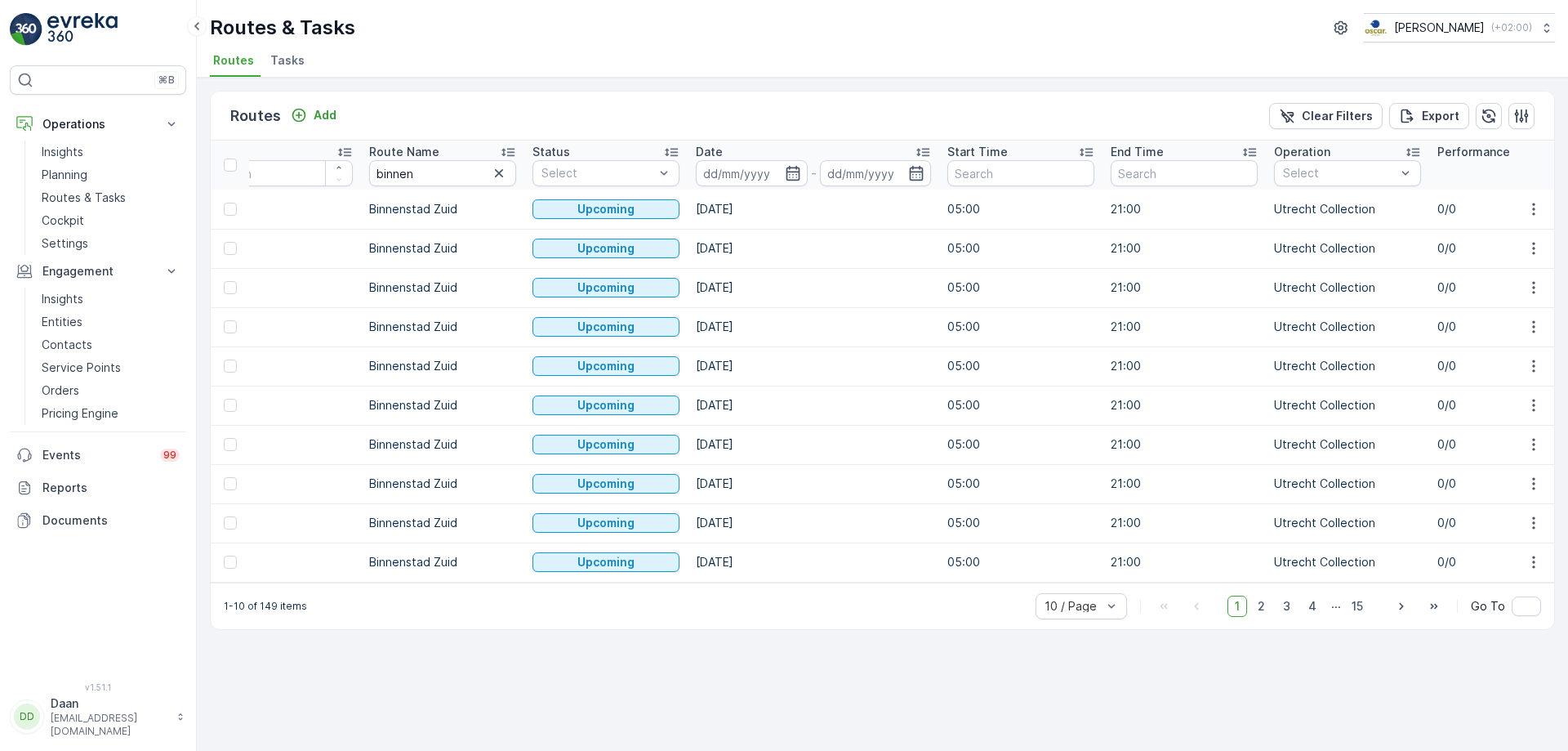
scroll to position [0, 70]
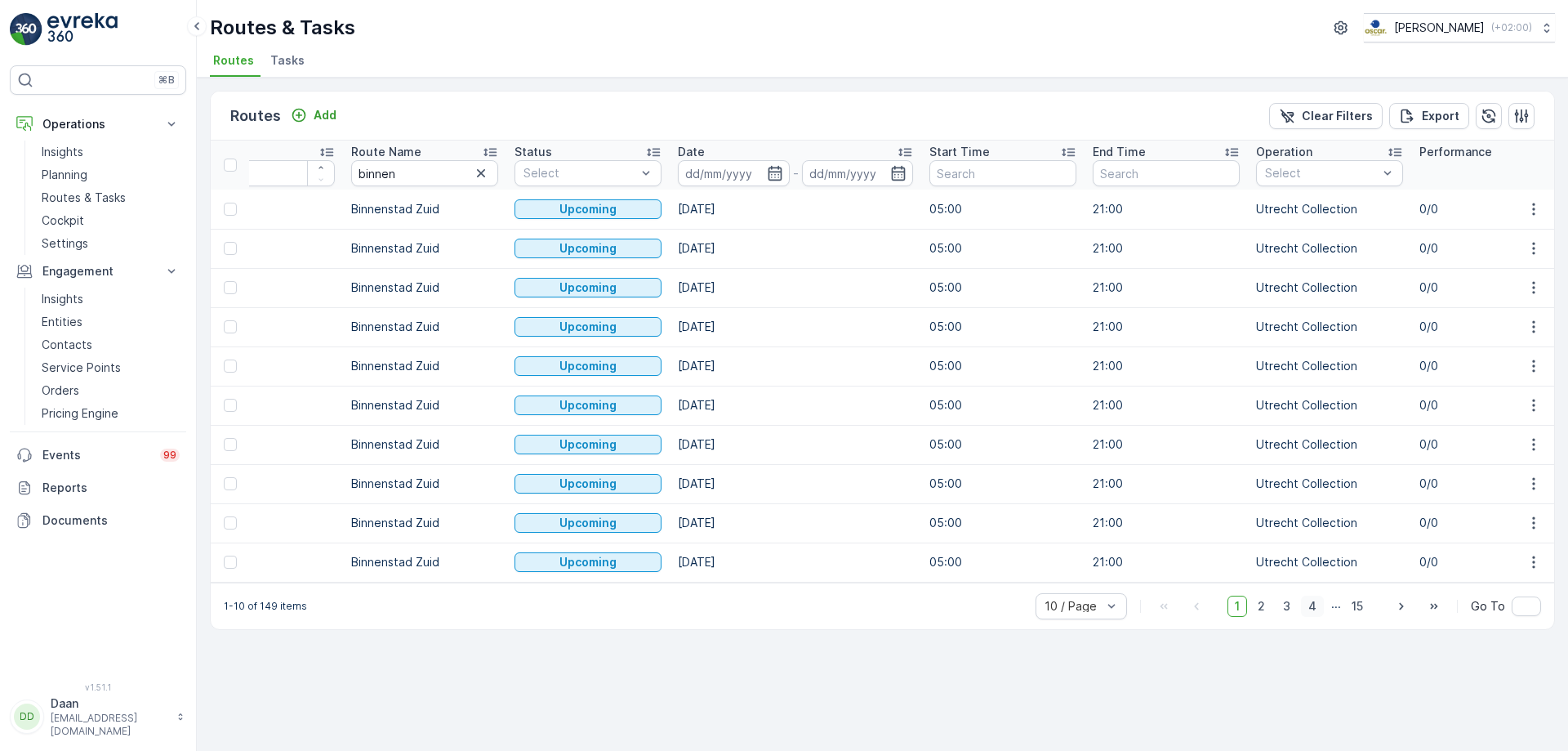
click at [1253, 574] on span "4" at bounding box center [1313, 607] width 23 height 21
click at [1253, 574] on span "5" at bounding box center [1313, 607] width 21 height 21
click at [1253, 574] on span "6" at bounding box center [1313, 607] width 22 height 21
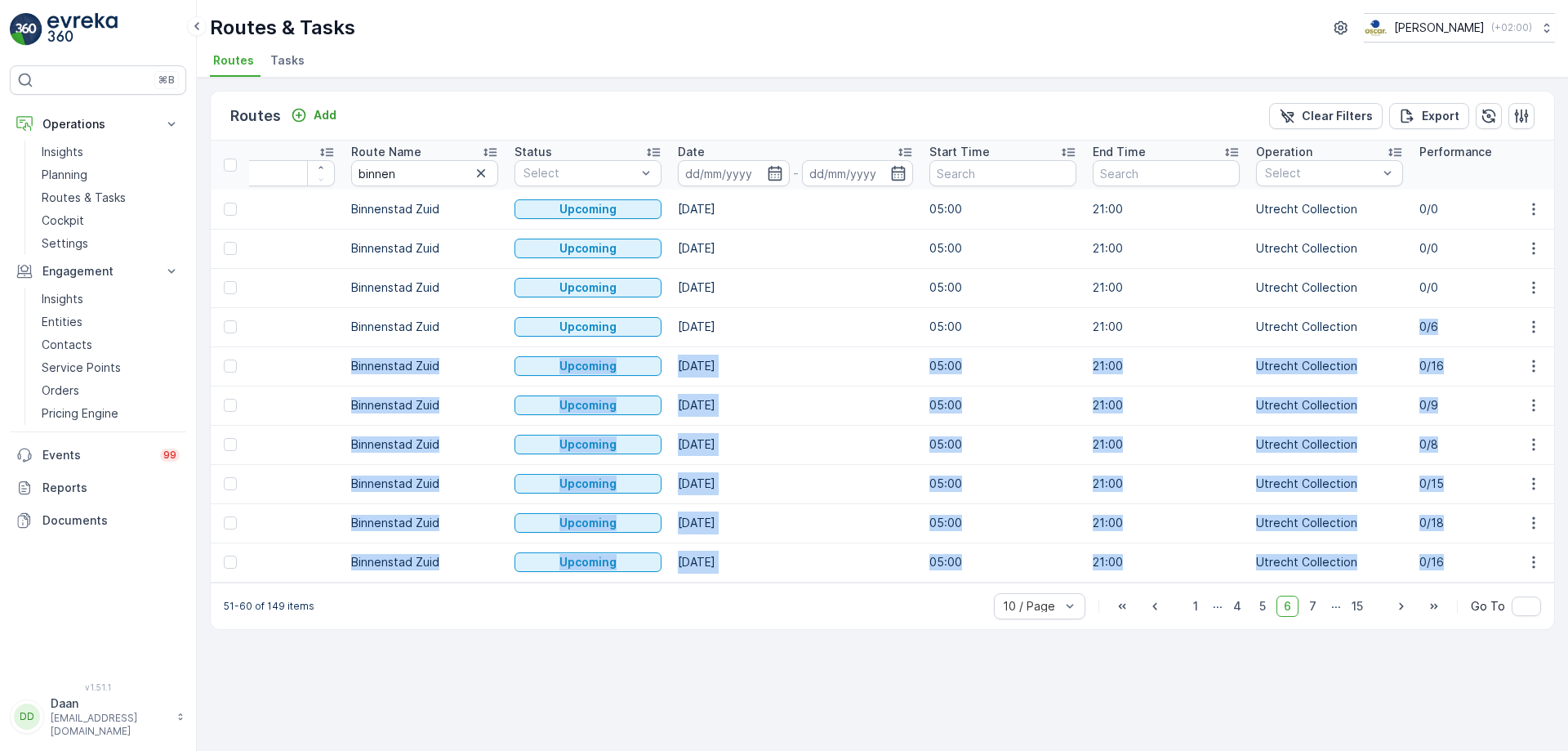
drag, startPoint x: 1420, startPoint y: 325, endPoint x: 1453, endPoint y: 564, distance: 241.3
click at [929, 528] on p "05:00" at bounding box center [1003, 522] width 147 height 16
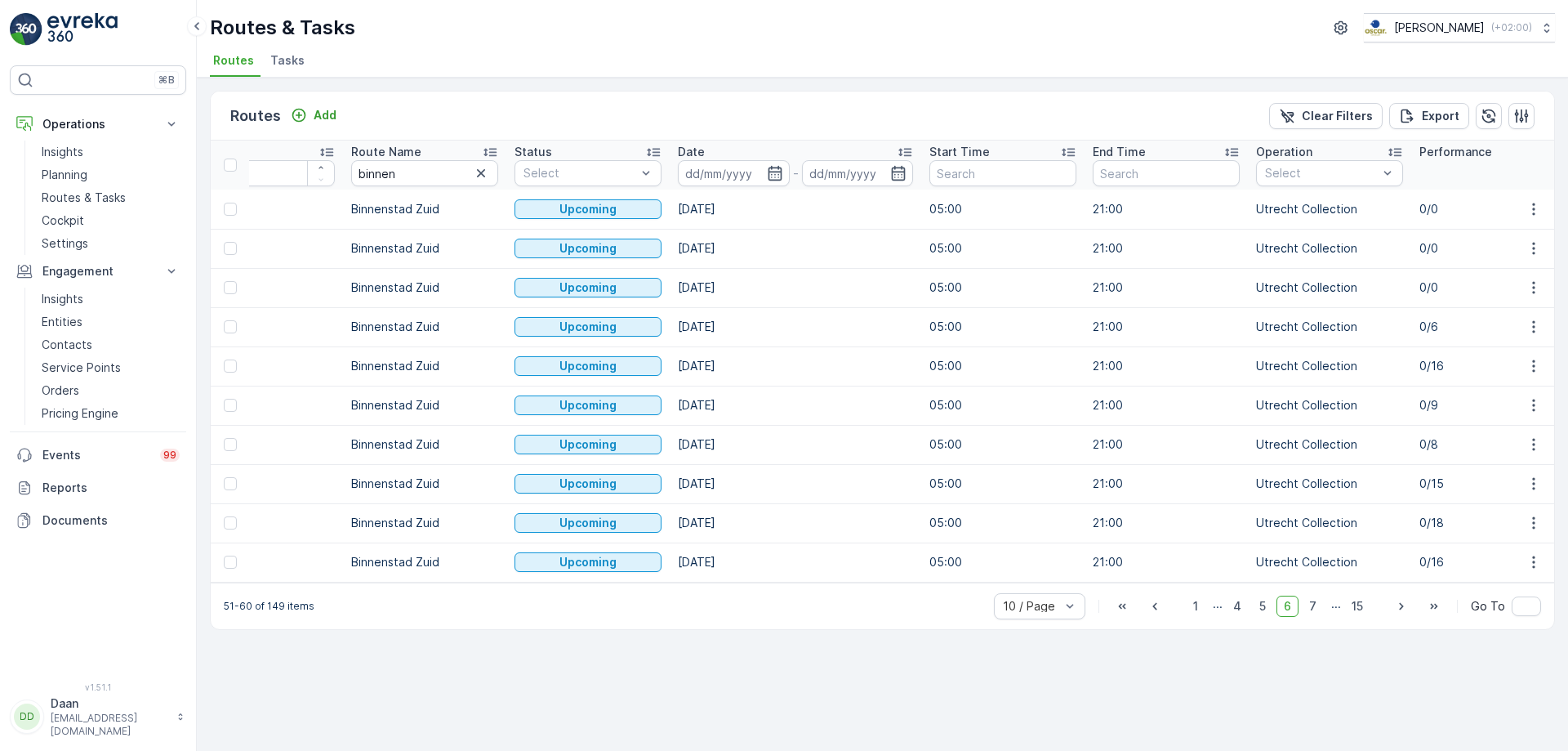
click at [479, 173] on icon "button" at bounding box center [481, 173] width 16 height 16
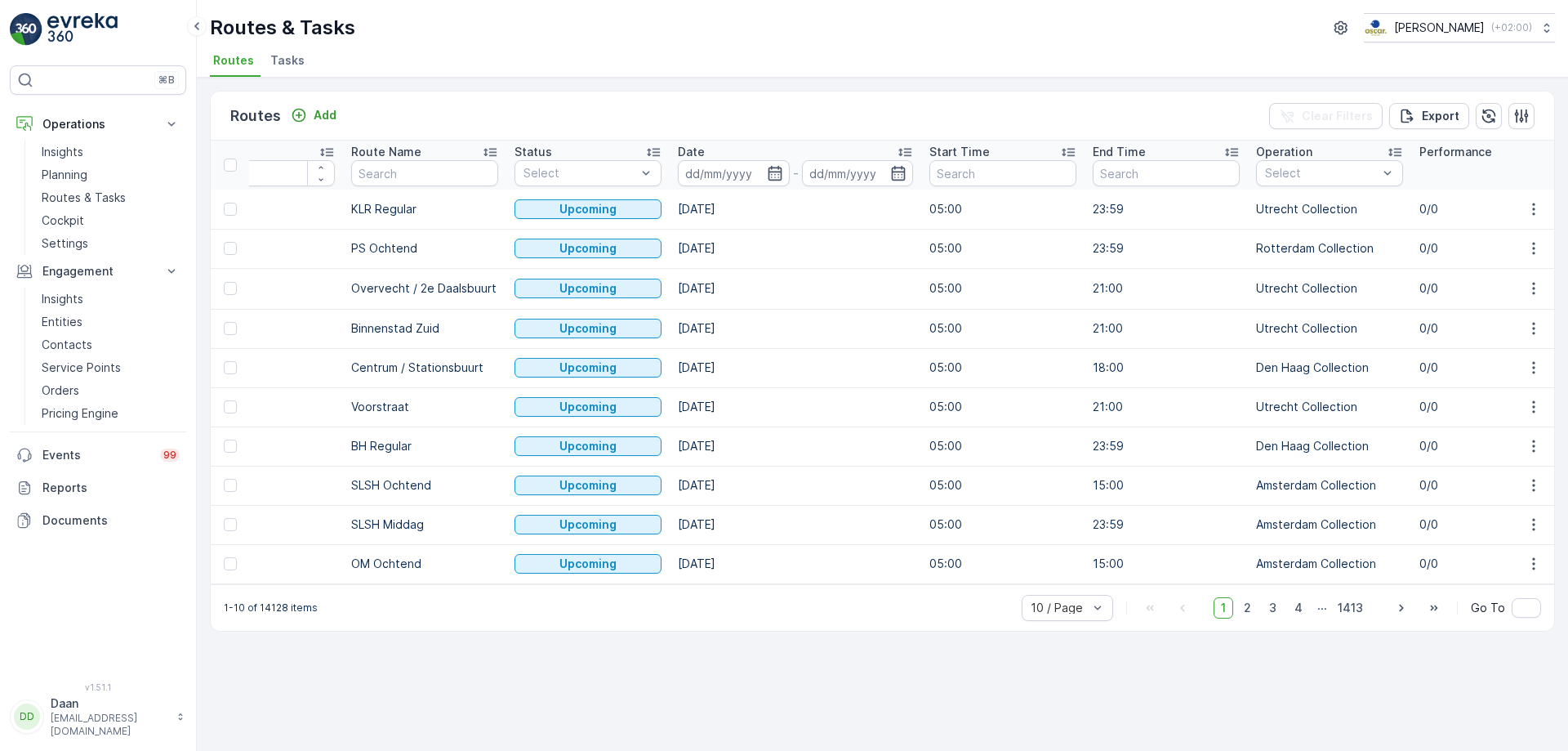
click at [458, 173] on input "text" at bounding box center [425, 172] width 147 height 26
type input "BH"
click at [1253, 574] on span "4" at bounding box center [1308, 607] width 23 height 21
click at [1253, 574] on span "5" at bounding box center [1309, 607] width 21 height 21
click at [1253, 574] on span "6" at bounding box center [1308, 607] width 22 height 21
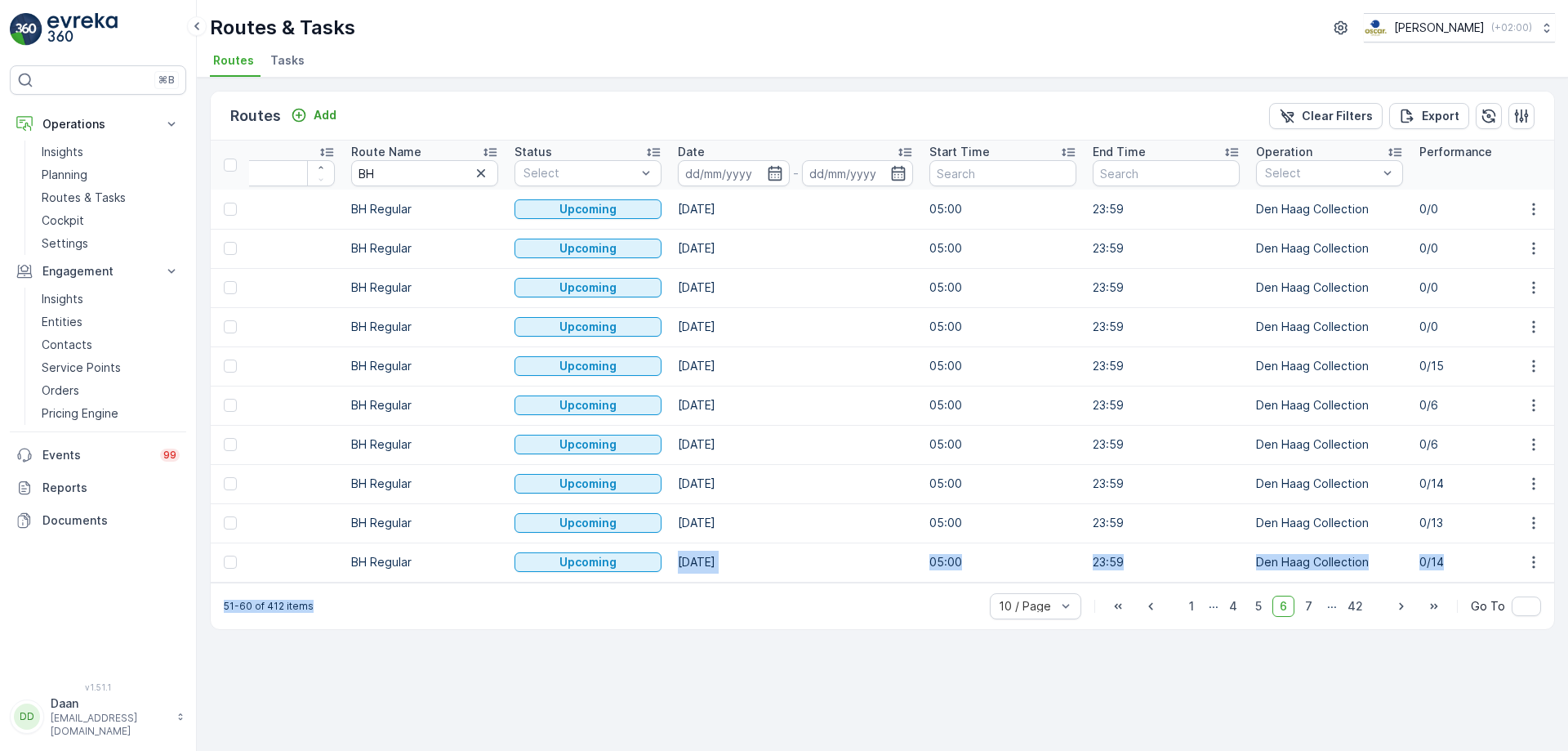
drag, startPoint x: 664, startPoint y: 580, endPoint x: 491, endPoint y: 626, distance: 179.0
click at [530, 574] on div "Routes Add Clear Filters Export ID Route Name BH Status Select Date - Start Tim…" at bounding box center [882, 361] width 1345 height 540
click at [993, 44] on div "Routes & Tasks [PERSON_NAME] ( +02:00 ) Routes Tasks" at bounding box center [882, 38] width 1371 height 77
click at [61, 186] on link "Planning" at bounding box center [111, 175] width 151 height 23
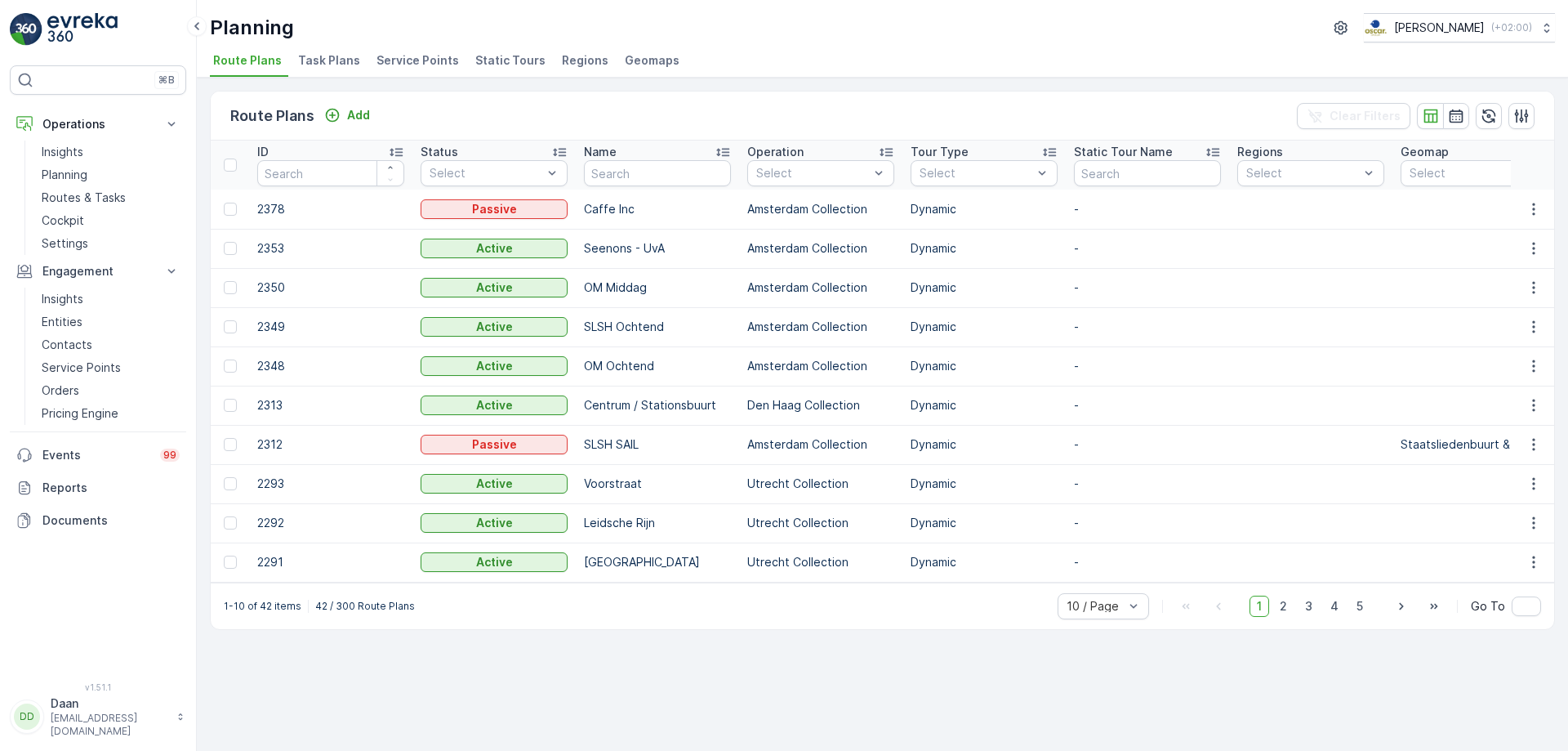
click at [337, 59] on span "Task Plans" at bounding box center [329, 60] width 62 height 16
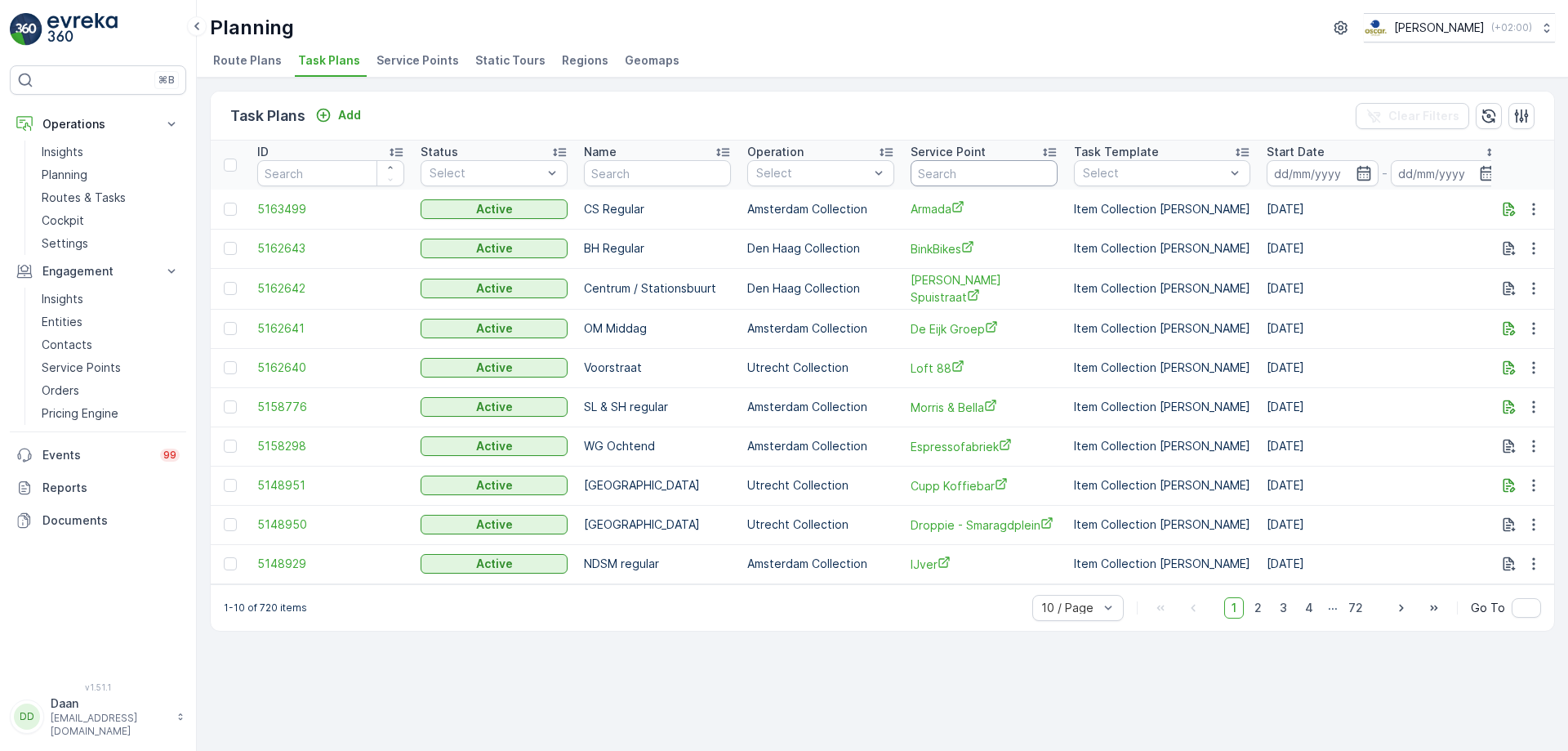
click at [941, 162] on input "text" at bounding box center [984, 172] width 147 height 26
type input "vecht"
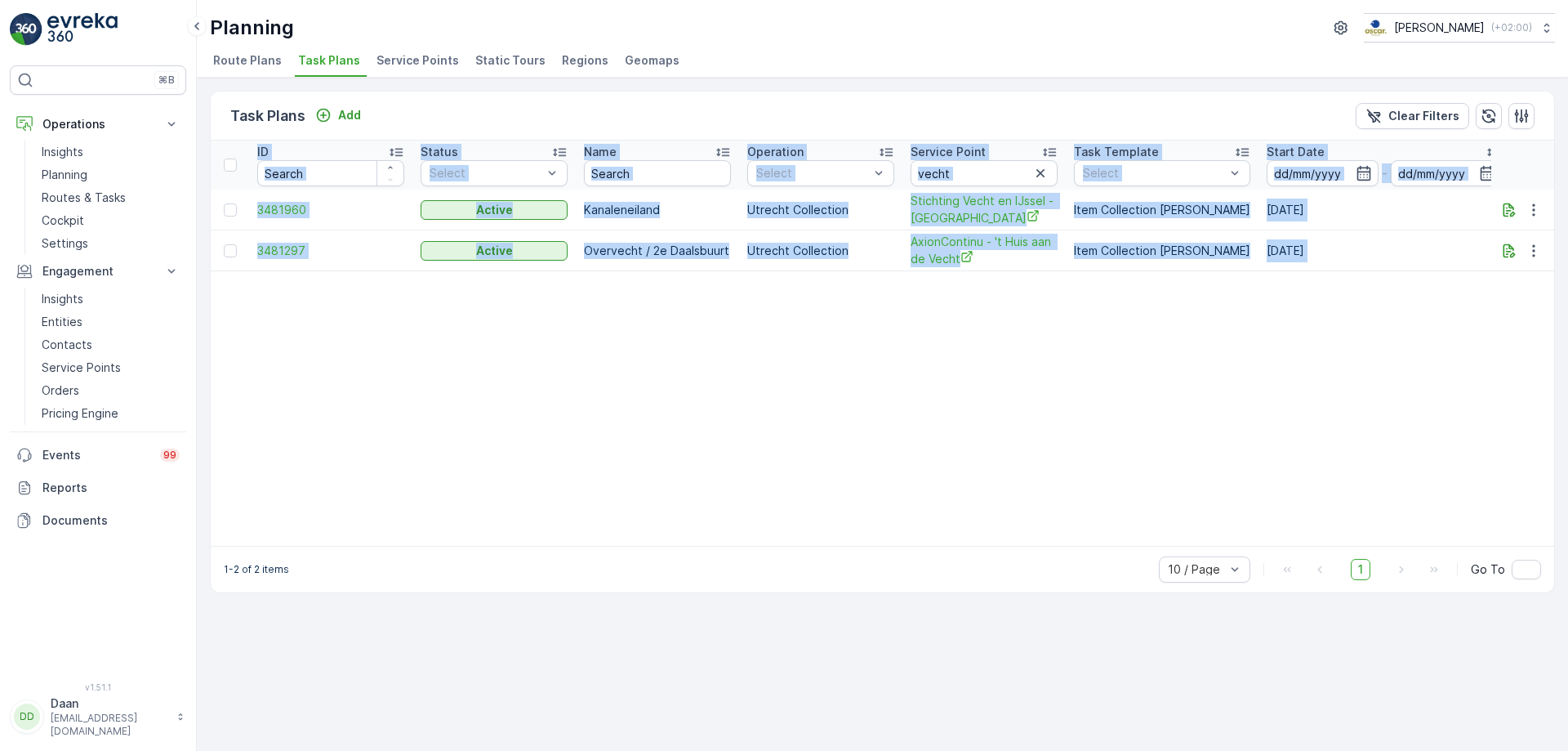
drag, startPoint x: 938, startPoint y: 544, endPoint x: 965, endPoint y: 552, distance: 28.2
click at [965, 546] on div "ID Status Select Name Operation Select Service Point vecht Task Template Select…" at bounding box center [882, 343] width 1343 height 406
click at [1014, 461] on table "ID Status Select Name Operation Select Service Point vecht Task Template Select…" at bounding box center [1261, 343] width 2104 height 406
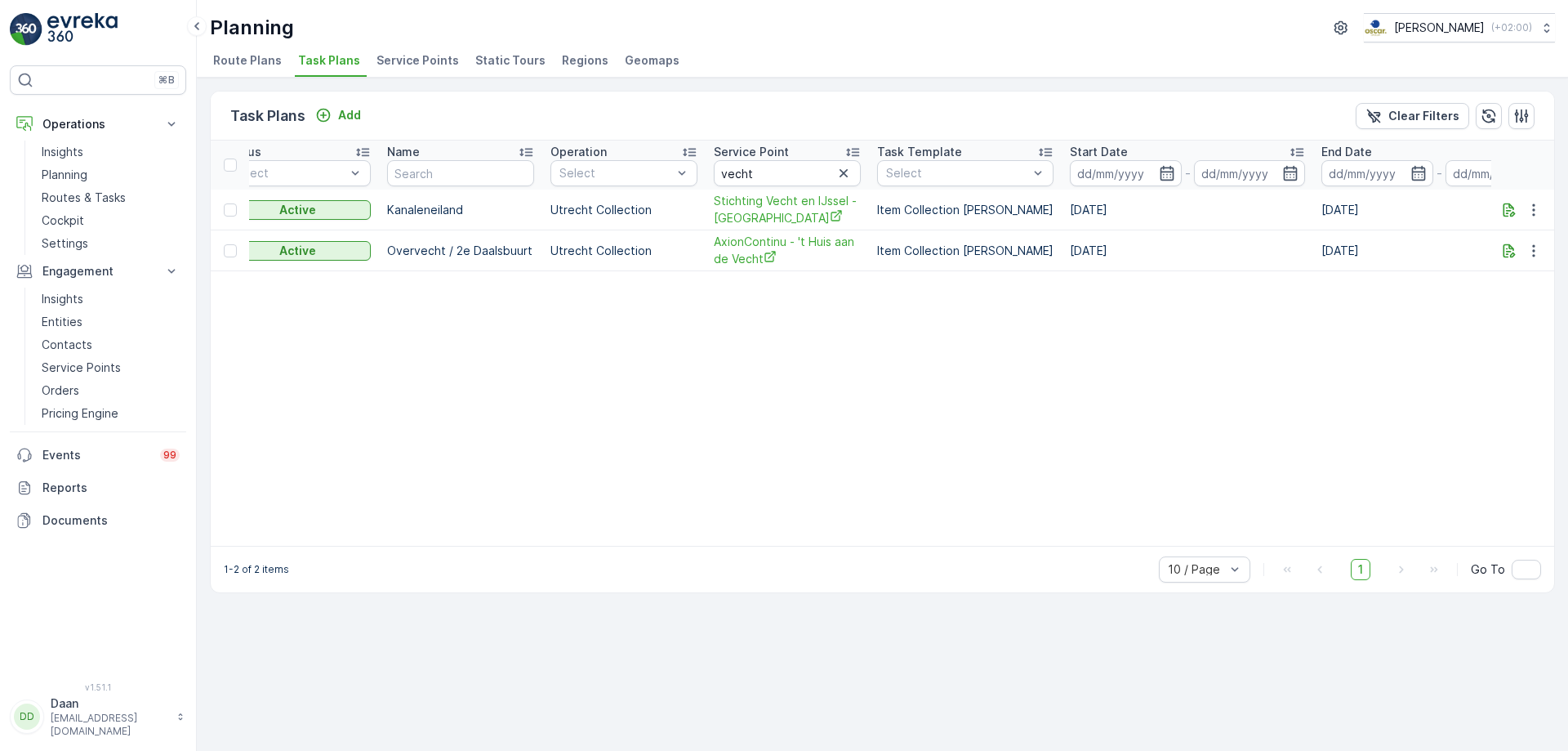
scroll to position [0, 0]
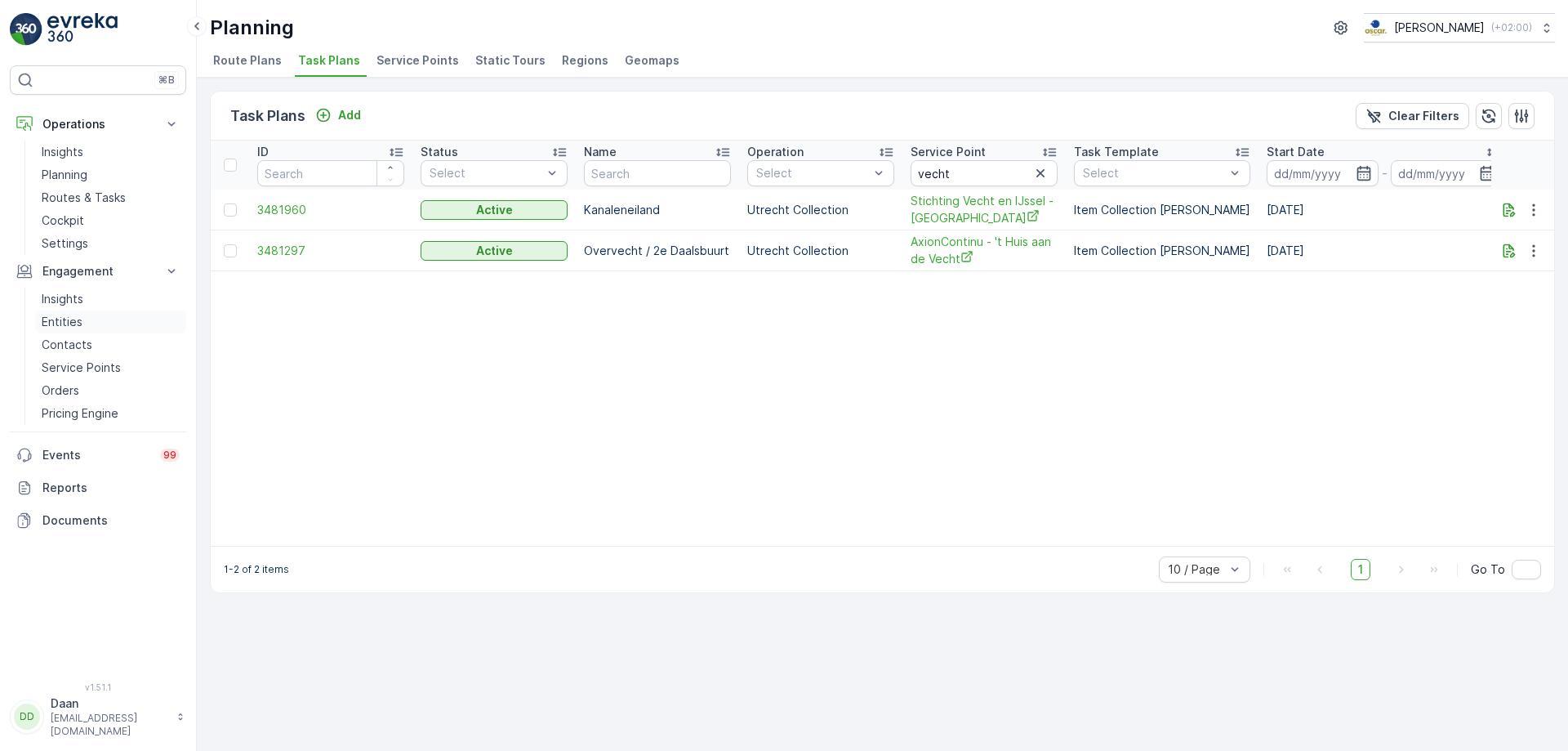
click at [92, 322] on link "Entities" at bounding box center [111, 322] width 151 height 23
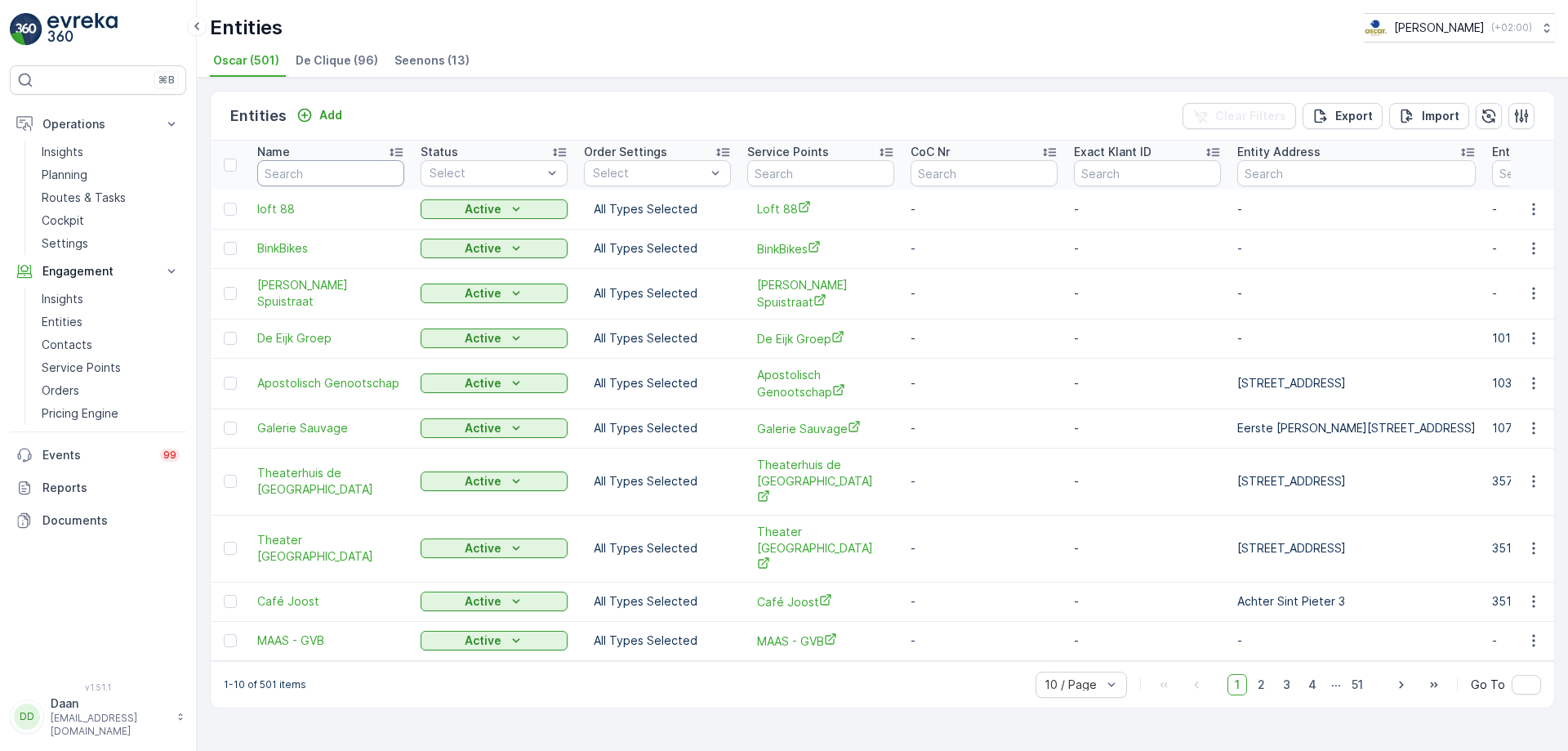
click at [333, 177] on input "text" at bounding box center [331, 172] width 147 height 26
type input "vecht"
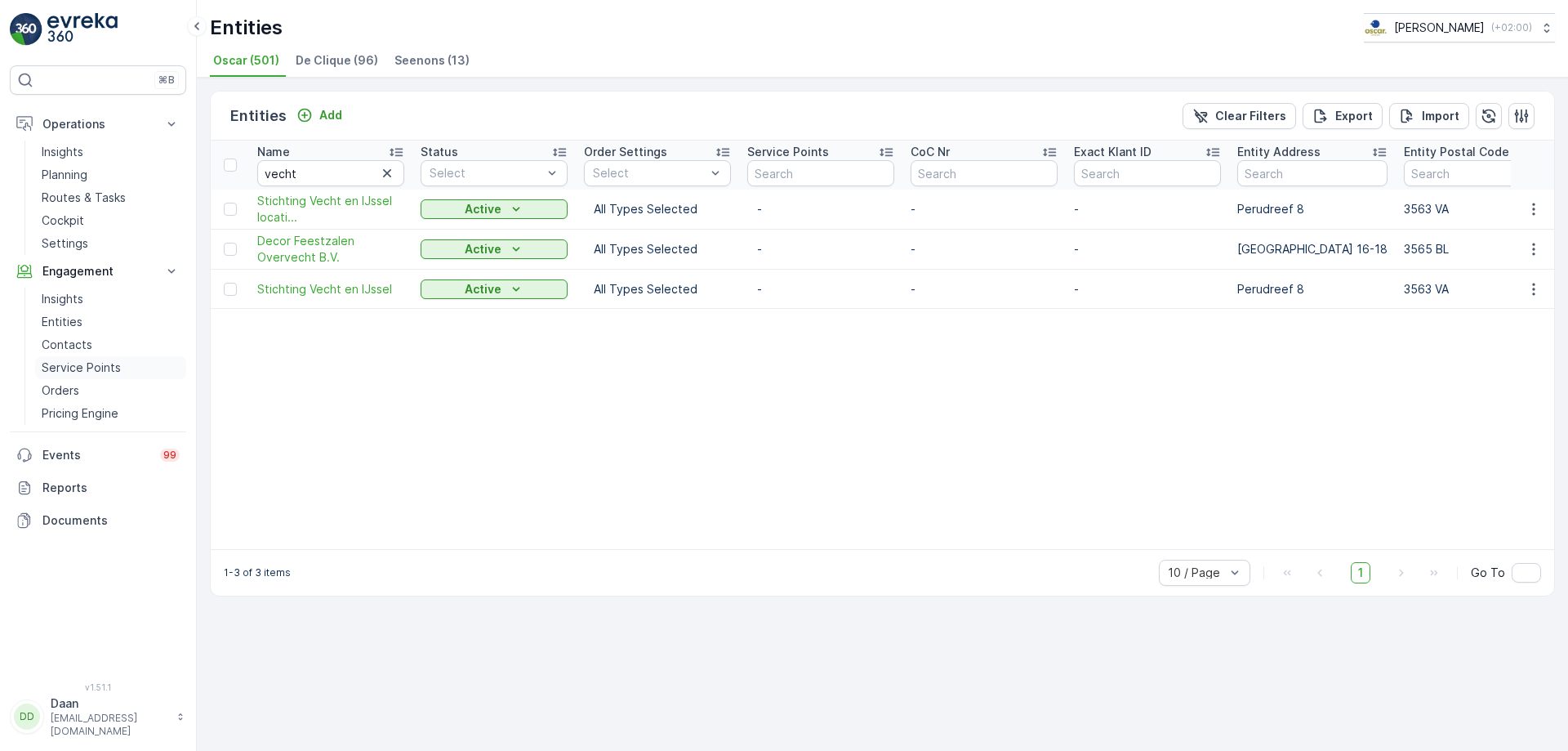
click at [86, 364] on p "Service Points" at bounding box center [81, 367] width 79 height 16
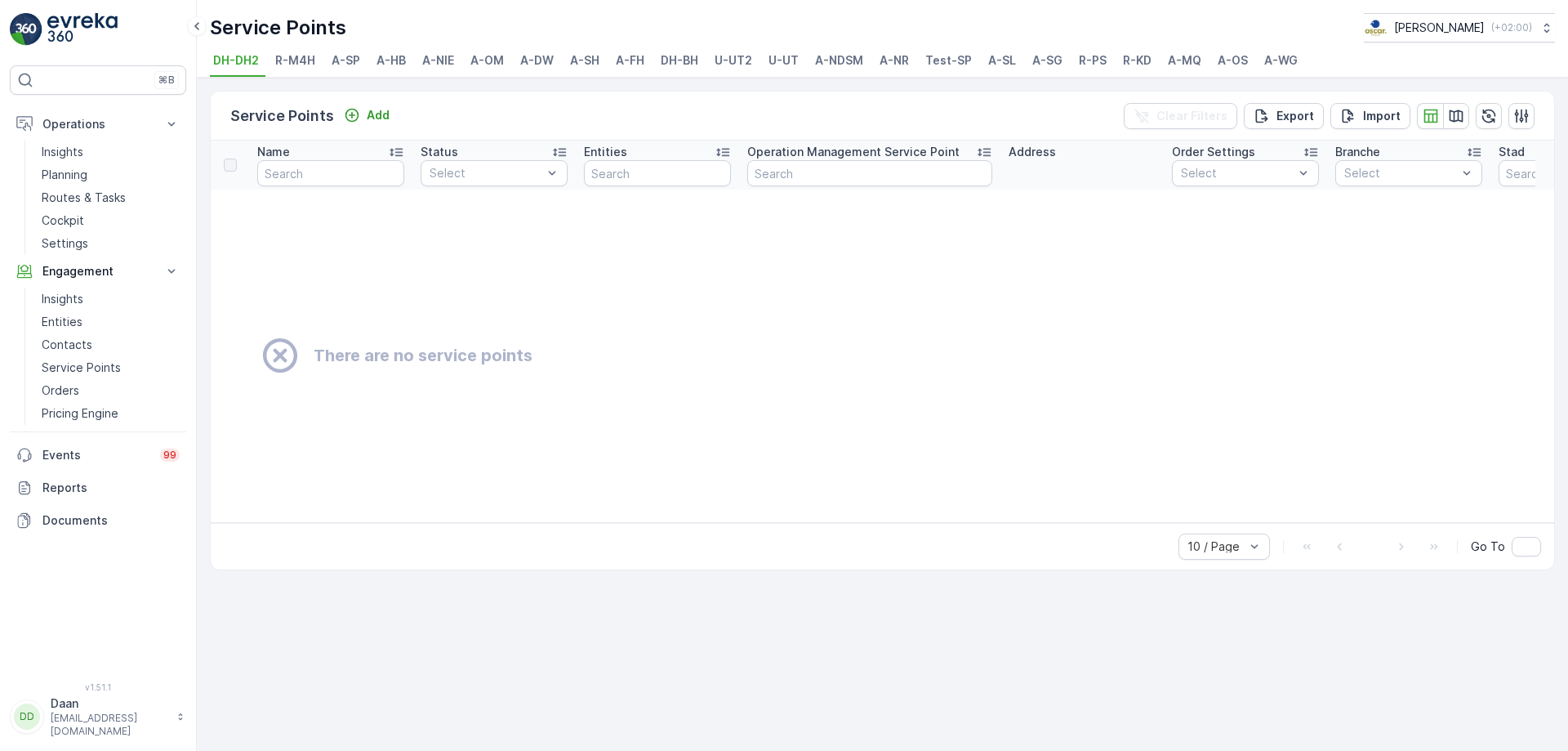
click at [770, 69] on li "U-UT" at bounding box center [785, 62] width 40 height 28
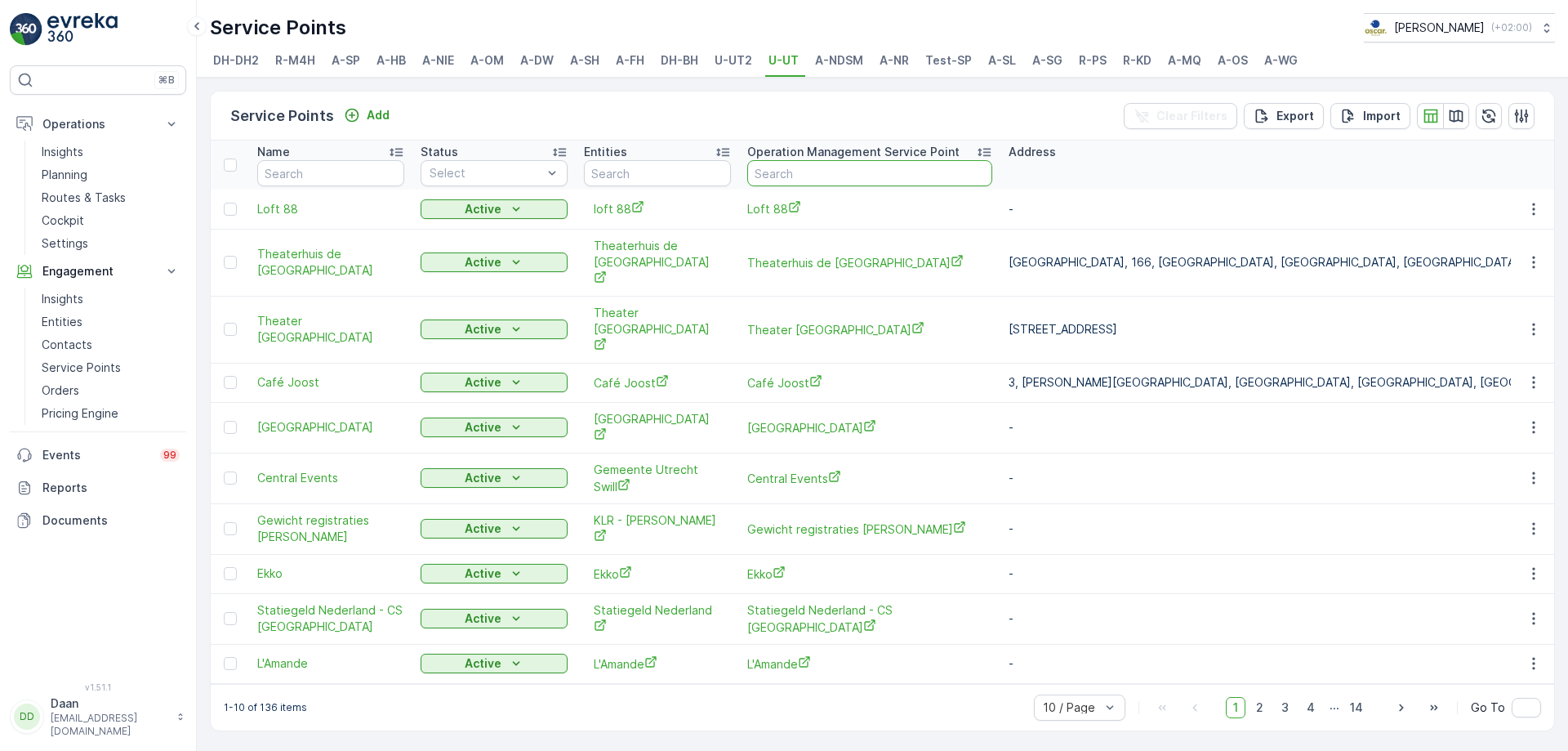
click at [775, 178] on input "text" at bounding box center [870, 172] width 245 height 26
click at [622, 169] on input "text" at bounding box center [658, 172] width 147 height 26
type input "vecht"
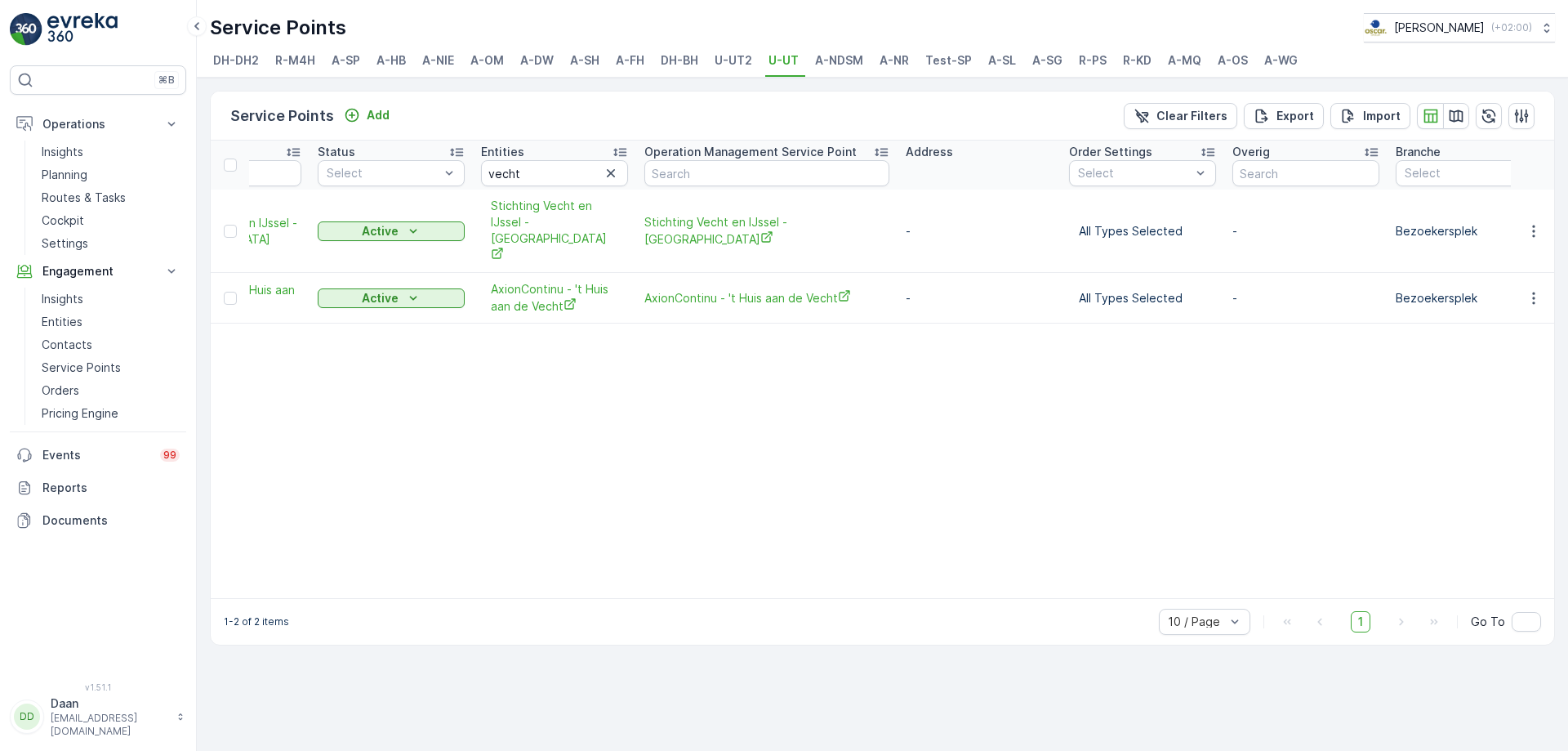
scroll to position [0, 101]
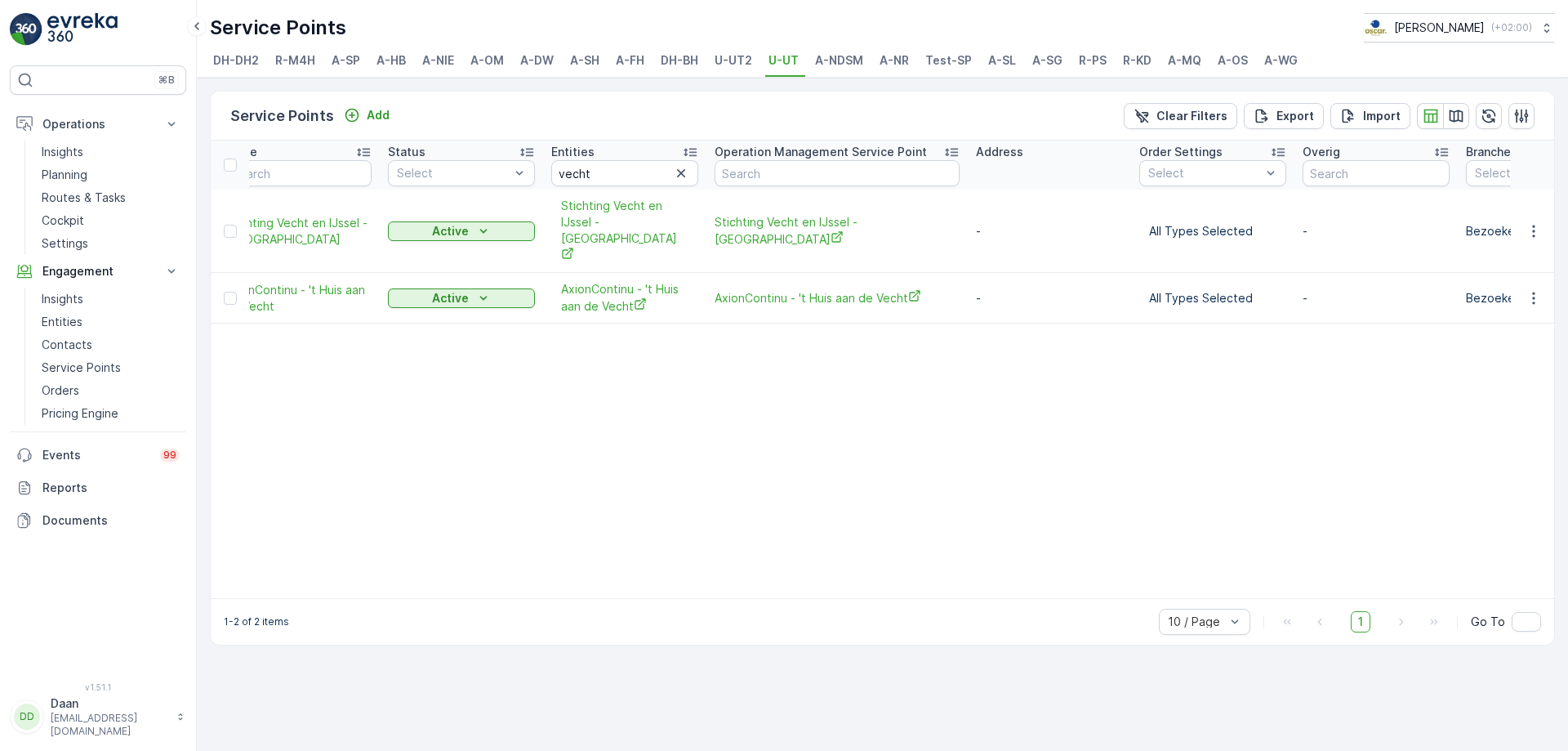
scroll to position [0, 0]
